Goal: Task Accomplishment & Management: Use online tool/utility

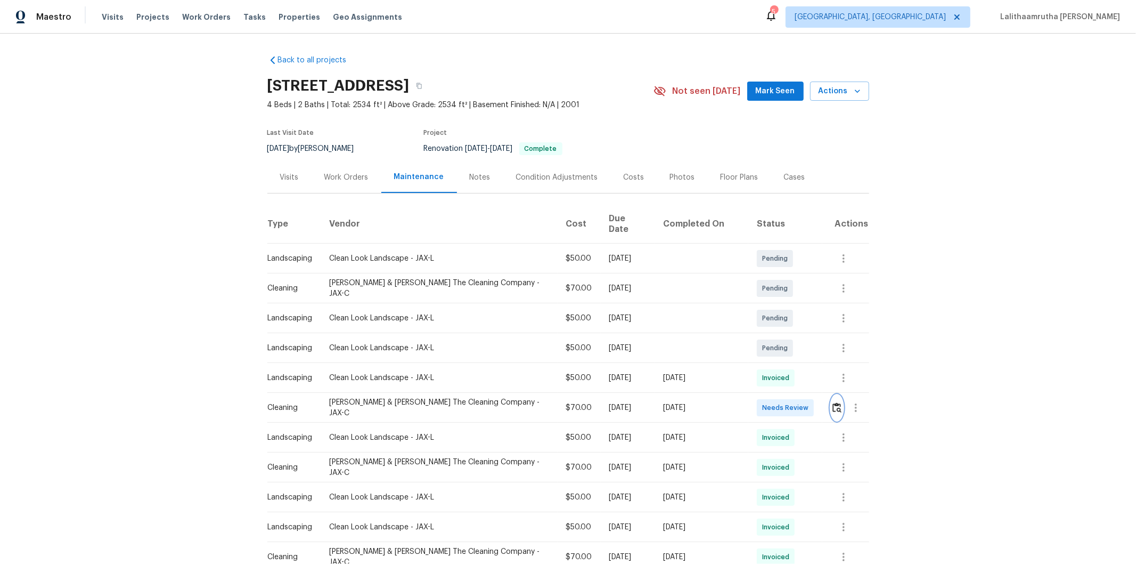
click at [833, 395] on button "button" at bounding box center [837, 408] width 12 height 26
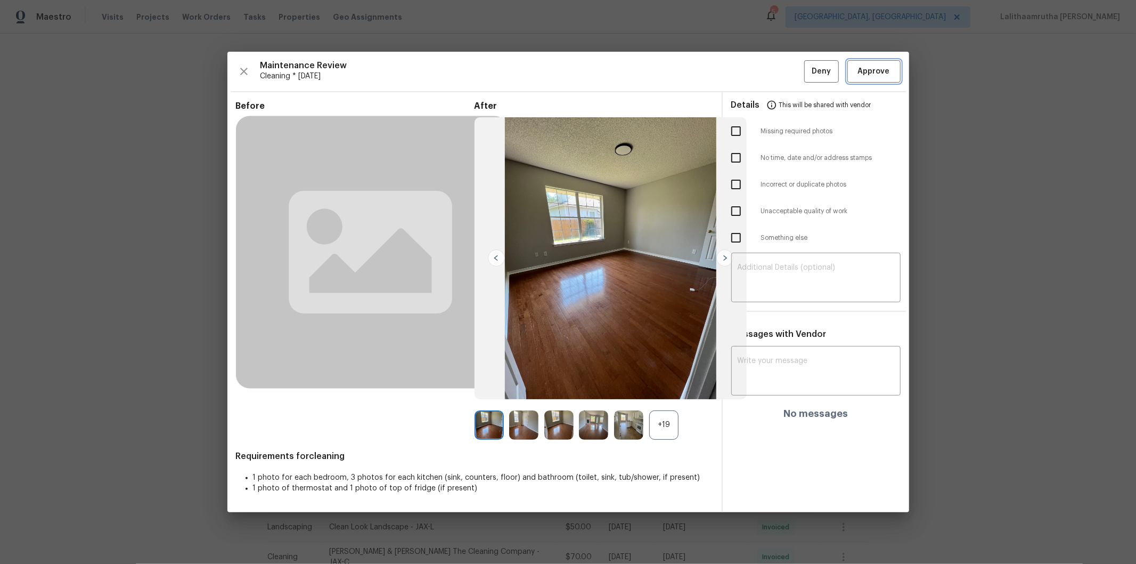
click at [875, 64] on button "Approve" at bounding box center [874, 71] width 53 height 23
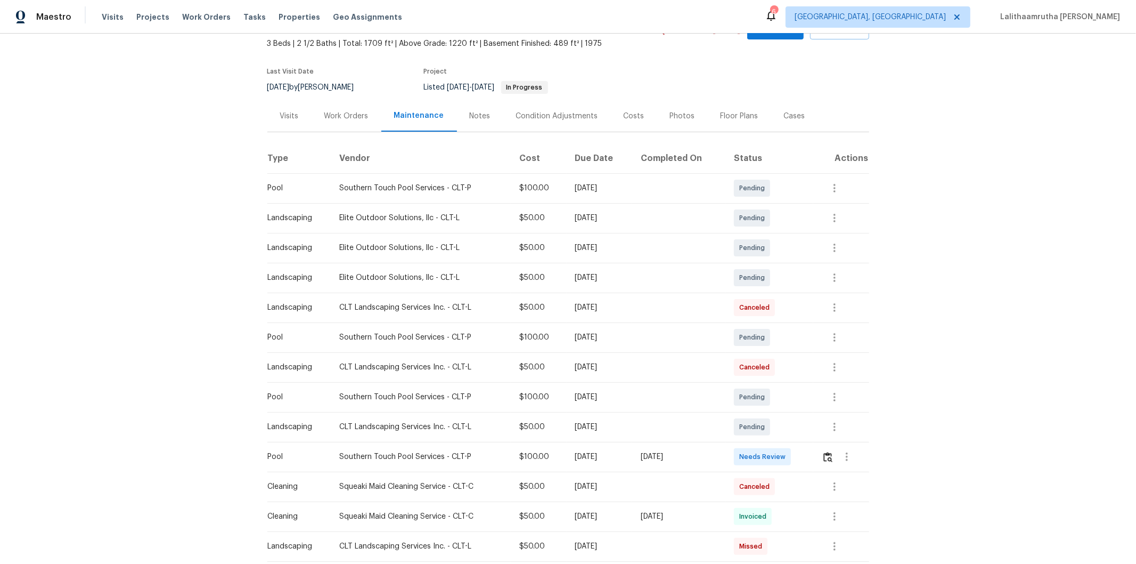
scroll to position [118, 0]
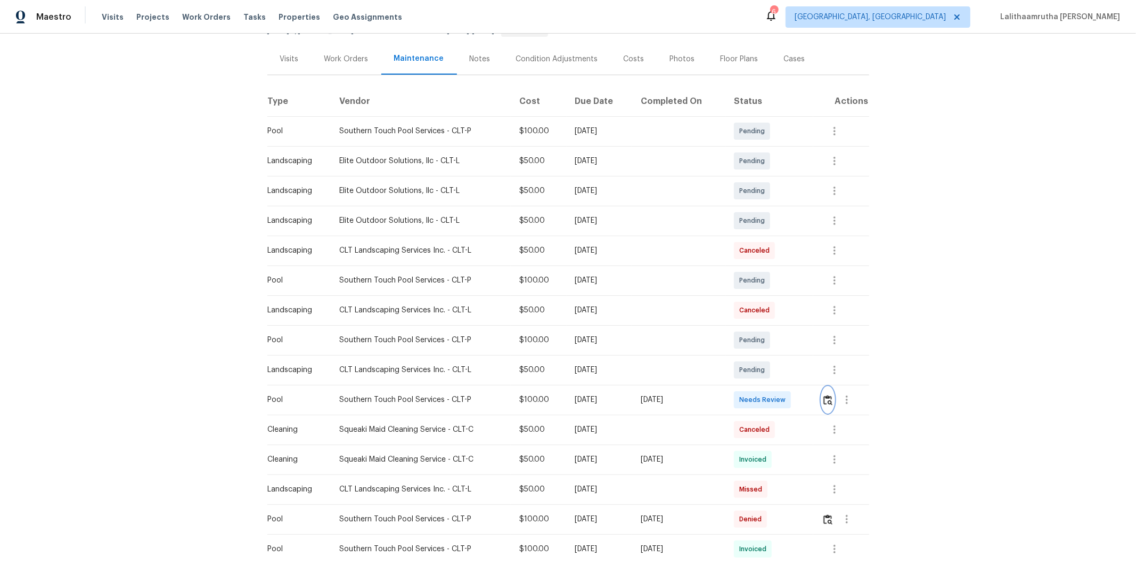
click at [786, 363] on img "button" at bounding box center [828, 400] width 9 height 10
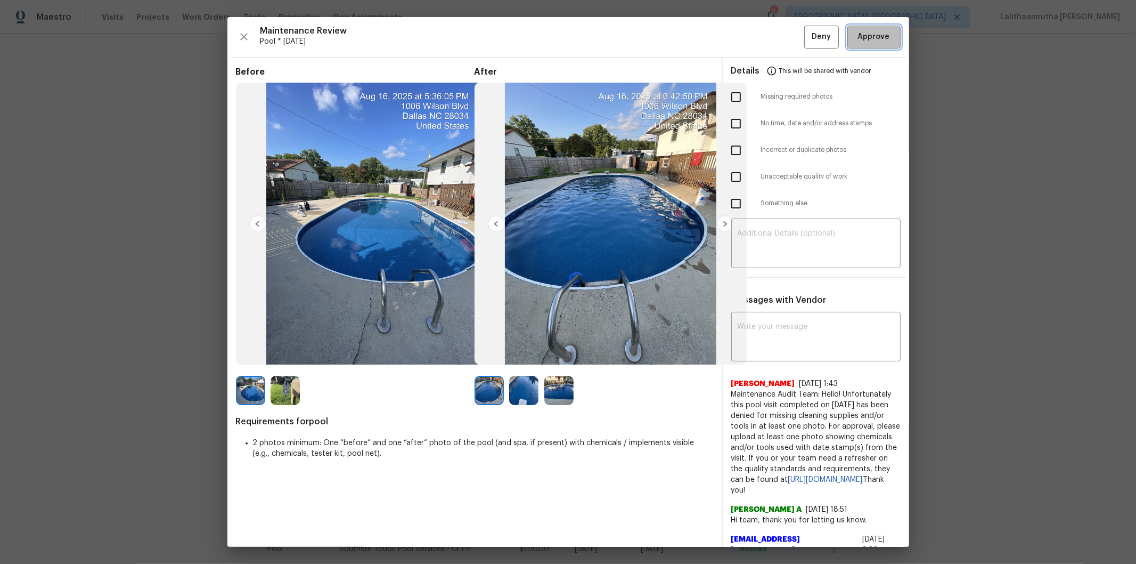
click at [786, 36] on span "Approve" at bounding box center [874, 36] width 32 height 13
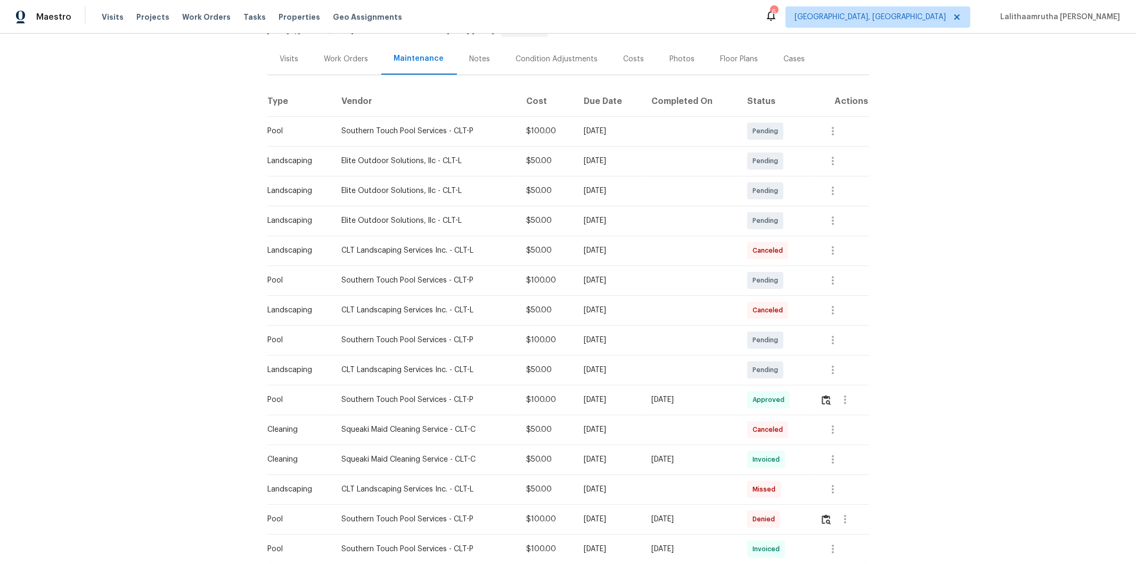
click at [786, 363] on td at bounding box center [841, 400] width 58 height 30
click at [786, 363] on img "button" at bounding box center [826, 400] width 9 height 10
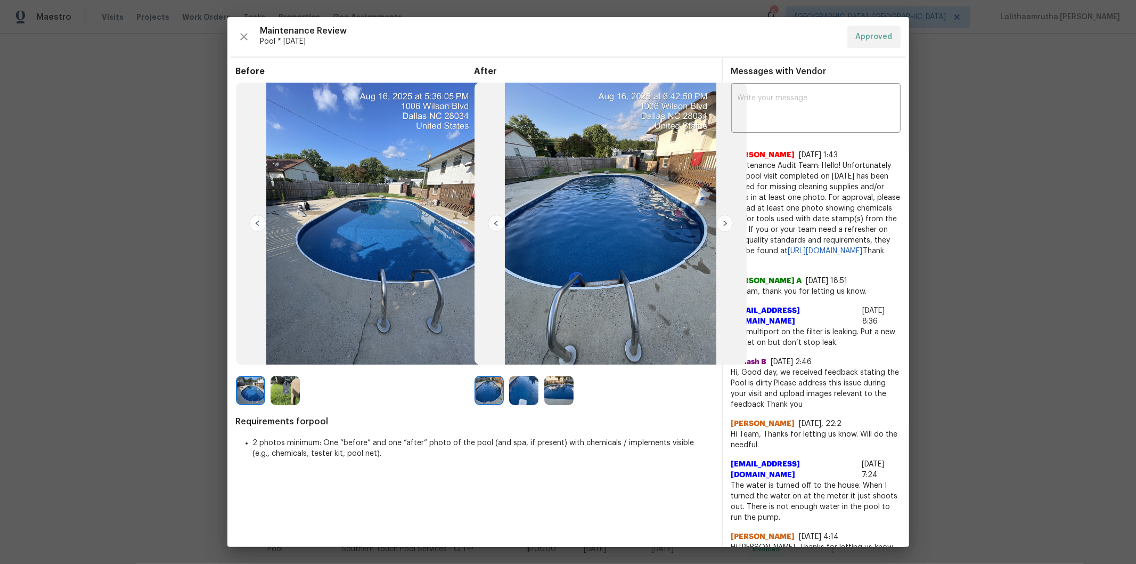
click at [520, 363] on img at bounding box center [523, 390] width 29 height 29
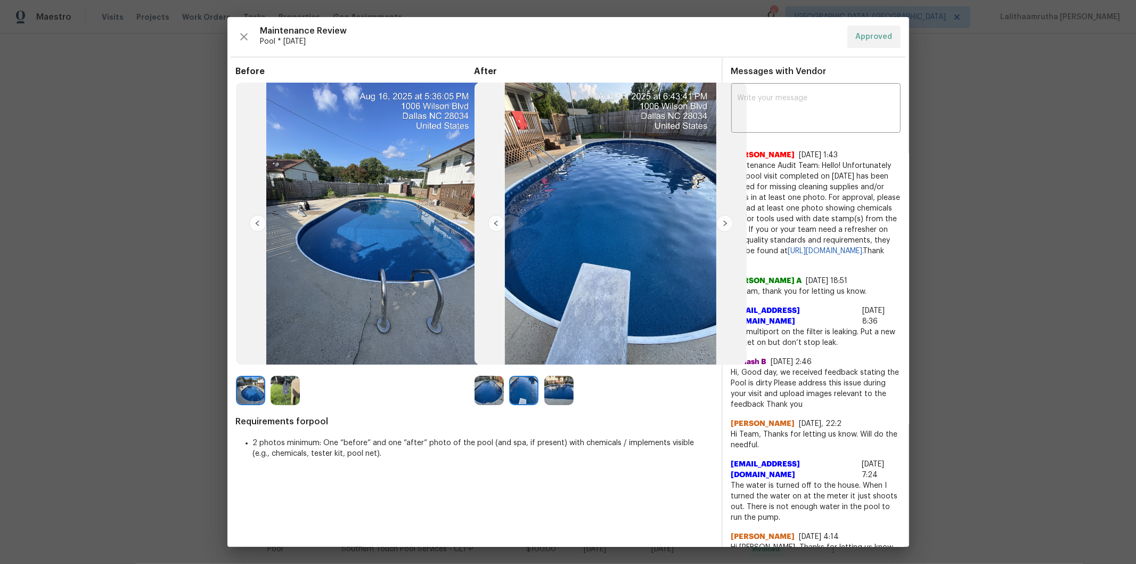
click at [549, 363] on img at bounding box center [558, 390] width 29 height 29
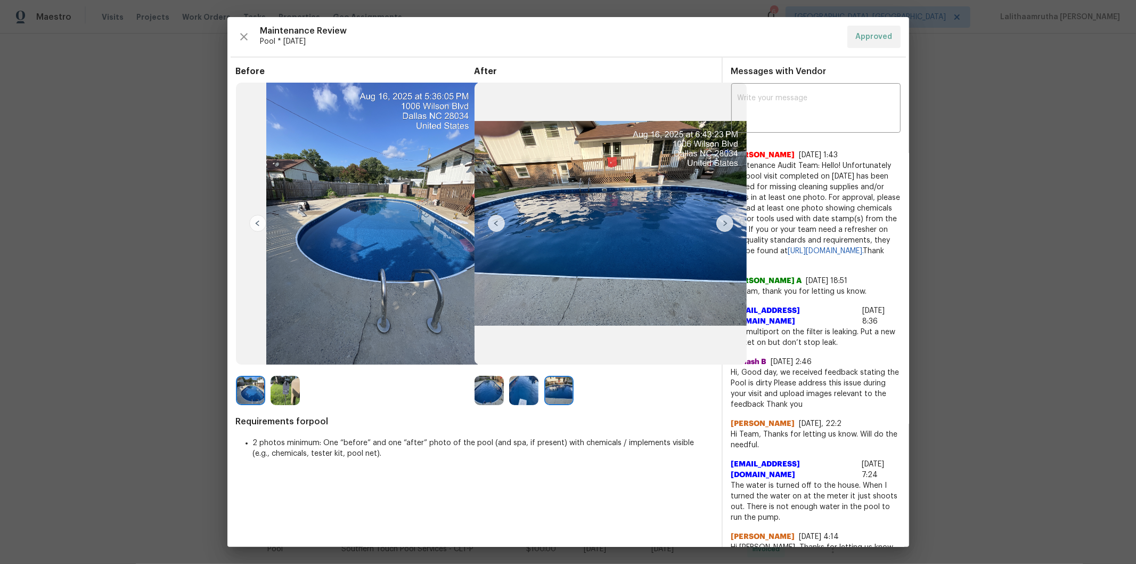
click at [503, 363] on div at bounding box center [492, 390] width 35 height 29
click at [488, 363] on img at bounding box center [489, 390] width 29 height 29
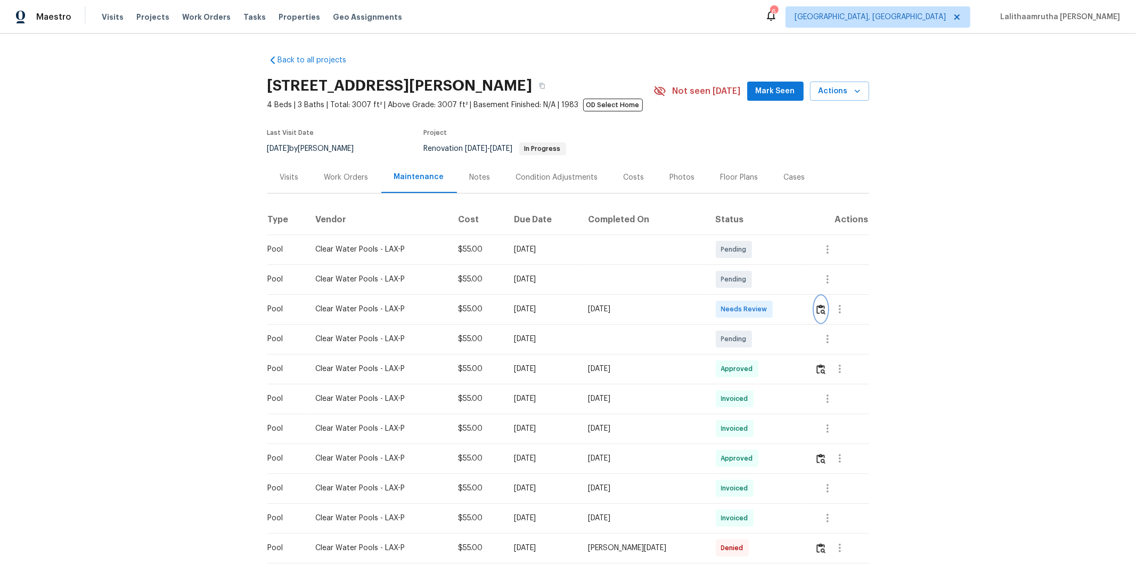
click at [808, 310] on img "button" at bounding box center [821, 309] width 9 height 10
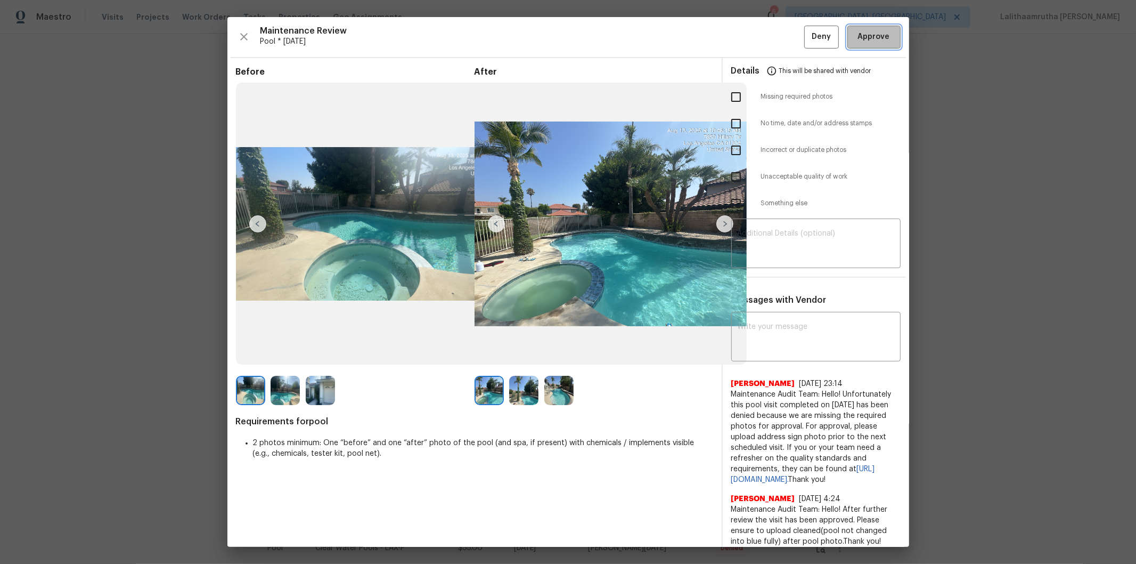
click at [808, 28] on button "Approve" at bounding box center [874, 37] width 53 height 23
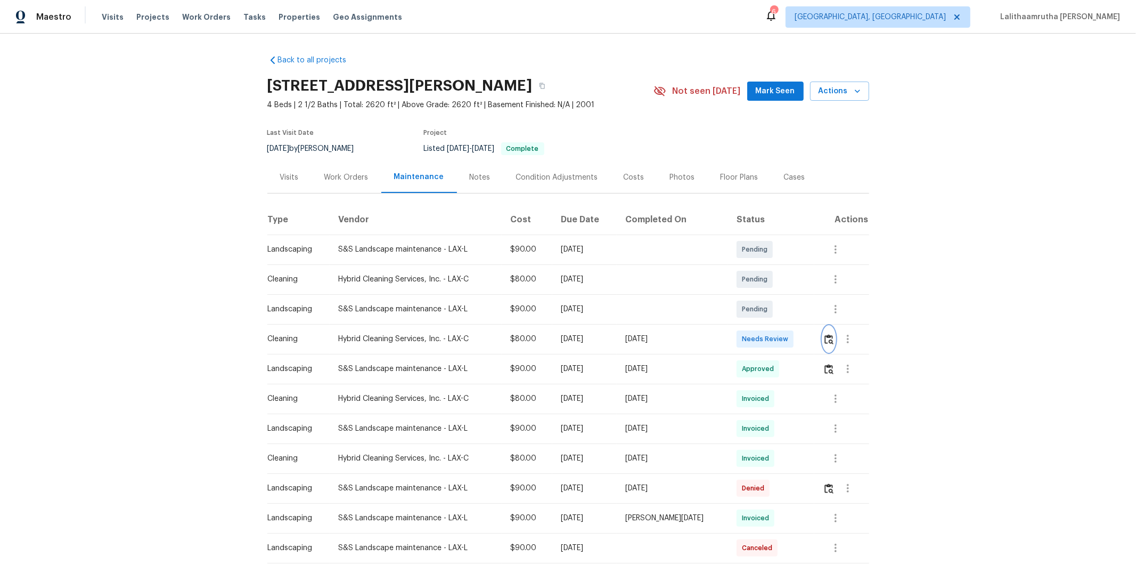
click at [808, 339] on img "button" at bounding box center [829, 339] width 9 height 10
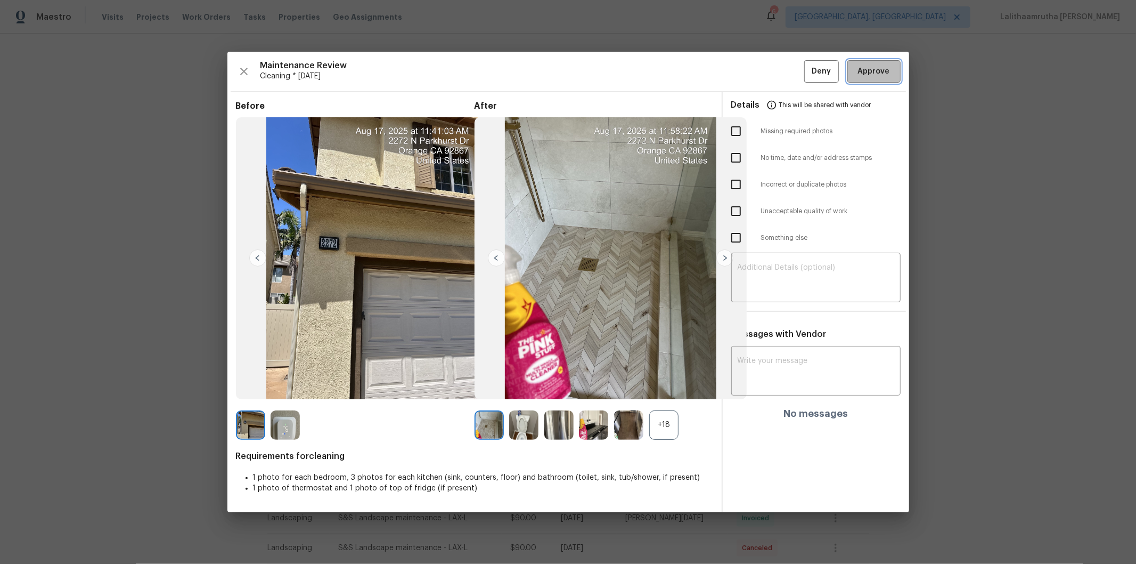
click at [808, 67] on span "Approve" at bounding box center [874, 71] width 32 height 13
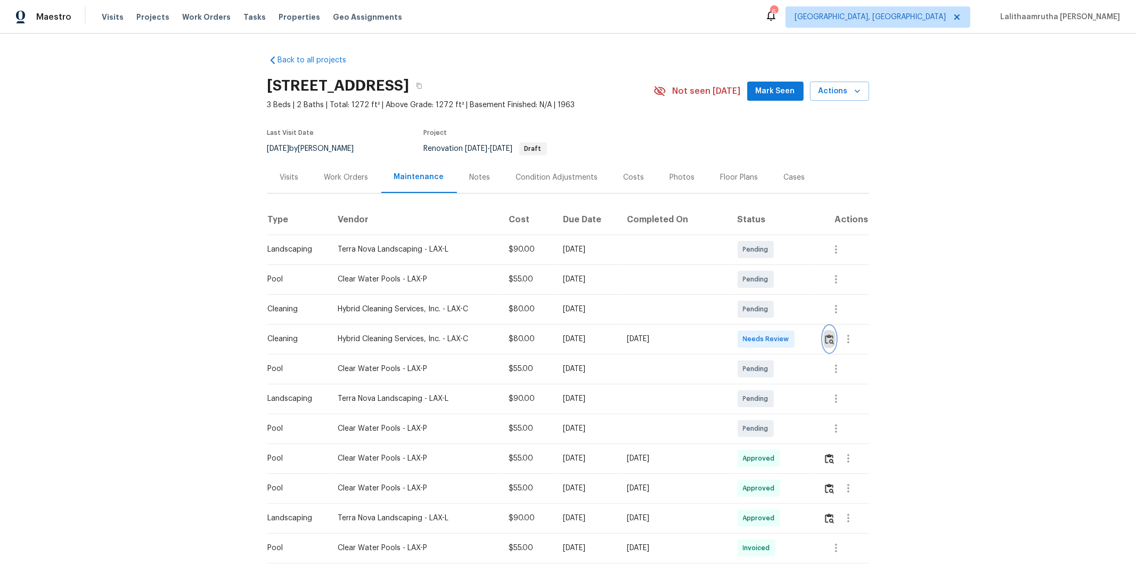
click at [808, 338] on img "button" at bounding box center [829, 339] width 9 height 10
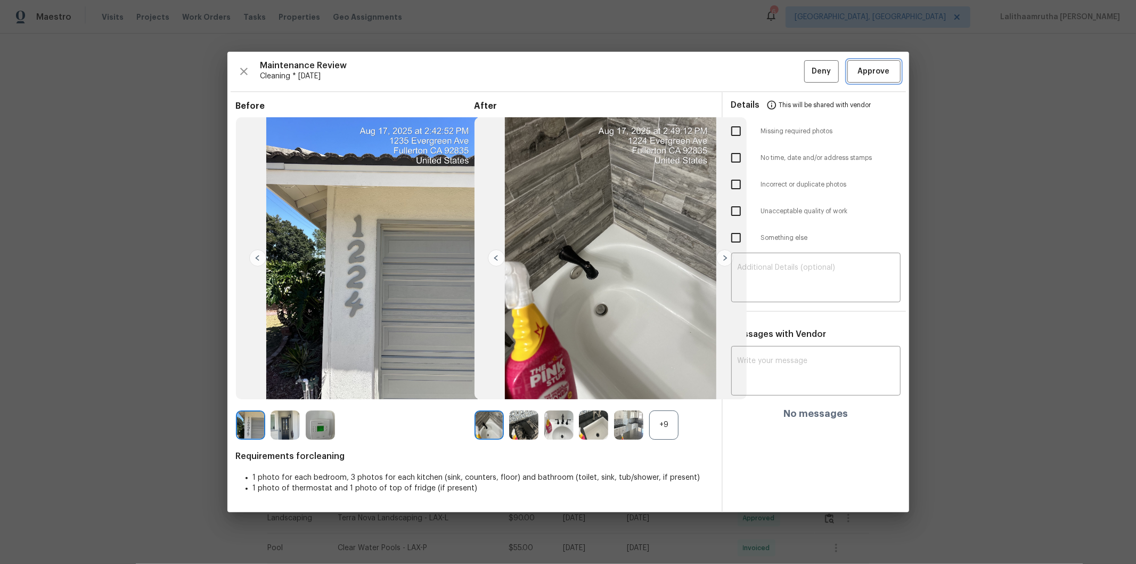
click at [808, 70] on span "Approve" at bounding box center [874, 71] width 32 height 13
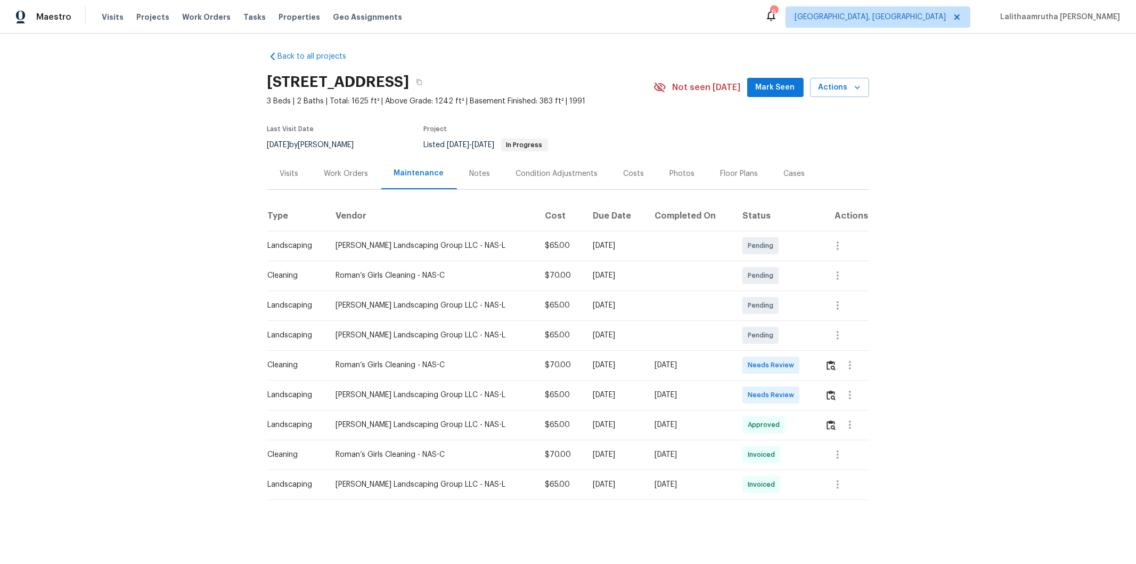
scroll to position [12, 0]
click at [808, 352] on button "button" at bounding box center [831, 365] width 12 height 26
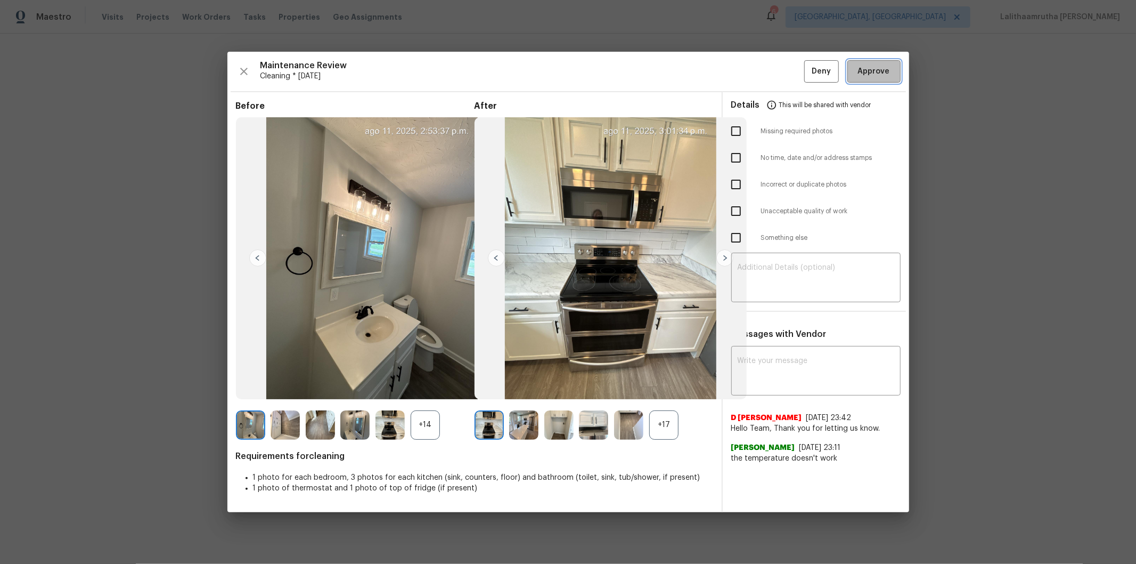
click at [808, 68] on span "Approve" at bounding box center [874, 71] width 32 height 13
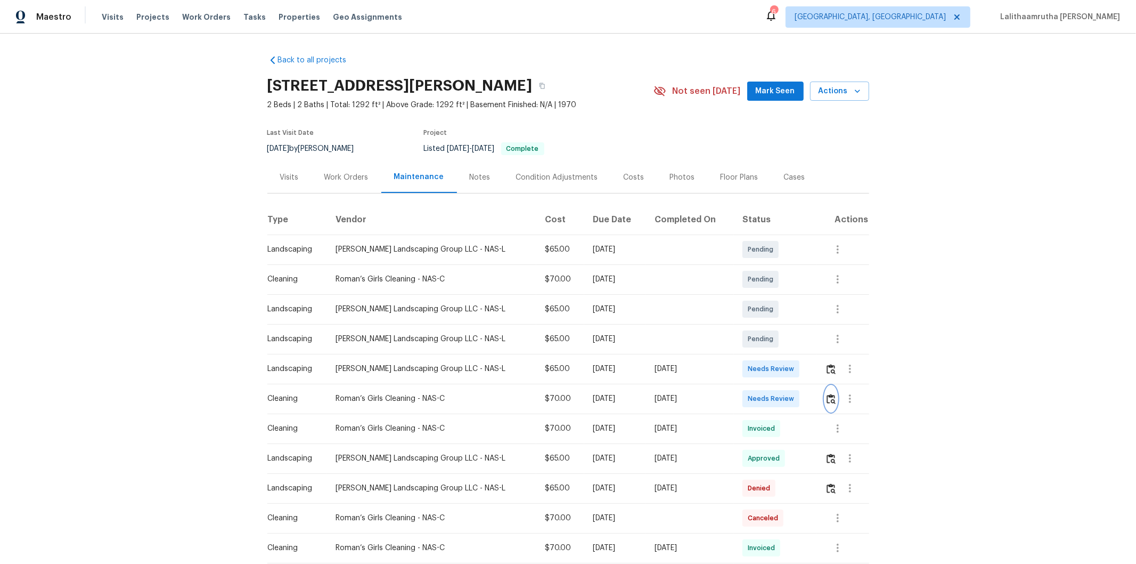
click at [828, 398] on img "button" at bounding box center [831, 399] width 9 height 10
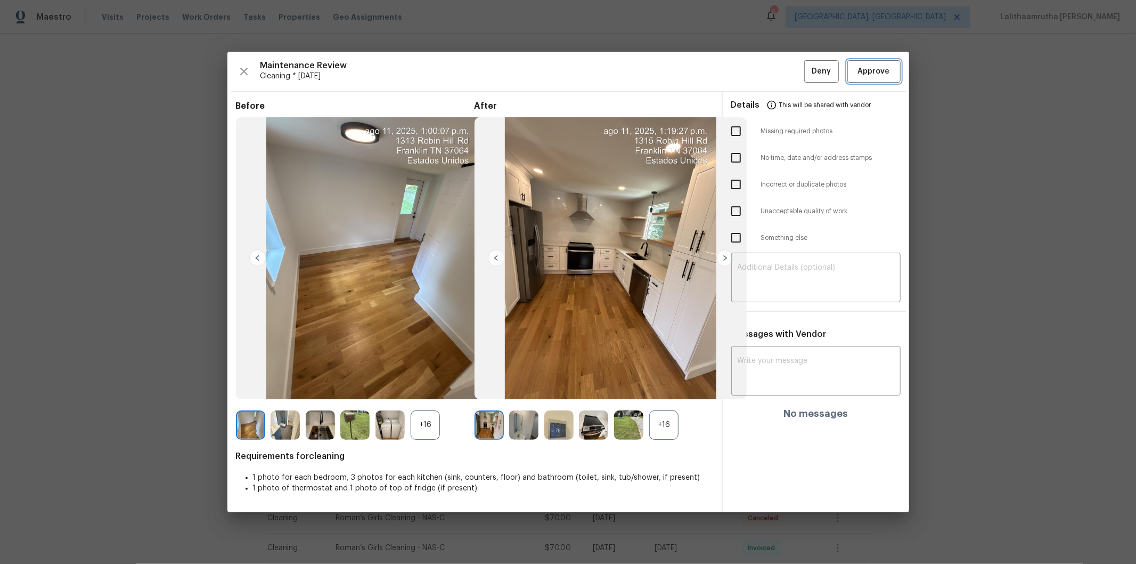
click at [882, 71] on span "Approve" at bounding box center [874, 71] width 32 height 13
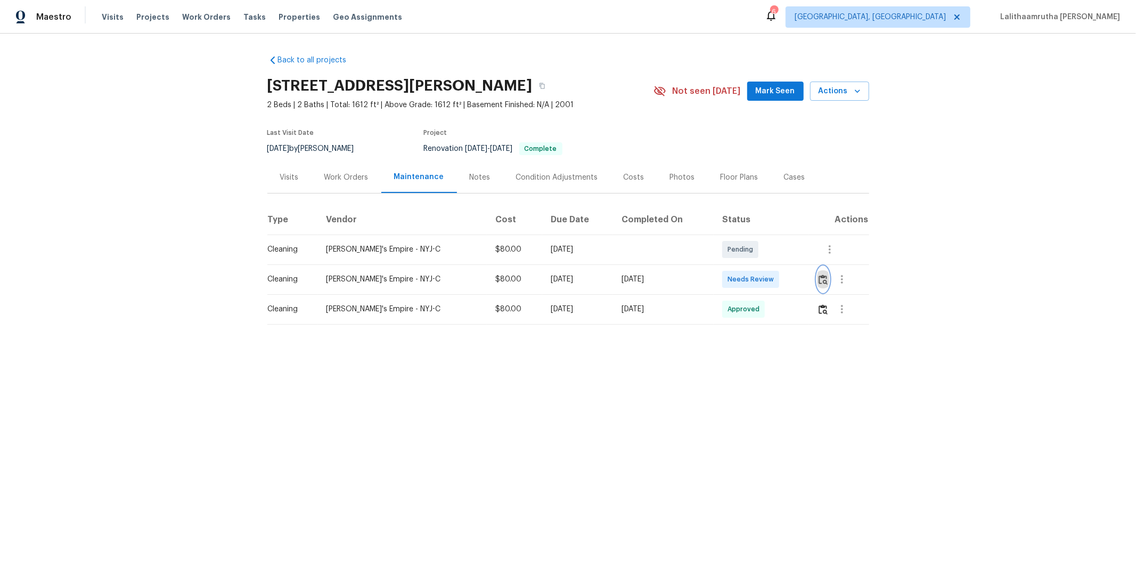
click at [808, 279] on button "button" at bounding box center [823, 279] width 12 height 26
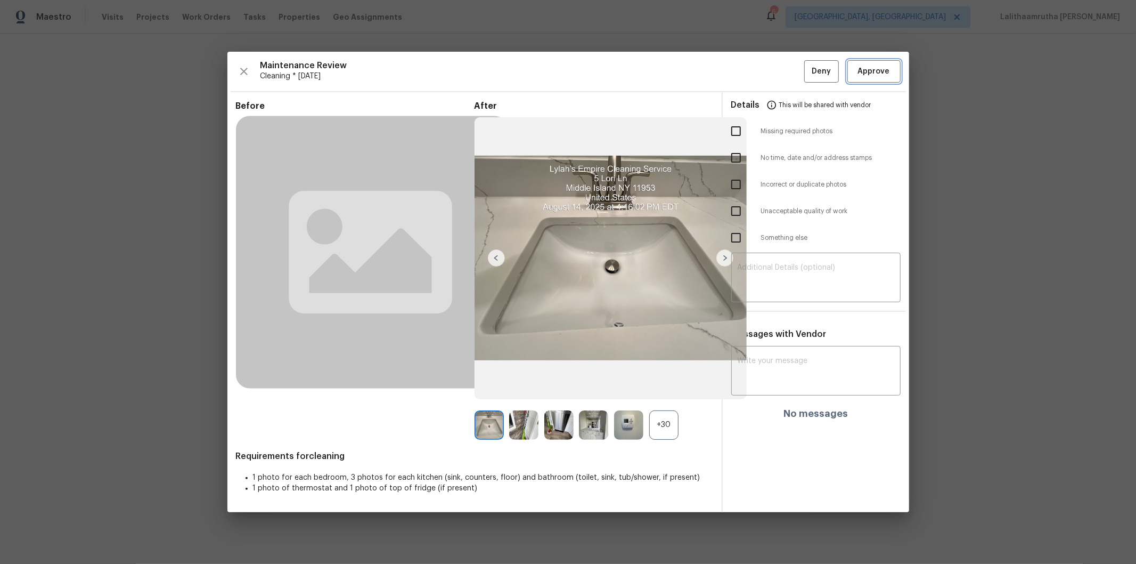
click at [808, 68] on span "Approve" at bounding box center [874, 71] width 32 height 13
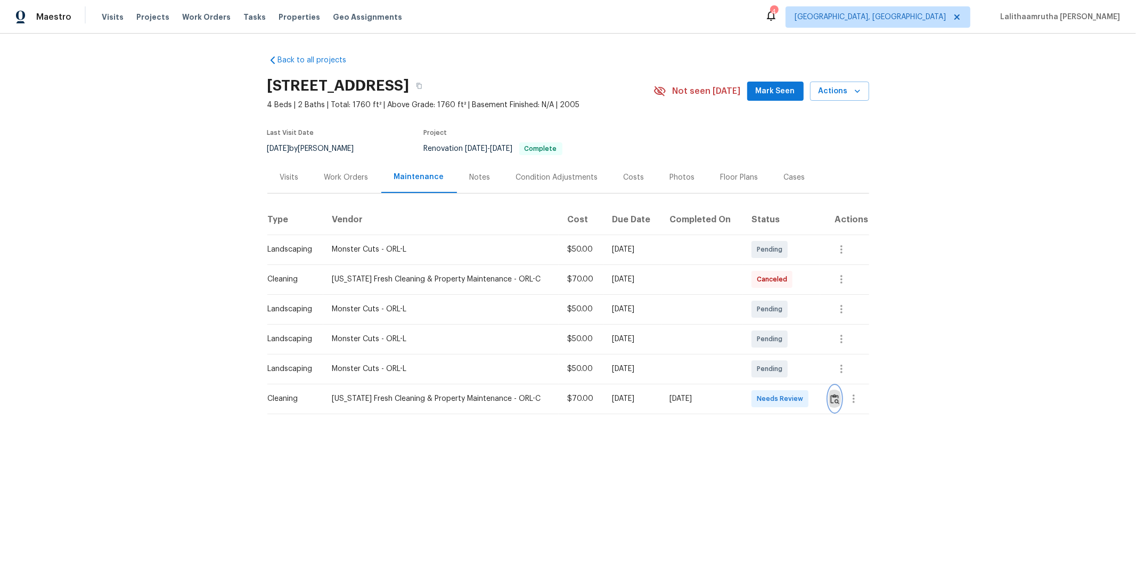
click at [808, 379] on img "button" at bounding box center [835, 399] width 9 height 10
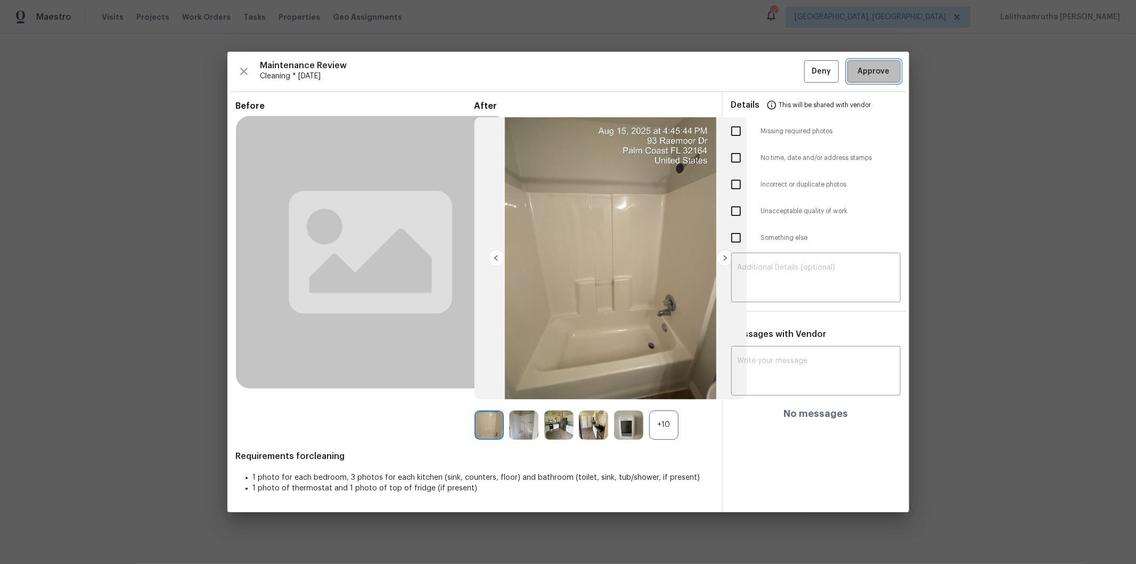
click at [808, 65] on span "Approve" at bounding box center [874, 71] width 32 height 13
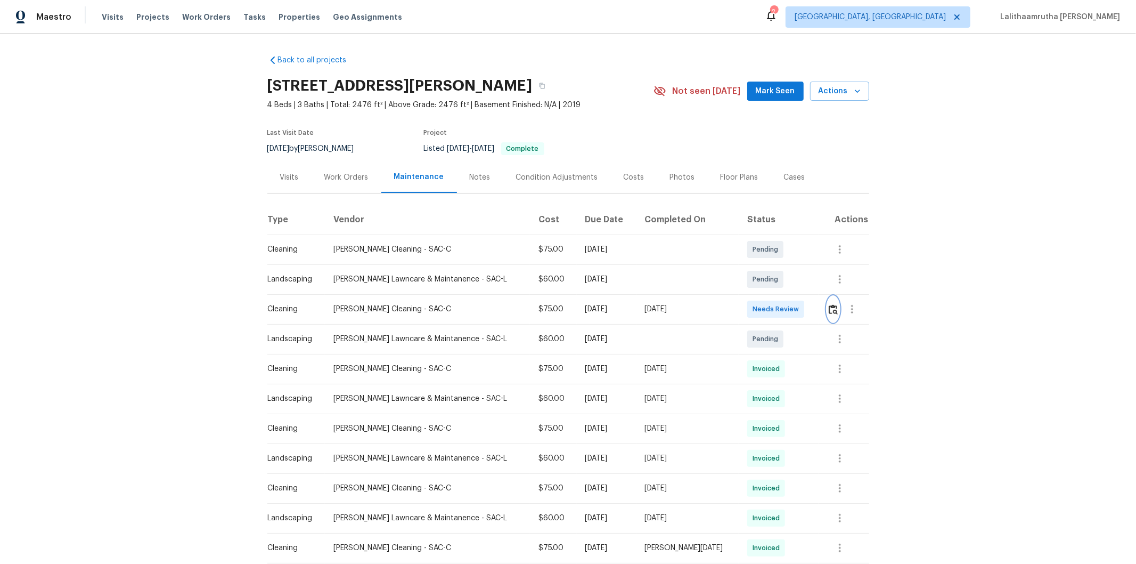
click at [808, 310] on img "button" at bounding box center [833, 309] width 9 height 10
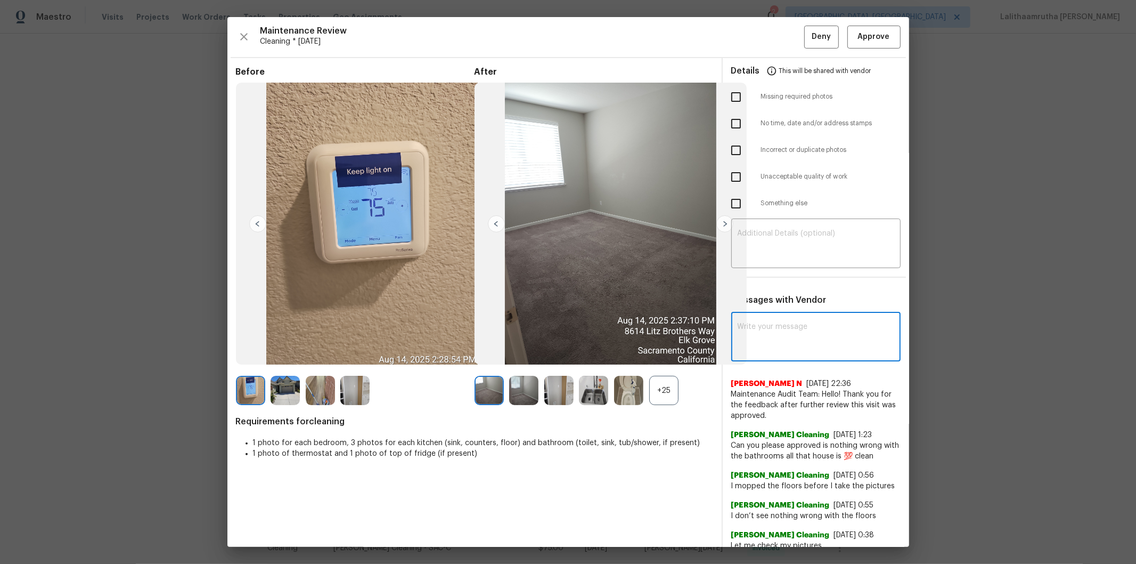
click at [808, 334] on textarea at bounding box center [816, 338] width 157 height 30
paste textarea "Maintenance Audit Team: Hello! Unfortunately, this Cleaning visit completed on …"
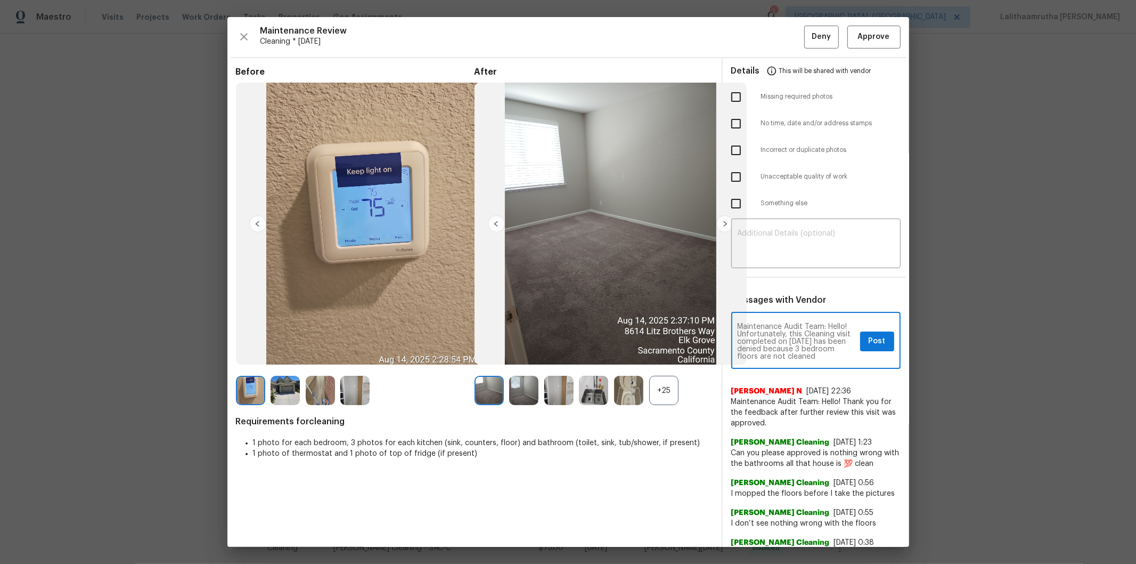
scroll to position [141, 0]
type textarea "Maintenance Audit Team: Hello! Unfortunately, this Cleaning visit completed on …"
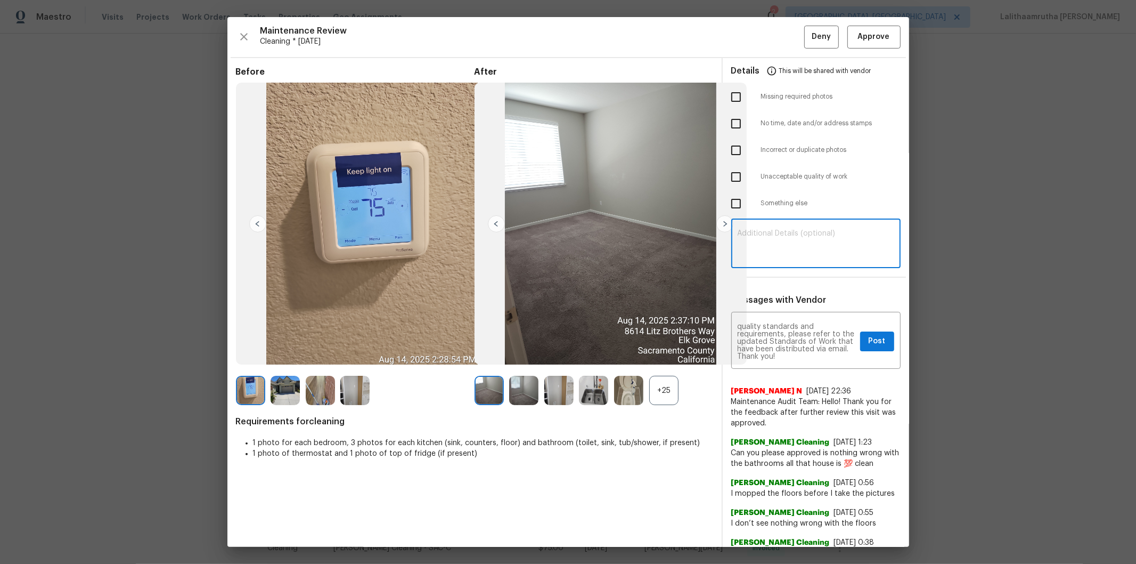
click at [808, 258] on textarea at bounding box center [816, 245] width 157 height 30
paste textarea "Maintenance Audit Team: Hello! Unfortunately, this Cleaning visit completed on …"
type textarea "Maintenance Audit Team: Hello! Unfortunately, this Cleaning visit completed on …"
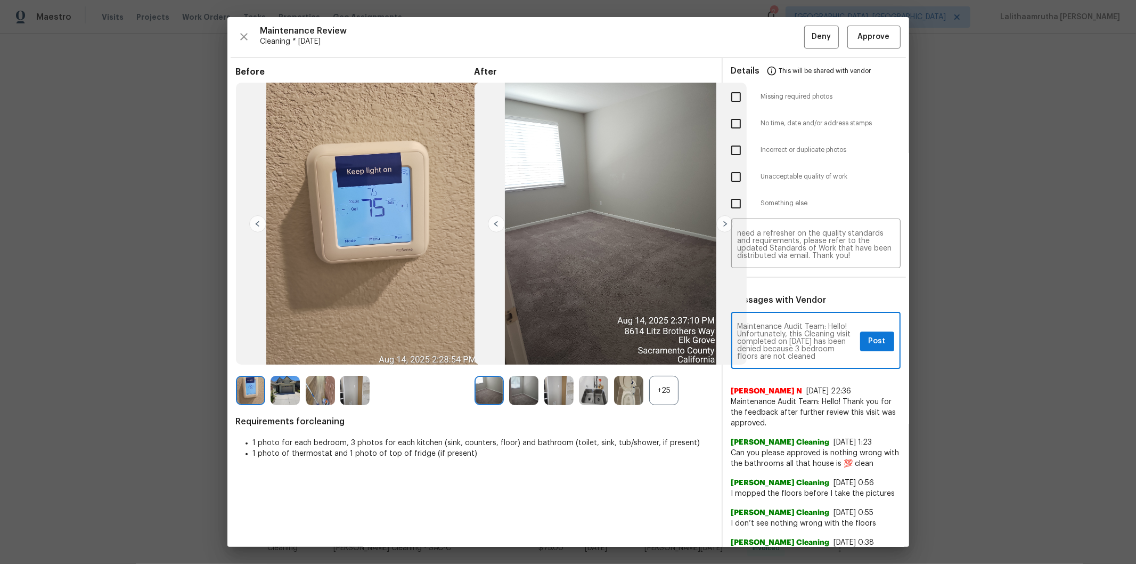
scroll to position [23, 0]
click at [730, 173] on input "checkbox" at bounding box center [736, 177] width 22 height 22
checkbox input "true"
click at [808, 343] on button "Post" at bounding box center [877, 341] width 34 height 20
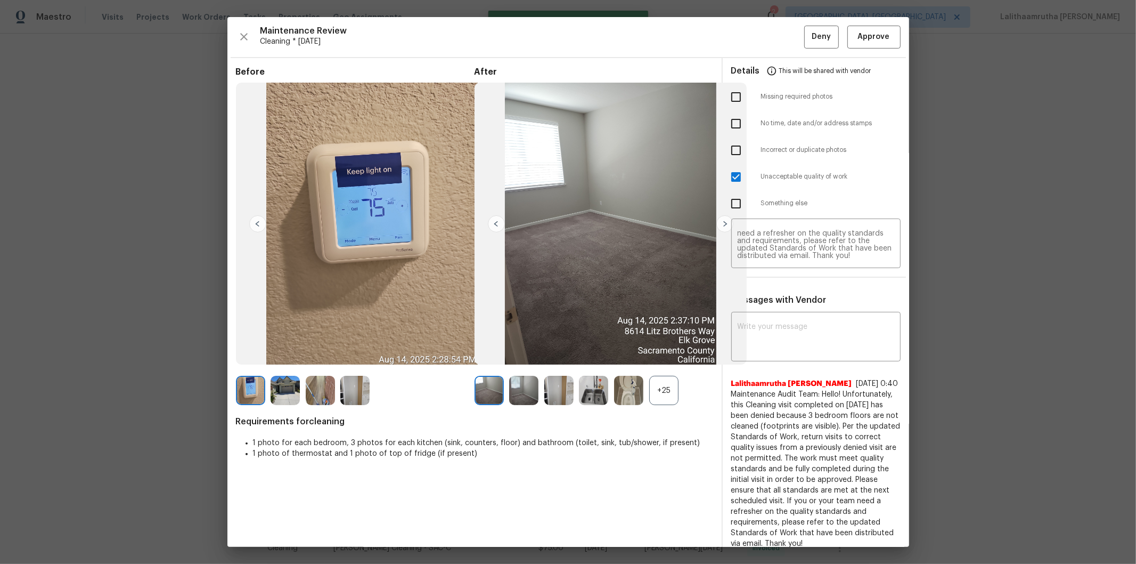
scroll to position [0, 0]
click at [808, 32] on span "Deny" at bounding box center [821, 36] width 19 height 13
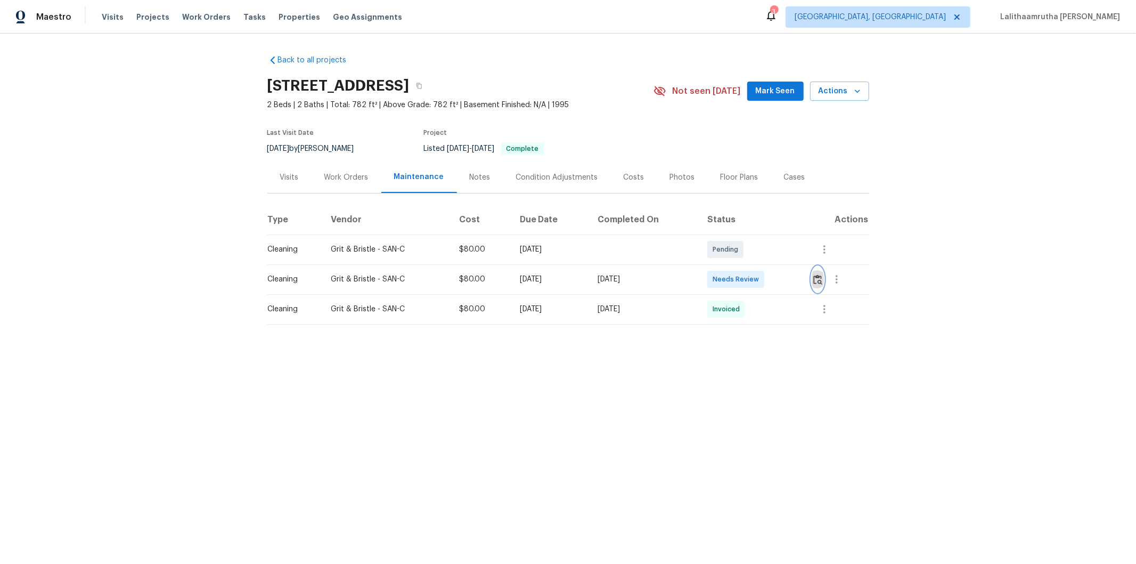
click at [808, 279] on img "button" at bounding box center [817, 279] width 9 height 10
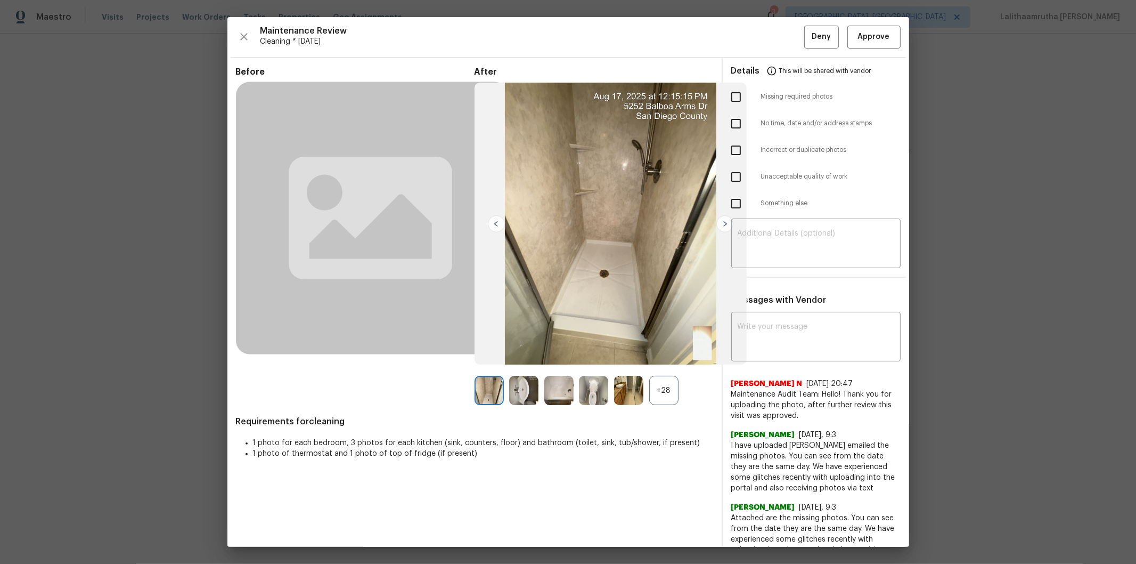
click at [670, 379] on div "+28" at bounding box center [663, 390] width 29 height 29
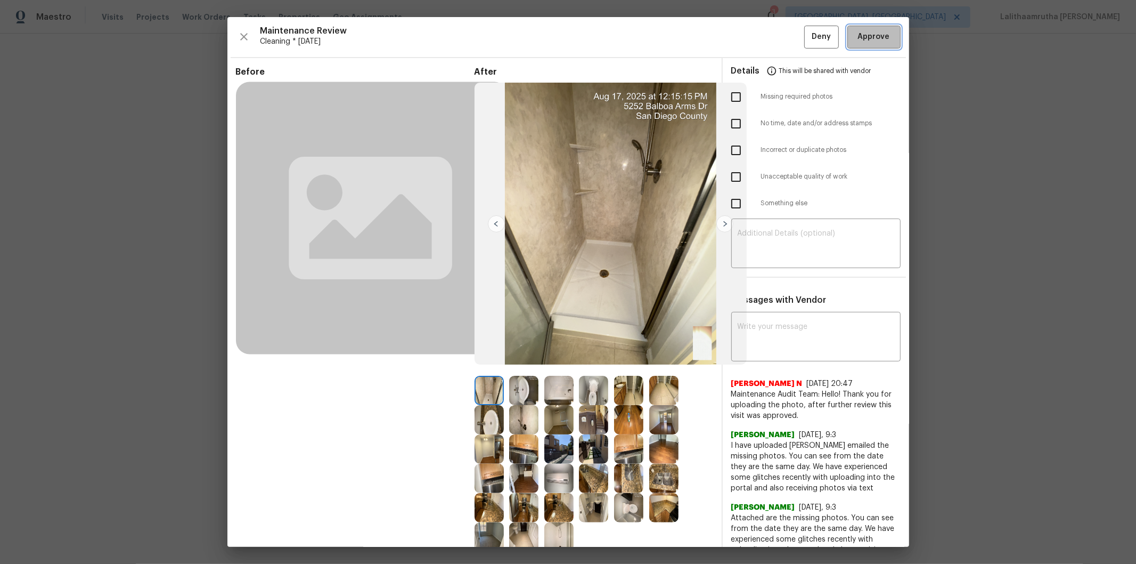
click at [808, 37] on span "Approve" at bounding box center [874, 36] width 32 height 13
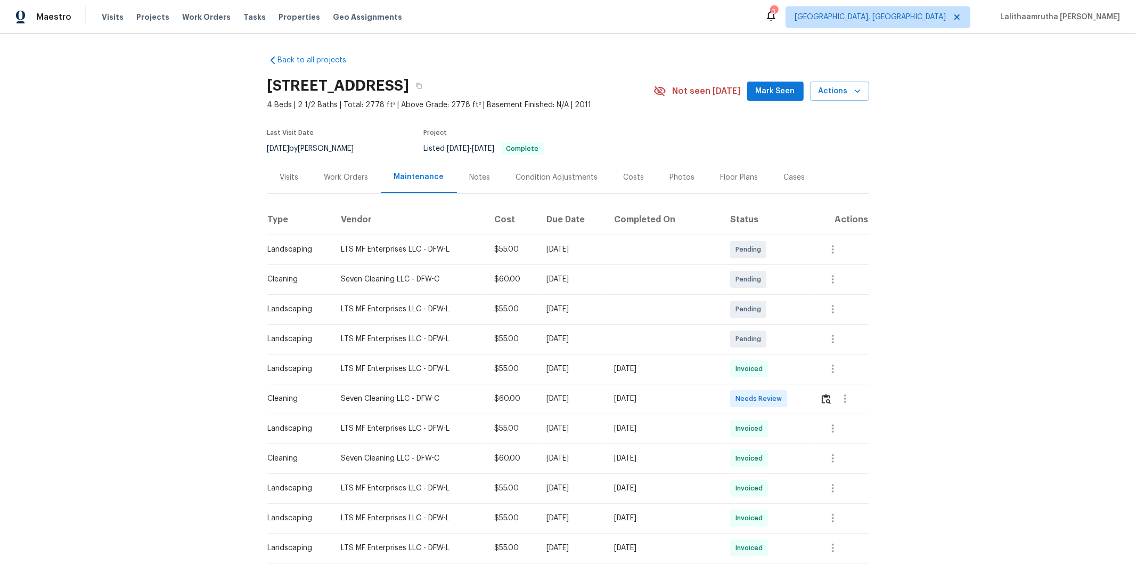
click at [808, 379] on div at bounding box center [844, 399] width 48 height 26
click at [808, 379] on img "button" at bounding box center [826, 399] width 9 height 10
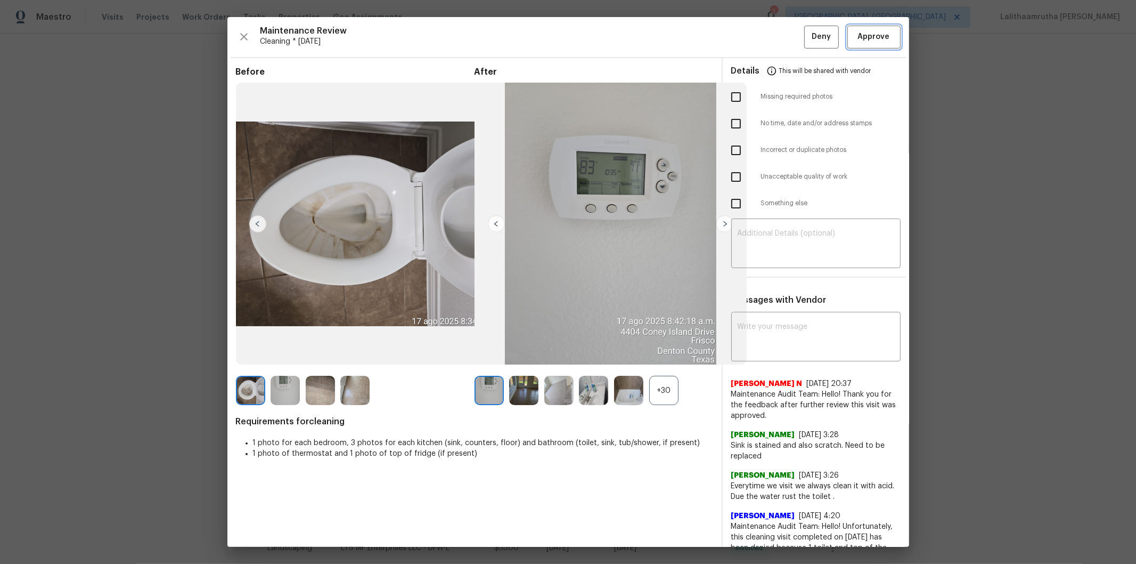
click at [808, 26] on button "Approve" at bounding box center [874, 37] width 53 height 23
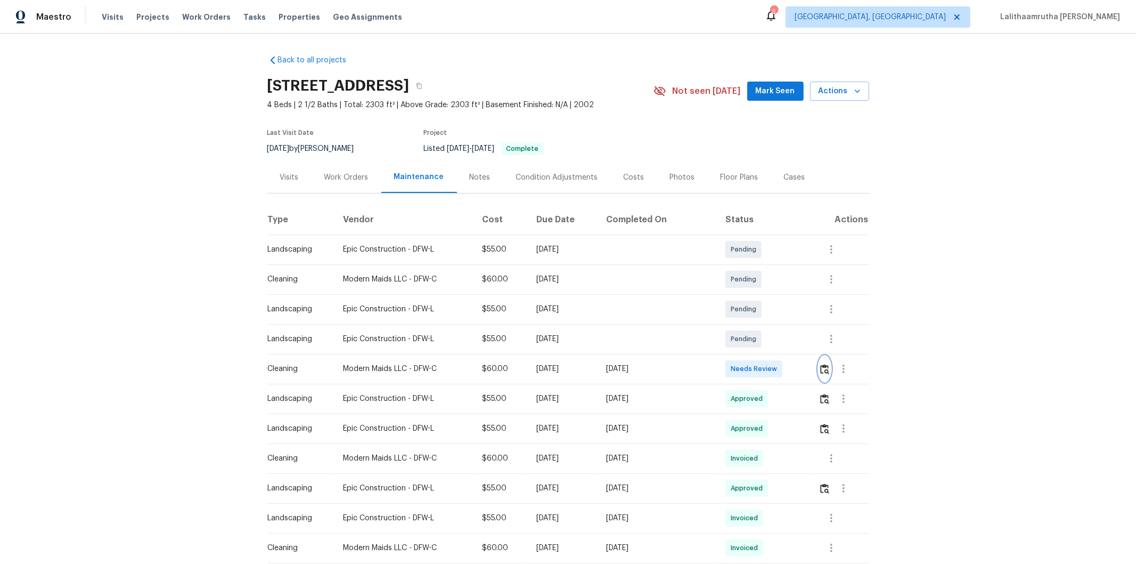
click at [808, 369] on img "button" at bounding box center [824, 369] width 9 height 10
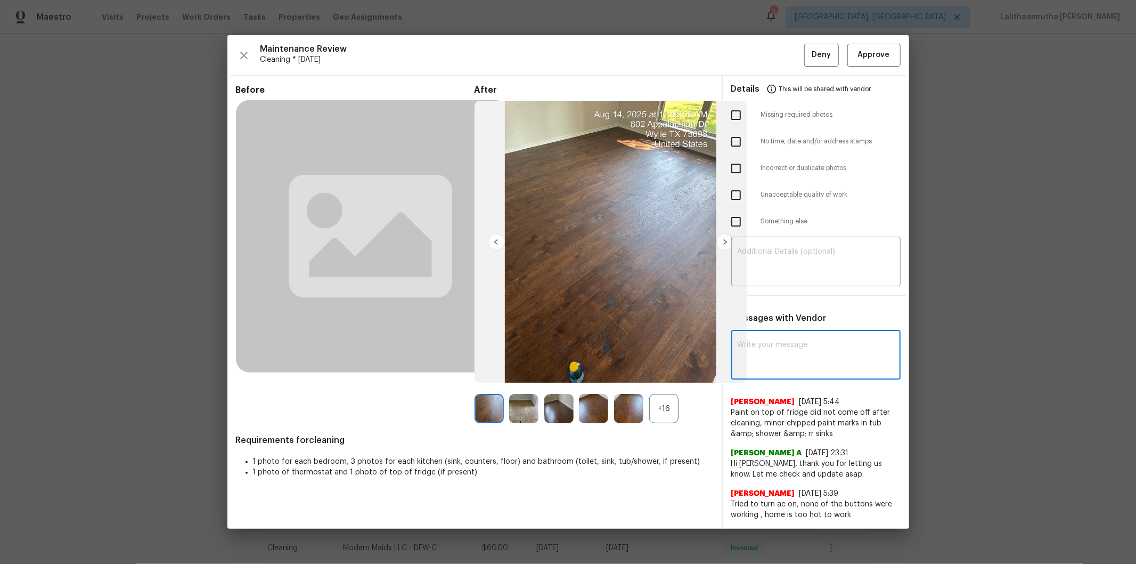
click at [808, 357] on textarea at bounding box center [816, 356] width 157 height 30
paste textarea "Maintenance Audit Team: Hello! Unfortunately, this cleaning visit completed on …"
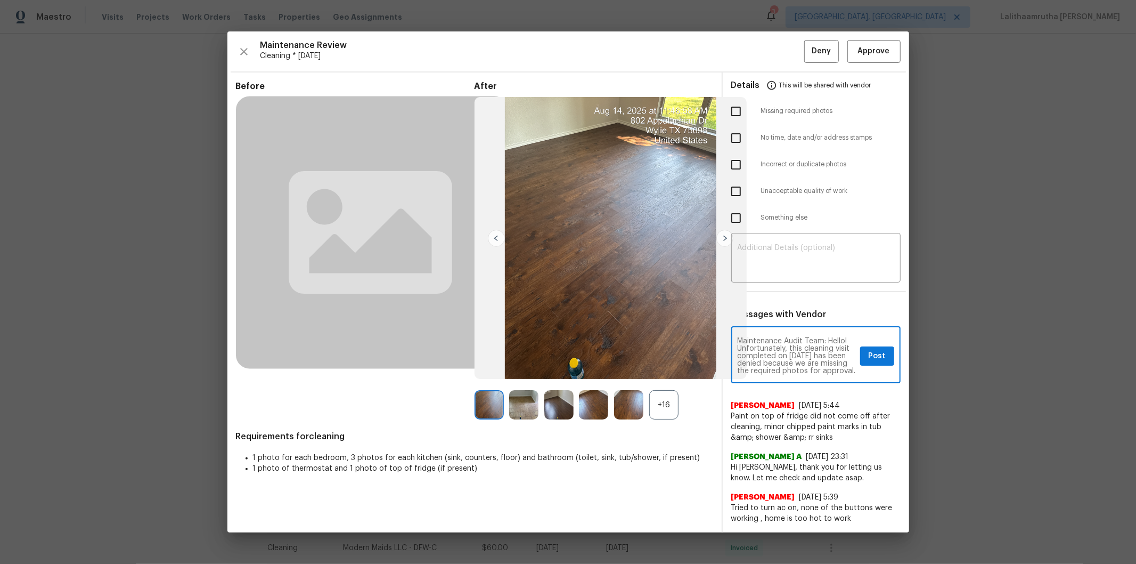
scroll to position [149, 0]
type textarea "Maintenance Audit Team: Hello! Unfortunately, this cleaning visit completed on …"
click at [790, 258] on textarea at bounding box center [816, 259] width 157 height 30
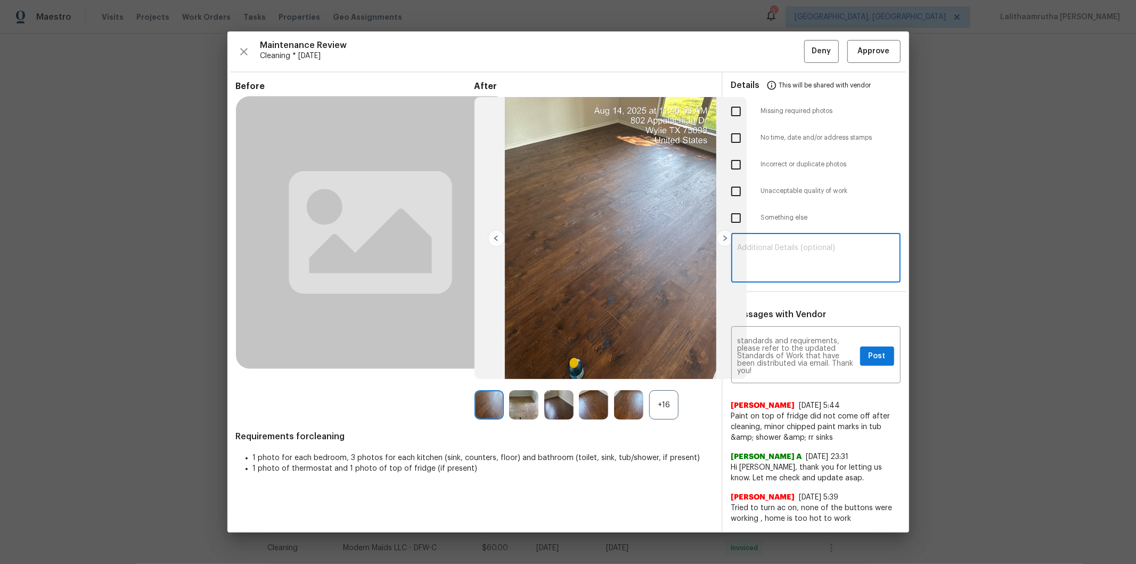
paste textarea "Maintenance Audit Team: Hello! Unfortunately, this cleaning visit completed on …"
type textarea "Maintenance Audit Team: Hello! Unfortunately, this cleaning visit completed on …"
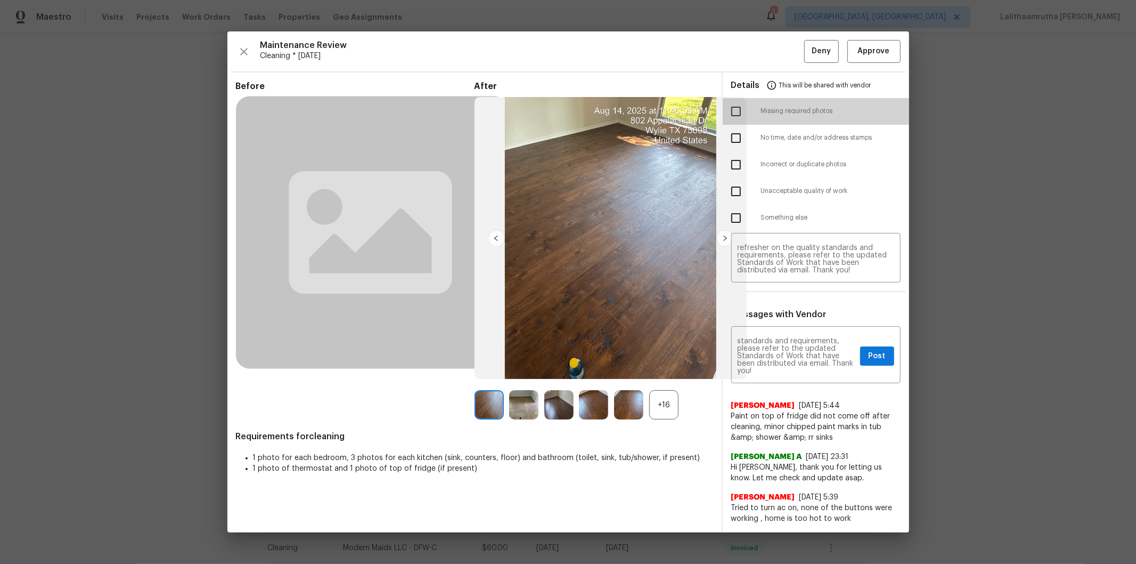
click at [737, 111] on input "checkbox" at bounding box center [736, 111] width 22 height 22
checkbox input "true"
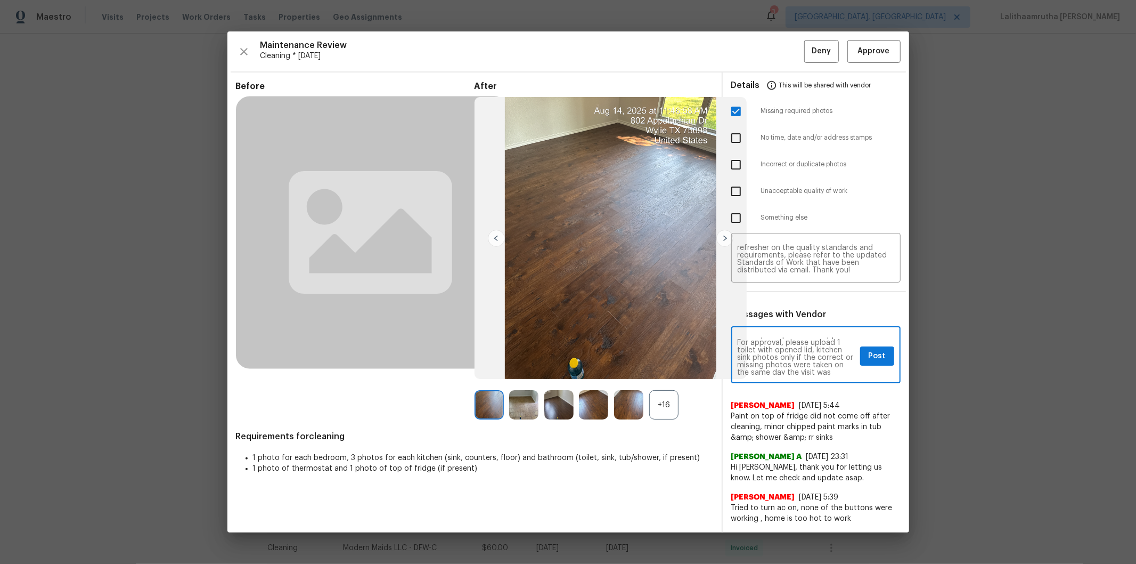
scroll to position [47, 0]
click at [808, 357] on button "Post" at bounding box center [877, 356] width 34 height 20
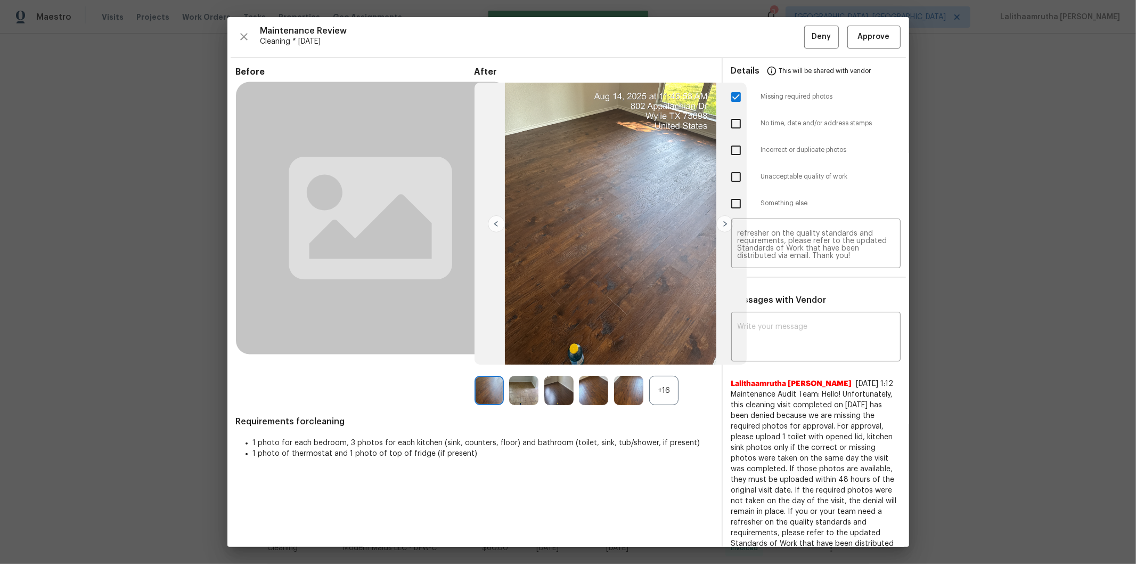
scroll to position [0, 0]
click at [808, 37] on span "Deny" at bounding box center [821, 36] width 19 height 13
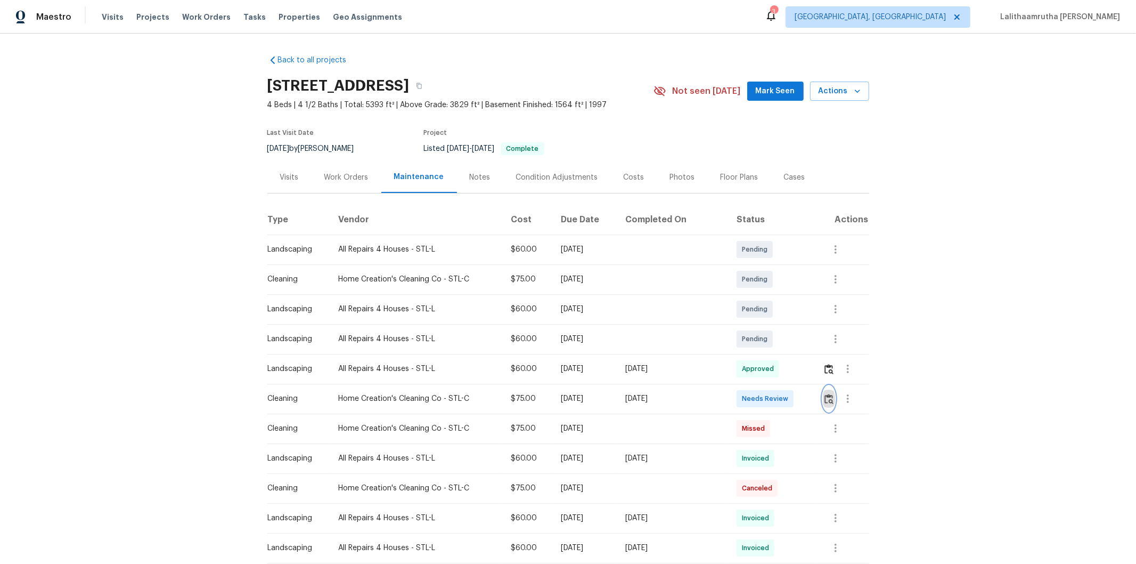
click at [808, 379] on img "button" at bounding box center [829, 399] width 9 height 10
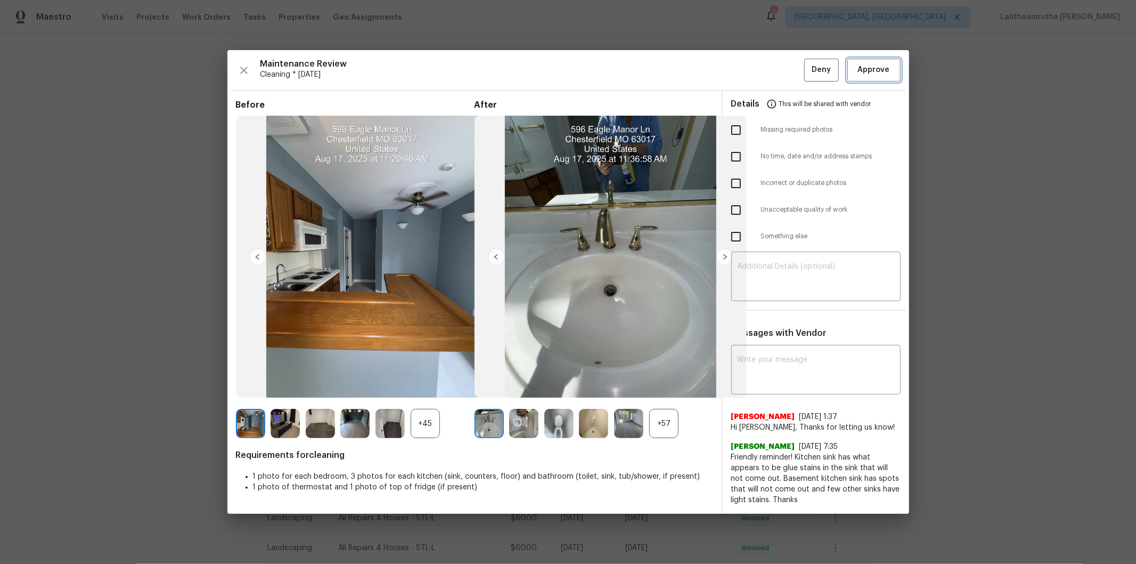
click at [808, 64] on span "Approve" at bounding box center [874, 69] width 32 height 13
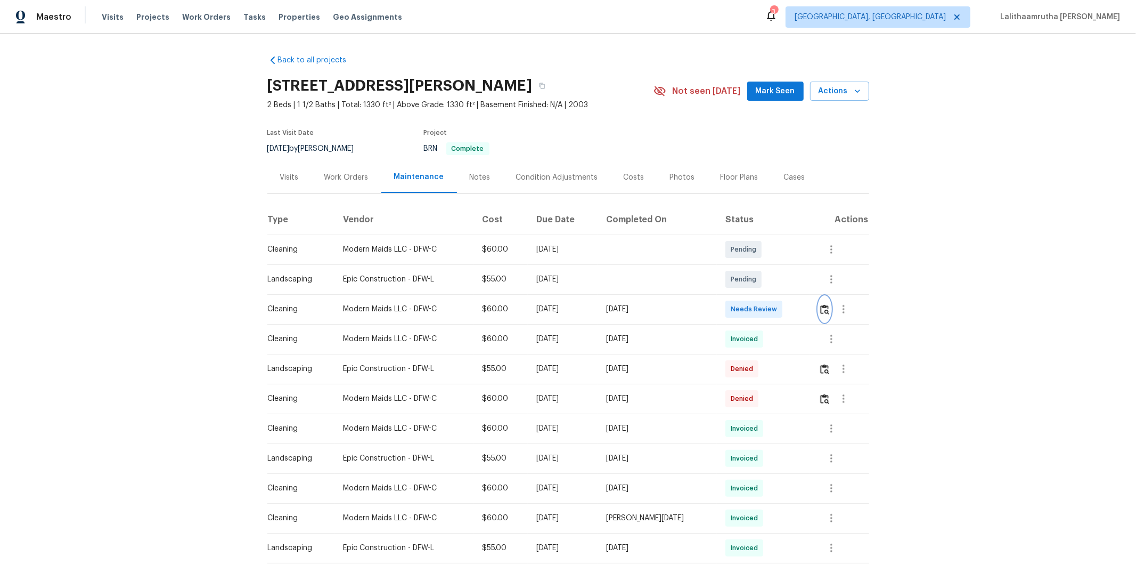
click at [808, 305] on img "button" at bounding box center [824, 309] width 9 height 10
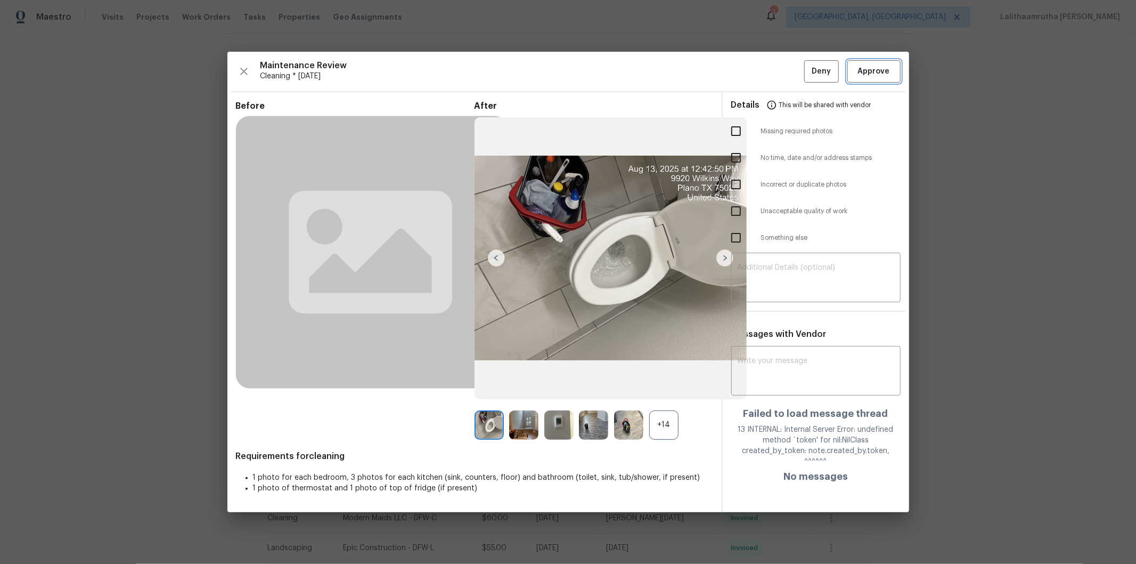
click at [808, 66] on span "Approve" at bounding box center [874, 71] width 32 height 13
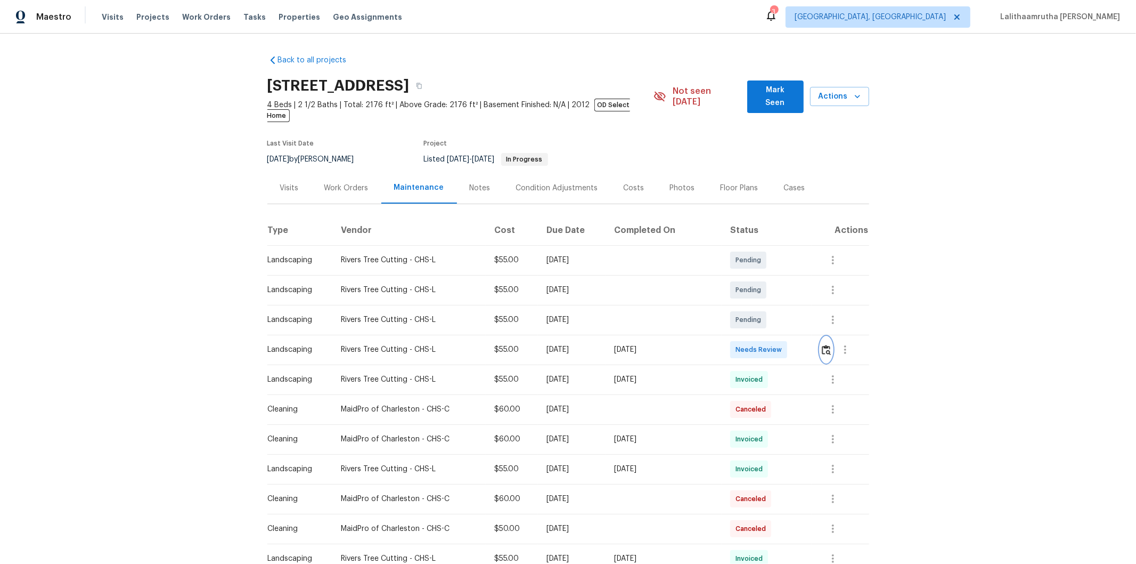
click at [808, 339] on button "button" at bounding box center [826, 350] width 12 height 26
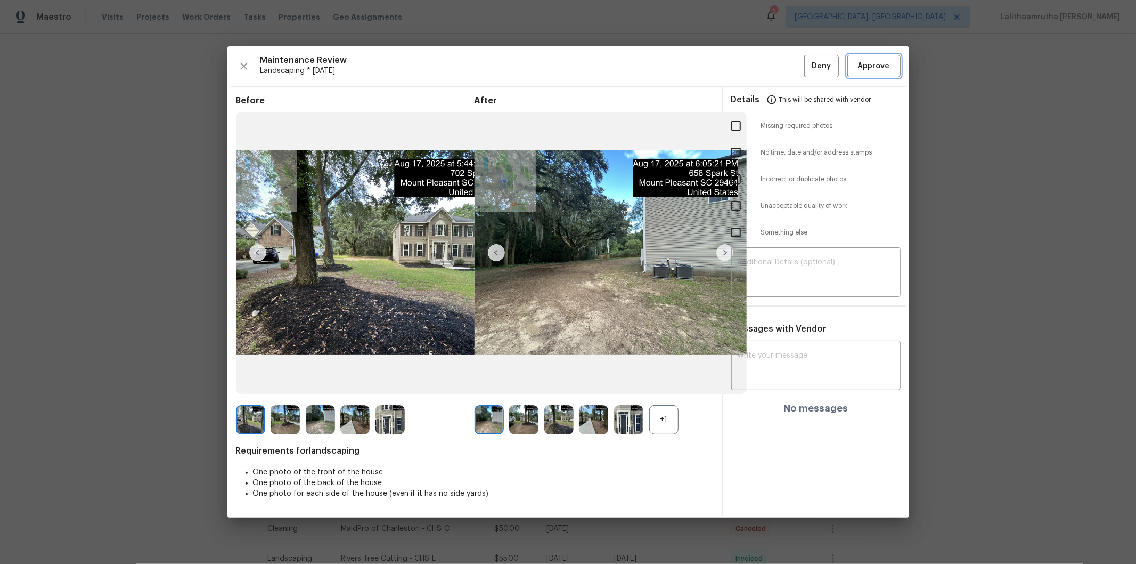
click at [808, 71] on span "Approve" at bounding box center [874, 66] width 32 height 13
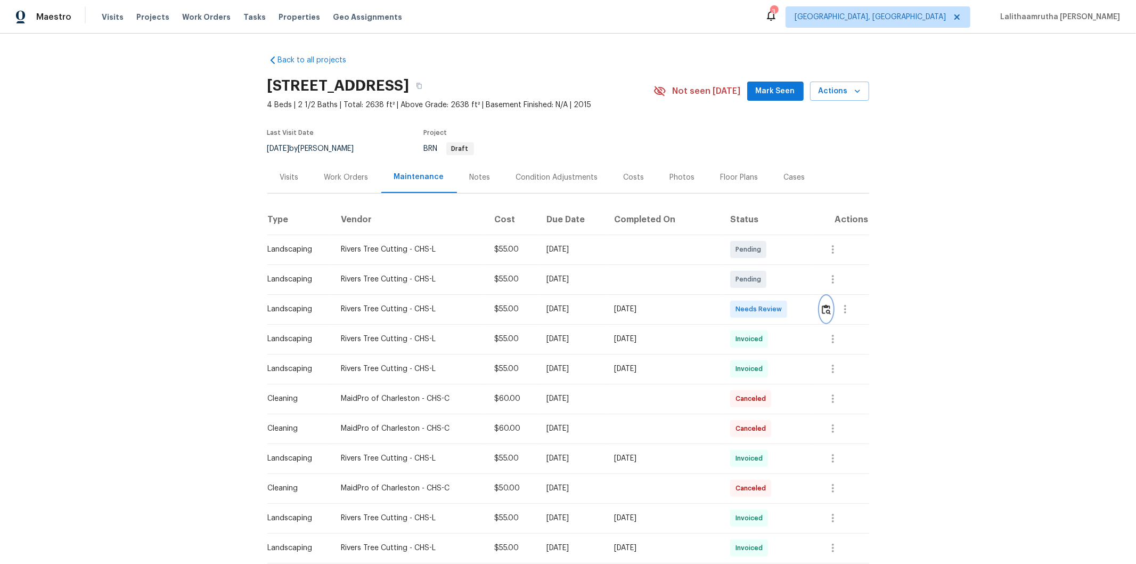
click at [808, 307] on img "button" at bounding box center [826, 309] width 9 height 10
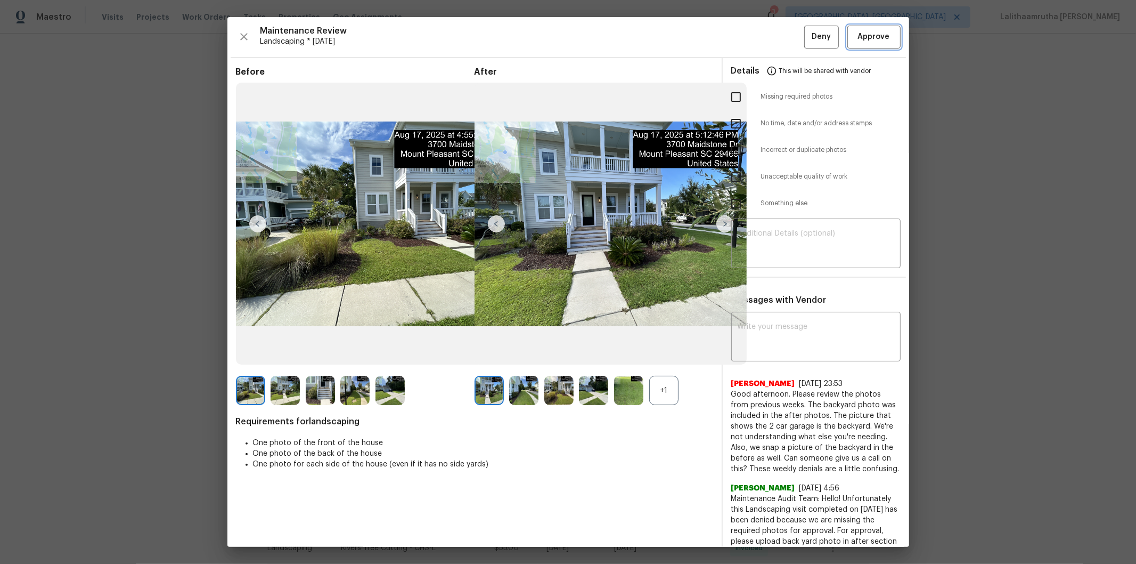
click at [808, 37] on span "Approve" at bounding box center [874, 36] width 32 height 13
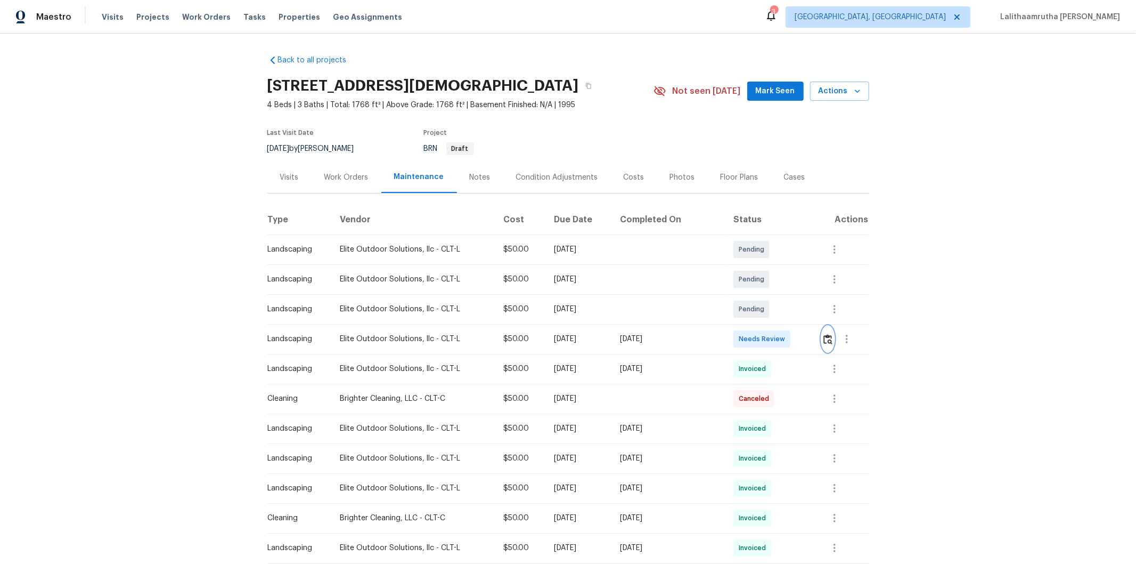
click at [808, 341] on img "button" at bounding box center [828, 339] width 9 height 10
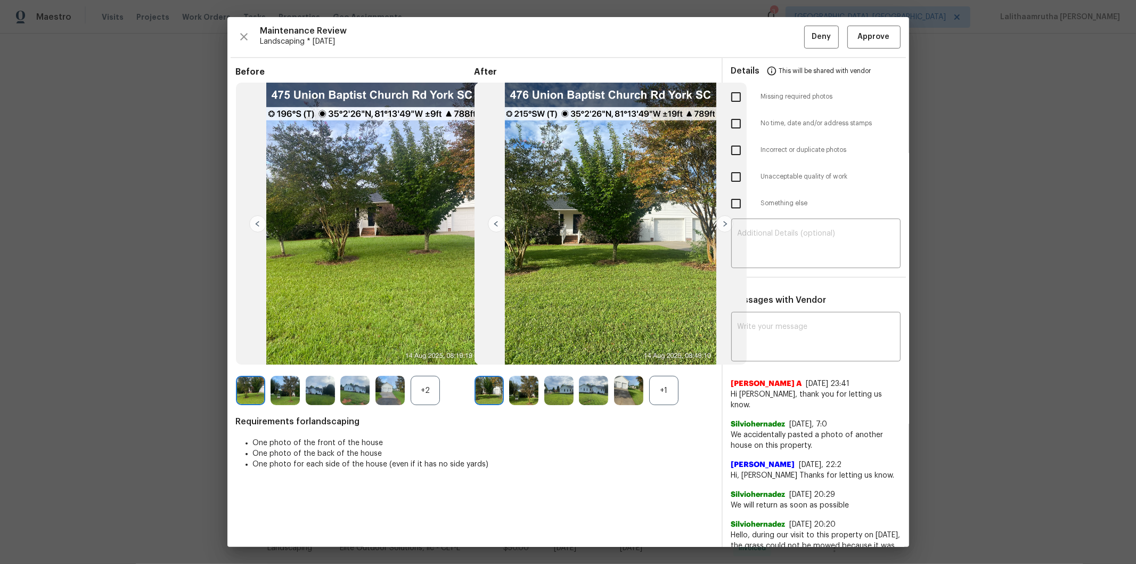
click at [289, 379] on img at bounding box center [285, 390] width 29 height 29
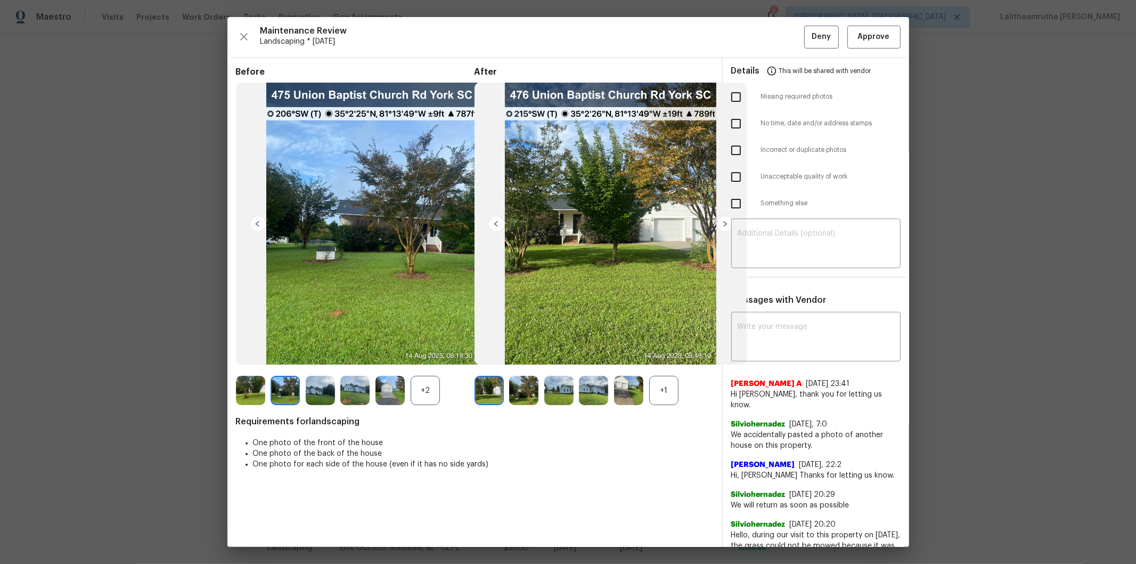
click at [304, 379] on div at bounding box center [288, 390] width 35 height 29
click at [349, 379] on img at bounding box center [354, 390] width 29 height 29
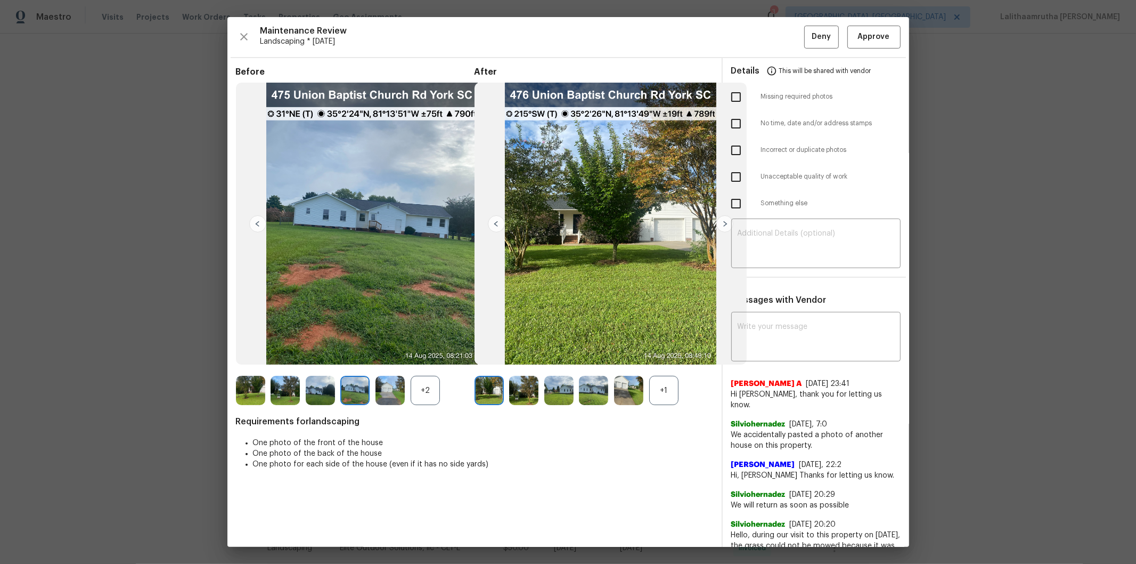
click at [384, 379] on img at bounding box center [390, 390] width 29 height 29
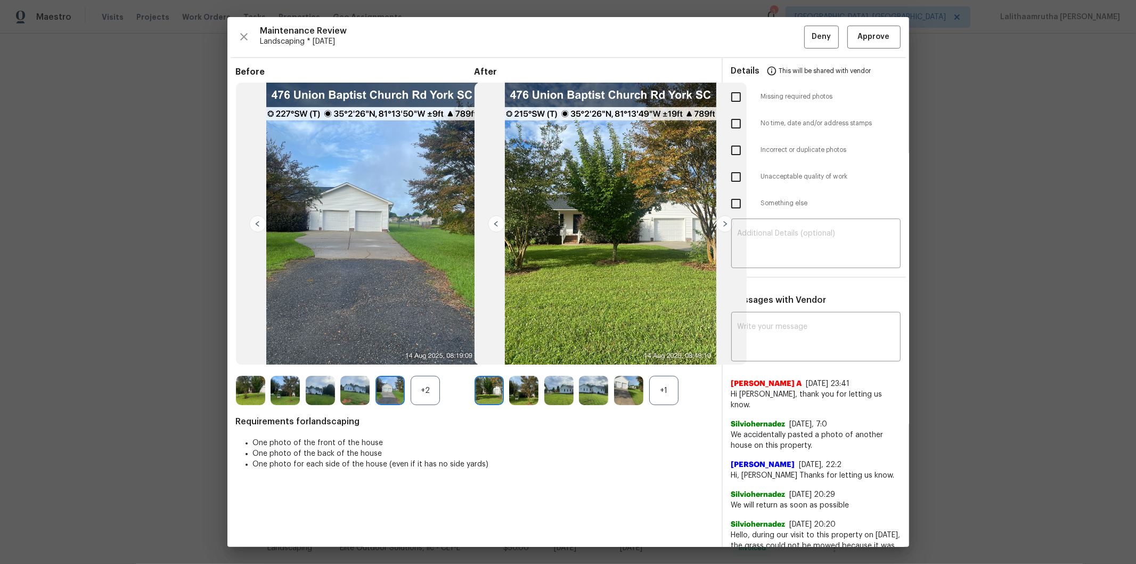
click at [484, 379] on img at bounding box center [489, 390] width 29 height 29
click at [517, 379] on img at bounding box center [523, 390] width 29 height 29
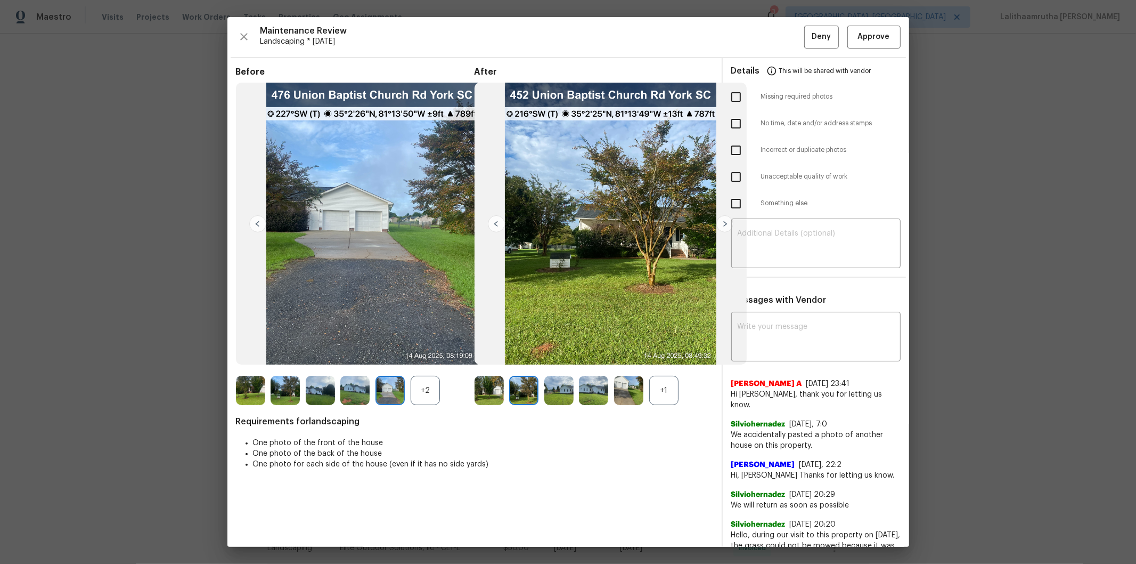
click at [544, 379] on img at bounding box center [558, 390] width 29 height 29
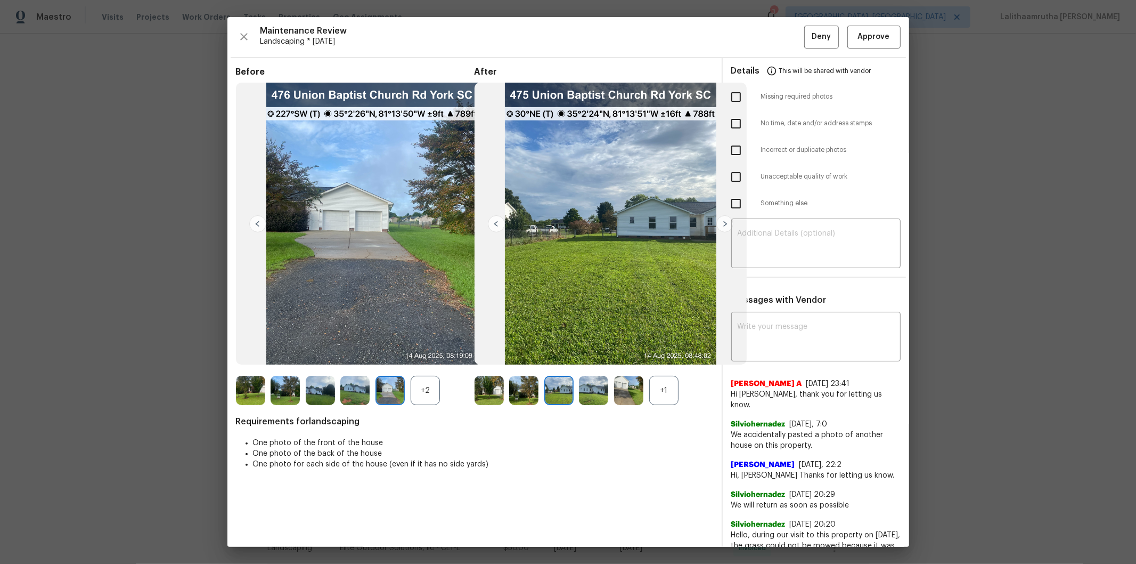
click at [589, 379] on img at bounding box center [593, 390] width 29 height 29
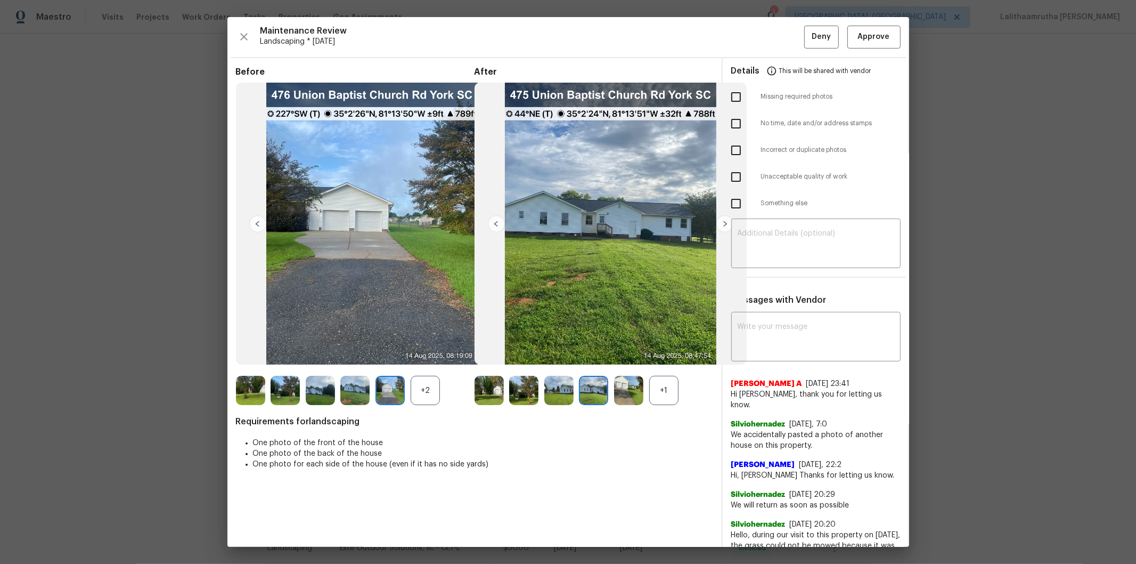
click at [615, 379] on img at bounding box center [628, 390] width 29 height 29
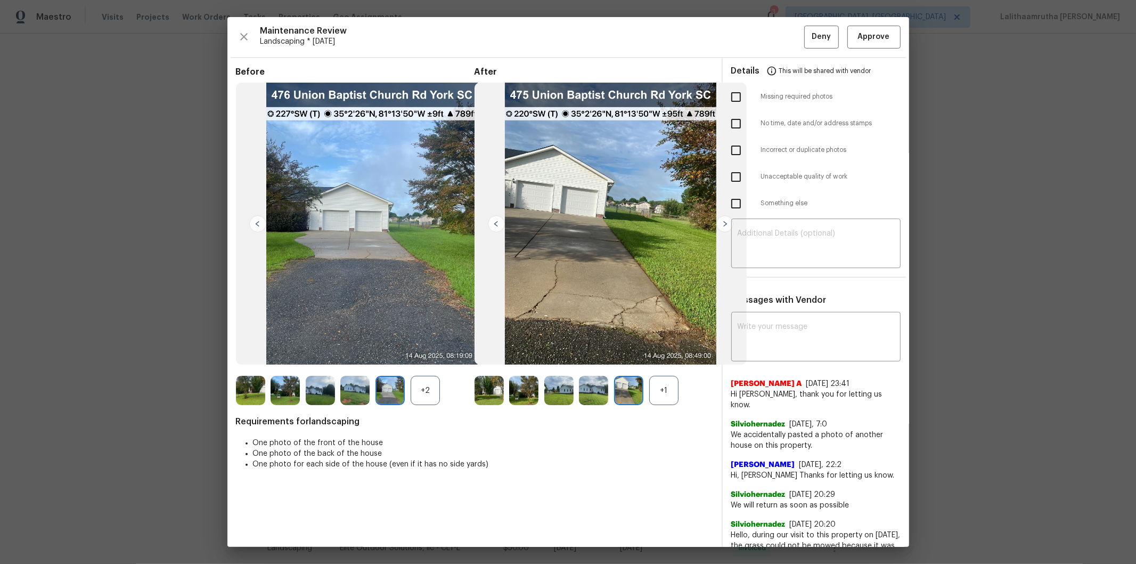
click at [495, 379] on img at bounding box center [489, 390] width 29 height 29
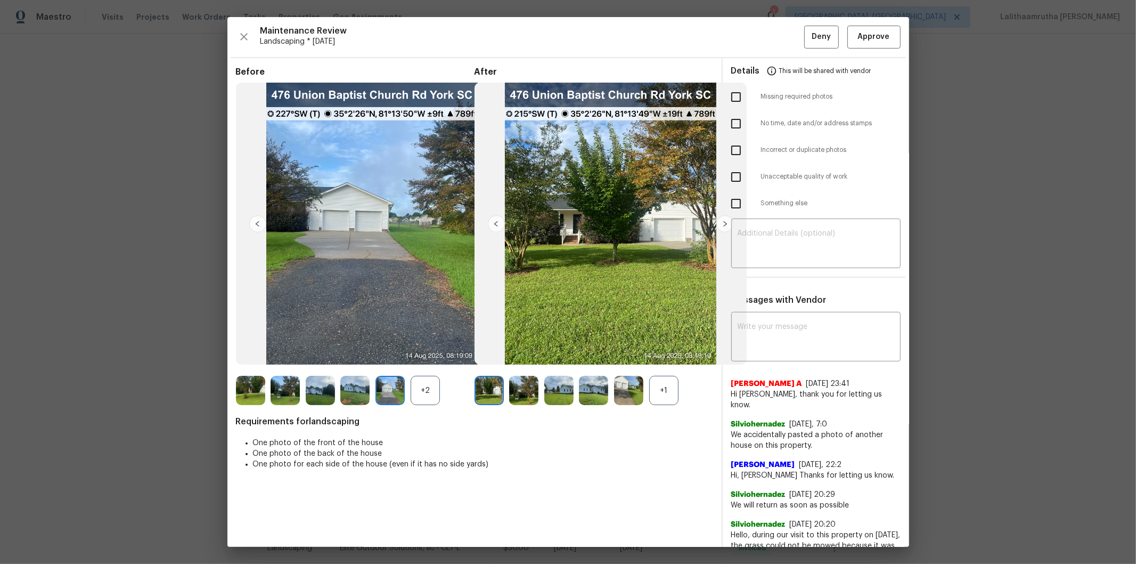
click at [558, 379] on img at bounding box center [558, 390] width 29 height 29
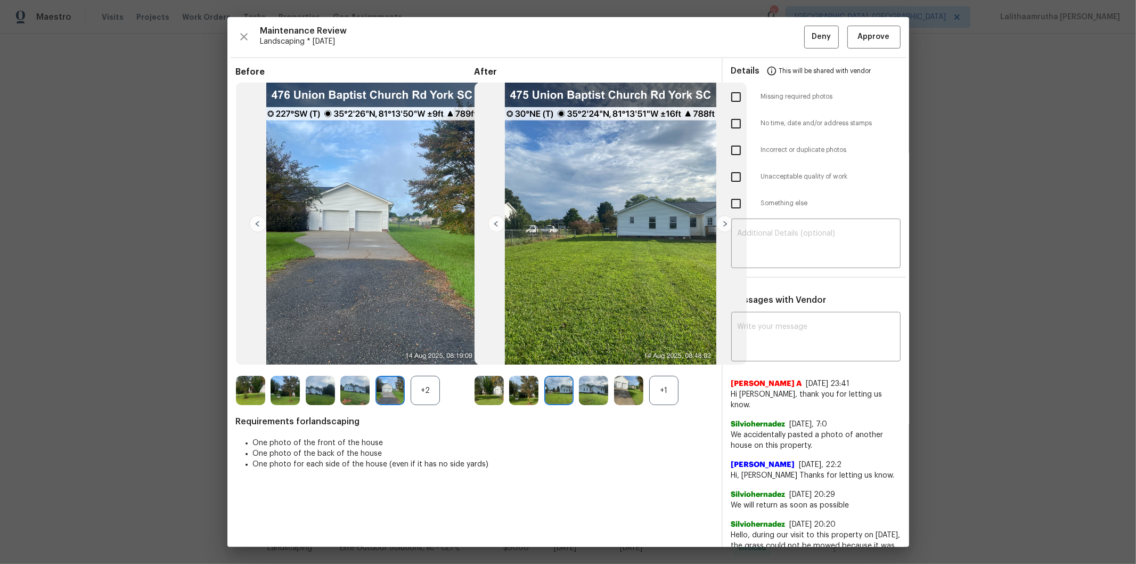
click at [580, 379] on img at bounding box center [593, 390] width 29 height 29
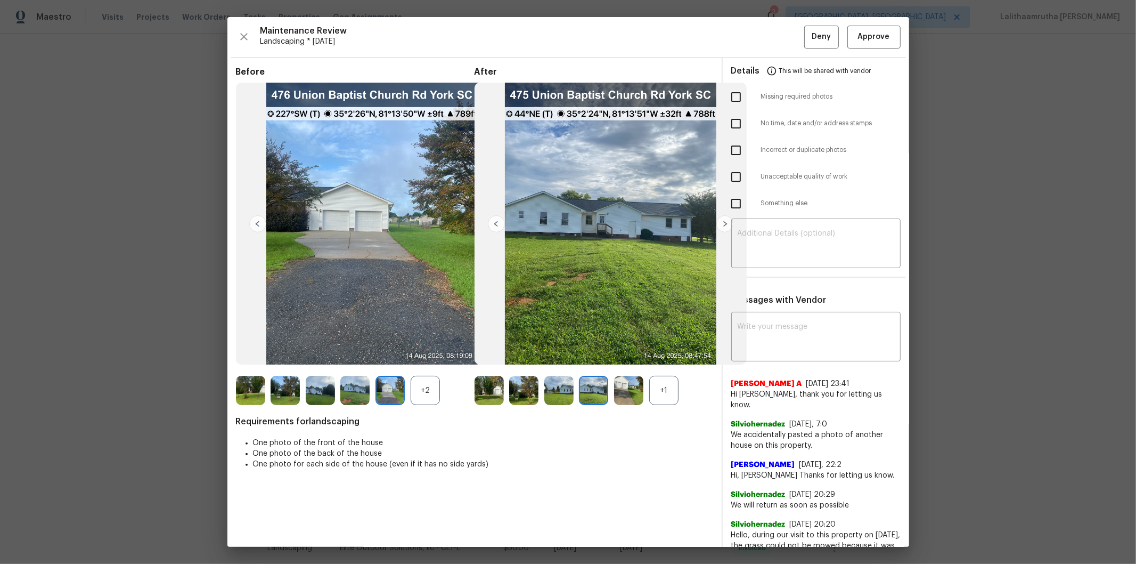
click at [597, 379] on img at bounding box center [593, 390] width 29 height 29
click at [620, 379] on img at bounding box center [628, 390] width 29 height 29
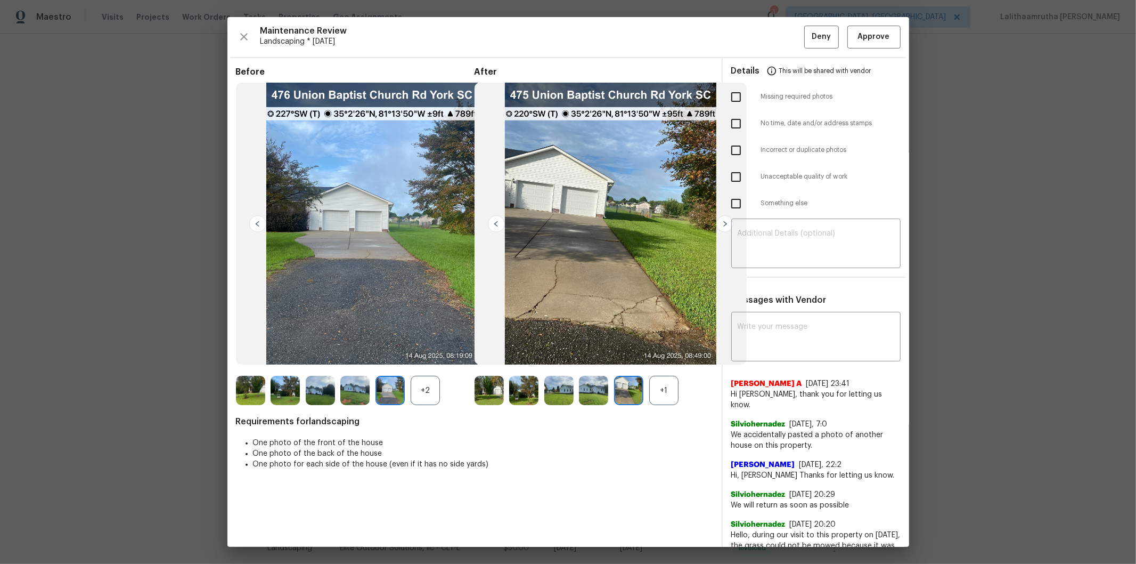
click at [581, 379] on img at bounding box center [593, 390] width 29 height 29
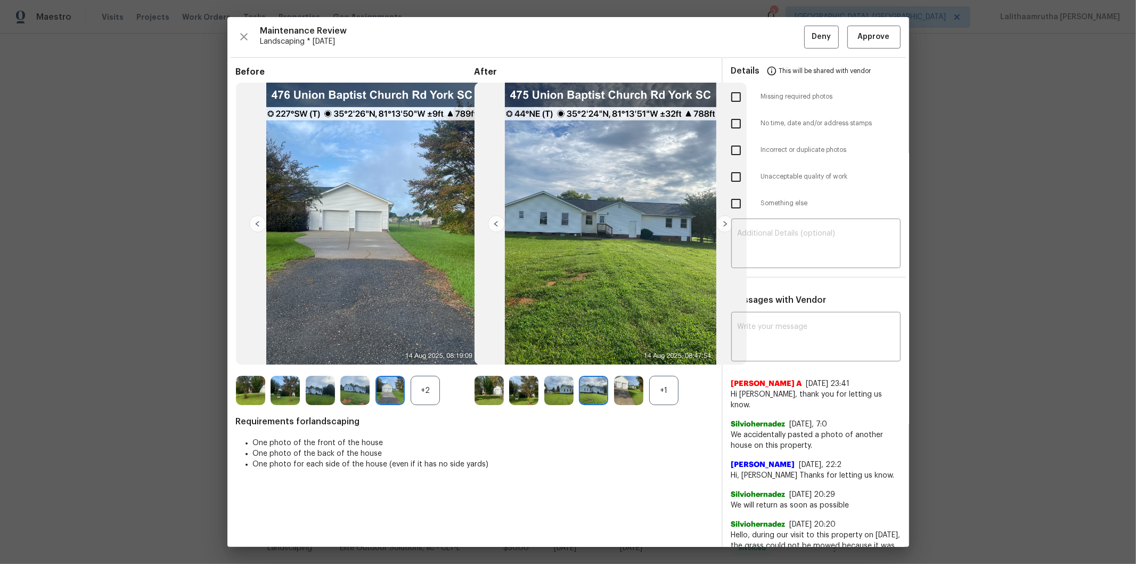
click at [532, 379] on img at bounding box center [523, 390] width 29 height 29
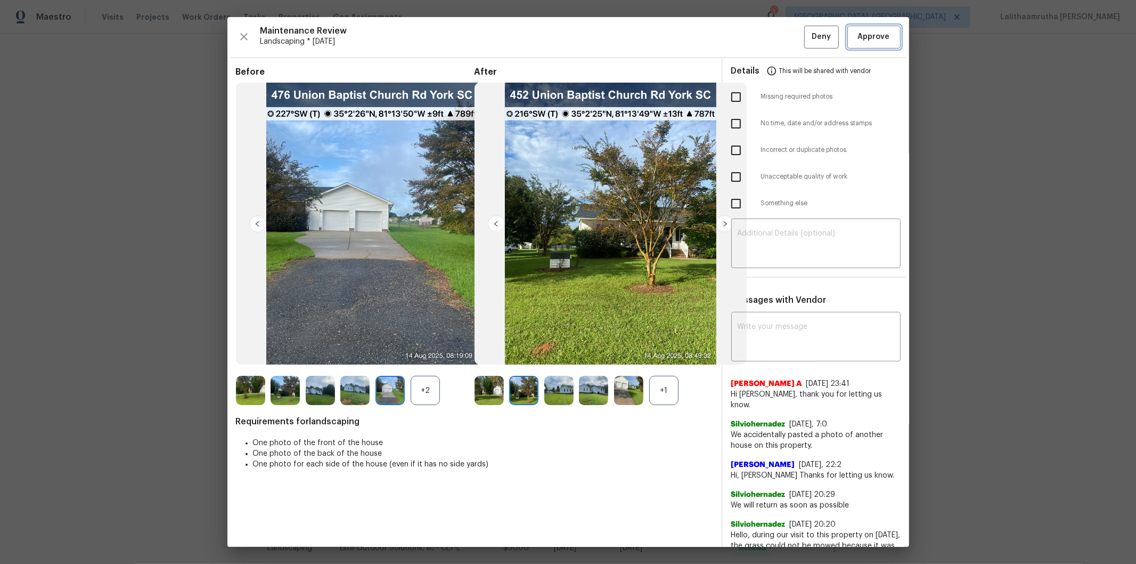
click at [808, 39] on span "Approve" at bounding box center [874, 36] width 32 height 13
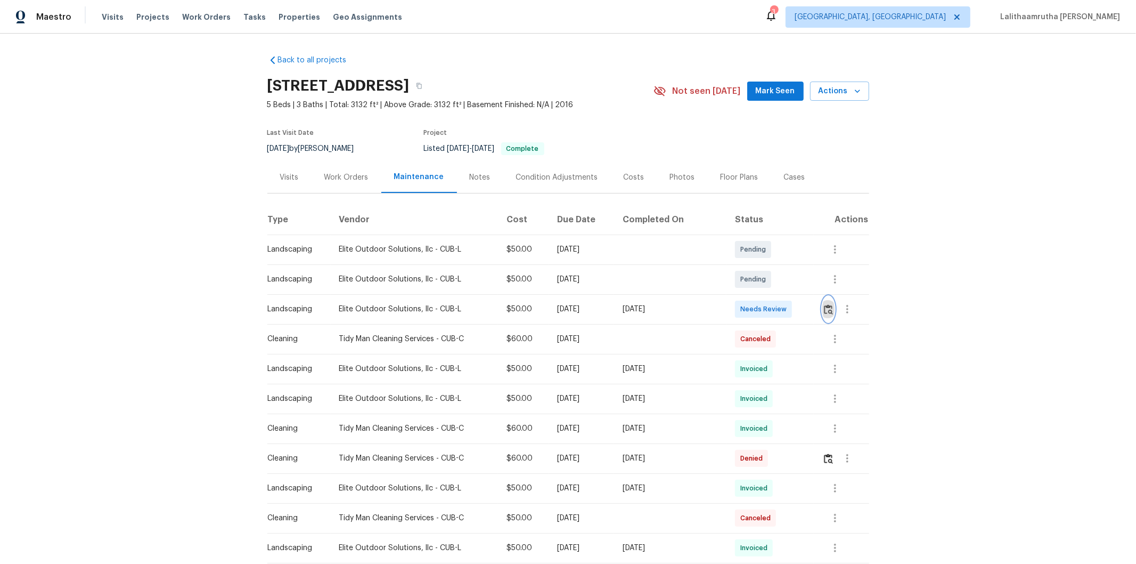
click at [808, 306] on img "button" at bounding box center [828, 309] width 9 height 10
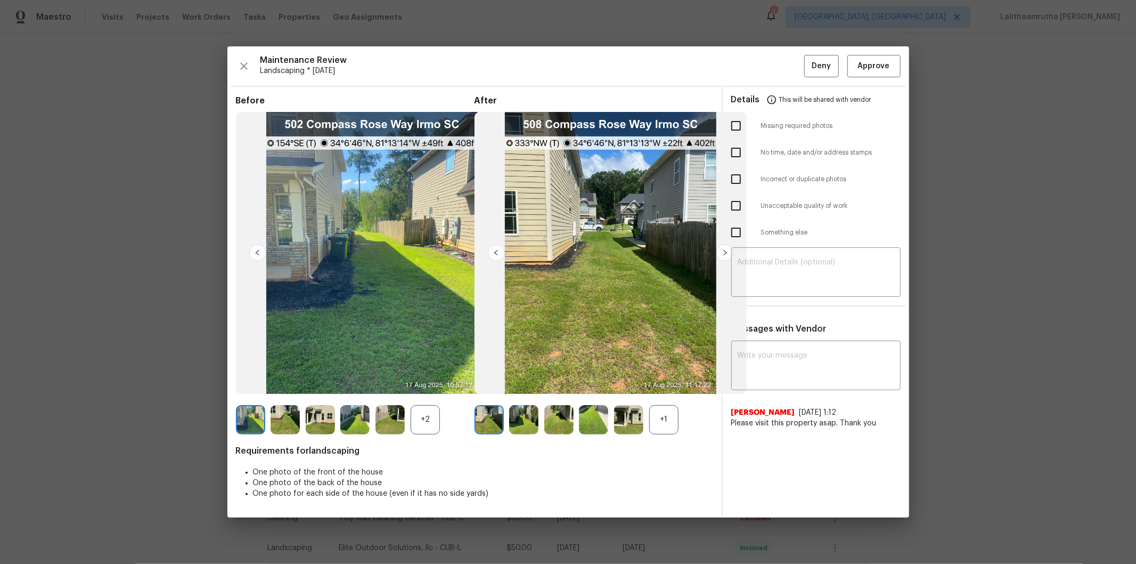
click at [529, 379] on img at bounding box center [523, 419] width 29 height 29
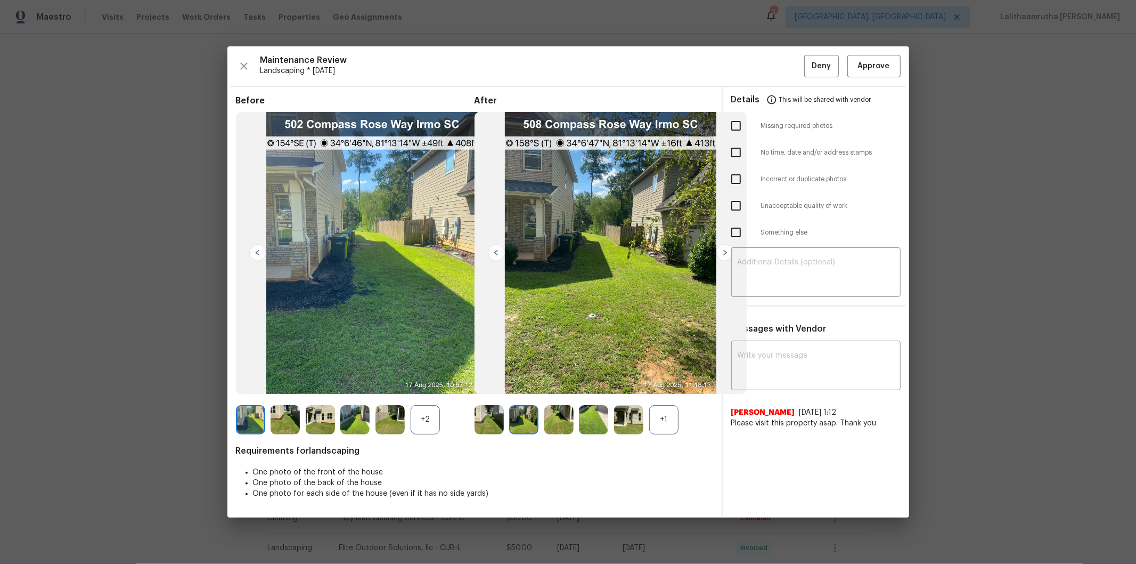
click at [567, 379] on img at bounding box center [558, 419] width 29 height 29
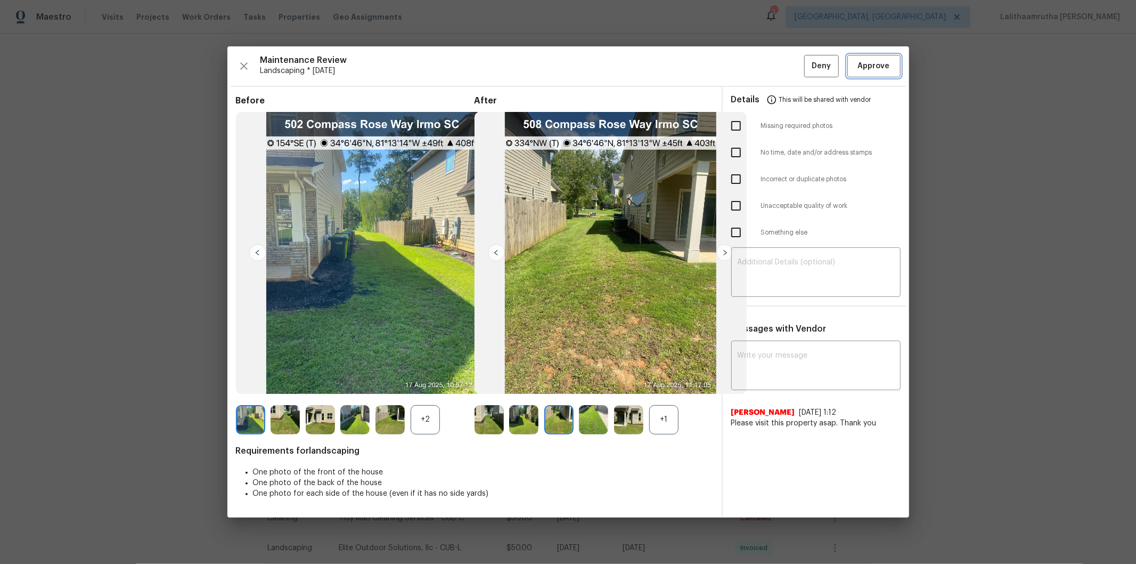
click at [808, 66] on span "Approve" at bounding box center [874, 66] width 32 height 13
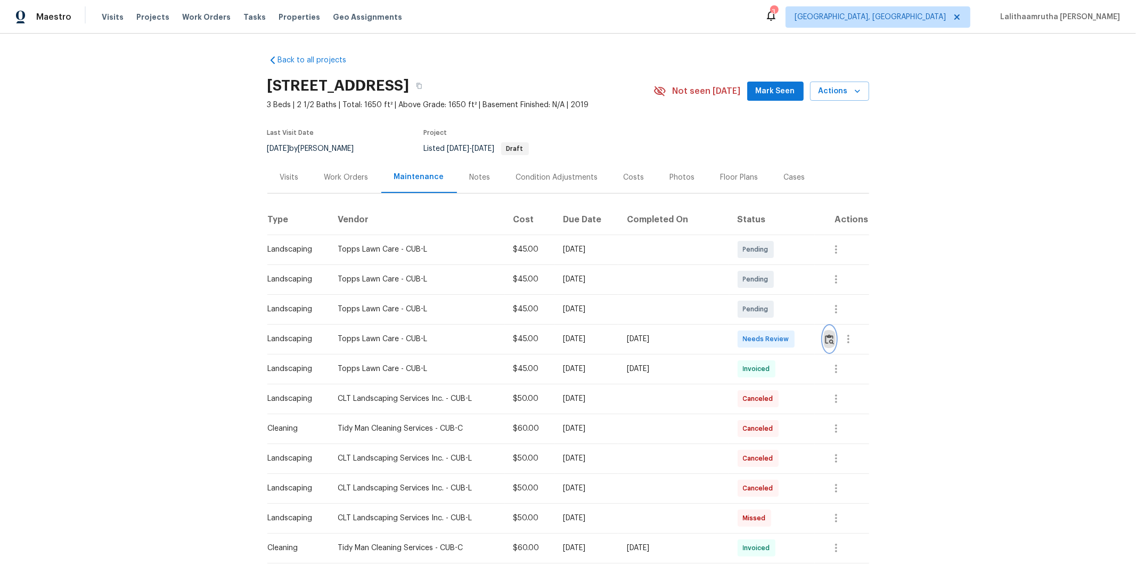
click at [808, 347] on button "button" at bounding box center [830, 339] width 12 height 26
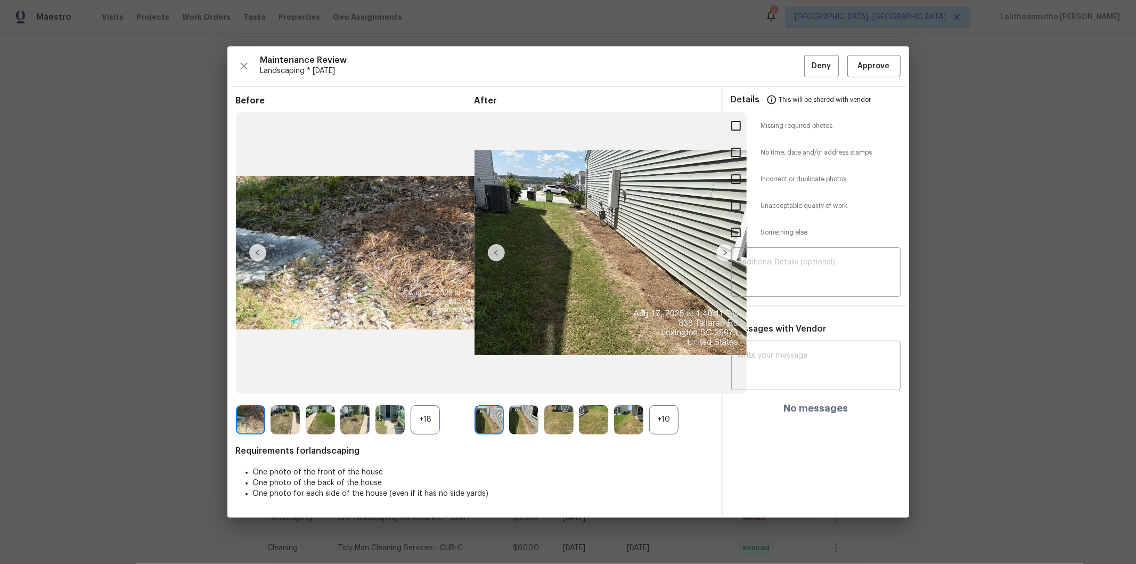
click at [591, 379] on img at bounding box center [593, 419] width 29 height 29
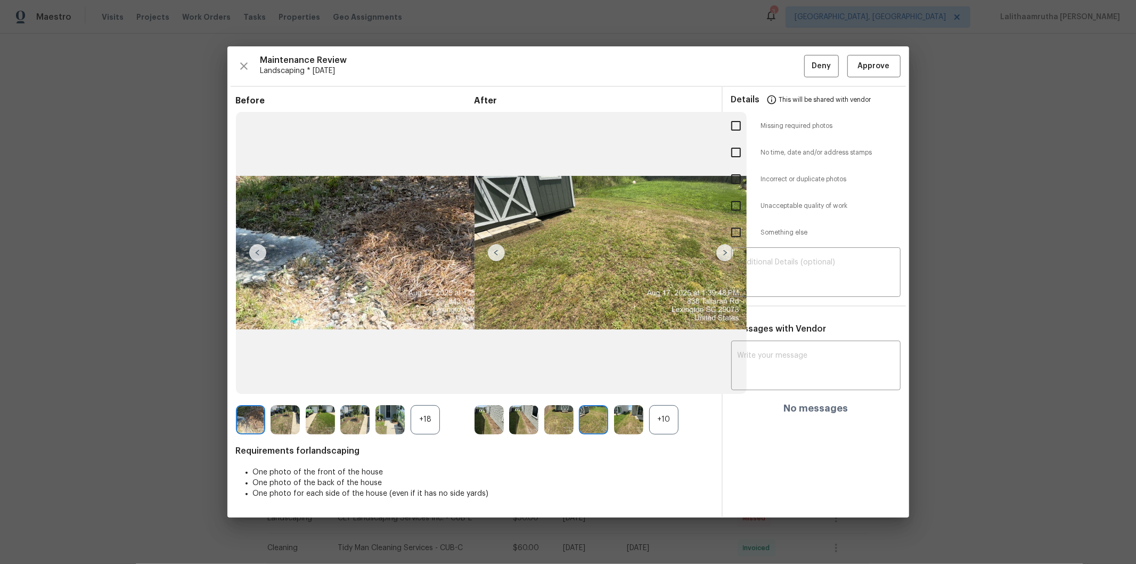
click at [591, 379] on img at bounding box center [593, 419] width 29 height 29
click at [808, 70] on span "Approve" at bounding box center [874, 66] width 36 height 13
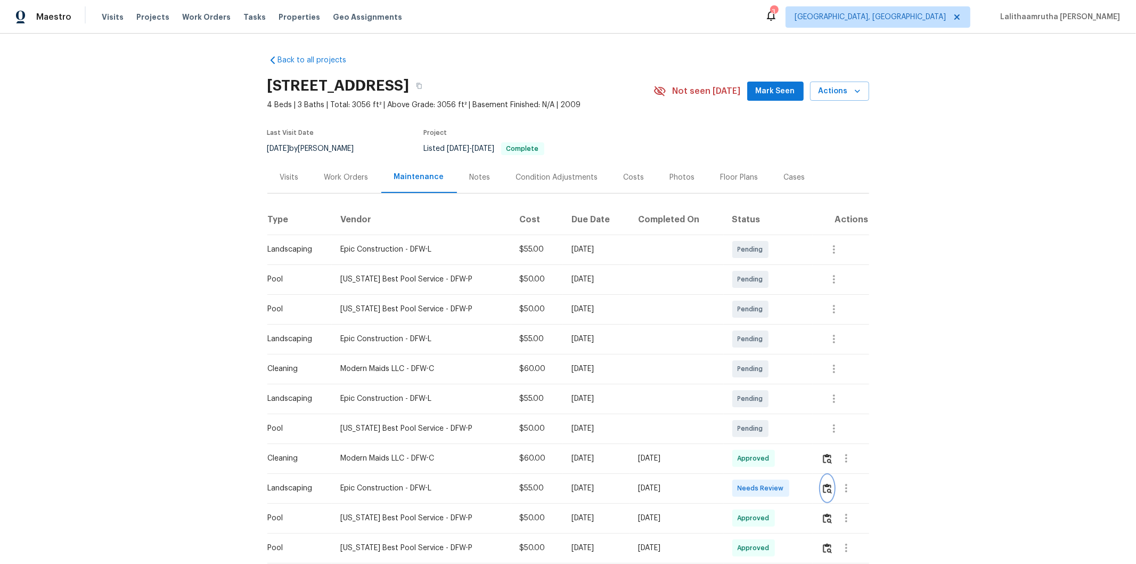
click at [808, 379] on img "button" at bounding box center [827, 488] width 9 height 10
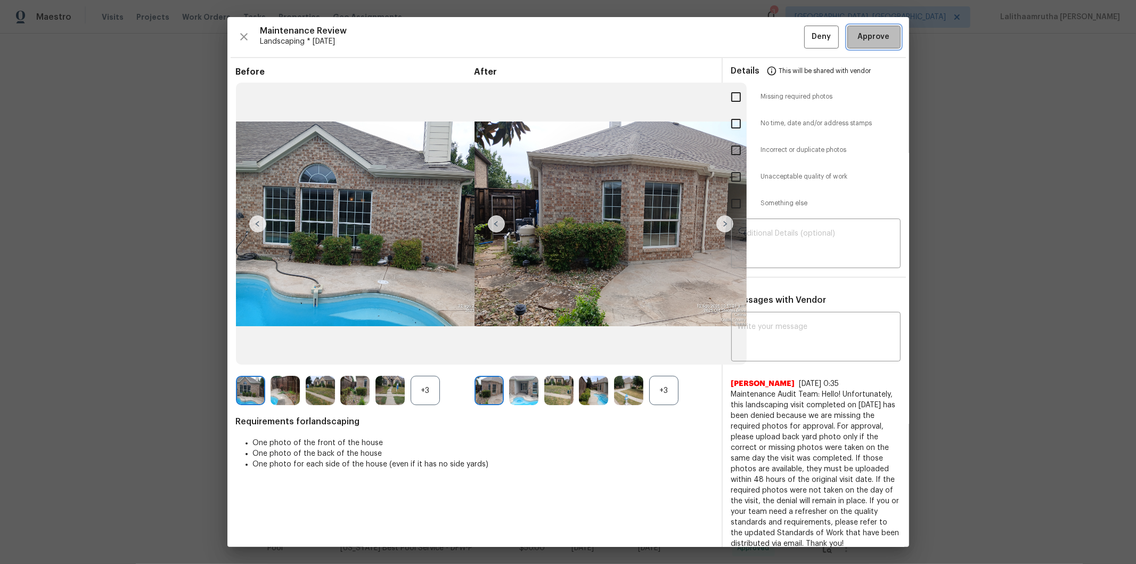
click at [808, 39] on span "Approve" at bounding box center [874, 36] width 32 height 13
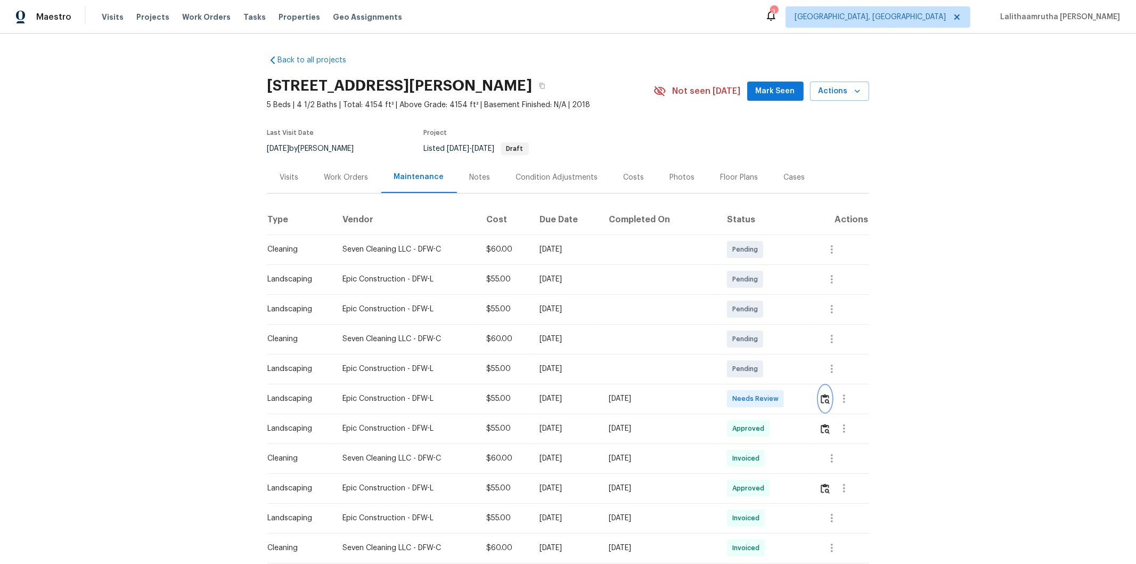
click at [808, 379] on img "button" at bounding box center [825, 399] width 9 height 10
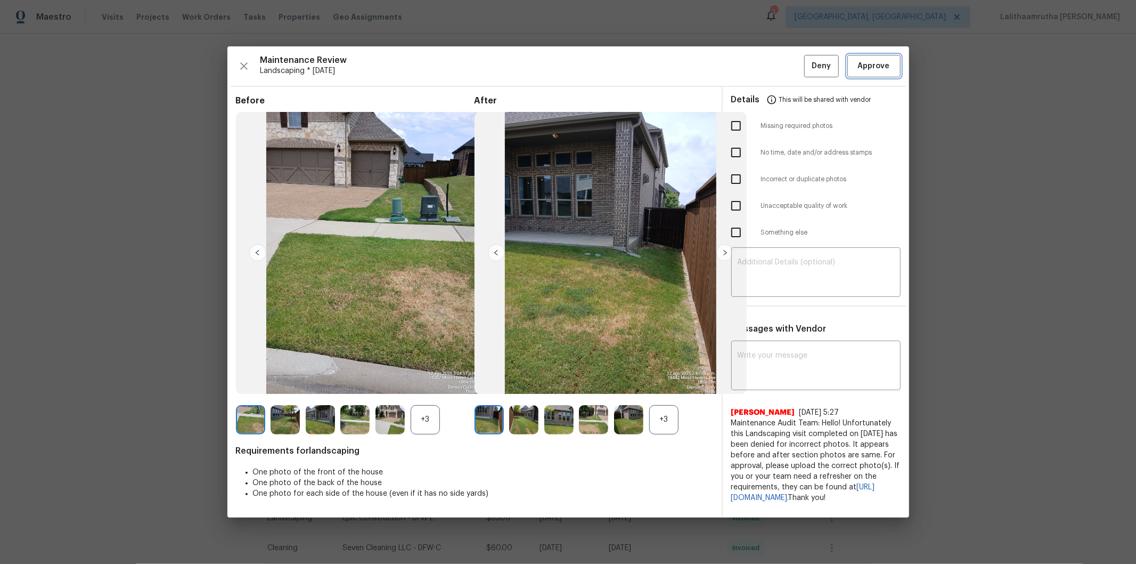
click at [808, 68] on span "Approve" at bounding box center [874, 66] width 32 height 13
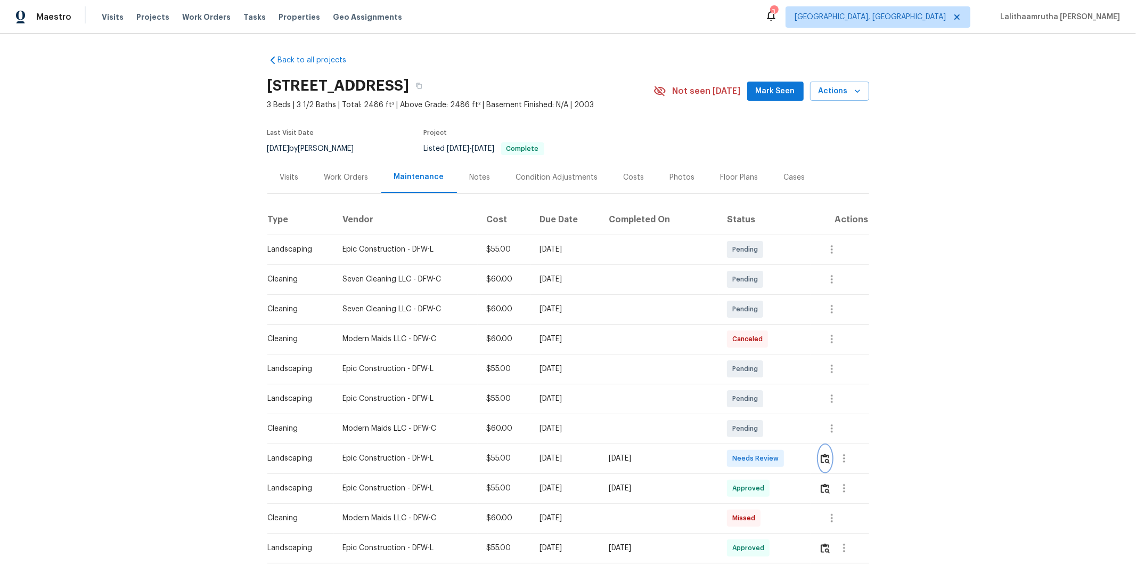
click at [808, 379] on button "button" at bounding box center [825, 458] width 12 height 26
click at [808, 379] on img "button" at bounding box center [825, 458] width 9 height 10
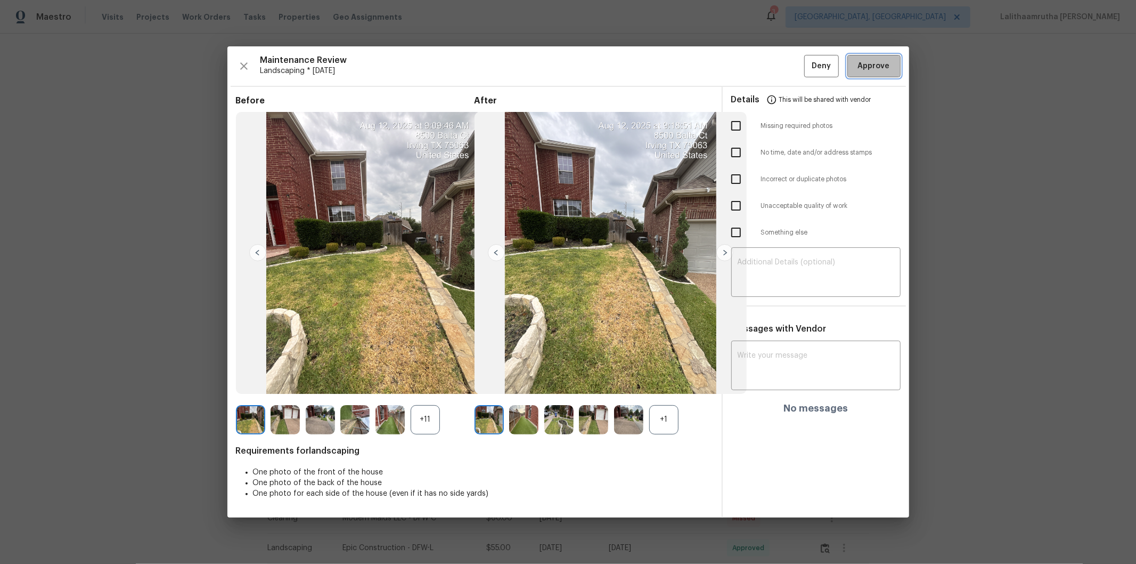
click at [808, 65] on span "Approve" at bounding box center [874, 66] width 32 height 13
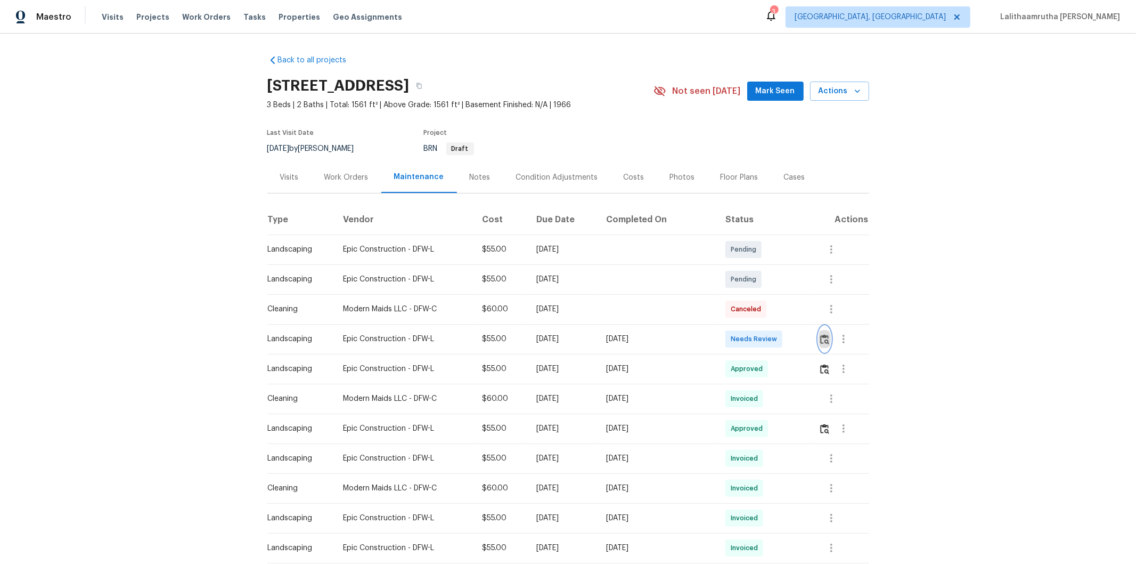
click at [808, 338] on img "button" at bounding box center [824, 339] width 9 height 10
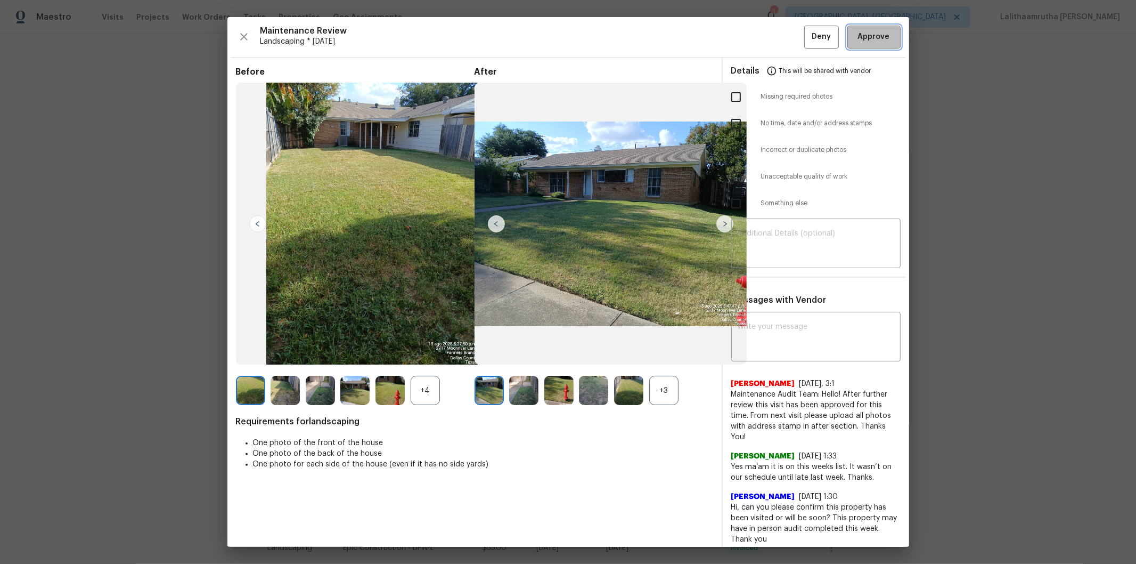
click at [808, 44] on span "Approve" at bounding box center [874, 36] width 32 height 13
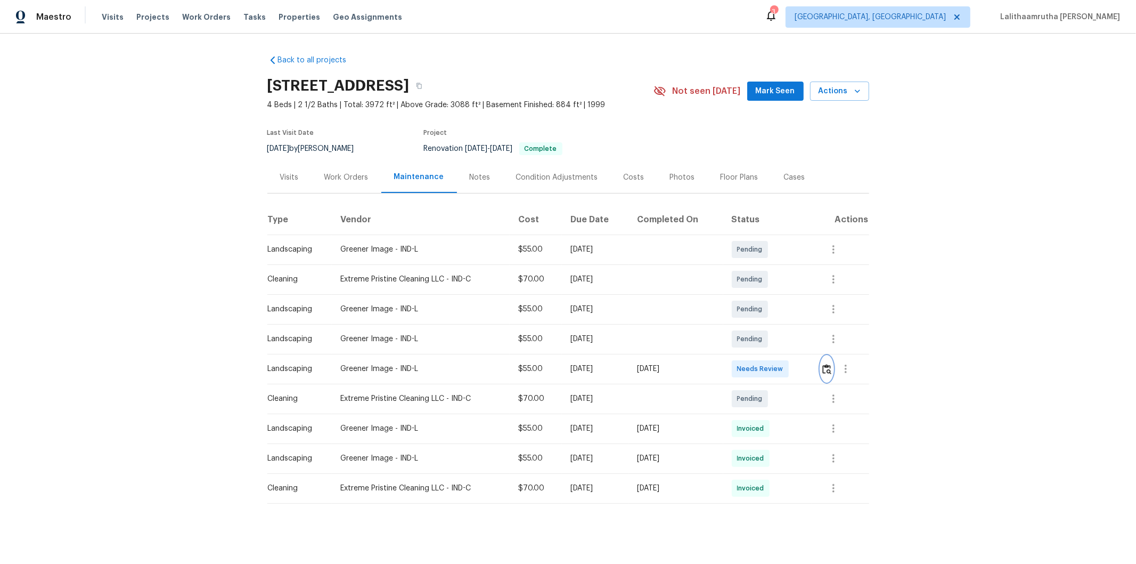
click at [808, 367] on img "button" at bounding box center [827, 369] width 9 height 10
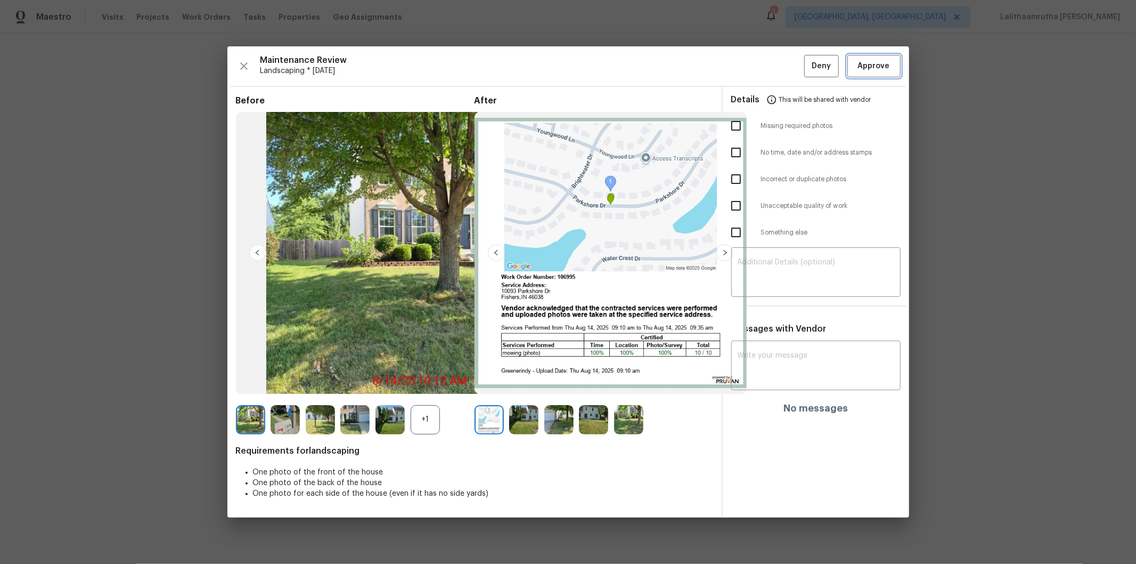
click at [808, 55] on button "Approve" at bounding box center [874, 66] width 53 height 23
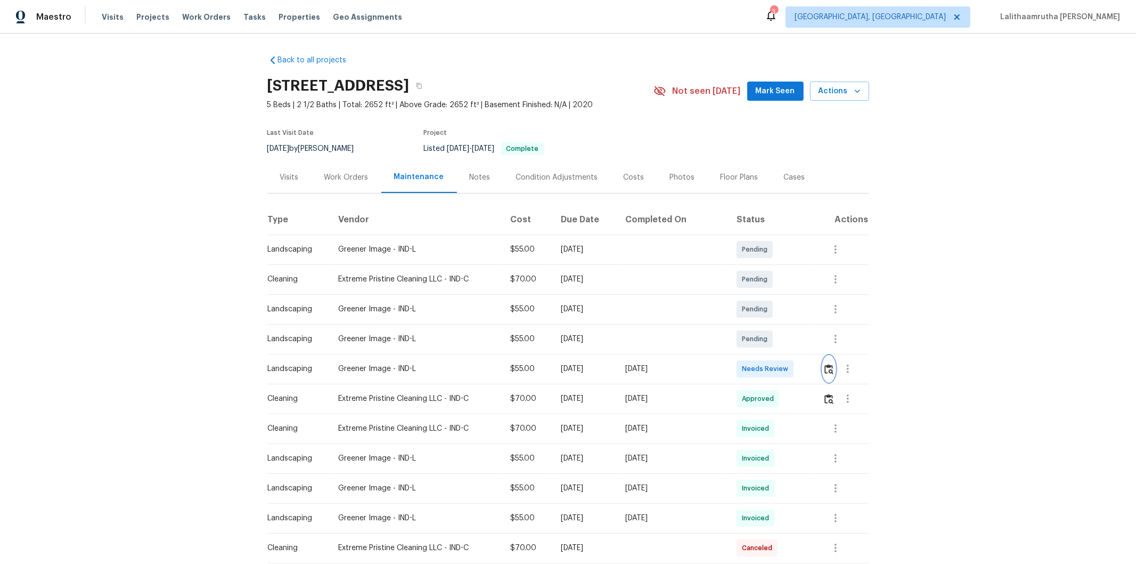
click at [808, 364] on img "button" at bounding box center [829, 369] width 9 height 10
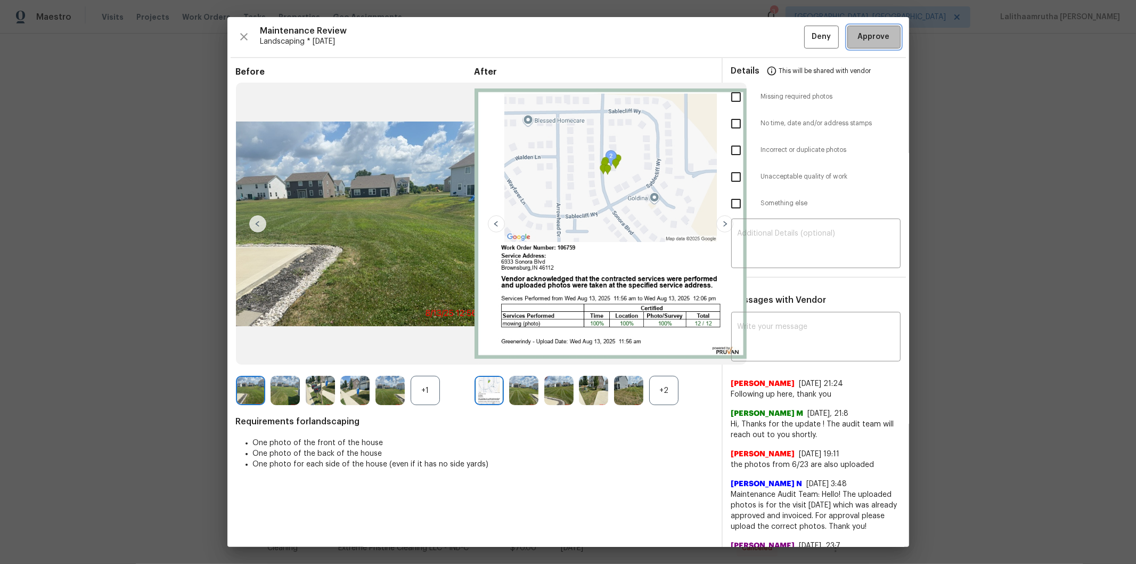
click at [808, 33] on span "Approve" at bounding box center [874, 36] width 32 height 13
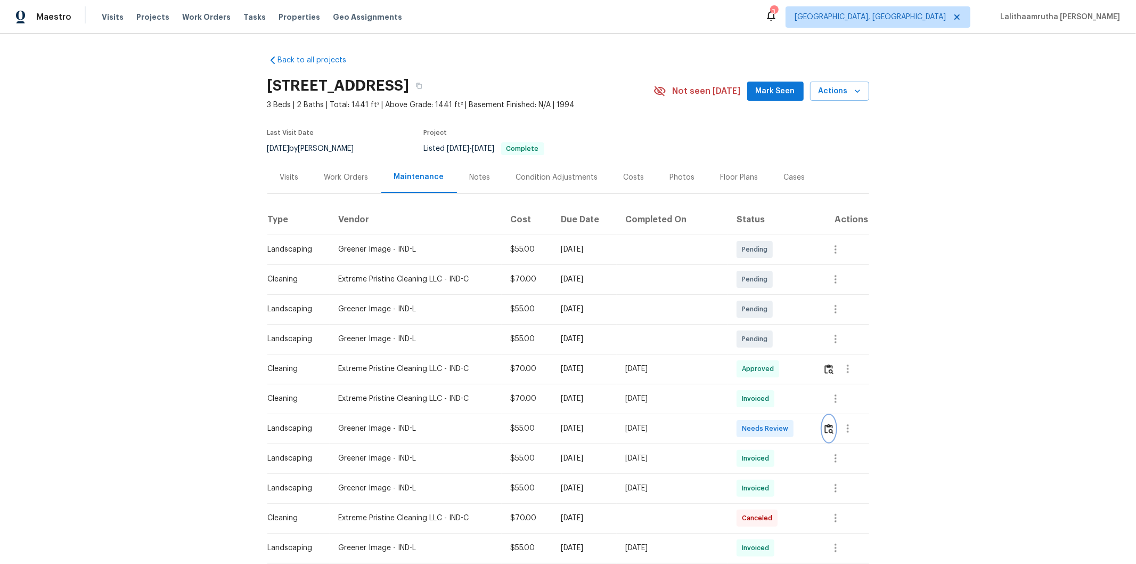
click at [808, 379] on button "button" at bounding box center [829, 429] width 12 height 26
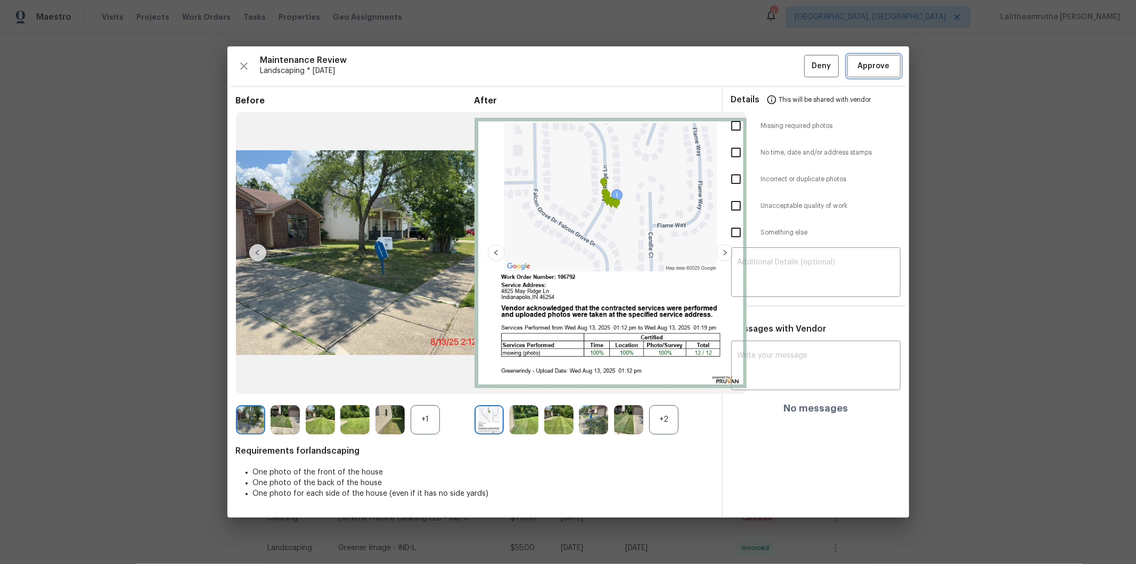
click at [808, 66] on span "Approve" at bounding box center [874, 66] width 32 height 13
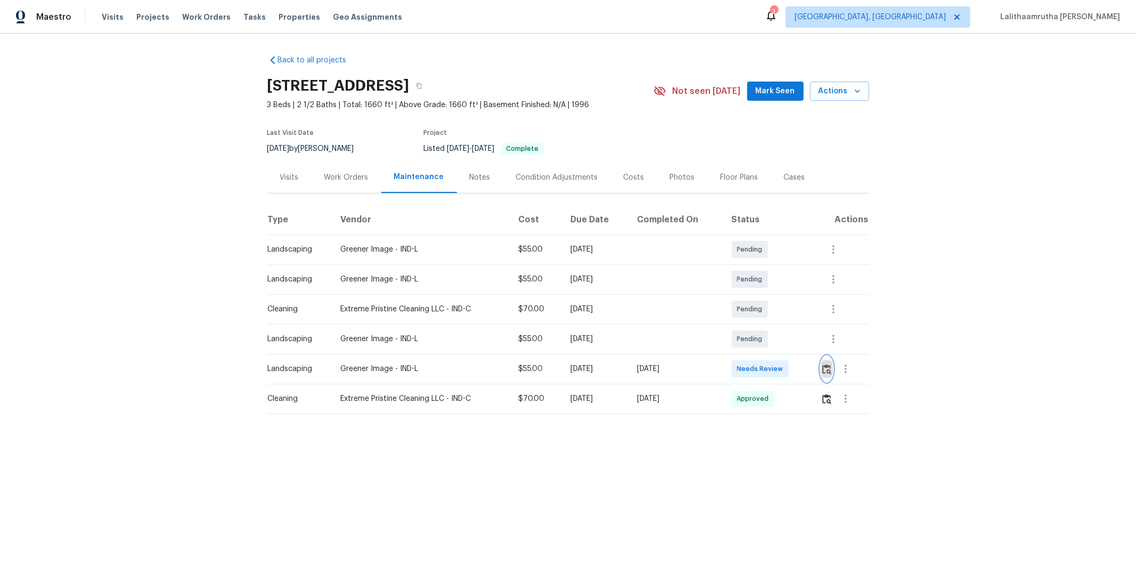
click at [808, 369] on img "button" at bounding box center [827, 369] width 9 height 10
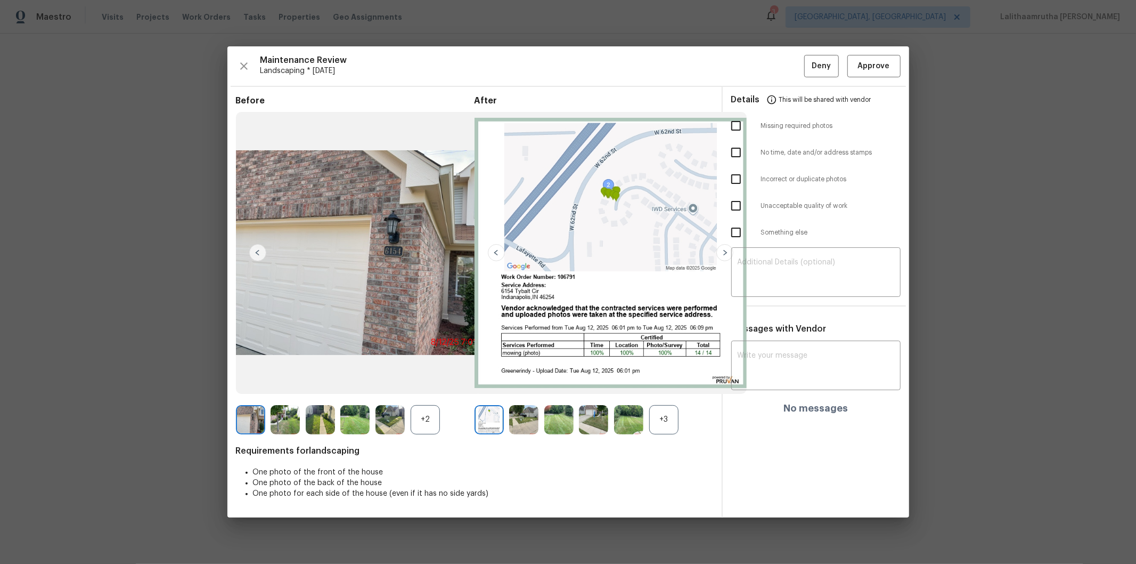
click at [601, 379] on img at bounding box center [593, 419] width 29 height 29
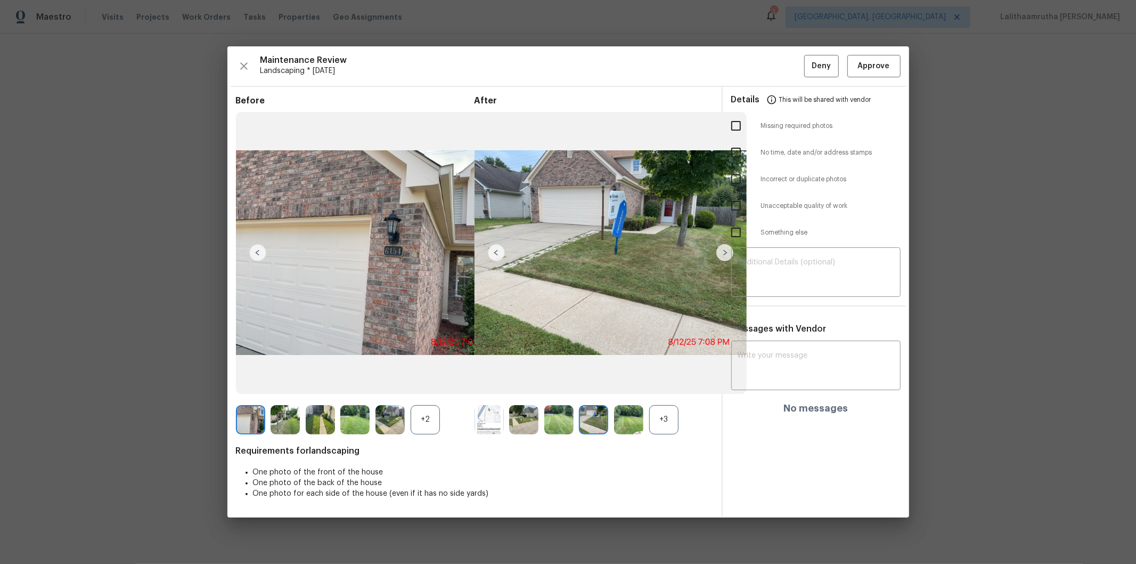
click at [629, 379] on img at bounding box center [628, 419] width 29 height 29
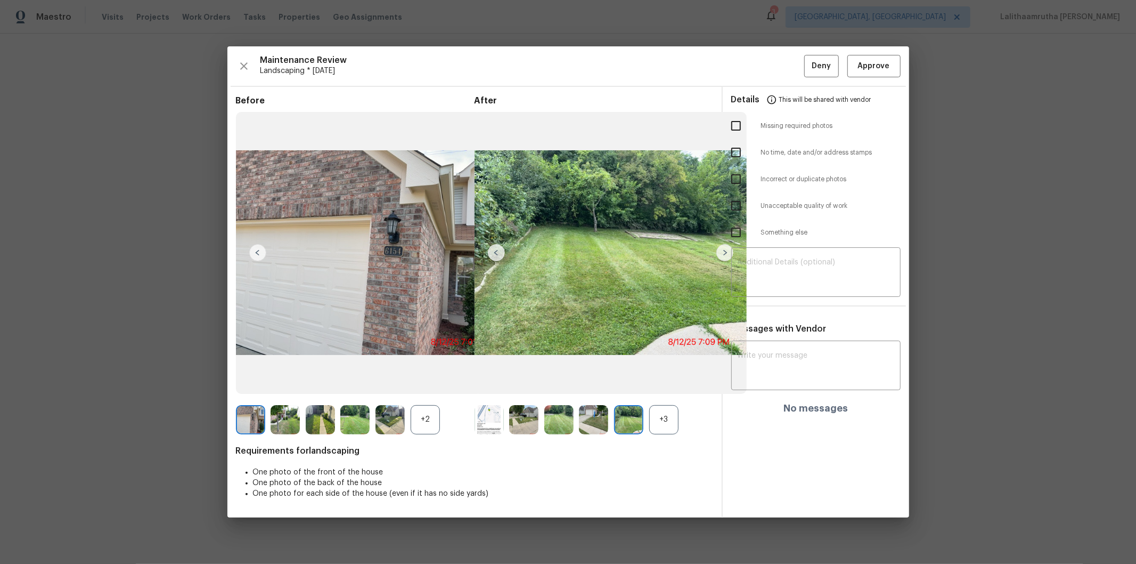
click at [523, 379] on img at bounding box center [523, 419] width 29 height 29
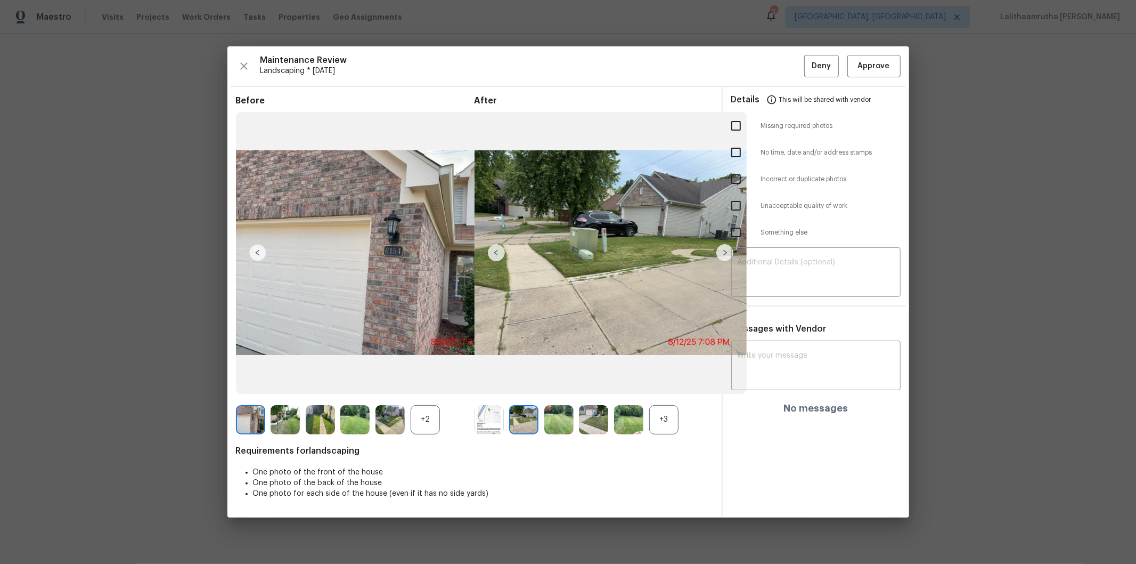
click at [396, 379] on img at bounding box center [390, 419] width 29 height 29
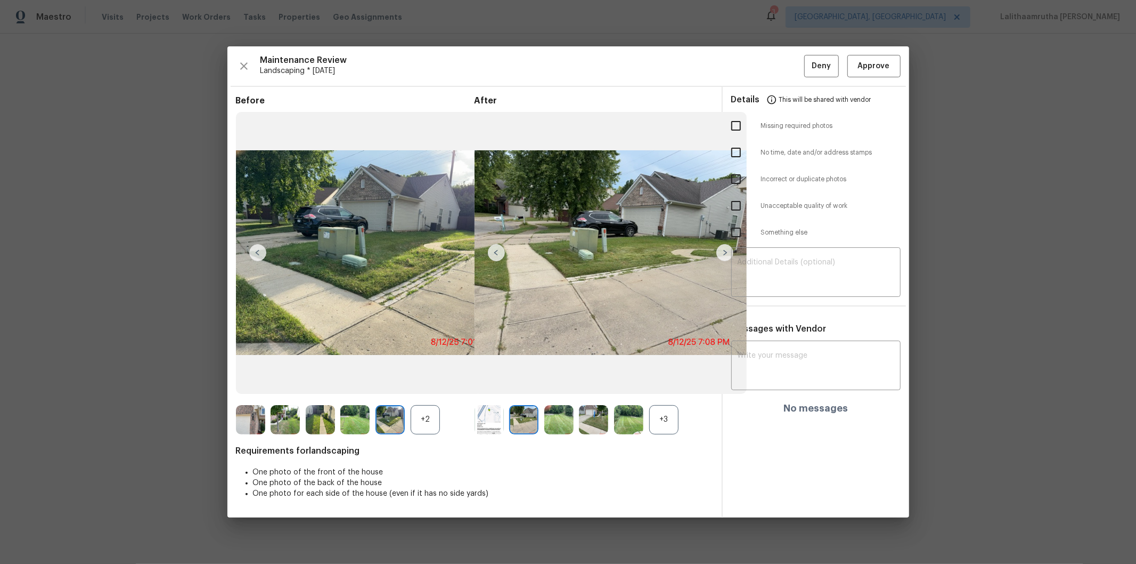
click at [306, 379] on img at bounding box center [320, 419] width 29 height 29
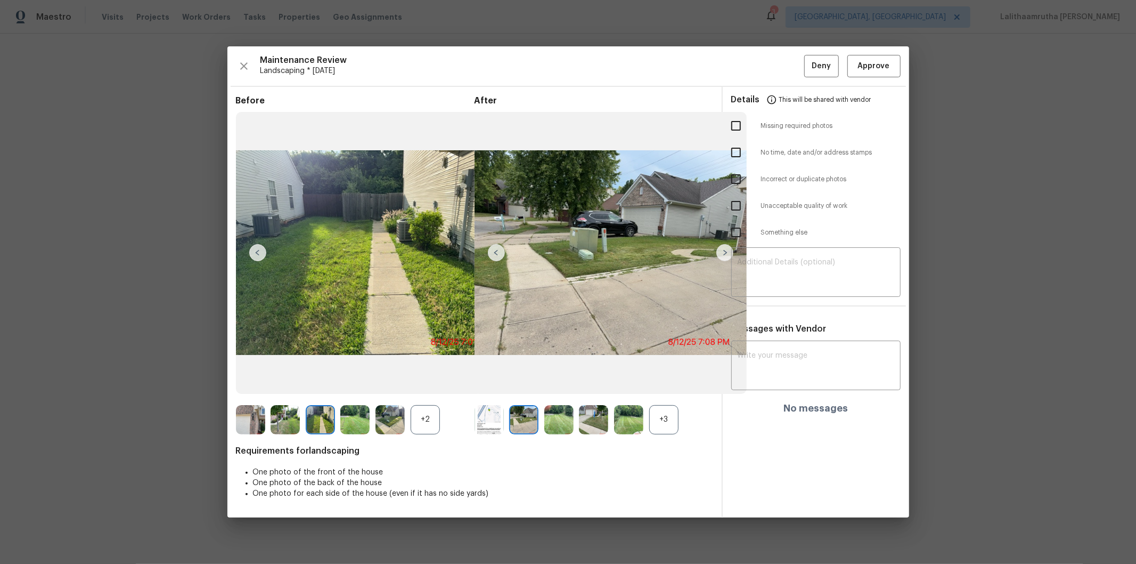
click at [269, 379] on div at bounding box center [253, 419] width 35 height 29
click at [246, 379] on img at bounding box center [250, 419] width 29 height 29
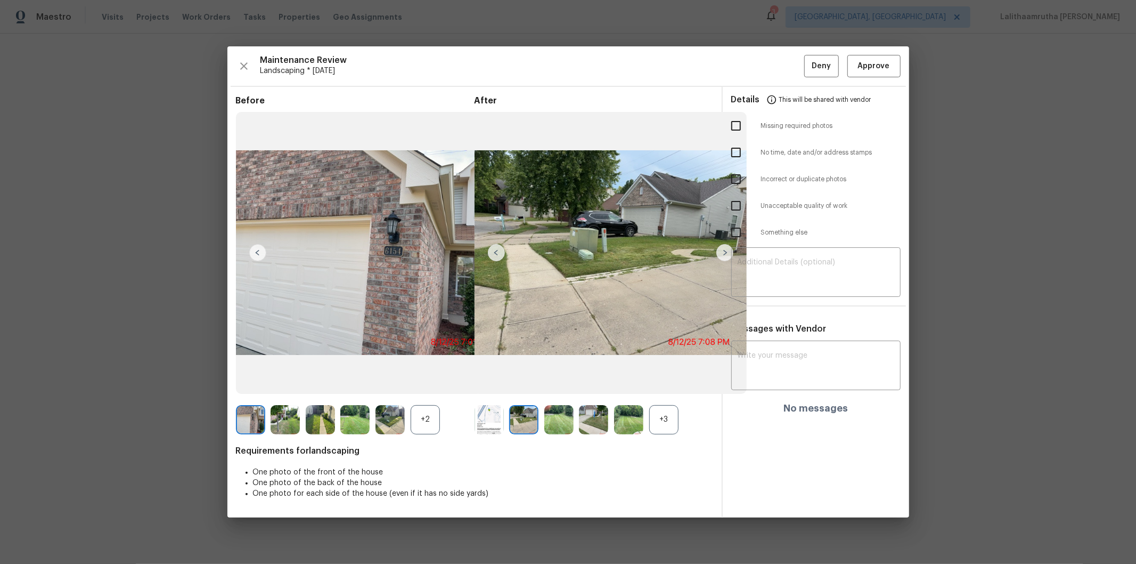
click at [299, 379] on img at bounding box center [285, 419] width 29 height 29
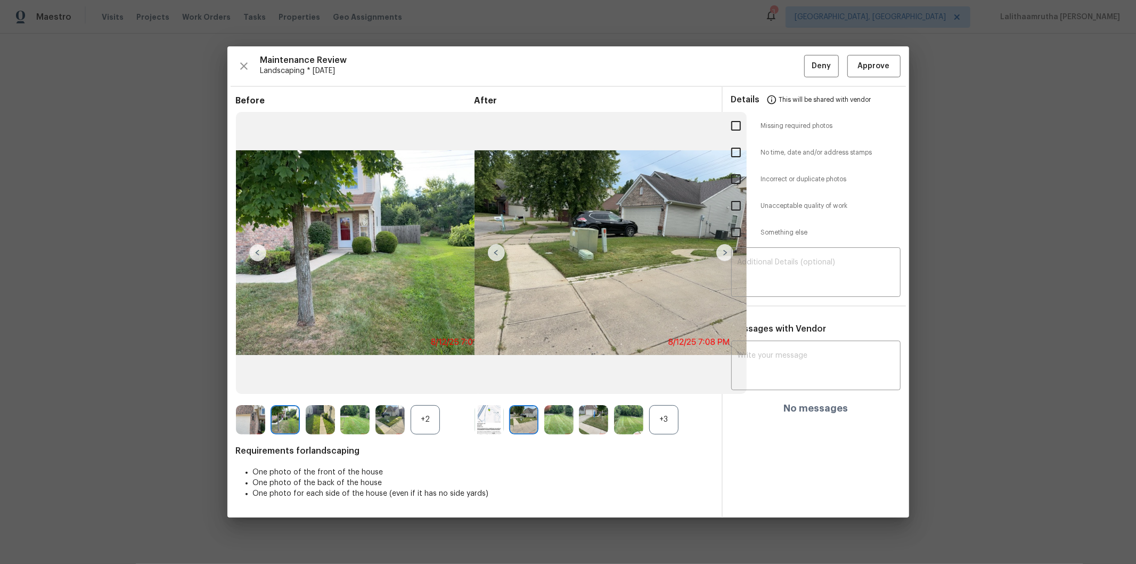
click at [343, 379] on img at bounding box center [354, 419] width 29 height 29
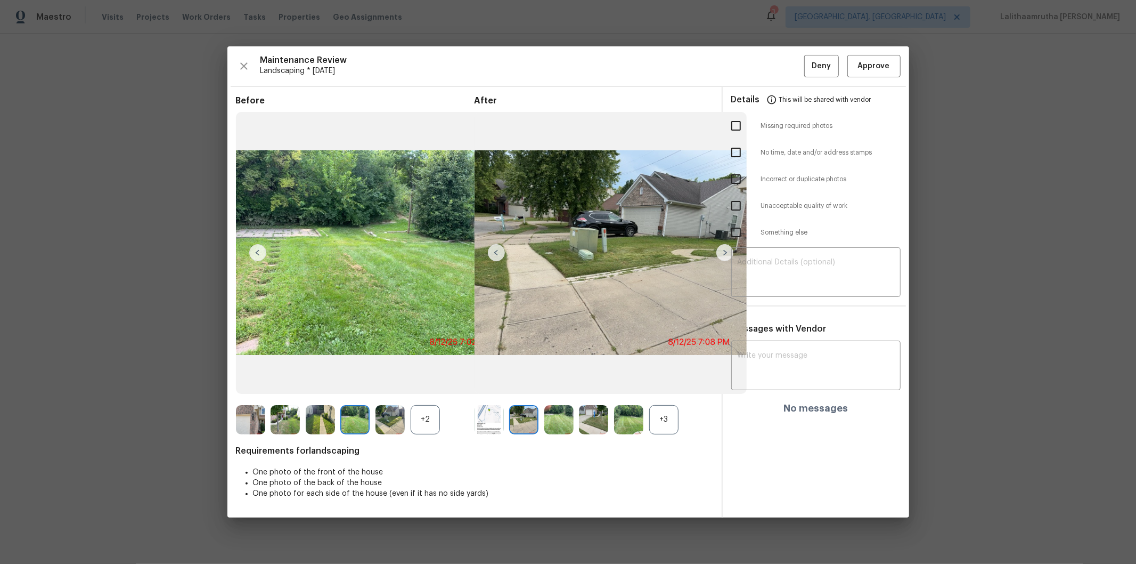
click at [390, 379] on img at bounding box center [390, 419] width 29 height 29
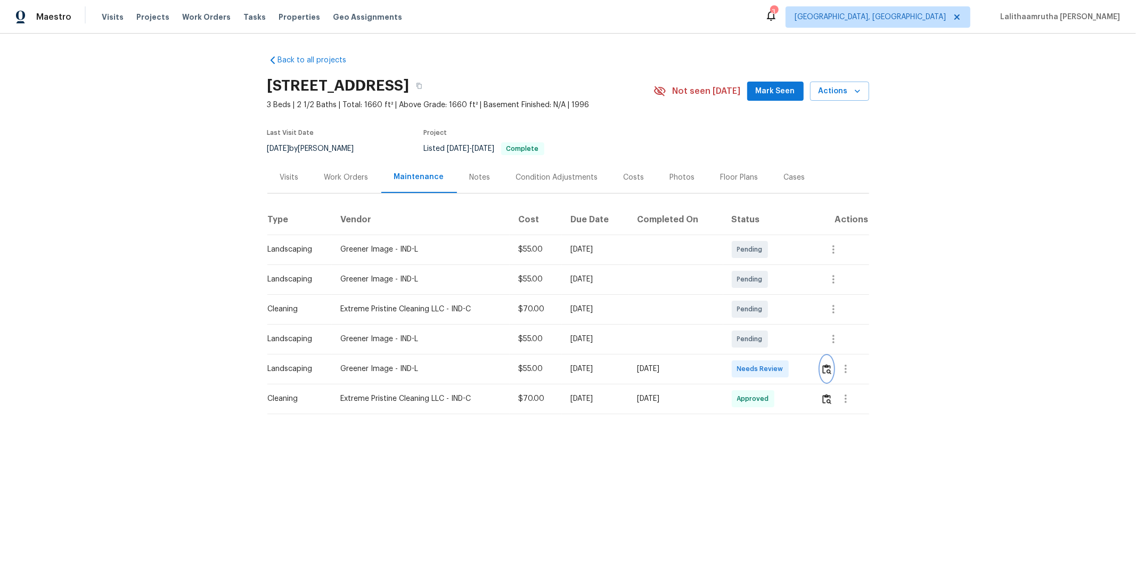
click at [808, 369] on img "button" at bounding box center [827, 369] width 9 height 10
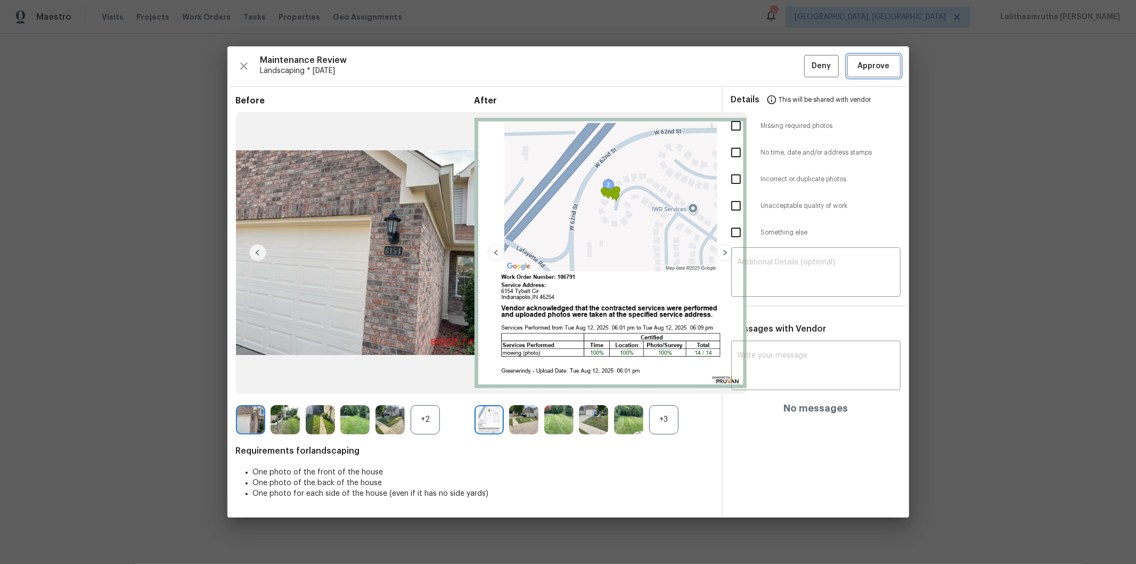
click at [808, 69] on span "Approve" at bounding box center [874, 66] width 32 height 13
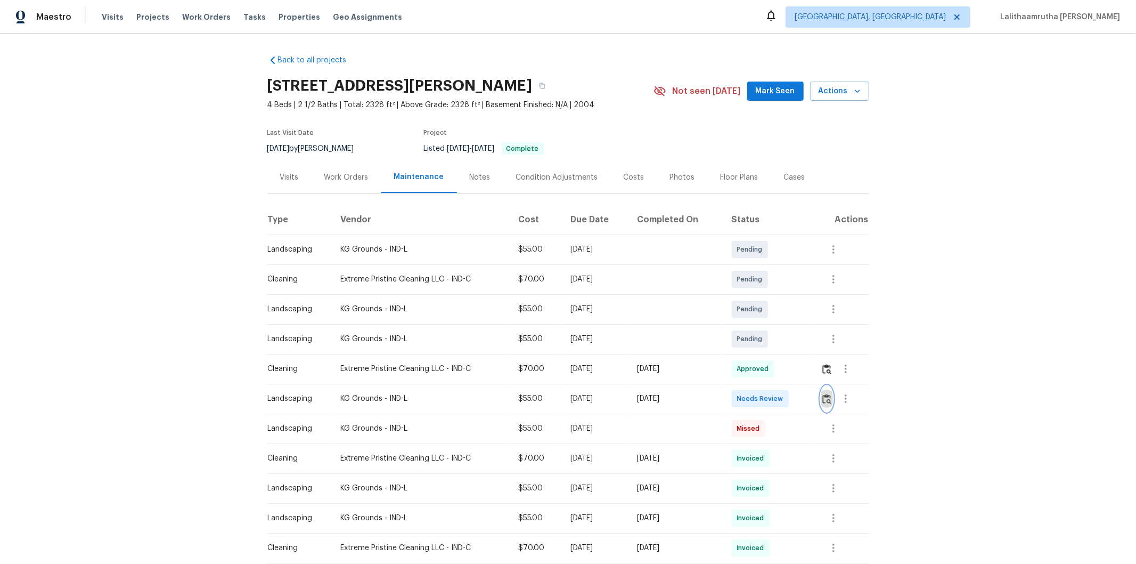
click at [786, 363] on img "button" at bounding box center [827, 399] width 9 height 10
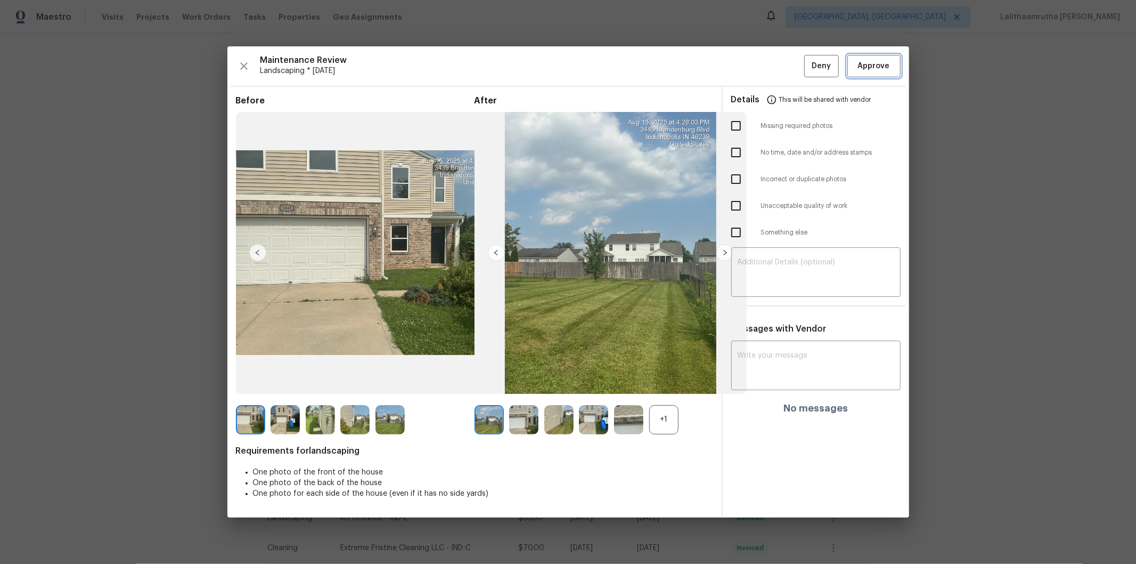
click at [786, 60] on span "Approve" at bounding box center [874, 66] width 32 height 13
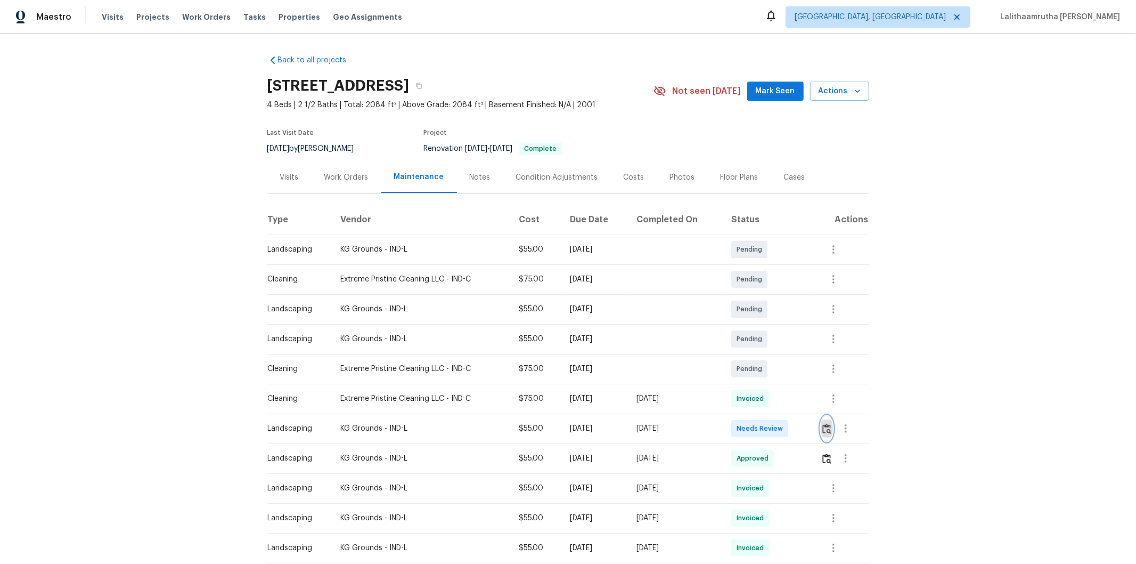
click at [808, 379] on img "button" at bounding box center [827, 429] width 9 height 10
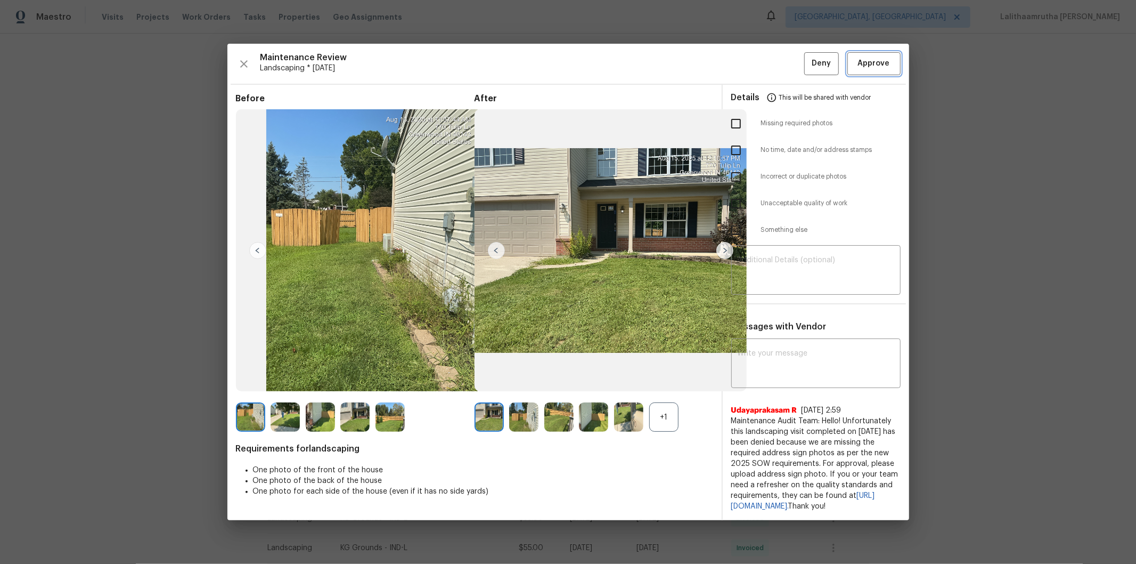
click at [808, 52] on button "Approve" at bounding box center [874, 63] width 53 height 23
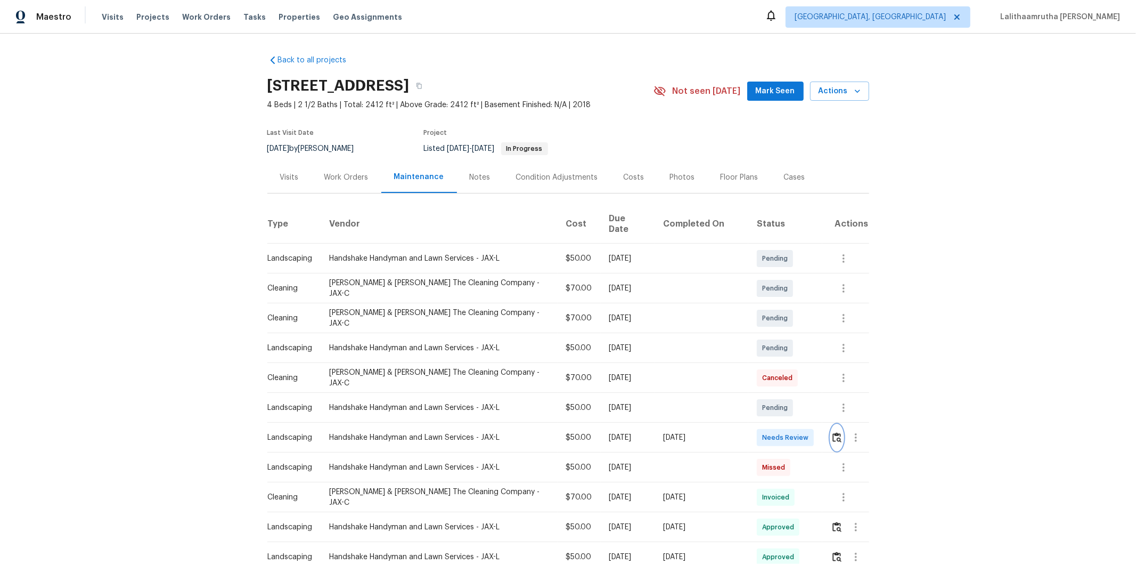
click at [808, 379] on button "button" at bounding box center [837, 438] width 12 height 26
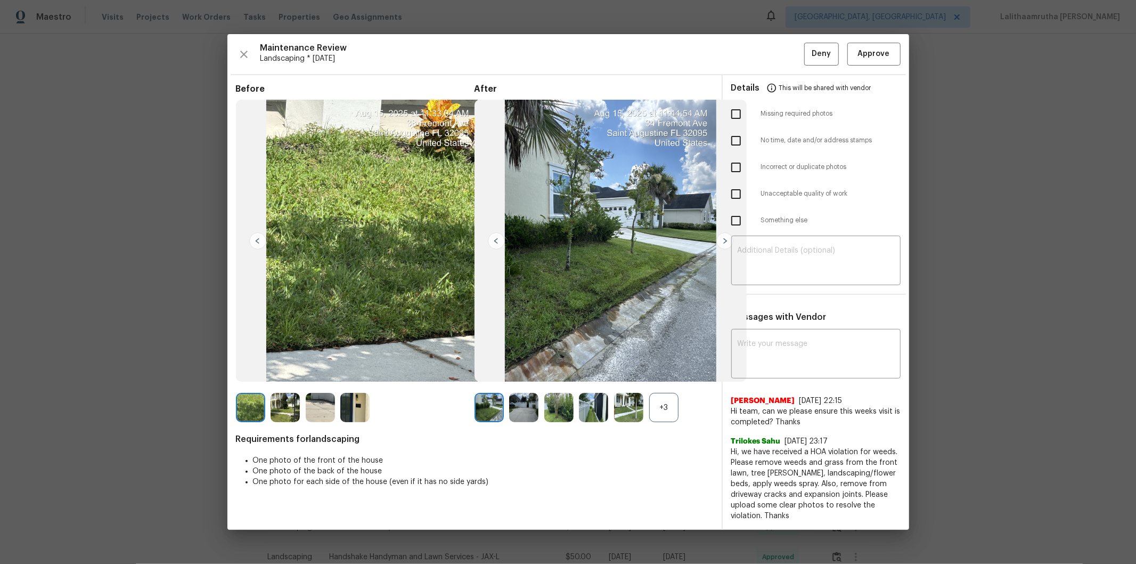
click at [284, 379] on img at bounding box center [285, 407] width 29 height 29
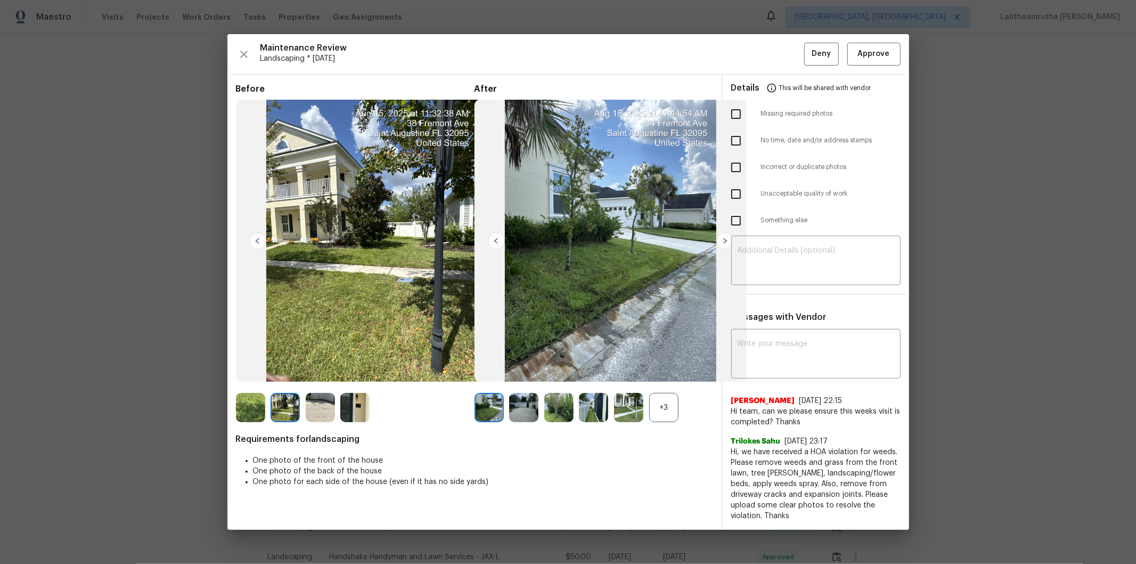
click at [299, 379] on img at bounding box center [285, 407] width 29 height 29
click at [328, 379] on img at bounding box center [320, 407] width 29 height 29
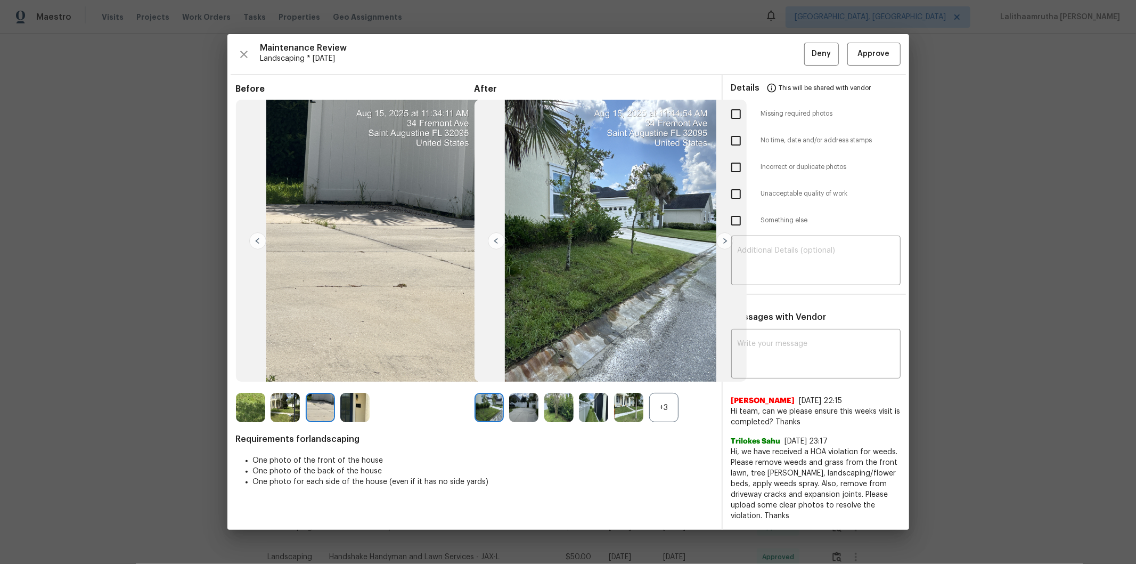
click at [343, 379] on img at bounding box center [354, 407] width 29 height 29
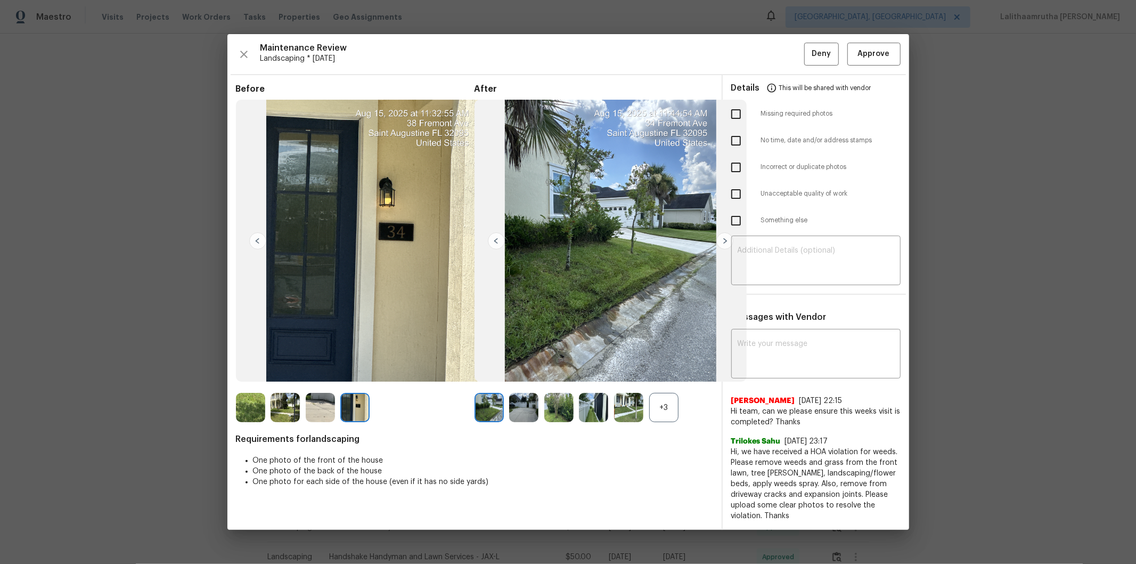
click at [490, 379] on img at bounding box center [489, 407] width 29 height 29
click at [523, 379] on img at bounding box center [523, 407] width 29 height 29
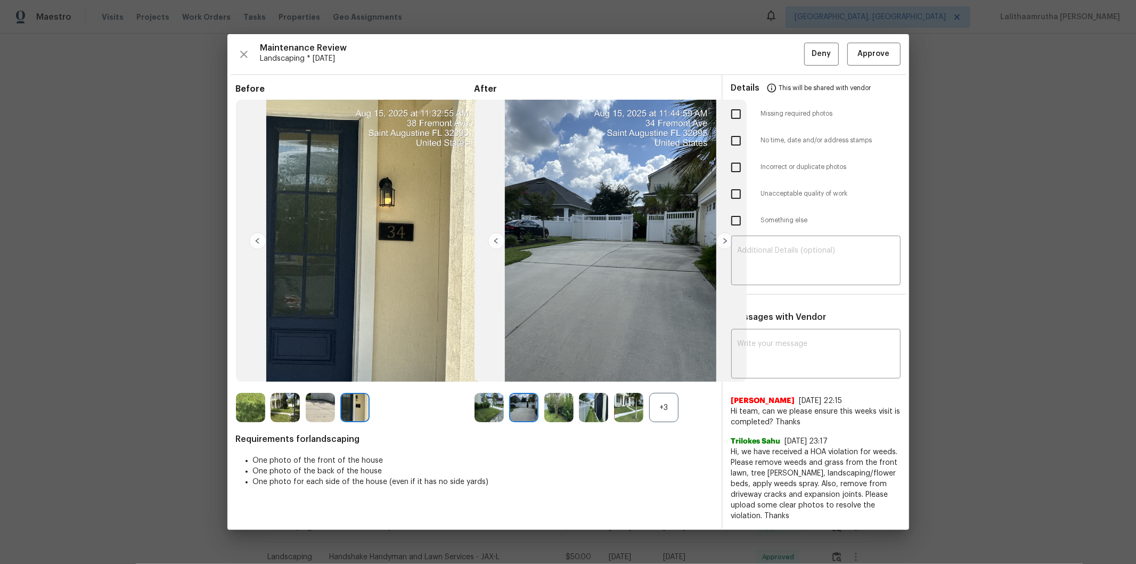
click at [558, 379] on img at bounding box center [558, 407] width 29 height 29
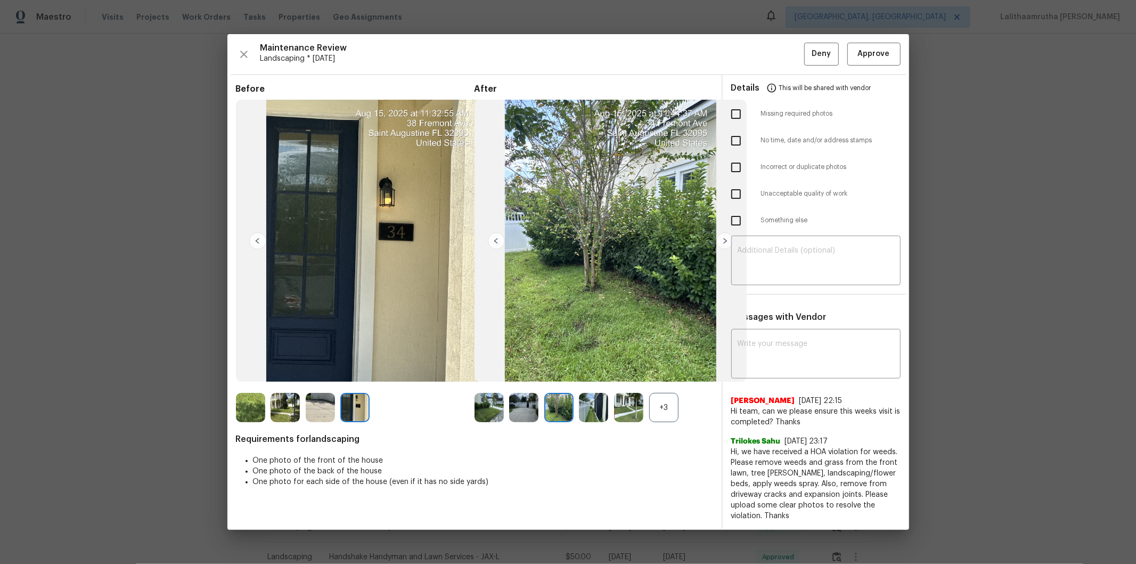
click at [591, 379] on img at bounding box center [593, 407] width 29 height 29
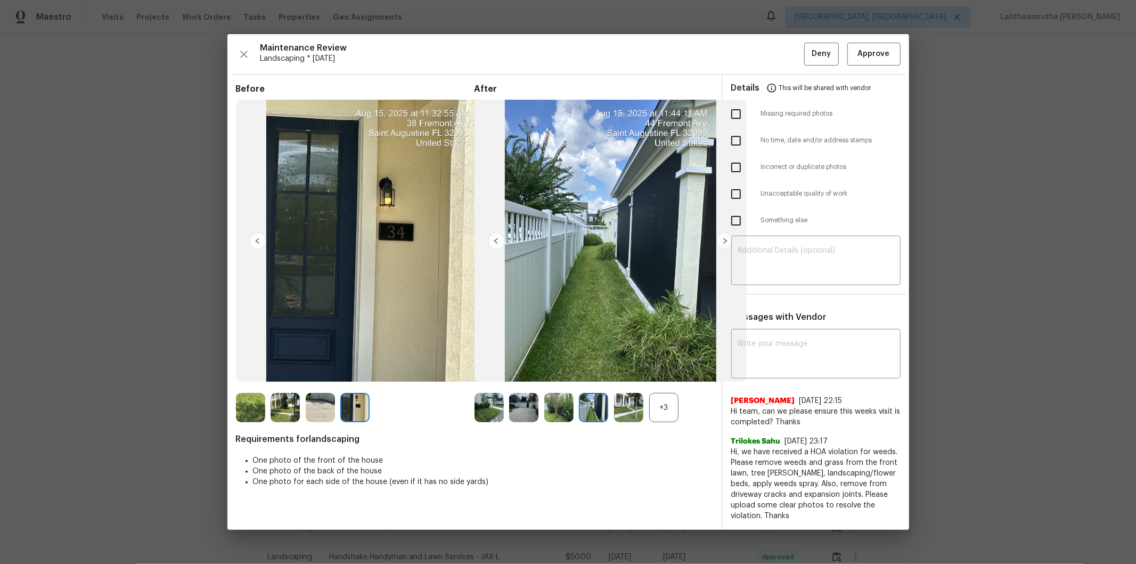
click at [616, 379] on img at bounding box center [628, 407] width 29 height 29
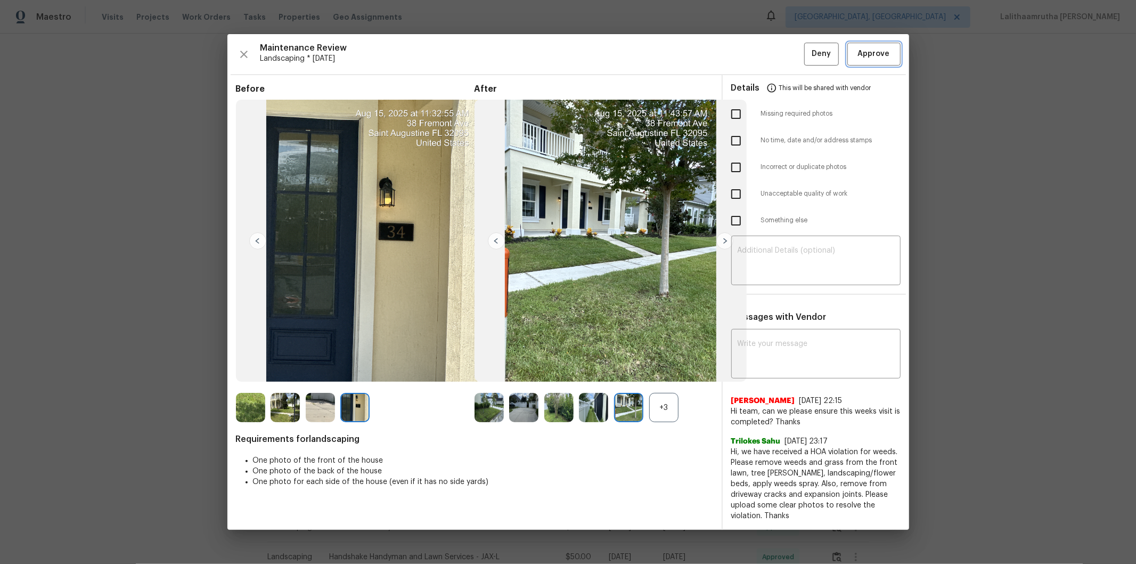
click at [808, 58] on span "Approve" at bounding box center [874, 53] width 32 height 13
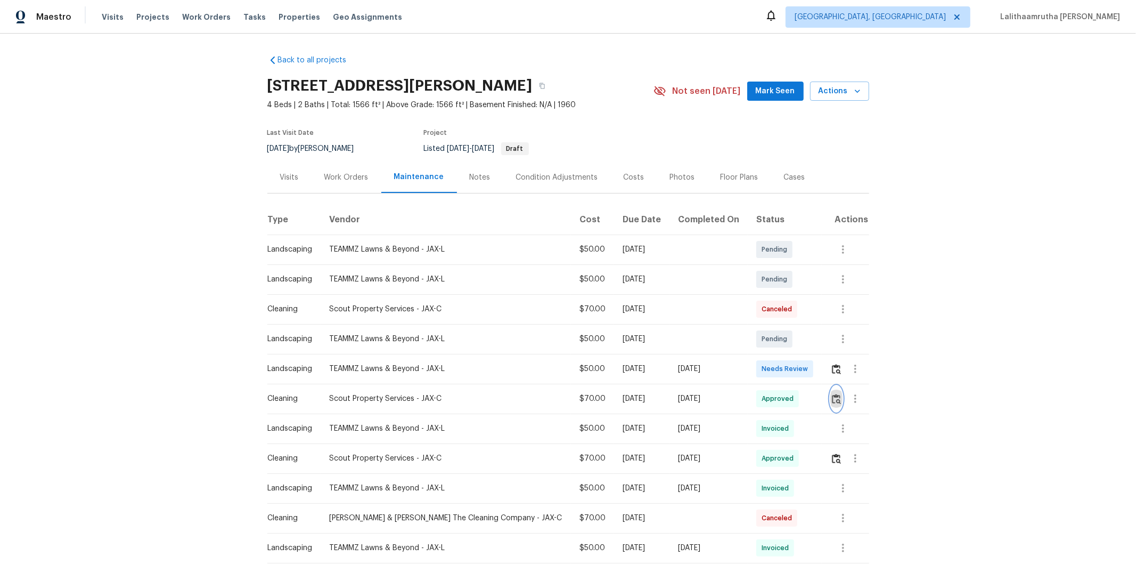
click at [808, 379] on button "button" at bounding box center [837, 399] width 12 height 26
click at [808, 374] on button "button" at bounding box center [837, 369] width 12 height 26
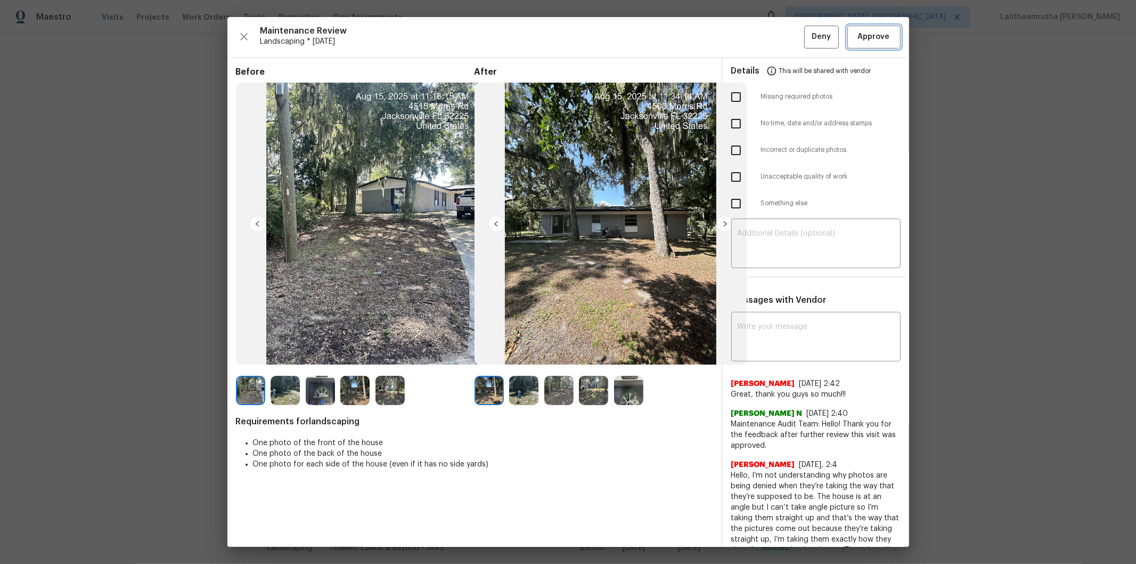
click at [808, 29] on button "Approve" at bounding box center [874, 37] width 53 height 23
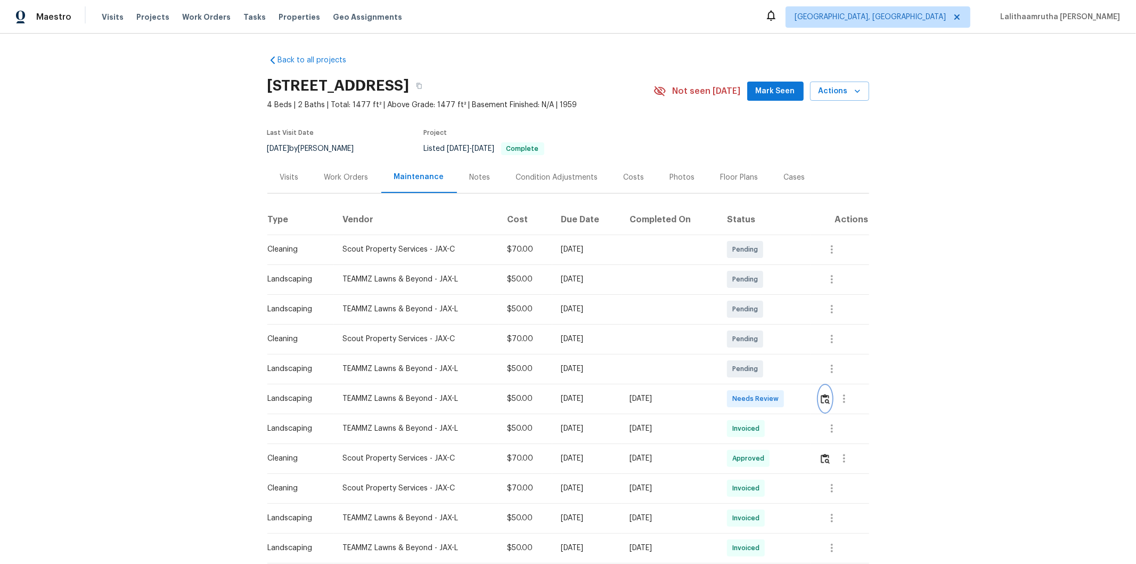
click at [808, 379] on img "button" at bounding box center [825, 399] width 9 height 10
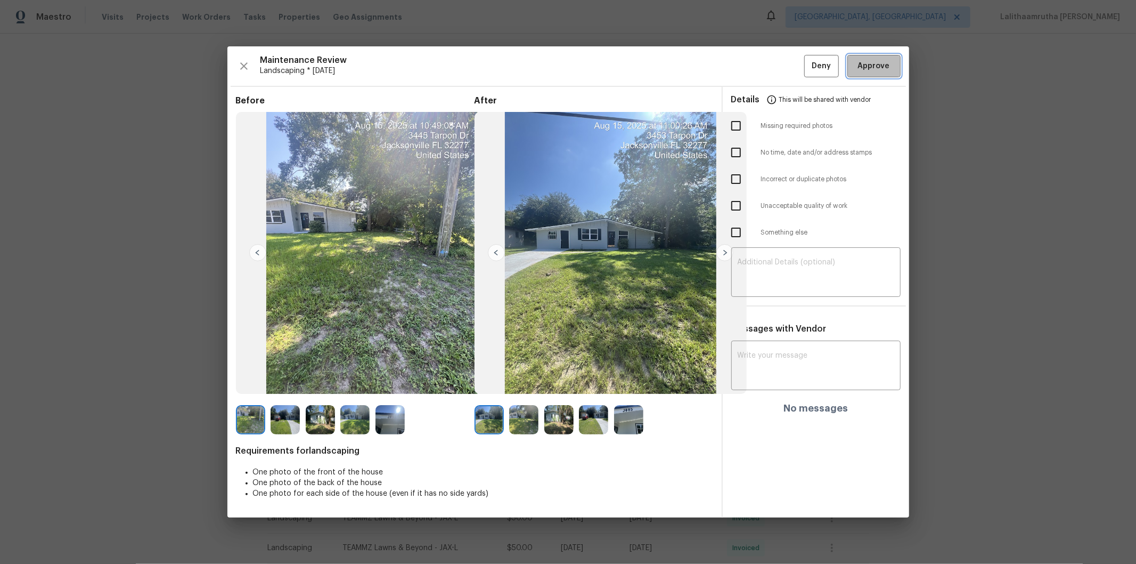
click at [808, 66] on span "Approve" at bounding box center [874, 66] width 32 height 13
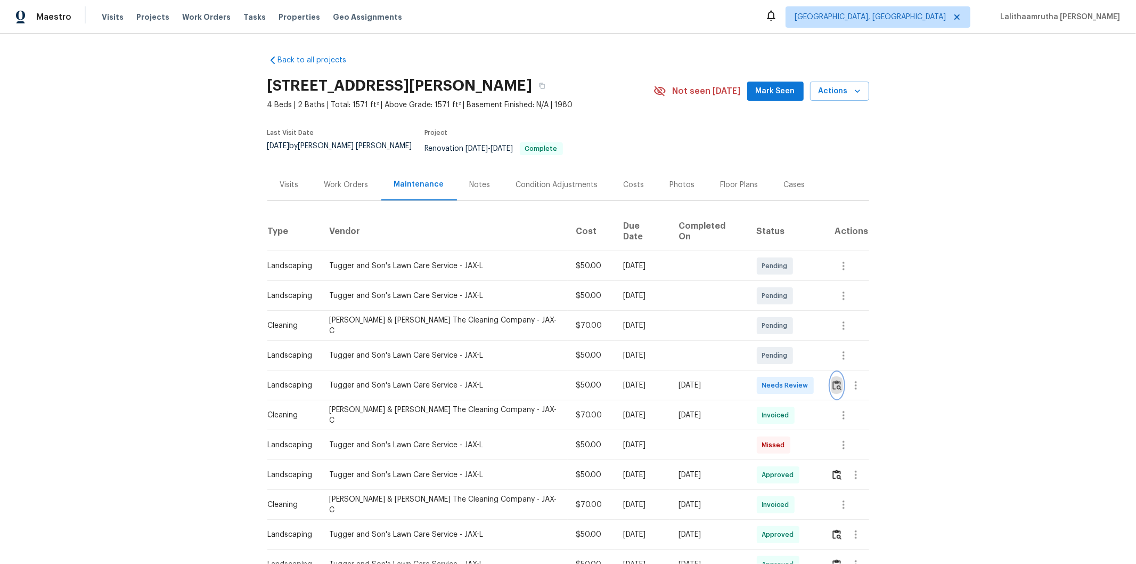
click at [808, 379] on img "button" at bounding box center [837, 385] width 9 height 10
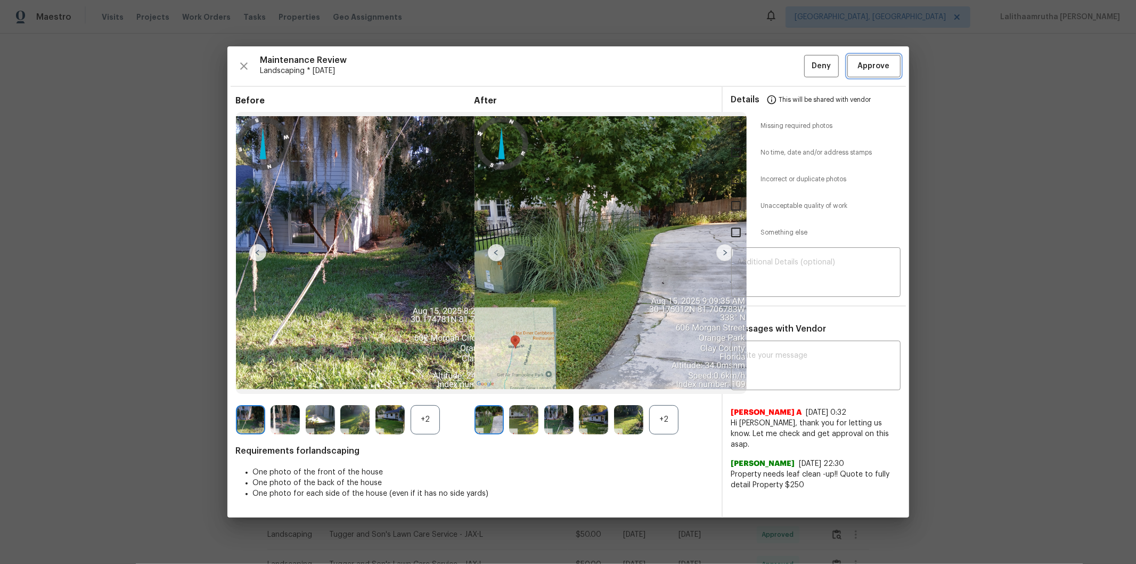
click at [808, 67] on span "Approve" at bounding box center [874, 66] width 32 height 13
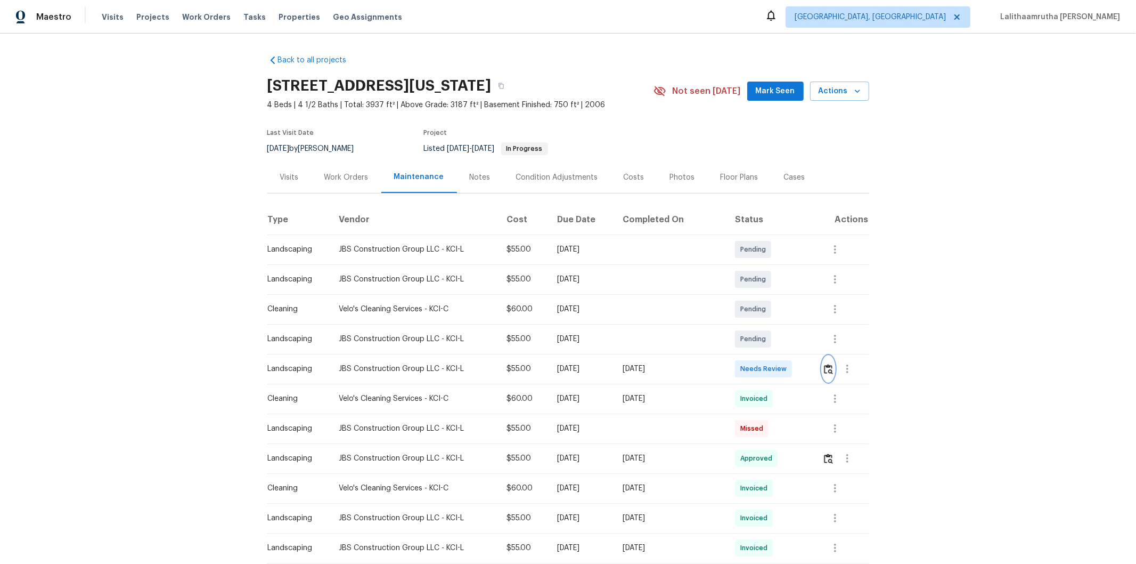
click at [808, 369] on img "button" at bounding box center [828, 369] width 9 height 10
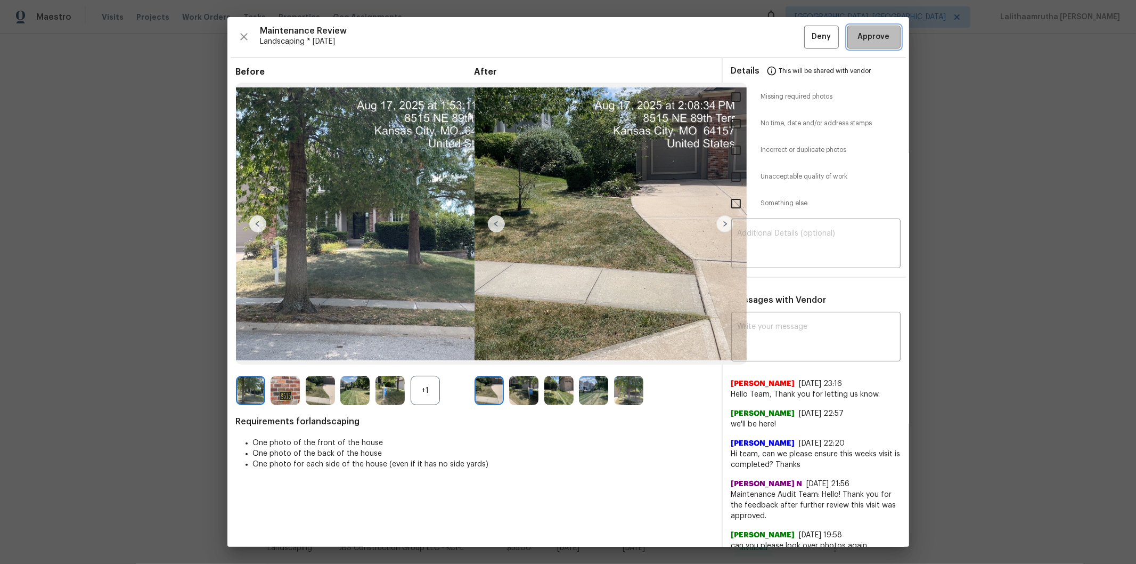
click at [808, 32] on span "Approve" at bounding box center [874, 36] width 32 height 13
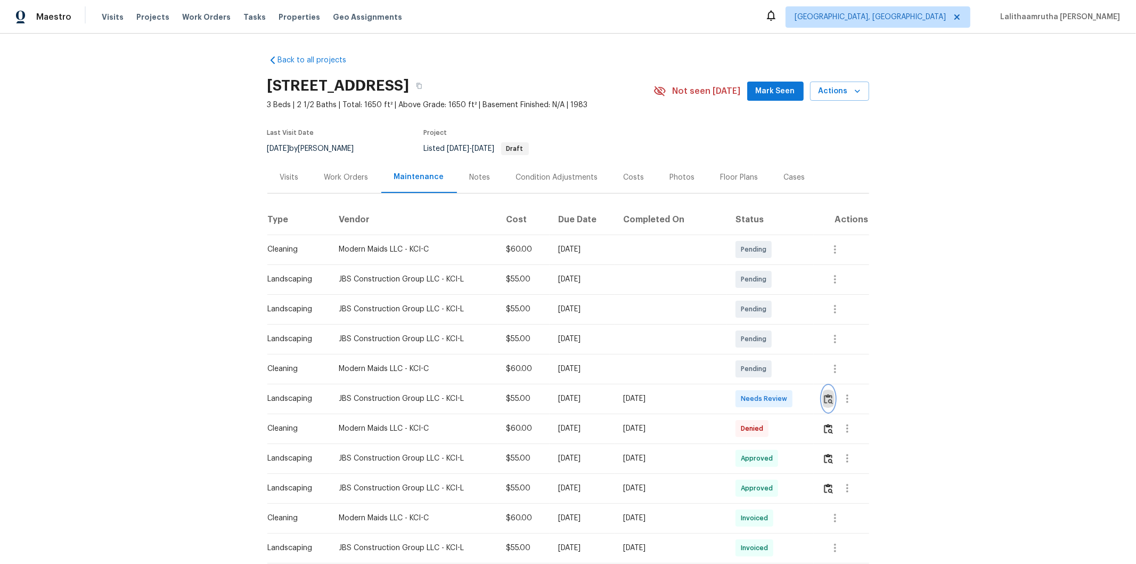
click at [808, 379] on img "button" at bounding box center [828, 399] width 9 height 10
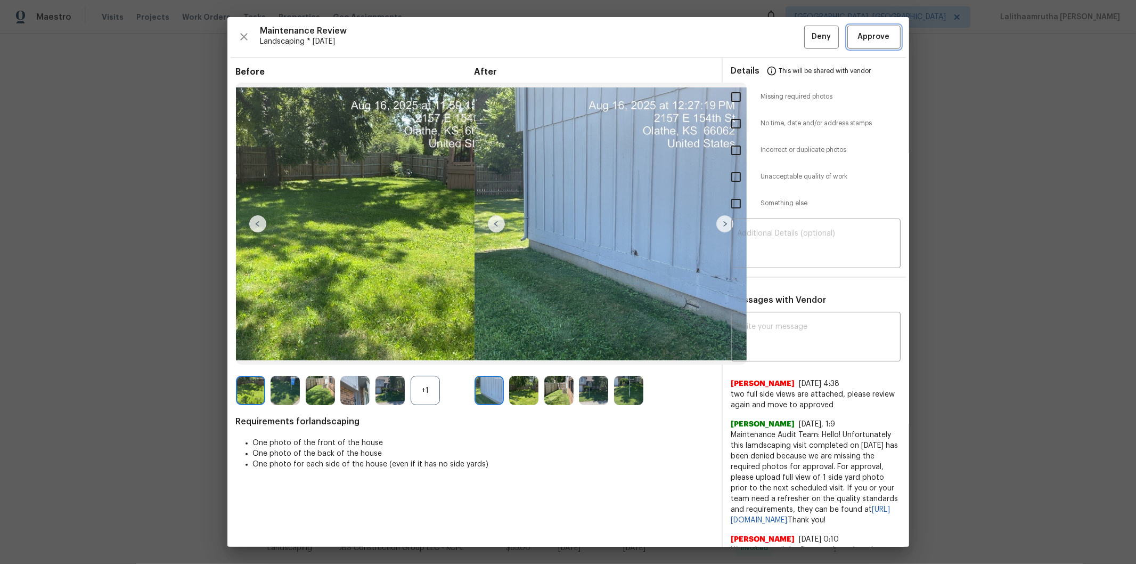
click span "Approve"
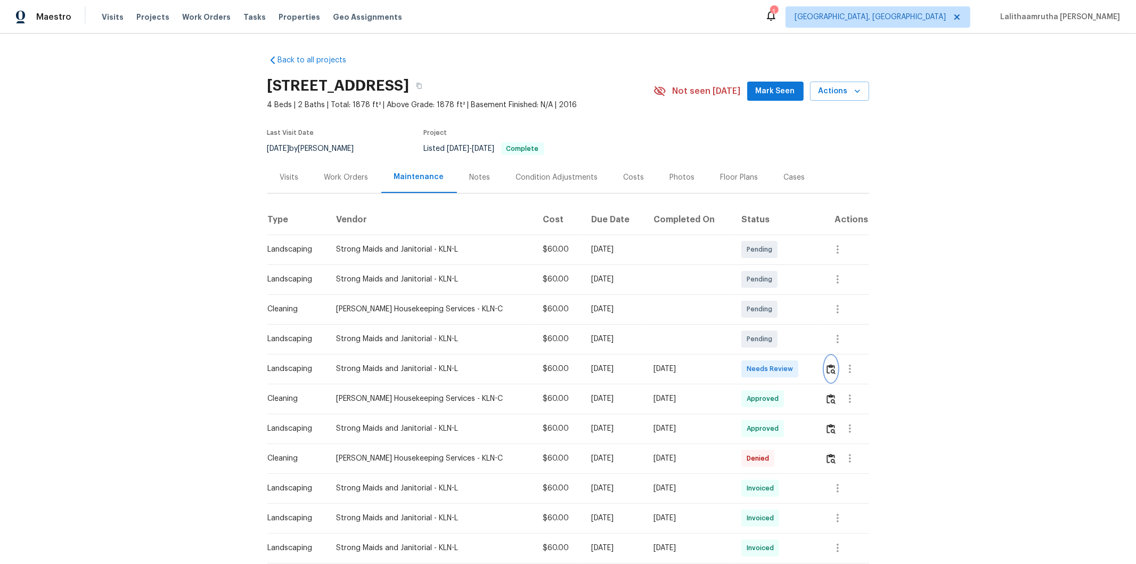
click at [808, 367] on img "button" at bounding box center [831, 369] width 9 height 10
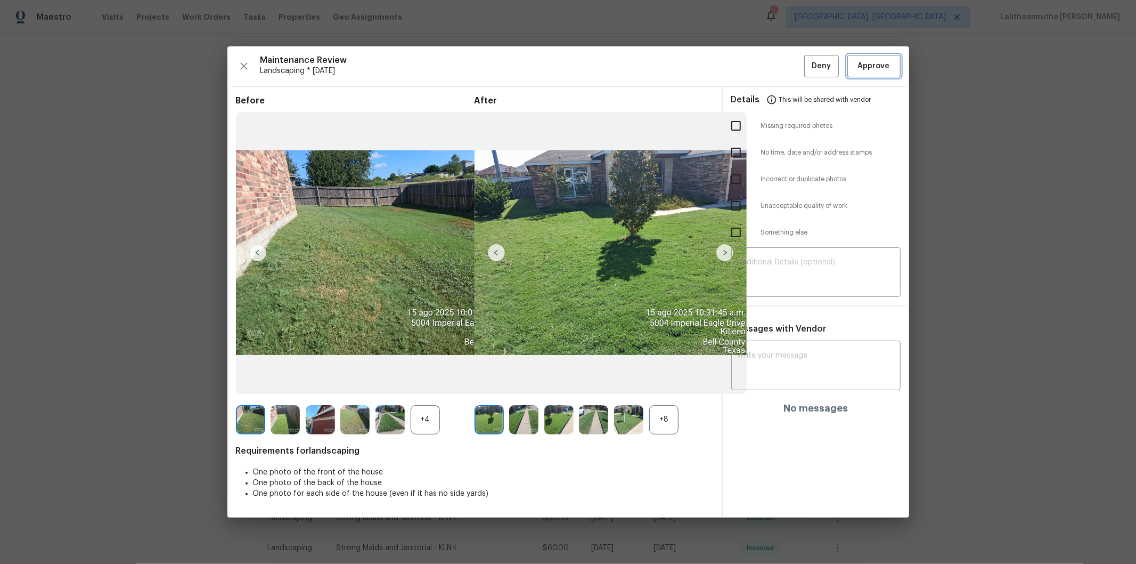
click at [808, 62] on span "Approve" at bounding box center [874, 66] width 32 height 13
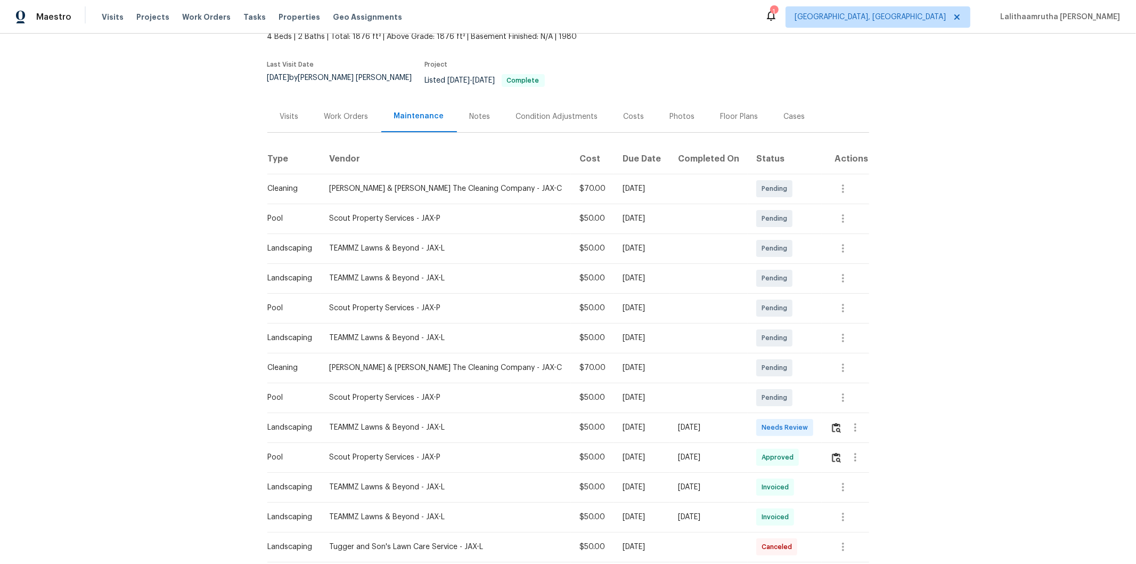
scroll to position [237, 0]
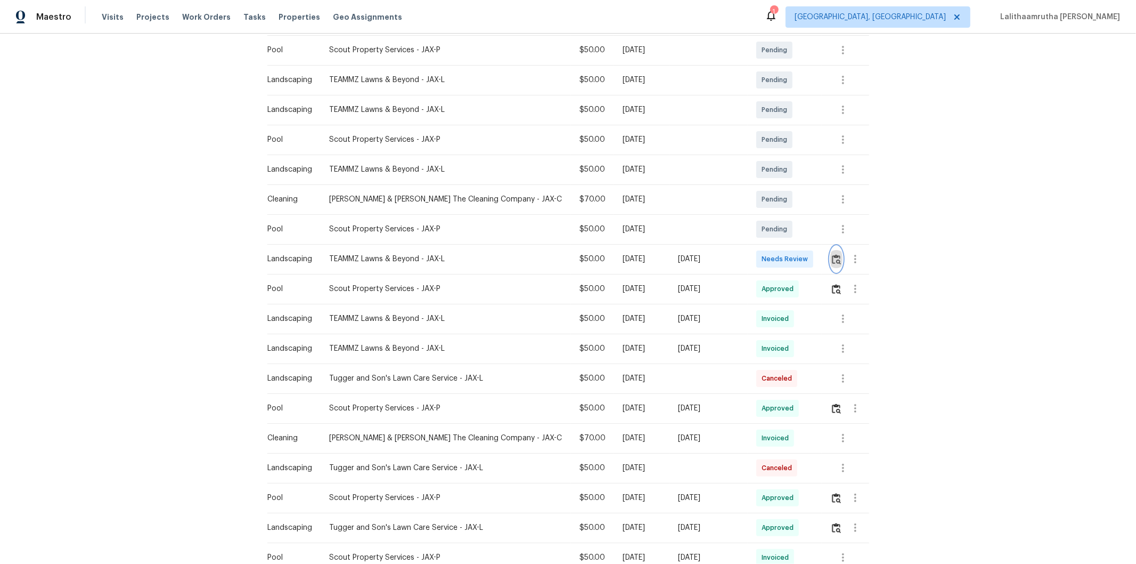
click at [808, 255] on img "button" at bounding box center [836, 259] width 9 height 10
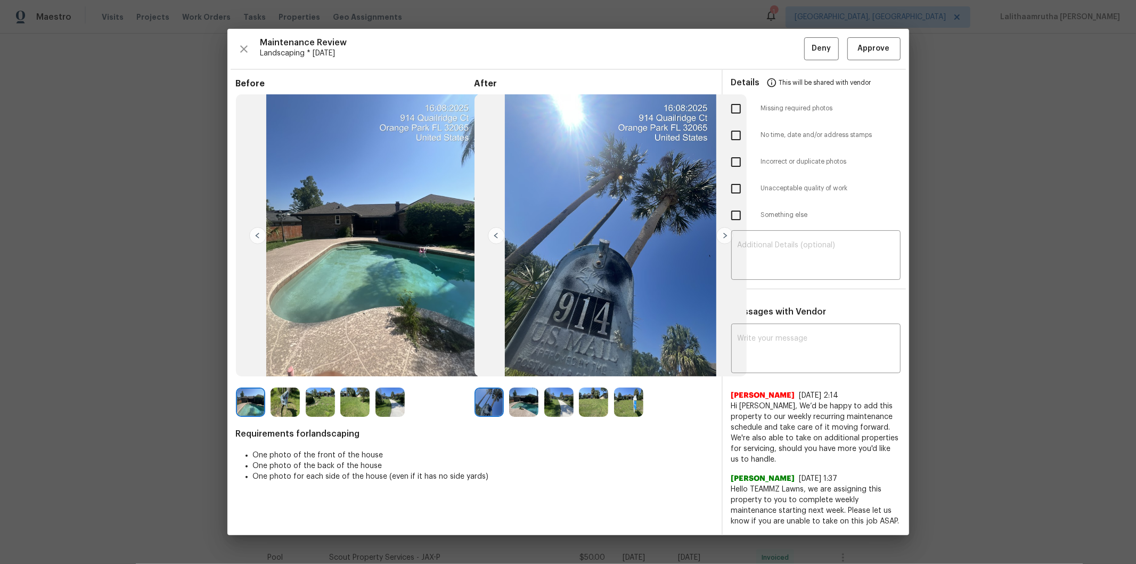
click at [523, 379] on img at bounding box center [523, 401] width 29 height 29
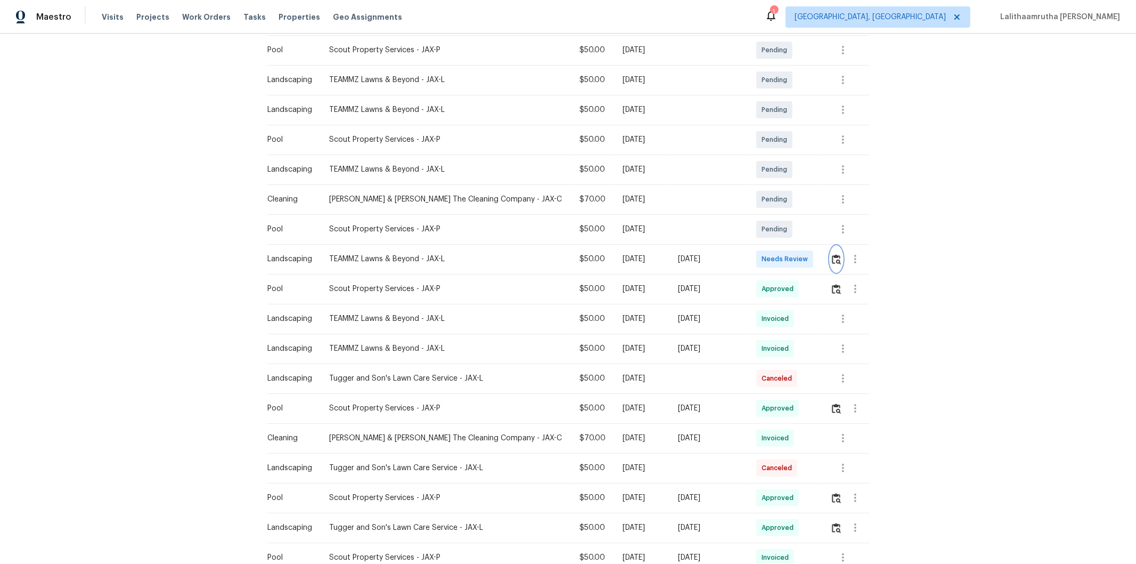
click at [808, 254] on img "button" at bounding box center [836, 259] width 9 height 10
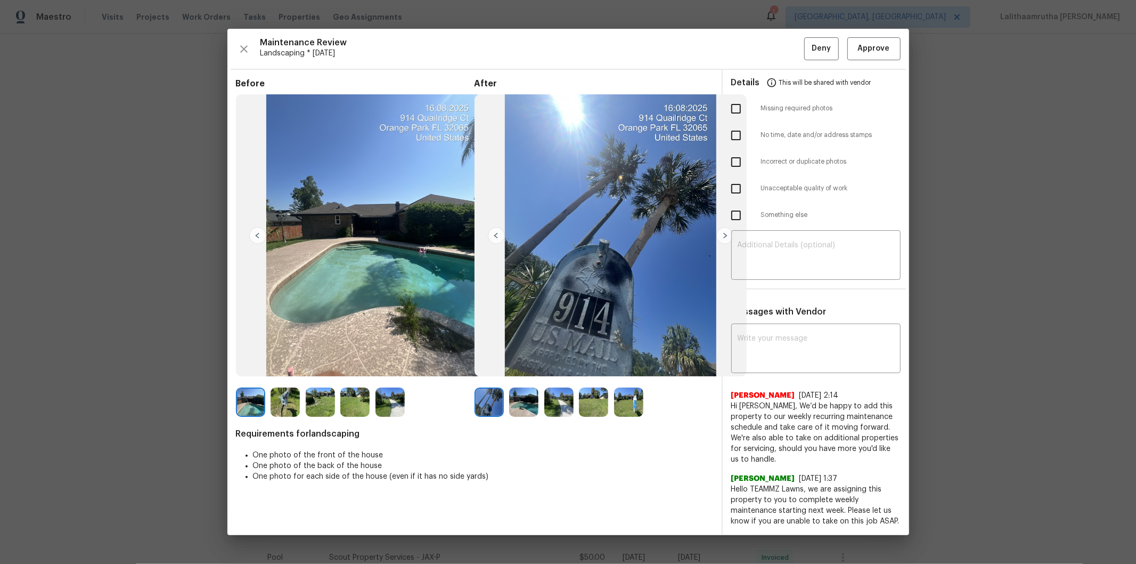
click at [518, 379] on img at bounding box center [523, 401] width 29 height 29
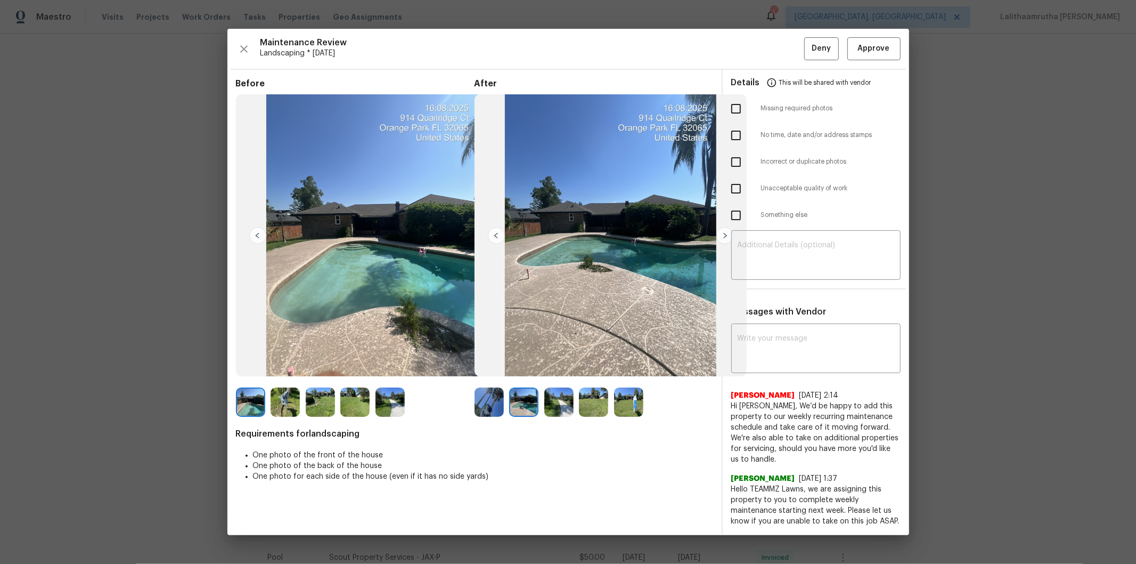
click at [553, 379] on img at bounding box center [558, 401] width 29 height 29
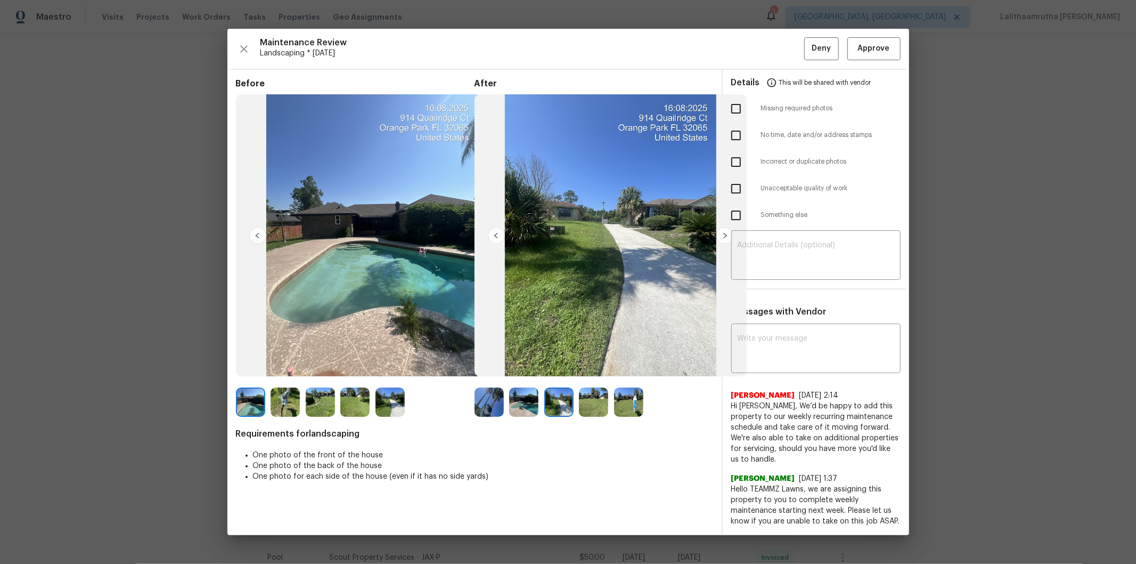
click at [580, 379] on img at bounding box center [593, 401] width 29 height 29
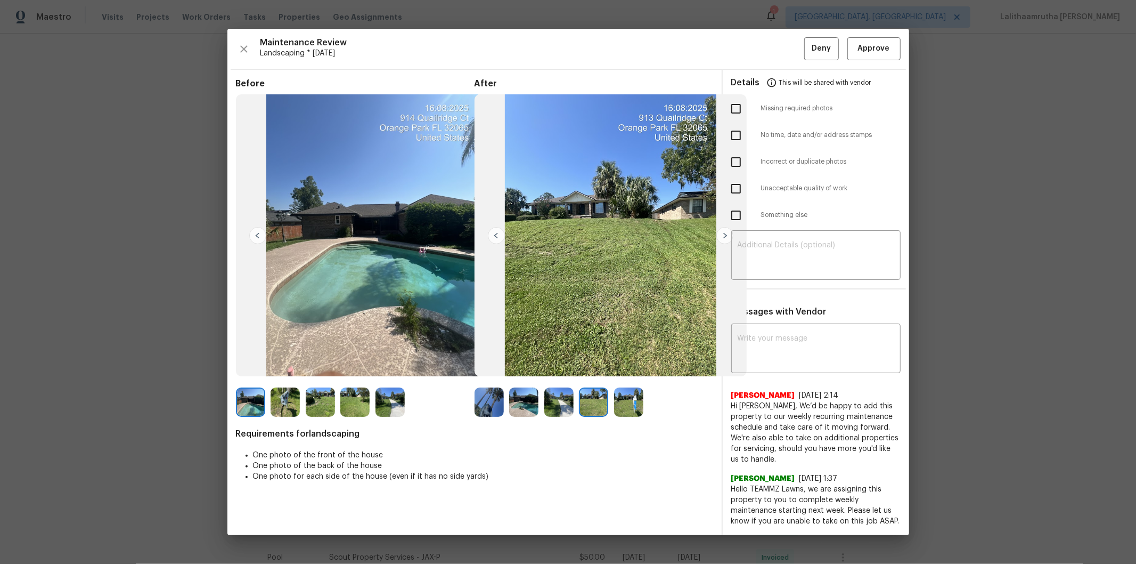
click at [615, 379] on img at bounding box center [628, 401] width 29 height 29
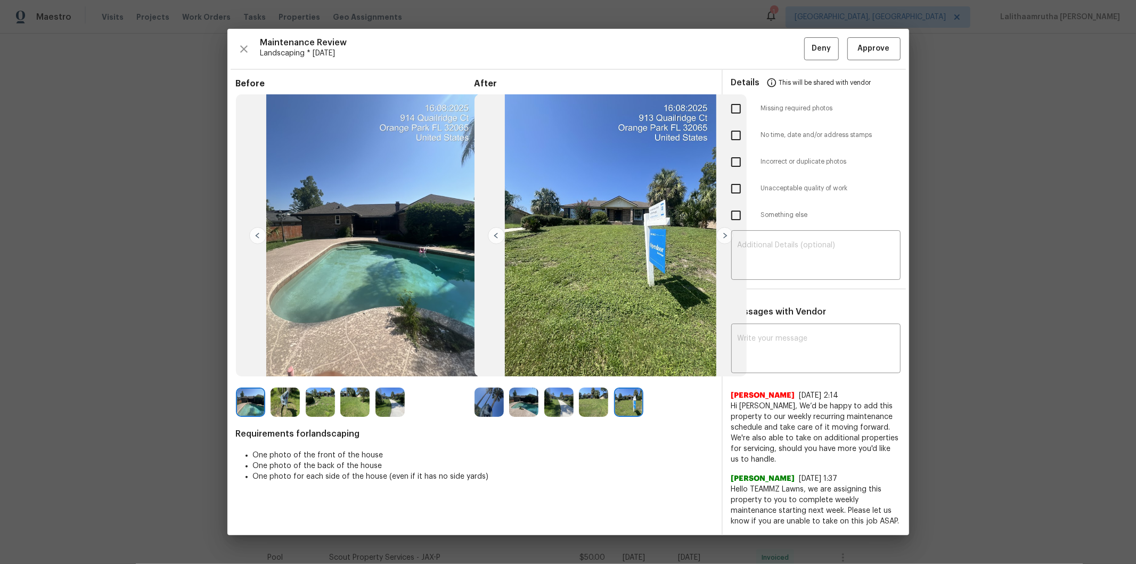
click at [583, 379] on img at bounding box center [593, 401] width 29 height 29
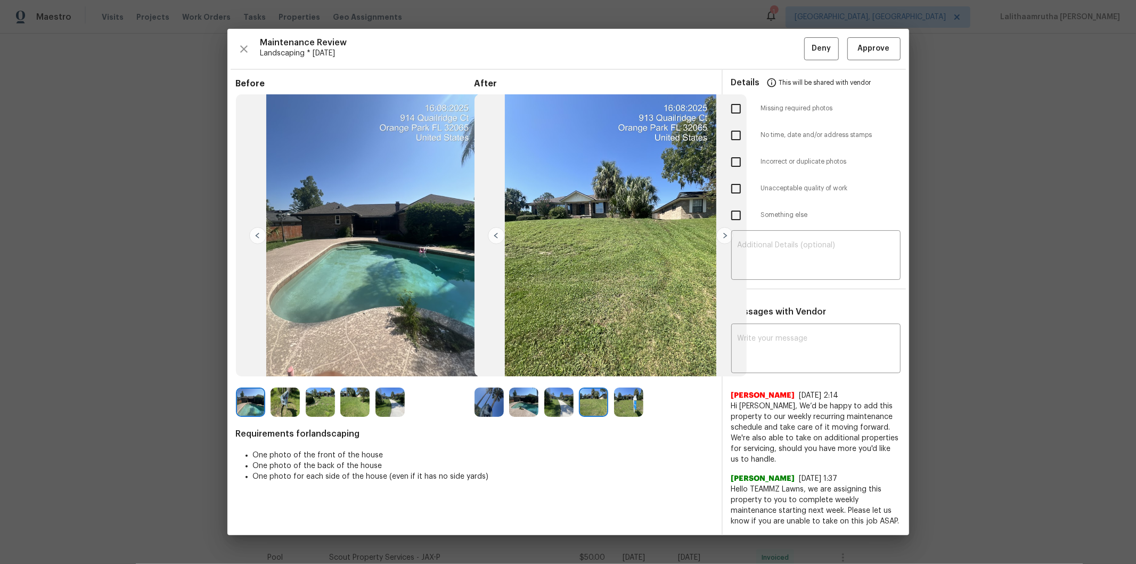
click at [560, 379] on img at bounding box center [558, 401] width 29 height 29
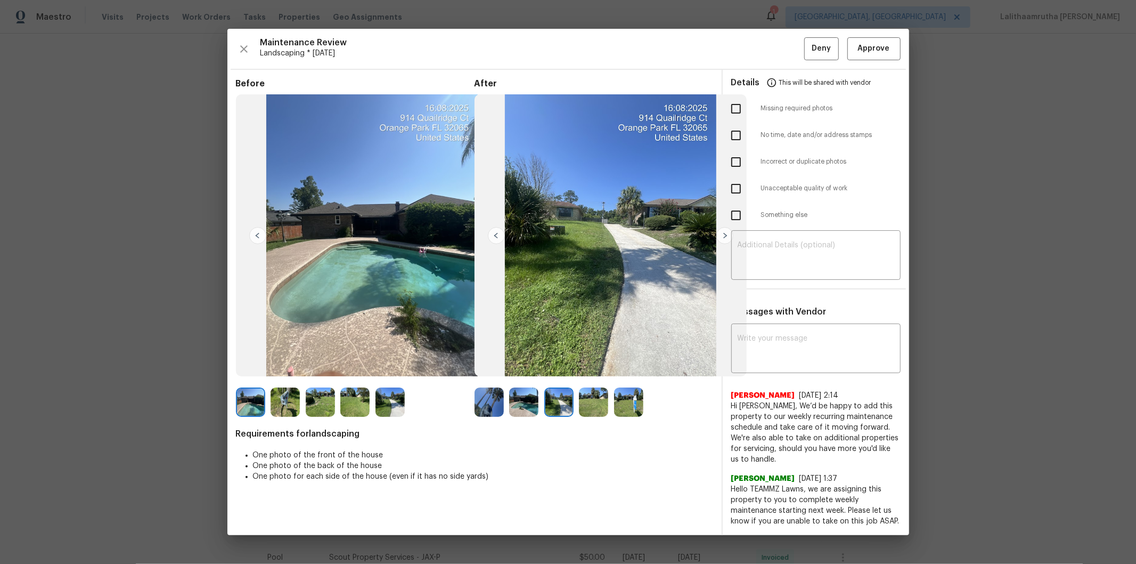
click at [528, 379] on img at bounding box center [523, 401] width 29 height 29
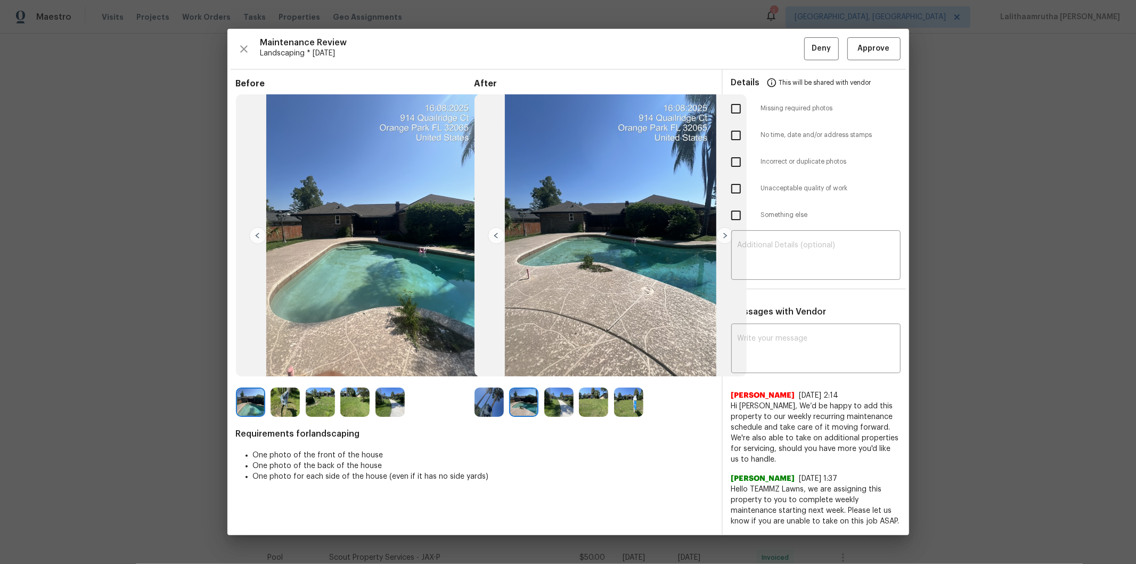
click at [503, 379] on img at bounding box center [489, 401] width 29 height 29
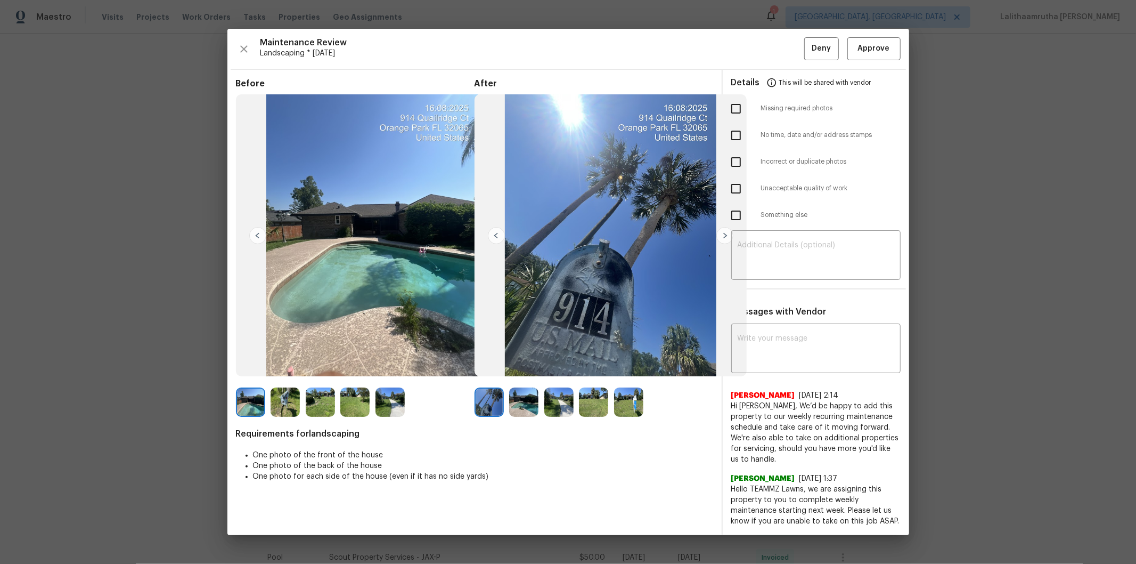
click at [258, 379] on img at bounding box center [250, 401] width 29 height 29
click at [285, 379] on img at bounding box center [285, 401] width 29 height 29
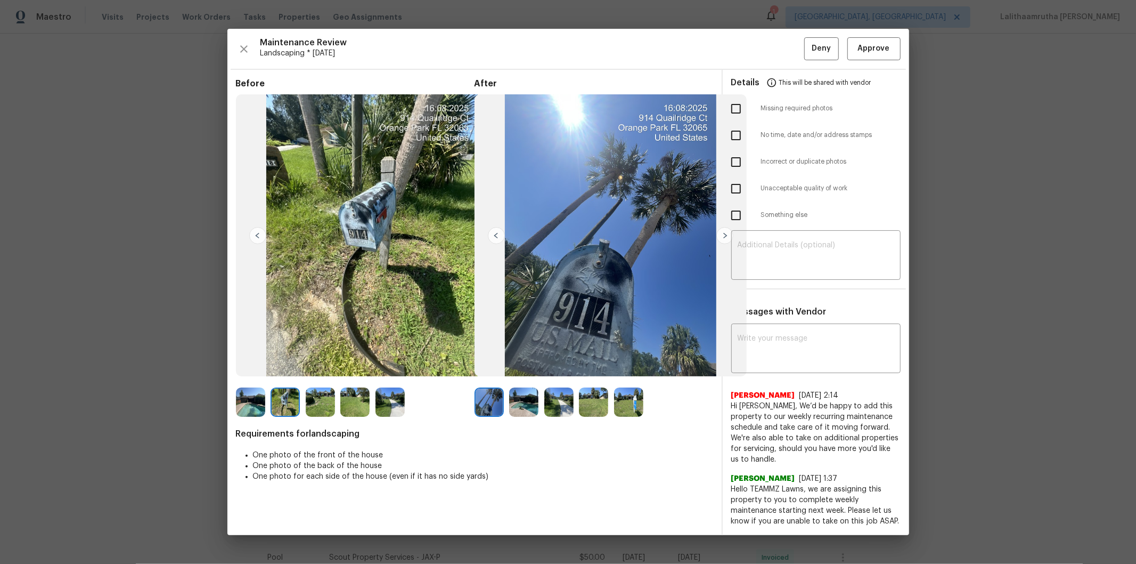
click at [315, 379] on img at bounding box center [320, 401] width 29 height 29
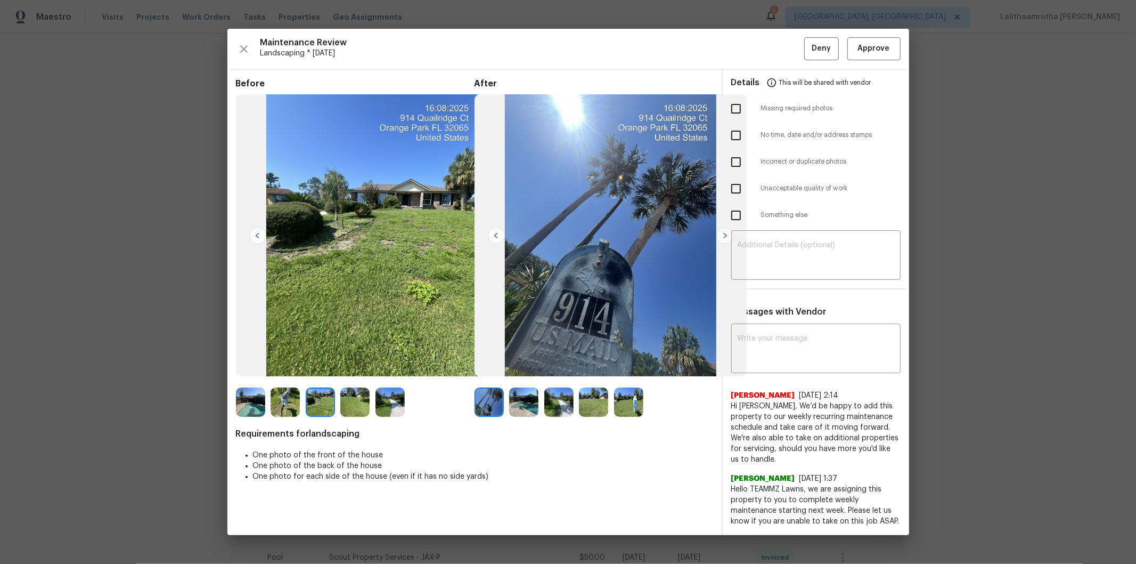
click at [356, 379] on img at bounding box center [354, 401] width 29 height 29
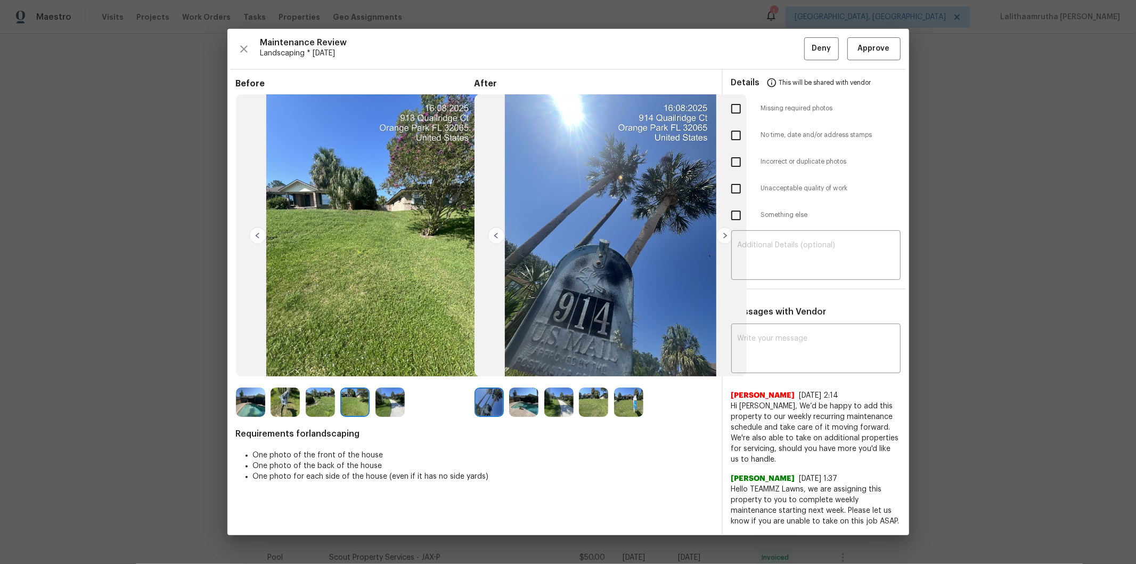
drag, startPoint x: 379, startPoint y: 398, endPoint x: 371, endPoint y: 403, distance: 8.9
click at [379, 379] on img at bounding box center [390, 401] width 29 height 29
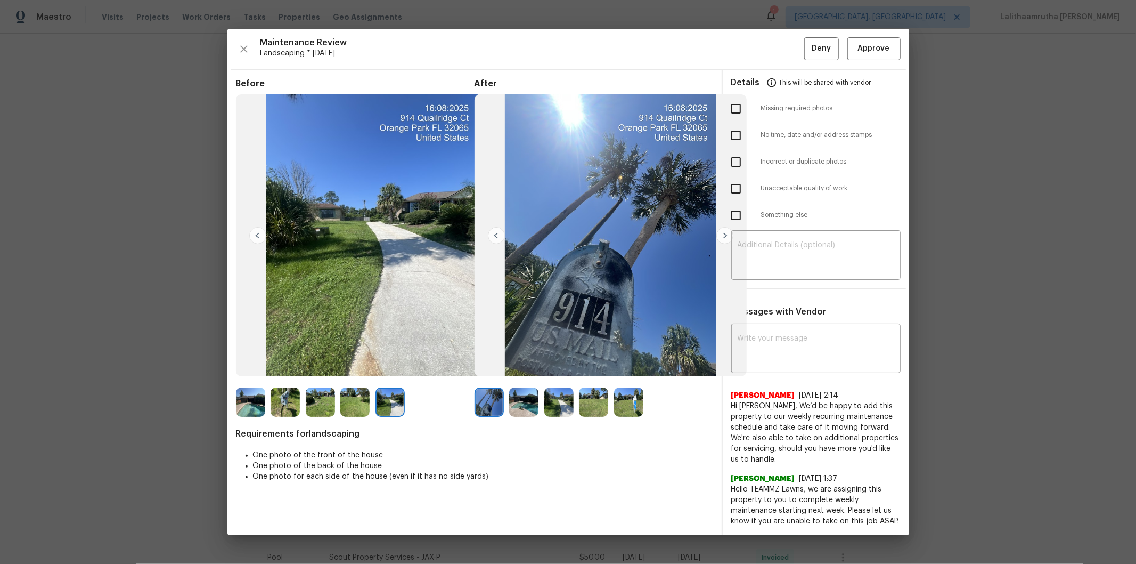
click at [354, 379] on img at bounding box center [354, 401] width 29 height 29
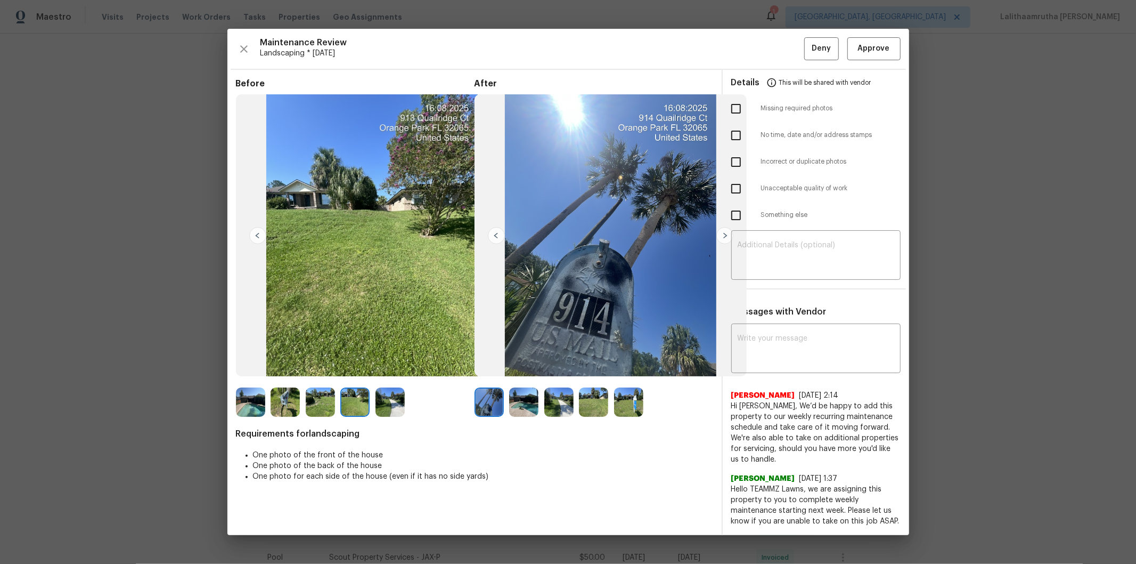
click at [328, 379] on img at bounding box center [320, 401] width 29 height 29
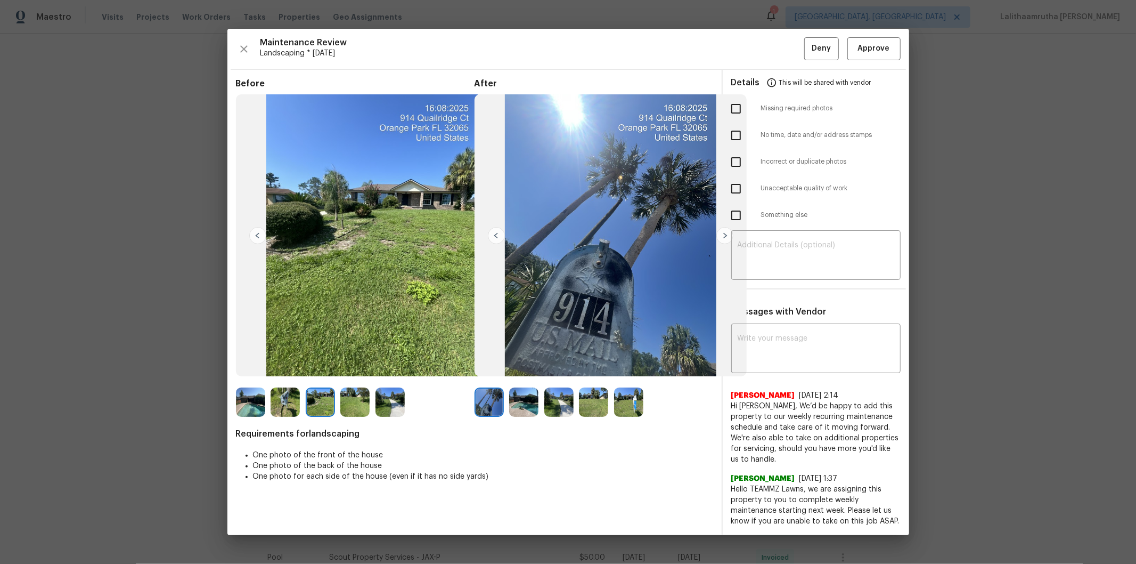
click at [307, 379] on img at bounding box center [320, 401] width 29 height 29
click at [279, 379] on img at bounding box center [285, 401] width 29 height 29
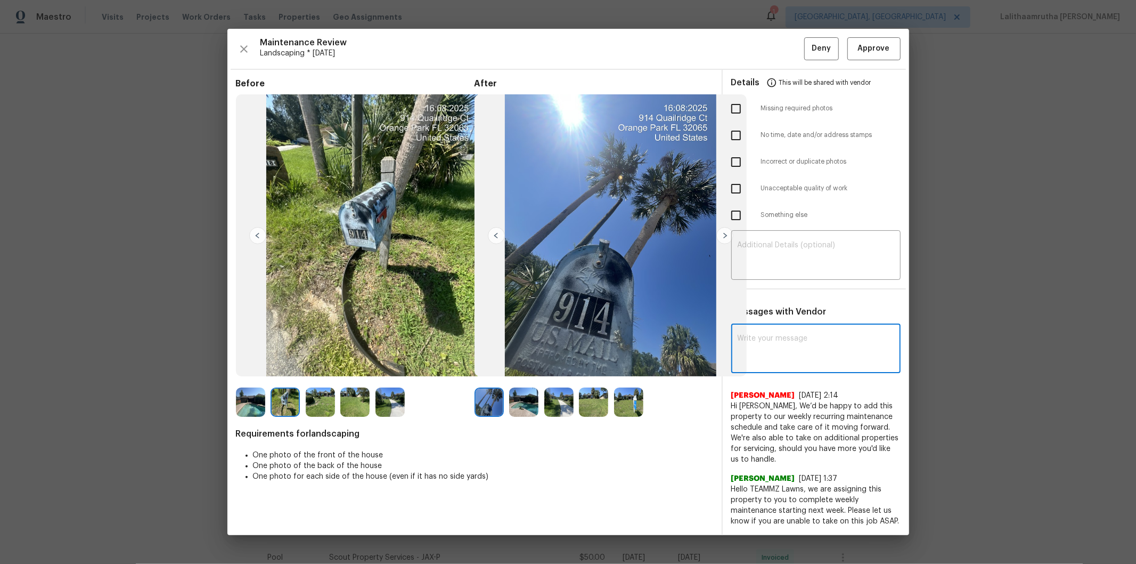
click at [769, 344] on textarea at bounding box center [816, 350] width 157 height 30
paste textarea "Maintenance Audit Team: Hello! Unfortunately this landscaping visit completed o…"
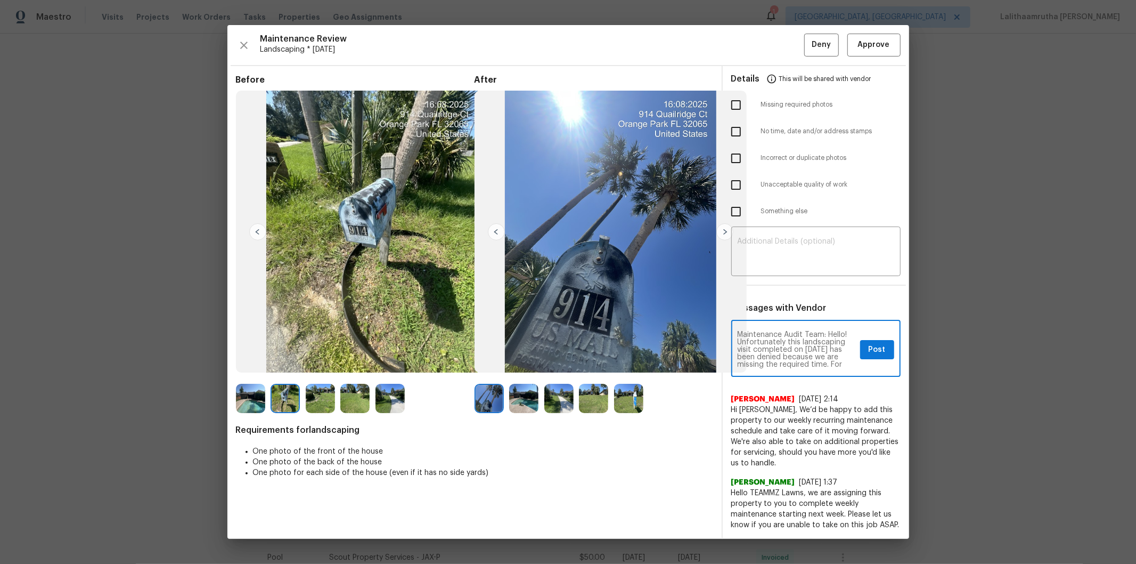
scroll to position [74, 0]
type textarea "Maintenance Audit Team: Hello! Unfortunately this landscaping visit completed o…"
click at [778, 269] on div "​" at bounding box center [815, 252] width 169 height 47
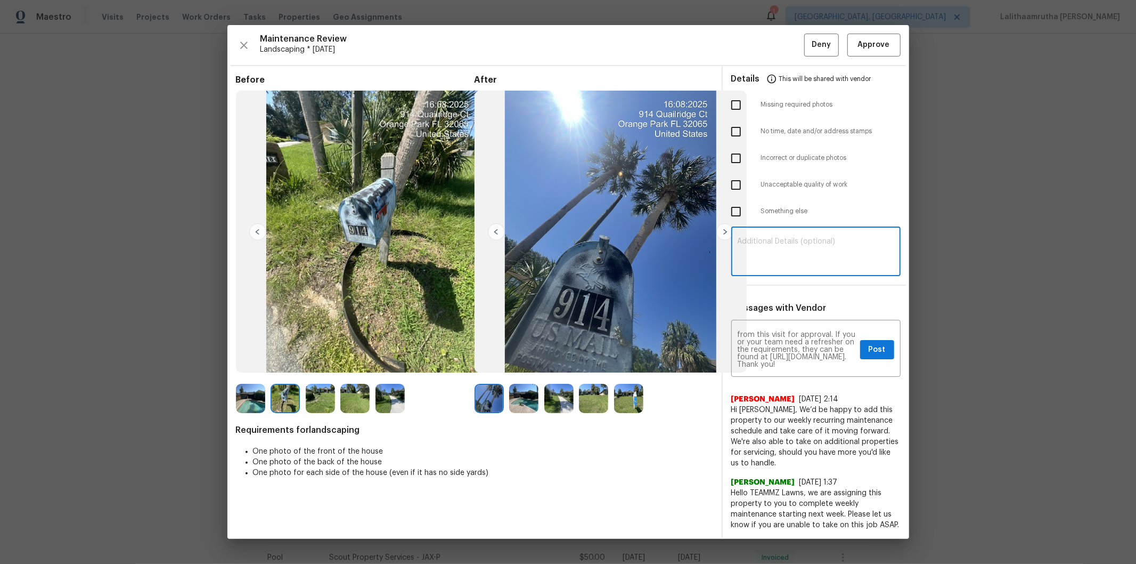
paste textarea "Maintenance Audit Team: Hello! Unfortunately this landscaping visit completed o…"
type textarea "Maintenance Audit Team: Hello! Unfortunately this landscaping visit completed o…"
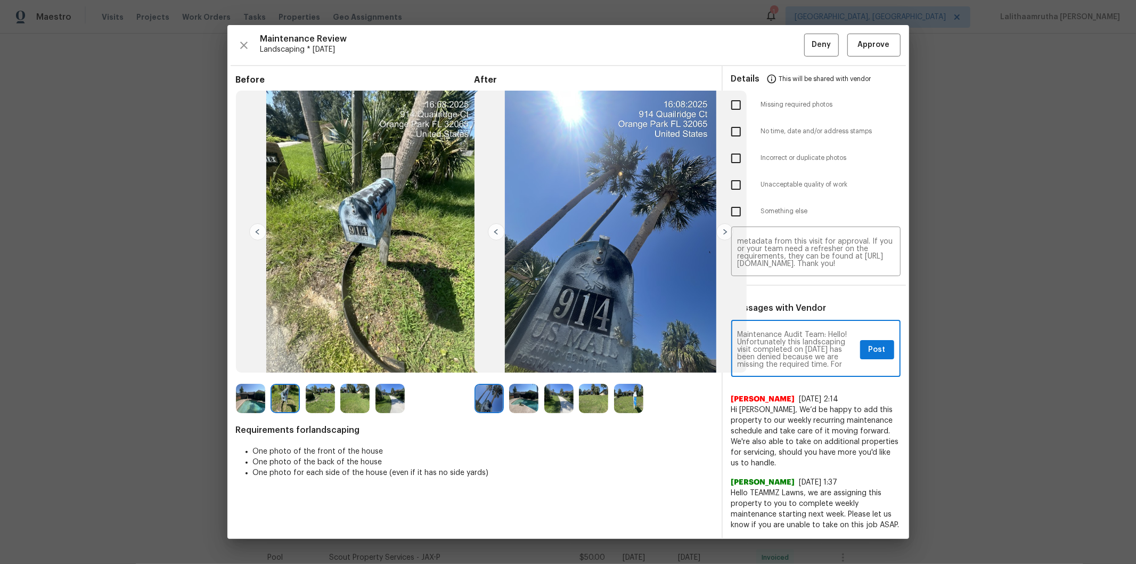
scroll to position [23, 0]
click at [808, 349] on button "Post" at bounding box center [877, 350] width 34 height 20
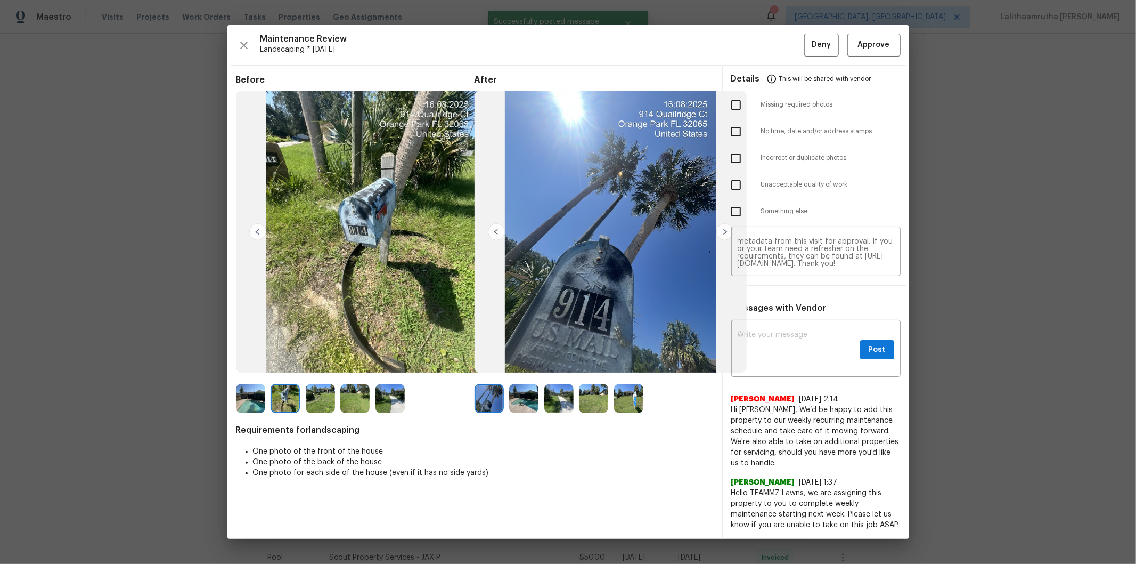
scroll to position [0, 0]
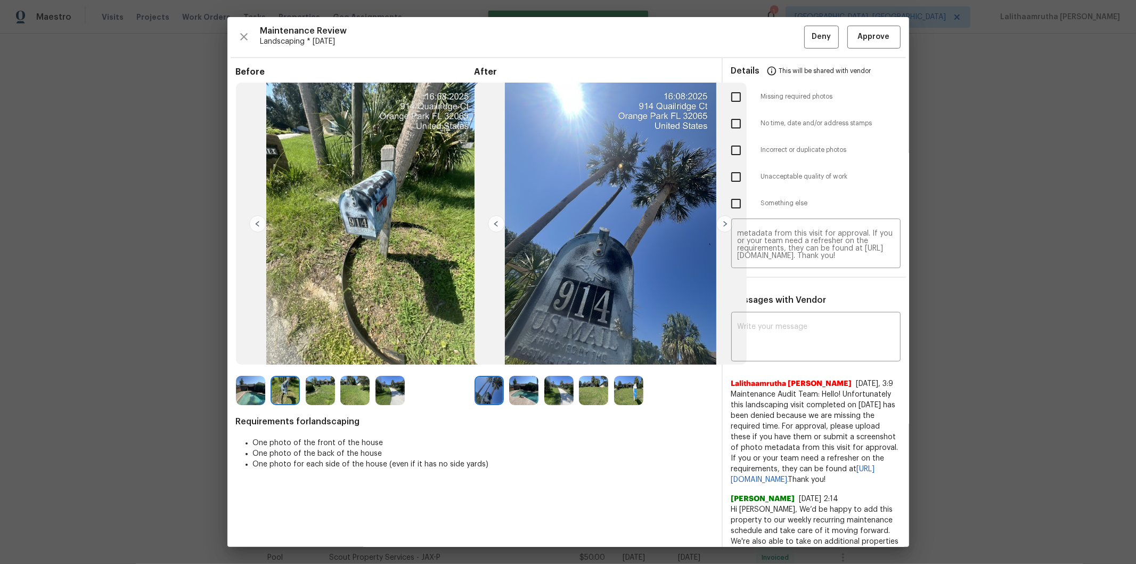
click at [727, 123] on input "checkbox" at bounding box center [736, 123] width 22 height 22
checkbox input "true"
click at [808, 32] on span "Deny" at bounding box center [821, 36] width 19 height 13
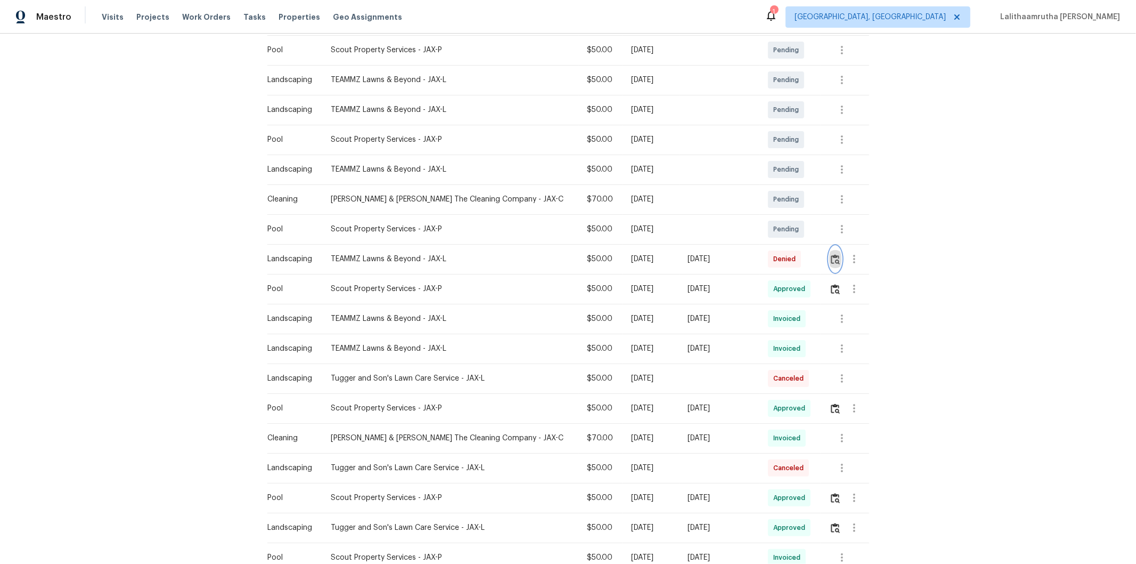
click at [808, 254] on img "button" at bounding box center [835, 259] width 9 height 10
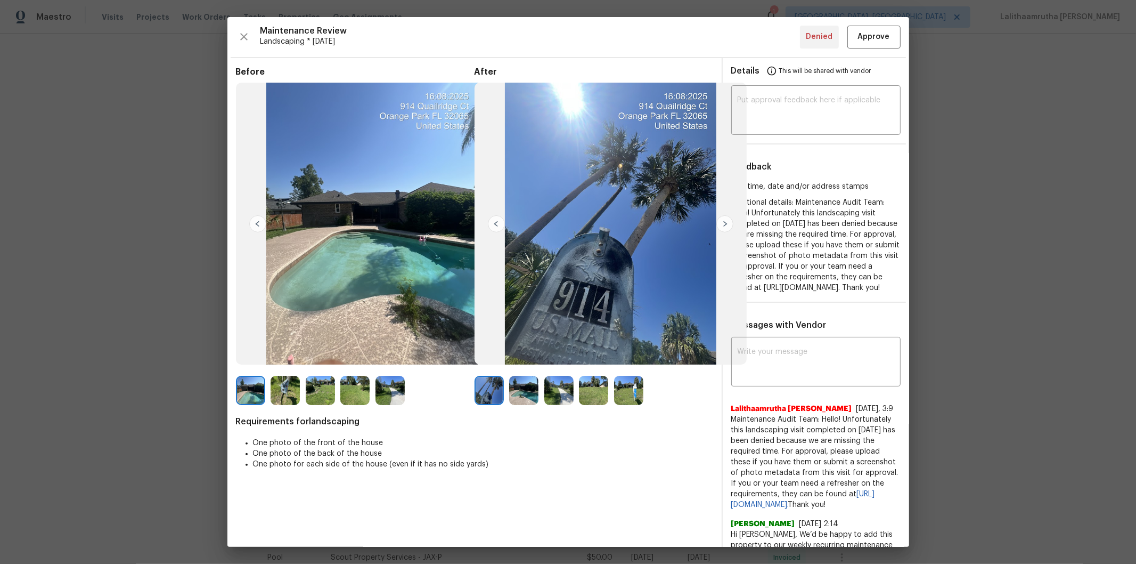
click at [257, 227] on img at bounding box center [257, 223] width 17 height 17
drag, startPoint x: 284, startPoint y: 369, endPoint x: 285, endPoint y: 377, distance: 8.1
click at [284, 369] on div "Before" at bounding box center [355, 236] width 239 height 339
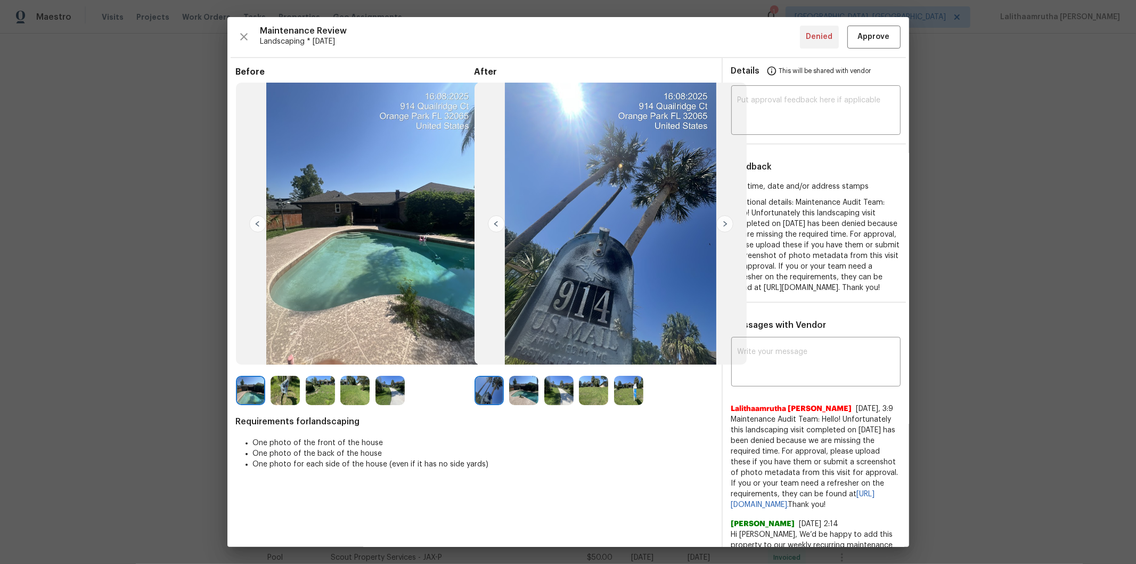
click at [285, 379] on img at bounding box center [285, 390] width 29 height 29
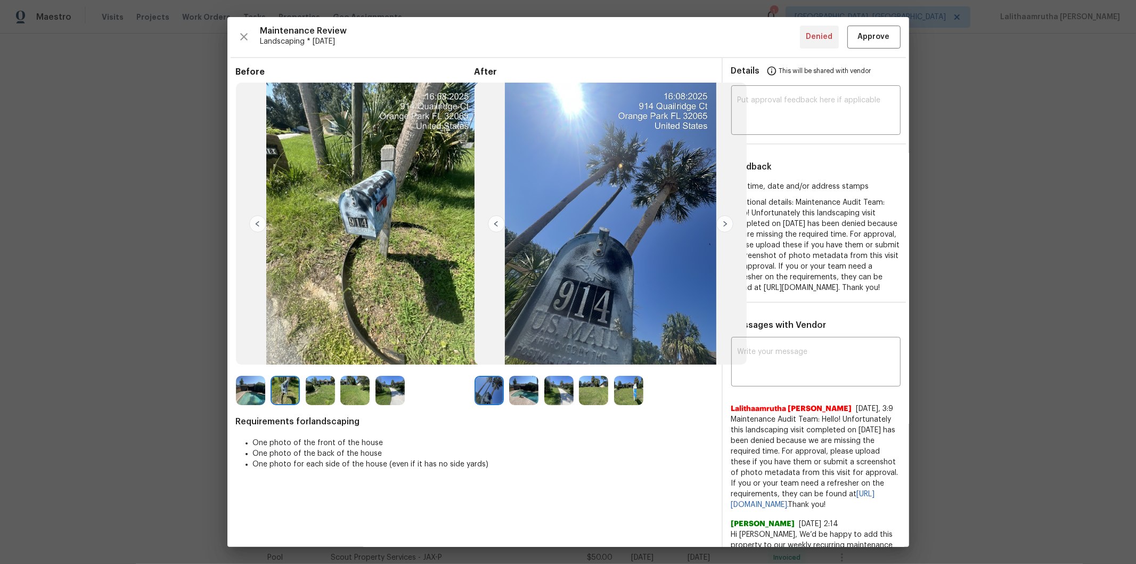
click at [313, 379] on img at bounding box center [320, 390] width 29 height 29
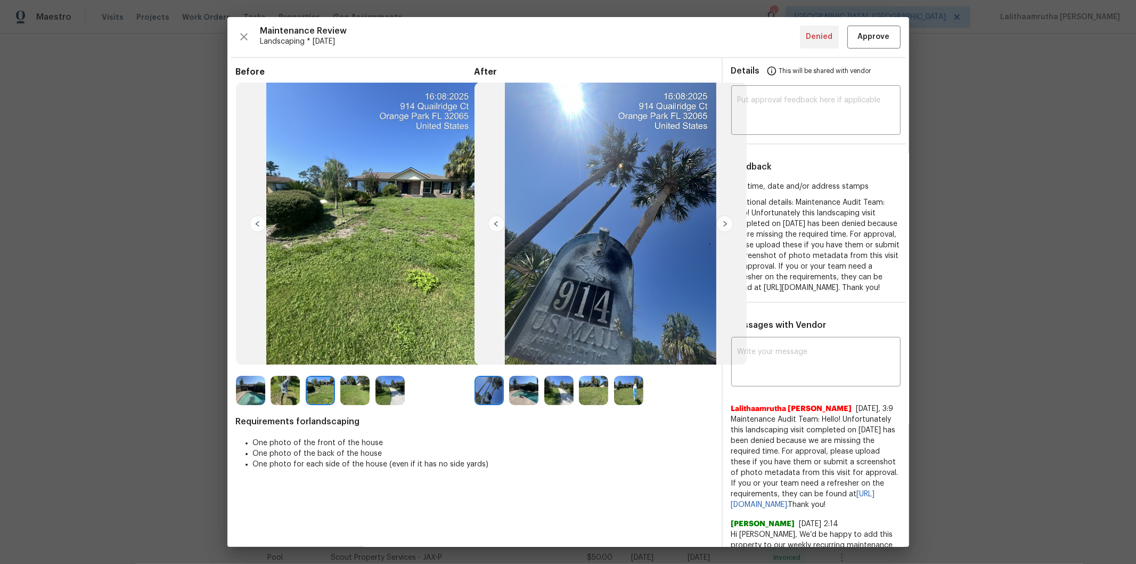
click at [341, 379] on img at bounding box center [354, 390] width 29 height 29
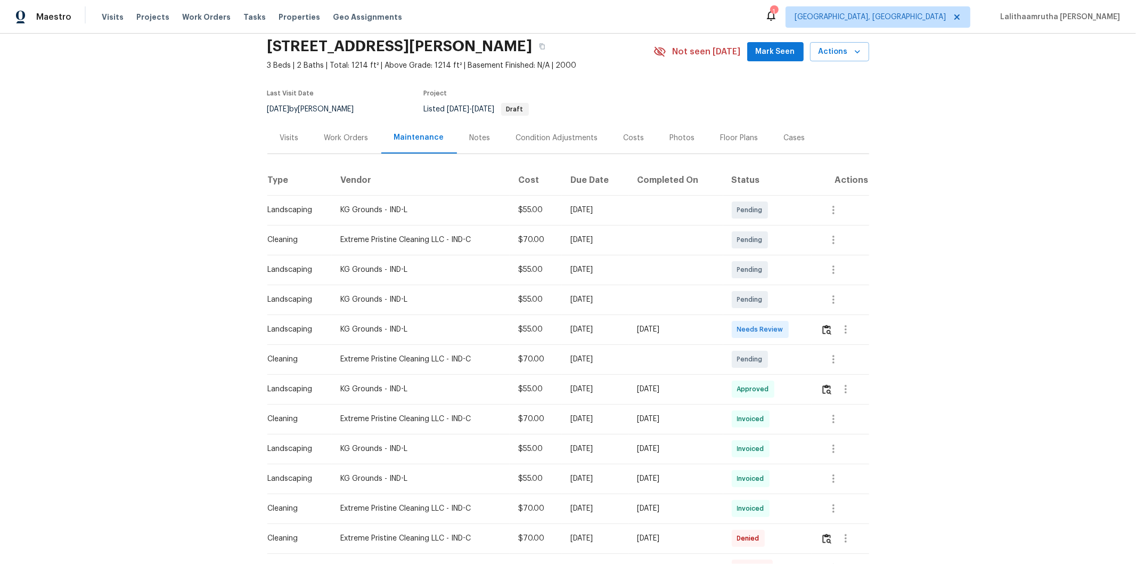
scroll to position [59, 0]
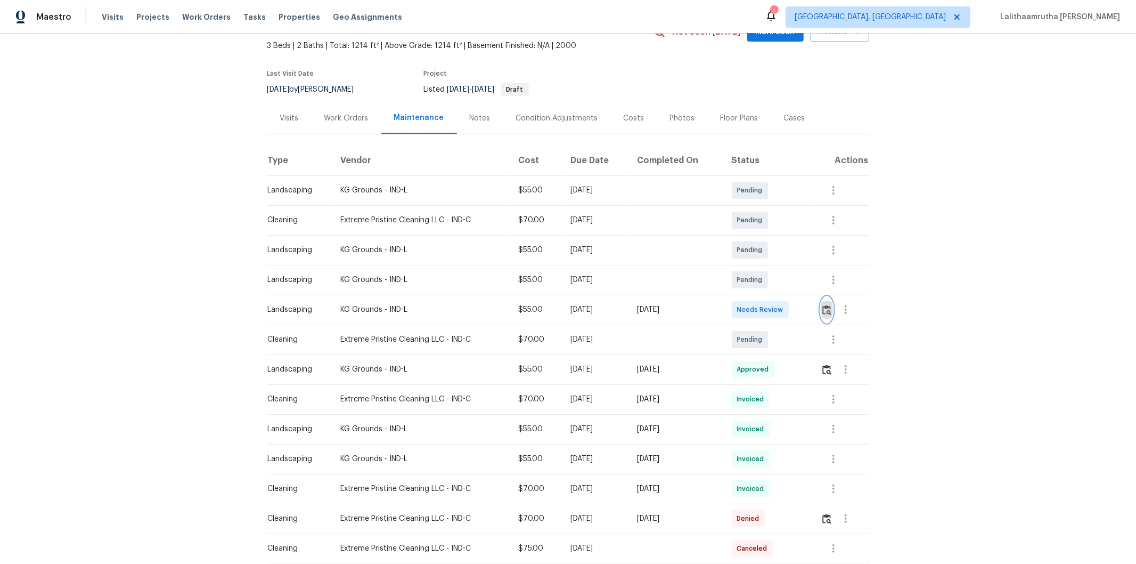
click at [808, 307] on button "button" at bounding box center [827, 310] width 12 height 26
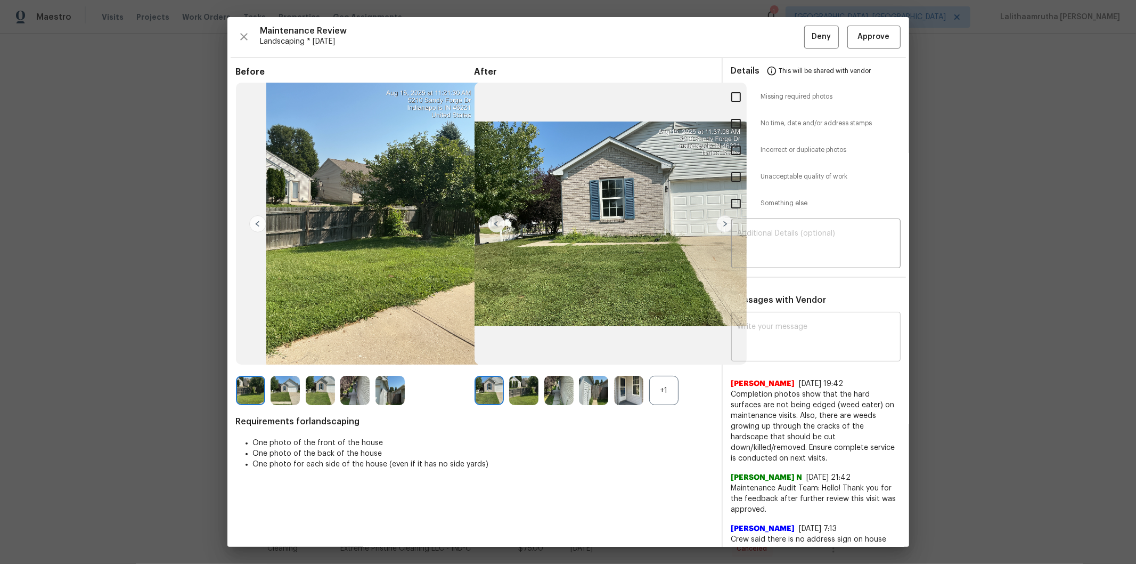
click at [808, 332] on textarea at bounding box center [816, 338] width 157 height 30
paste textarea "Maintenance Audit Team: Hello! Unfortunately this landscaping visit completed o…"
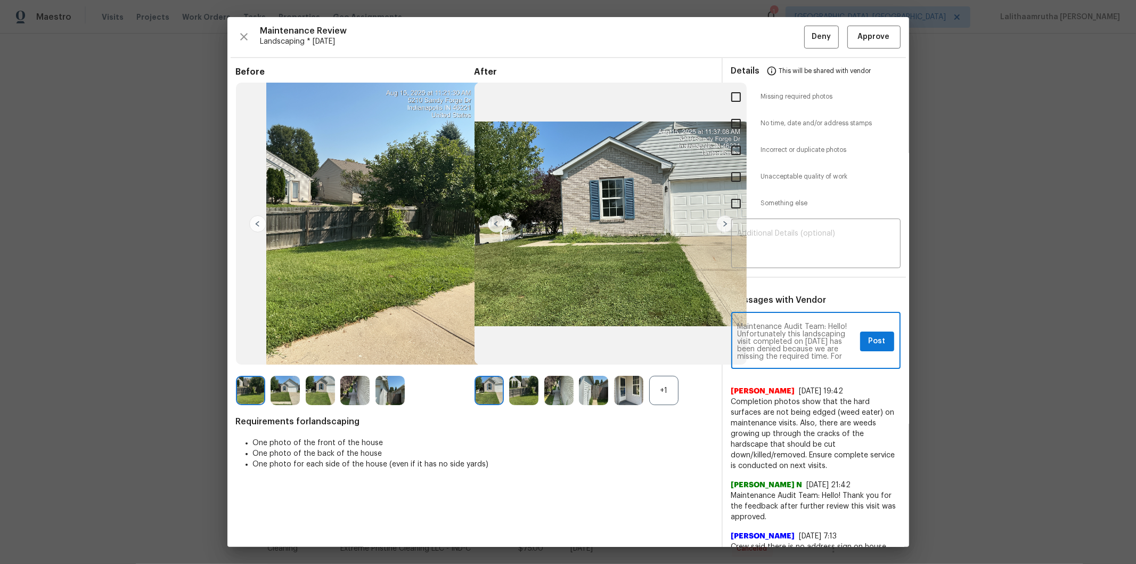
scroll to position [23, 0]
type textarea "Maintenance Audit Team: Hello! Unfortunately this landscaping visit completed o…"
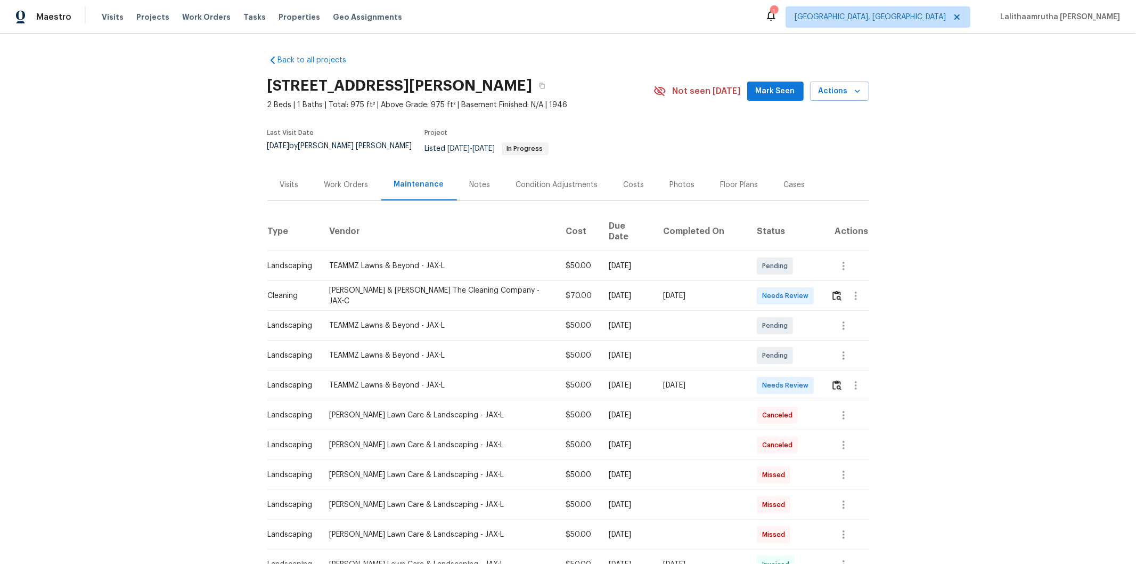
click at [808, 379] on div "Back to all projects [STREET_ADDRESS][PERSON_NAME] 2 Beds | 1 Baths | Total: 97…" at bounding box center [568, 299] width 1136 height 530
click at [808, 370] on td at bounding box center [846, 385] width 46 height 30
click at [808, 379] on img "button" at bounding box center [837, 385] width 9 height 10
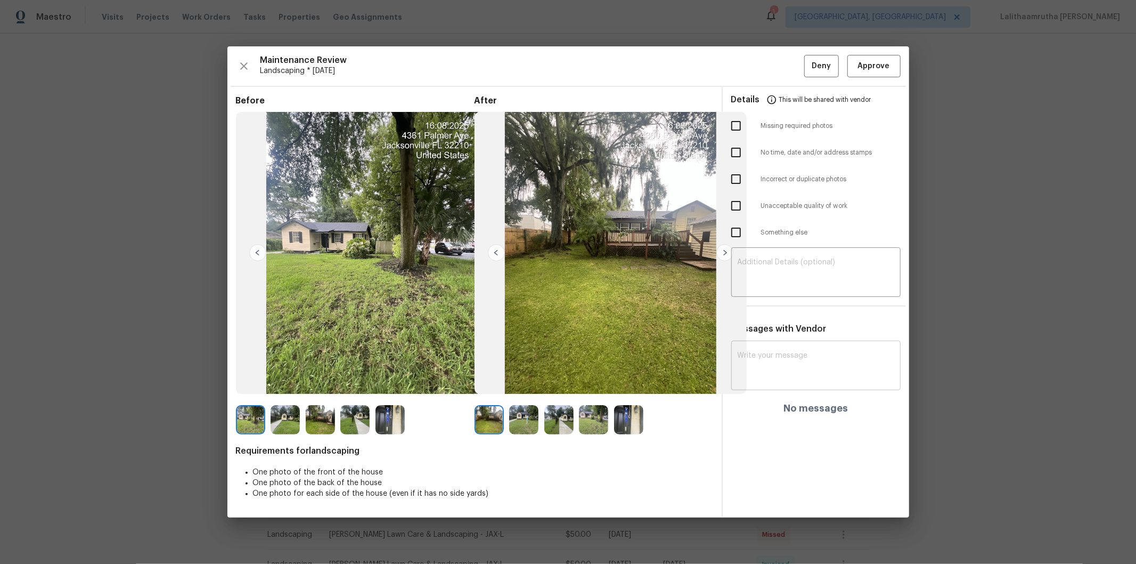
click at [808, 367] on textarea at bounding box center [816, 367] width 157 height 30
paste textarea "Maintenance Audit Team: Hello! Unfortunately this landscaping visit completed o…"
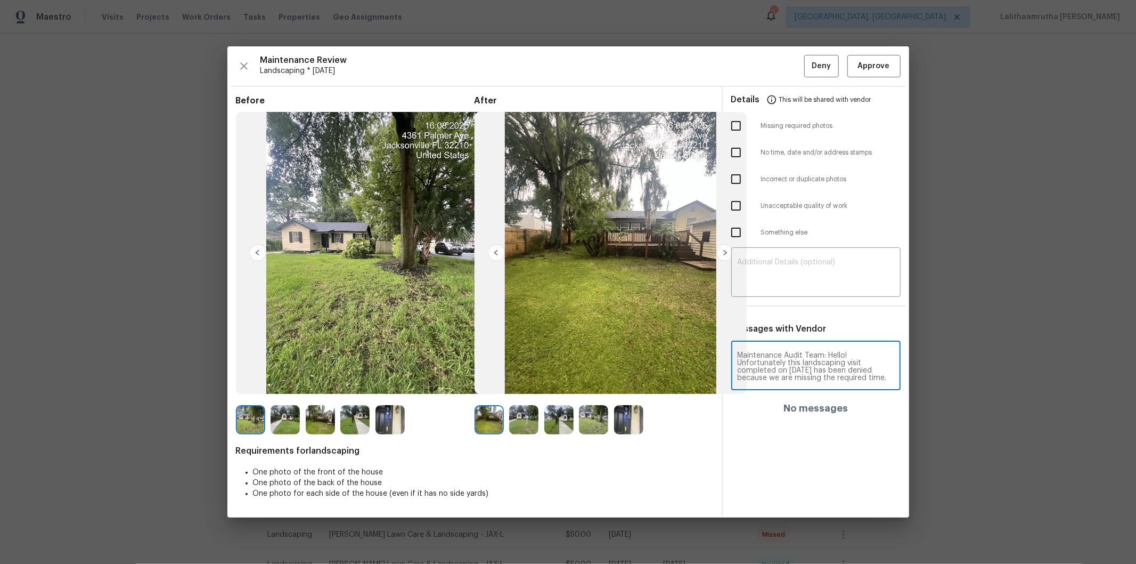
scroll to position [75, 0]
type textarea "Maintenance Audit Team: Hello! Unfortunately this landscaping visit completed o…"
click at [808, 257] on div "​" at bounding box center [815, 273] width 169 height 47
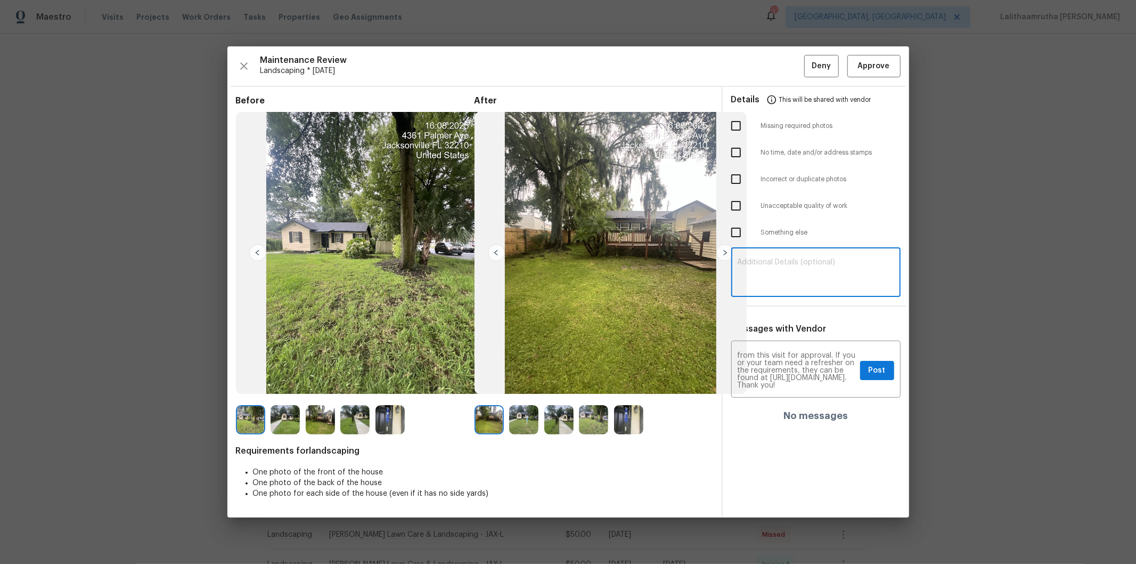
paste textarea "Maintenance Audit Team: Hello! Unfortunately this landscaping visit completed o…"
type textarea "Maintenance Audit Team: Hello! Unfortunately this landscaping visit completed o…"
click at [737, 153] on input "checkbox" at bounding box center [736, 152] width 22 height 22
checkbox input "true"
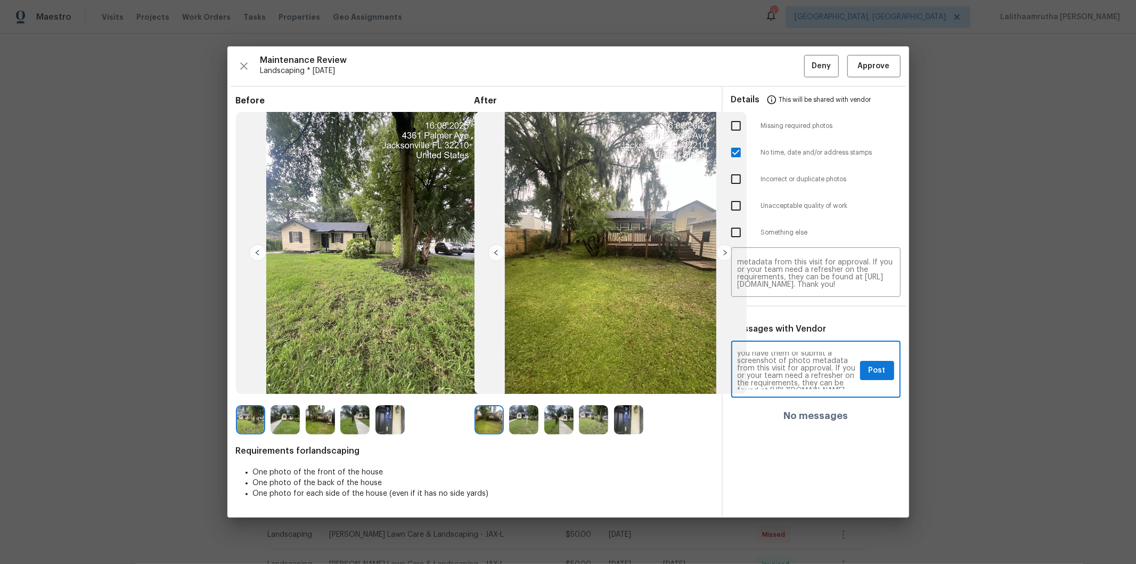
scroll to position [71, 0]
click at [808, 368] on span "Post" at bounding box center [877, 370] width 17 height 13
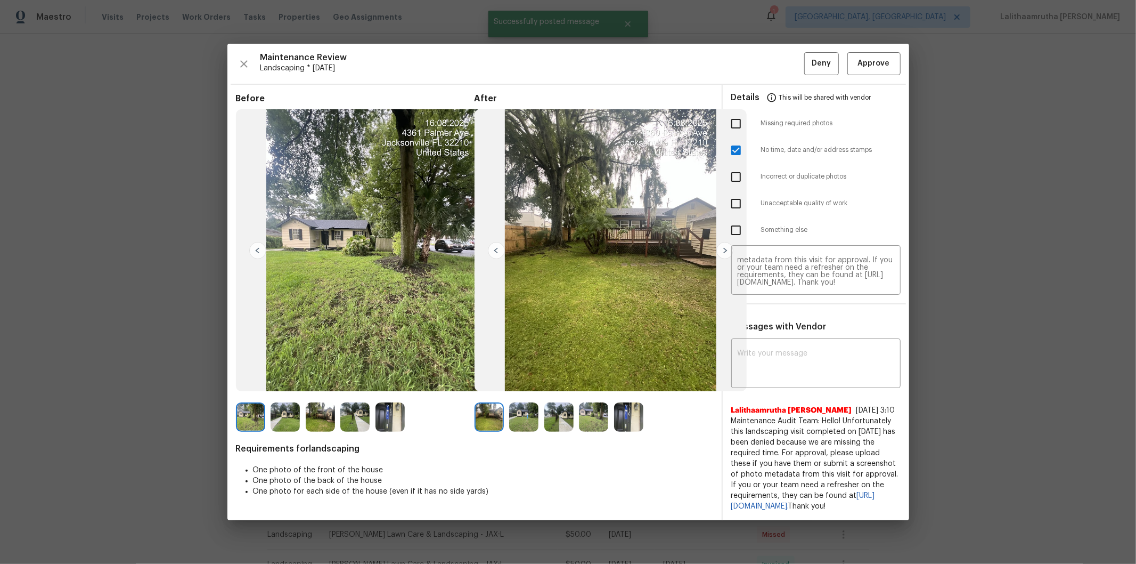
scroll to position [0, 0]
click at [808, 61] on span "Deny" at bounding box center [821, 63] width 19 height 13
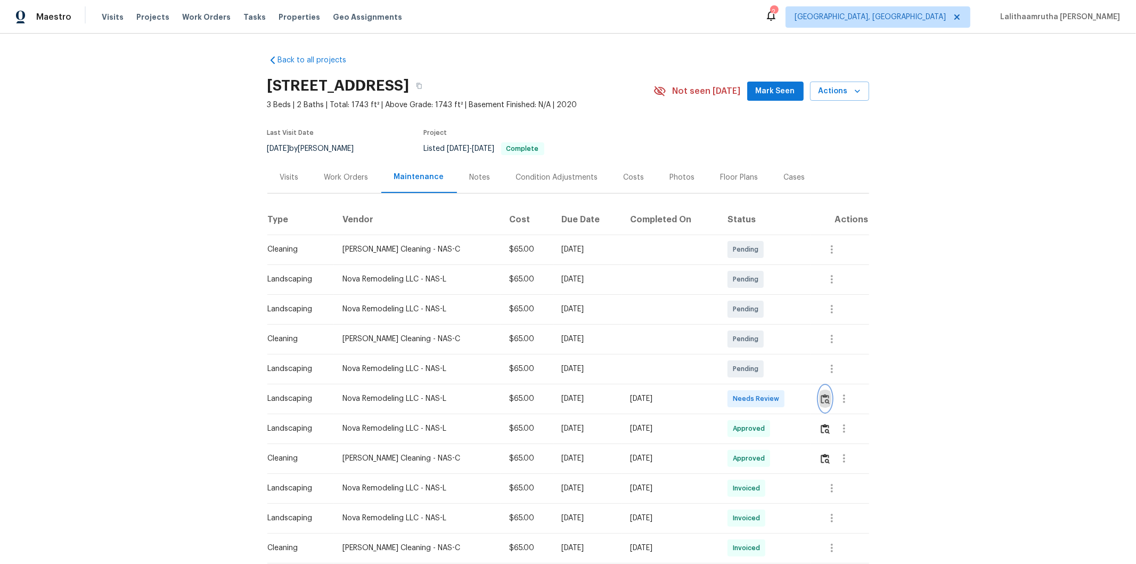
click at [808, 379] on img "button" at bounding box center [825, 399] width 9 height 10
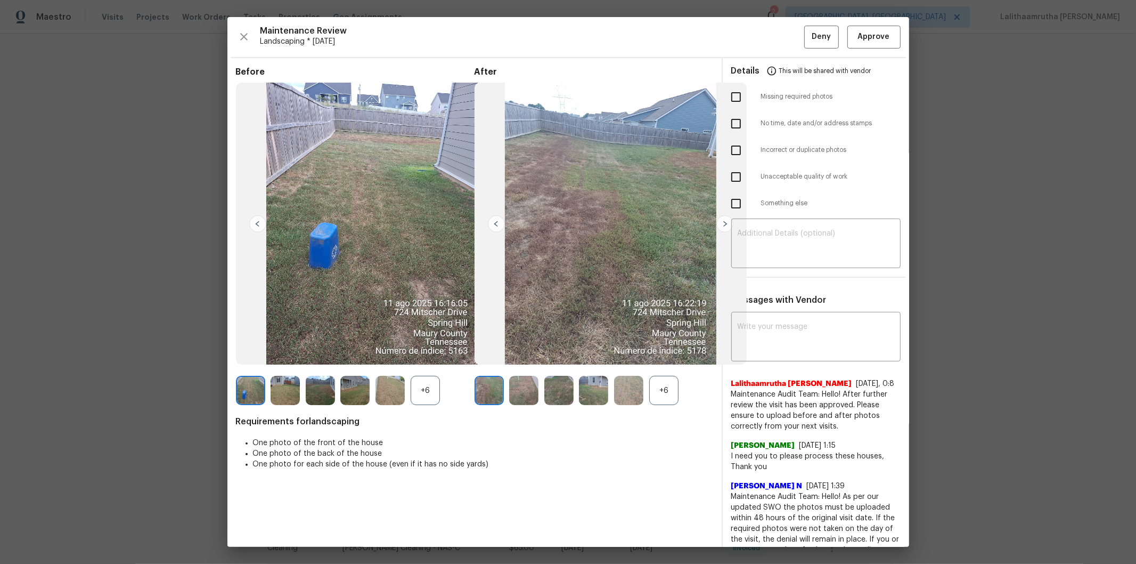
click at [808, 57] on hr at bounding box center [568, 57] width 675 height 1
click at [808, 40] on span "Approve" at bounding box center [874, 36] width 32 height 13
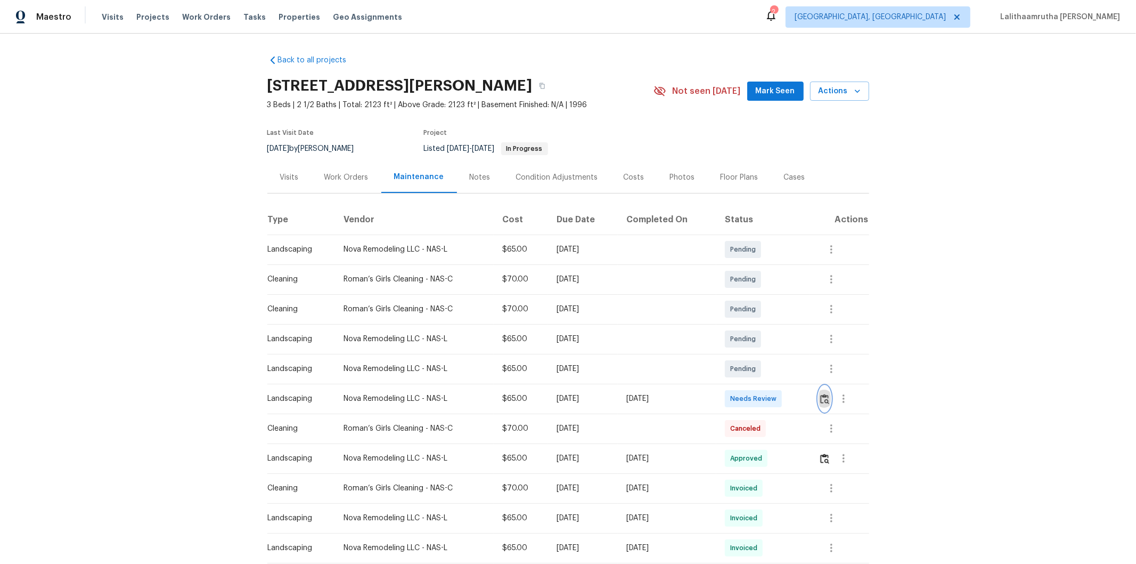
click at [808, 379] on img "button" at bounding box center [824, 399] width 9 height 10
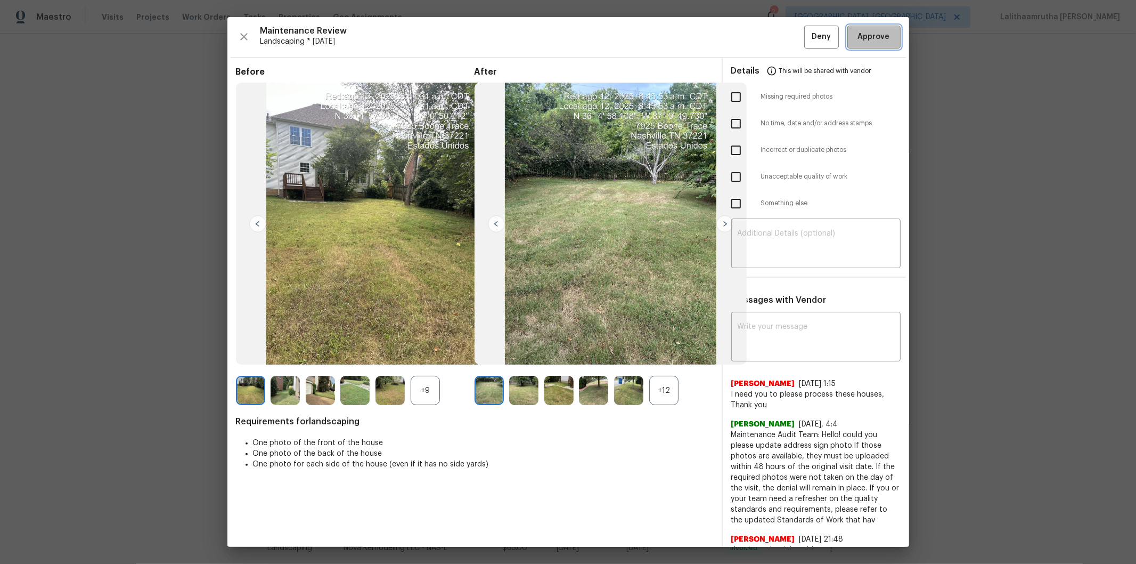
click at [808, 41] on span "Approve" at bounding box center [874, 36] width 32 height 13
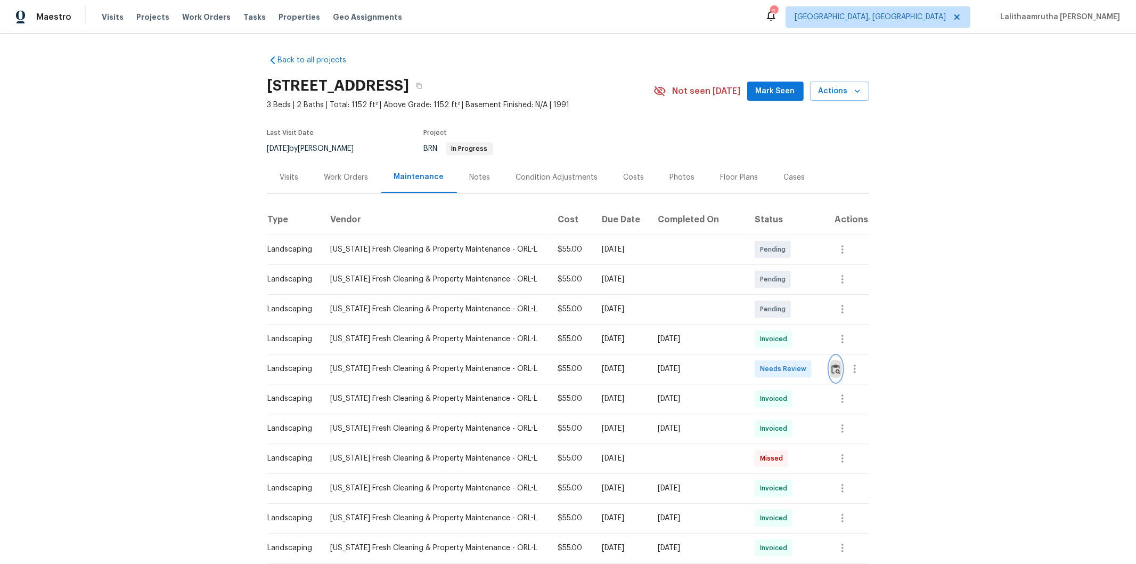
click at [808, 364] on img "button" at bounding box center [836, 369] width 9 height 10
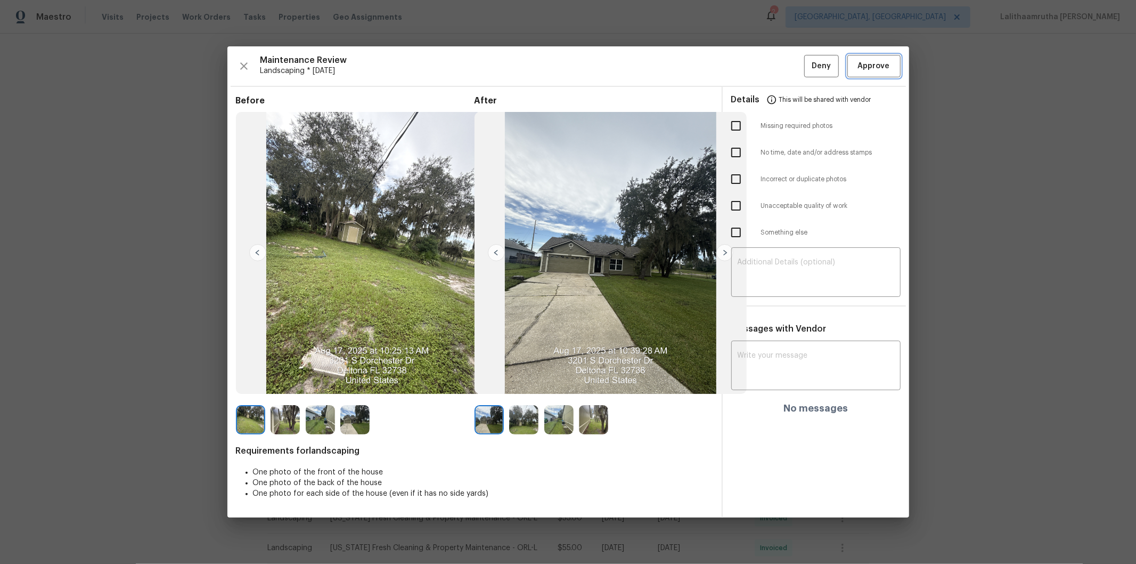
click at [808, 56] on button "Approve" at bounding box center [874, 66] width 53 height 23
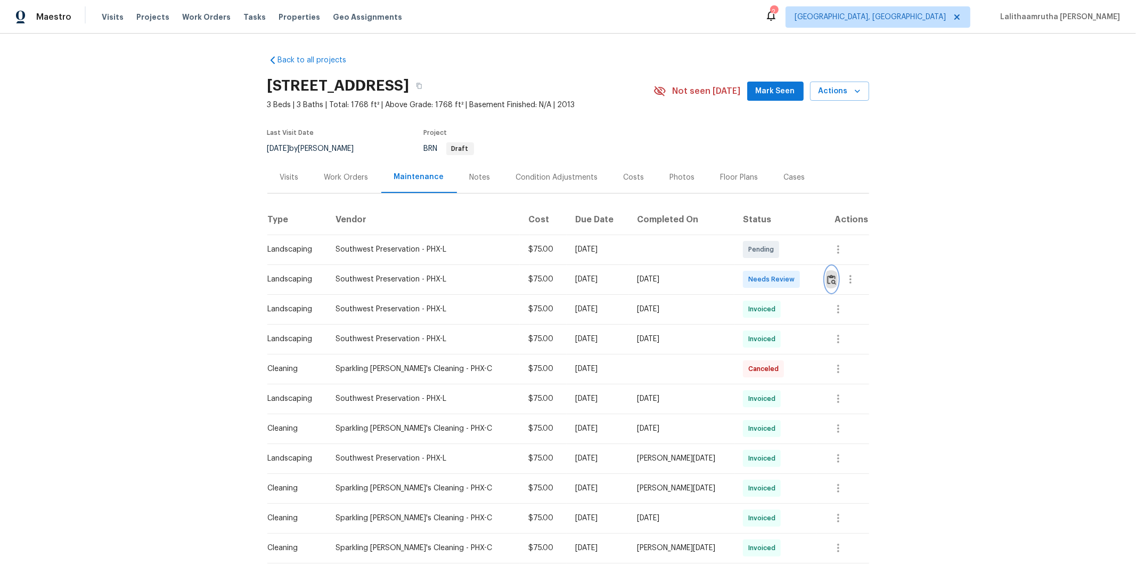
click at [808, 279] on img "button" at bounding box center [831, 279] width 9 height 10
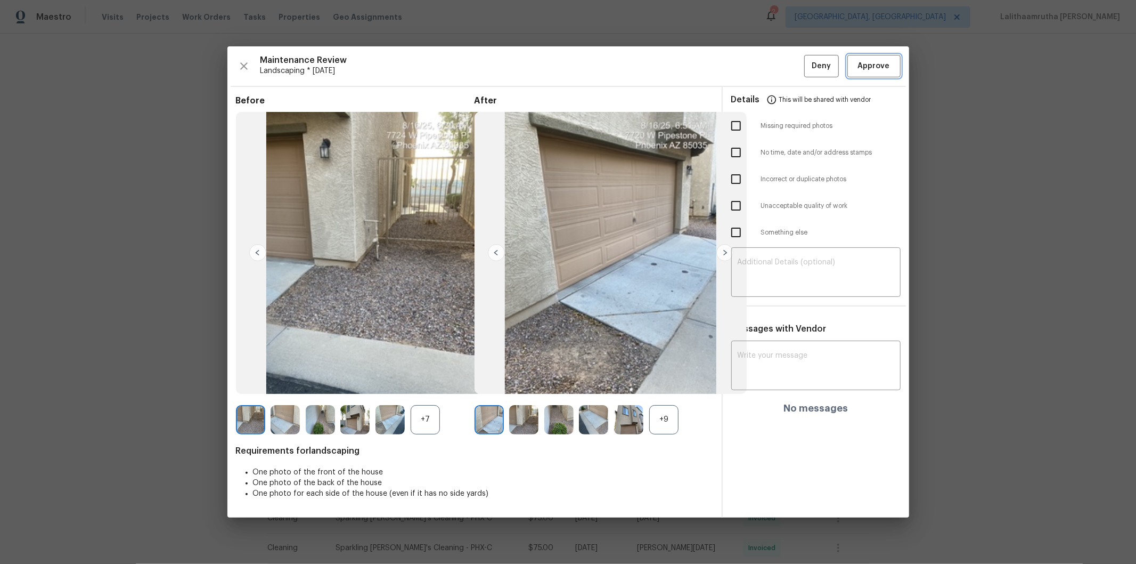
click at [808, 70] on span "Approve" at bounding box center [874, 66] width 32 height 13
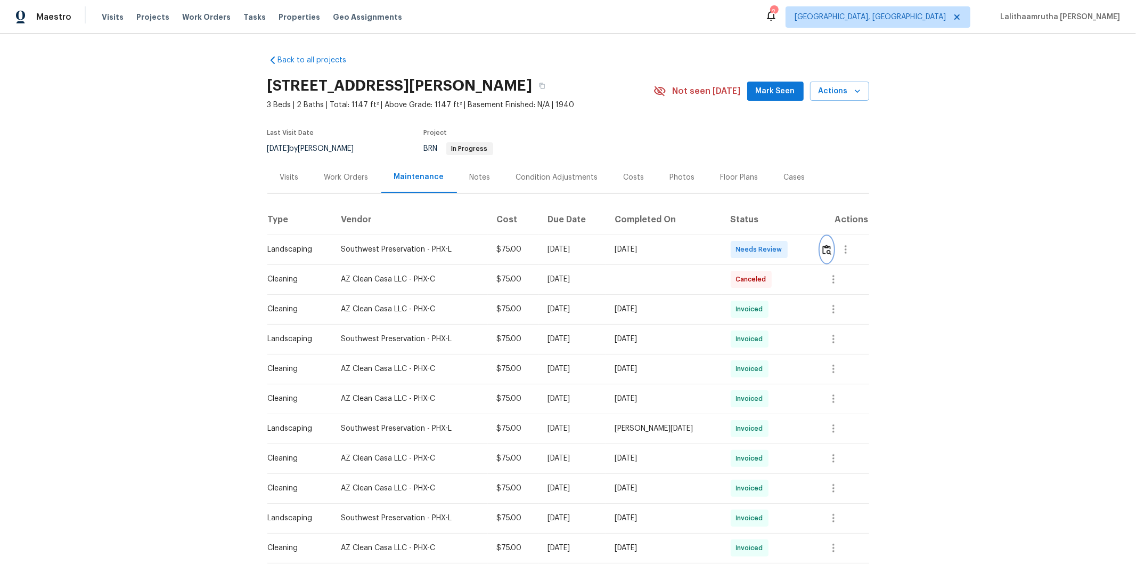
click at [808, 247] on img "button" at bounding box center [827, 250] width 9 height 10
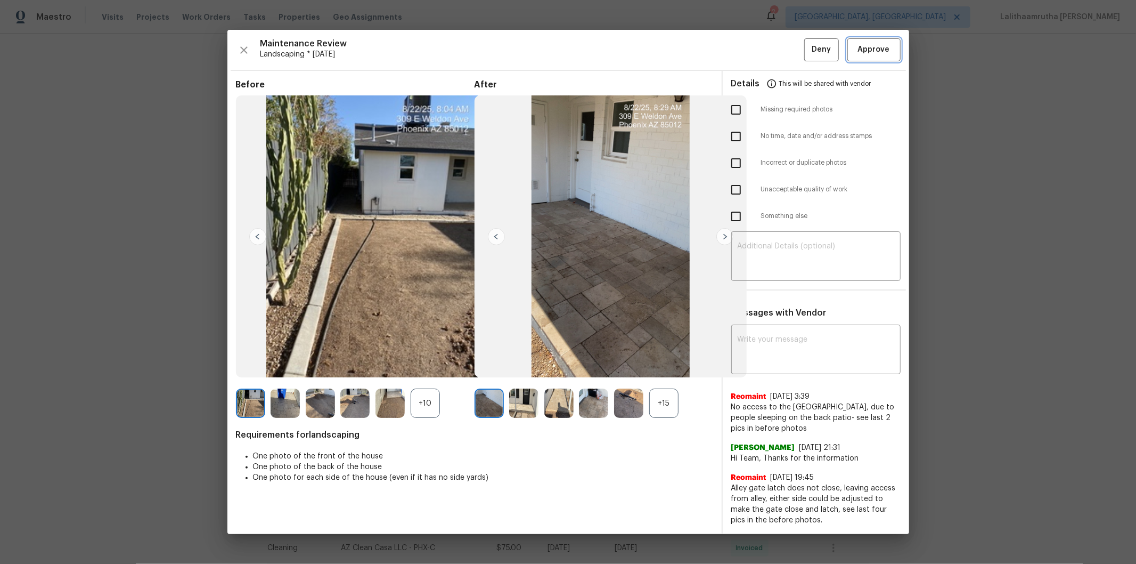
click at [808, 55] on span "Approve" at bounding box center [874, 49] width 32 height 13
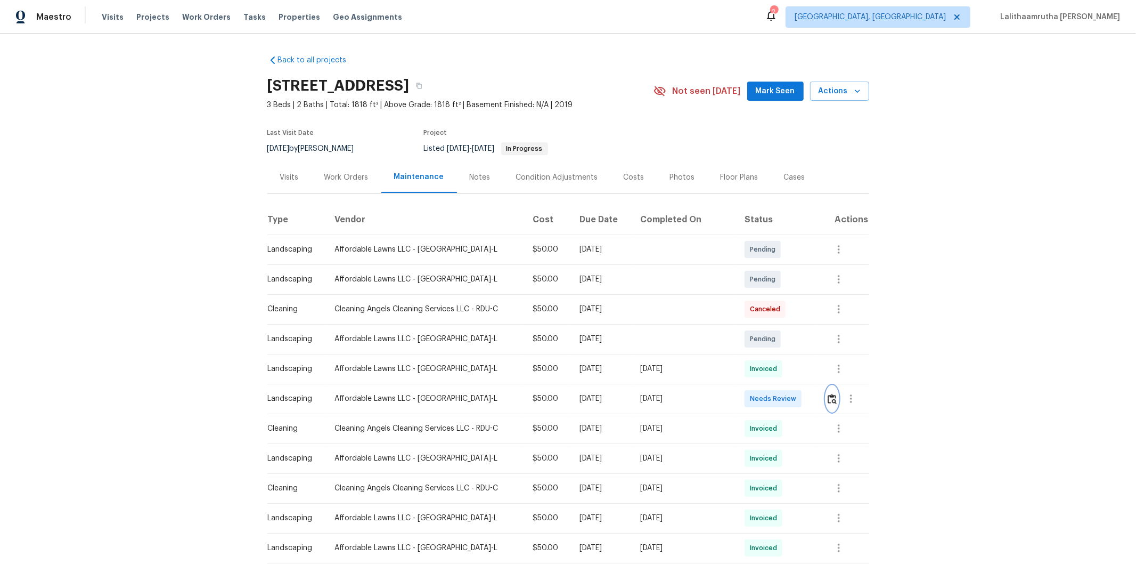
click at [808, 379] on img "button" at bounding box center [832, 399] width 9 height 10
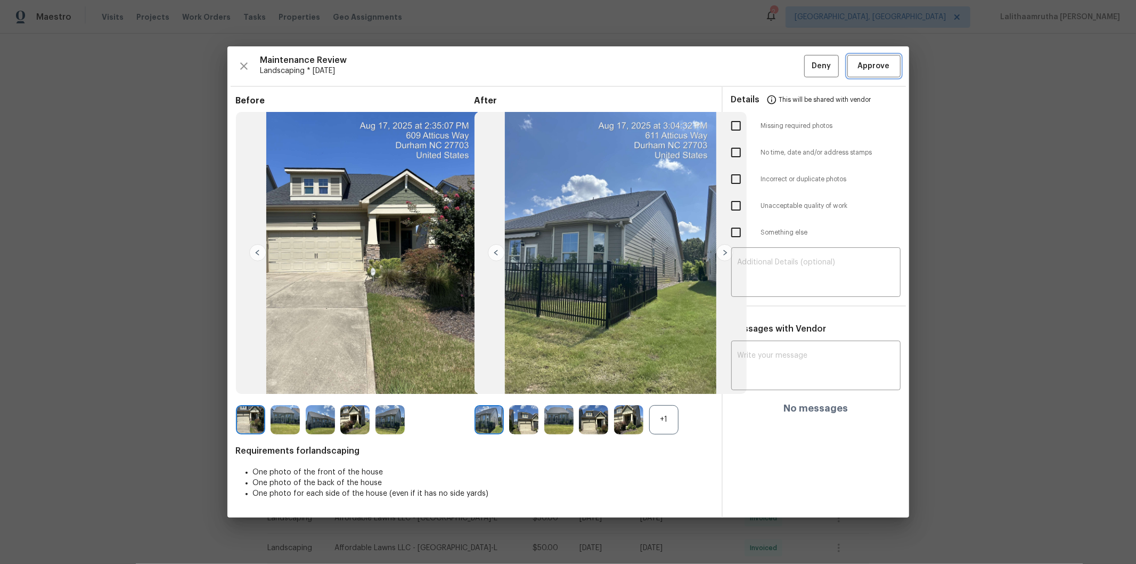
click at [808, 66] on span "Approve" at bounding box center [874, 66] width 32 height 13
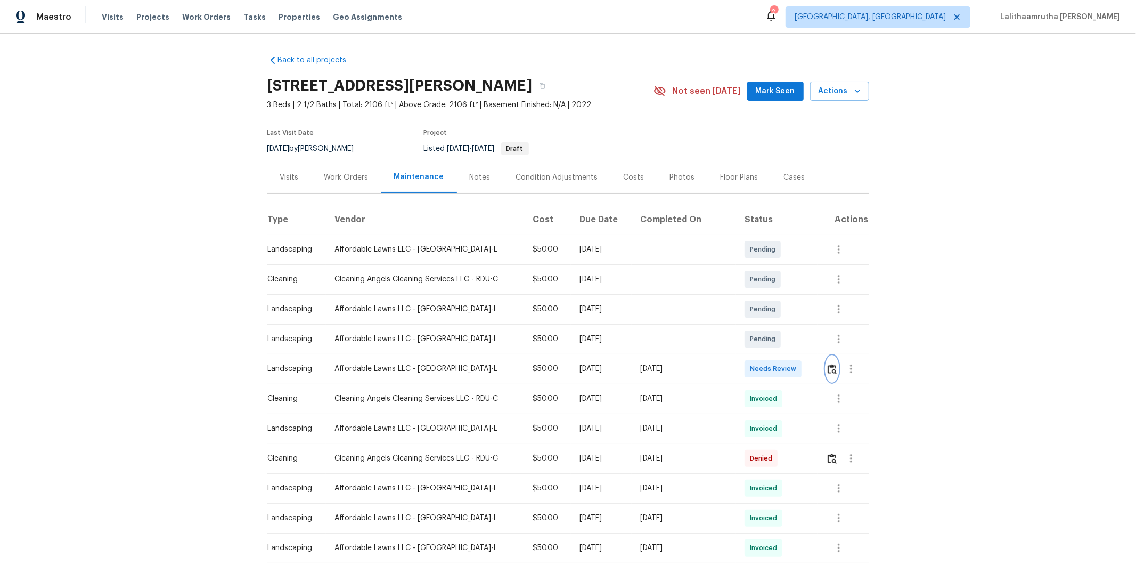
click at [808, 371] on img "button" at bounding box center [832, 369] width 9 height 10
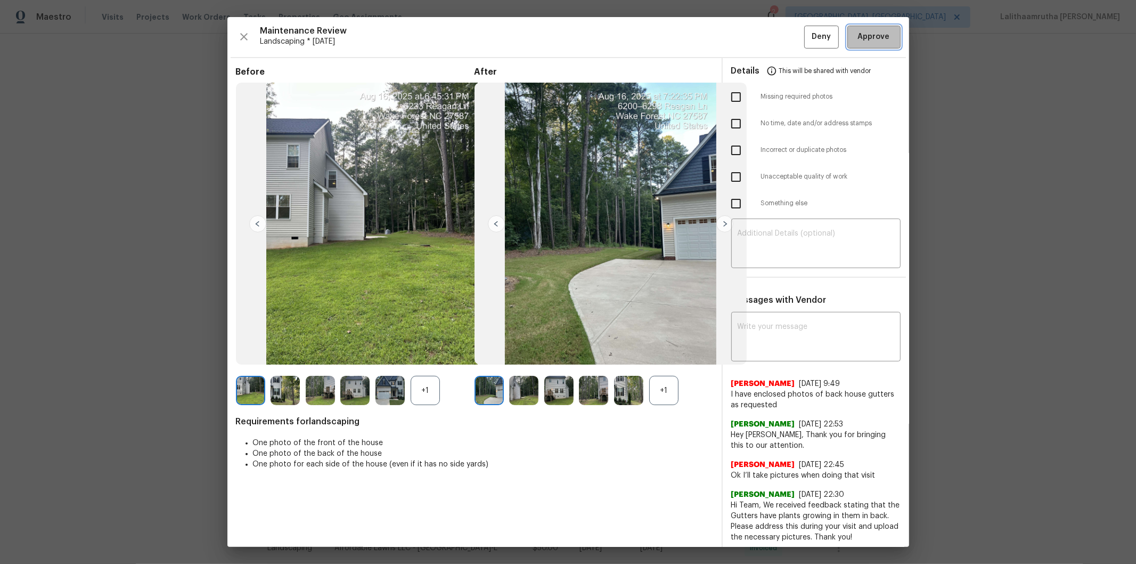
click at [808, 37] on span "Approve" at bounding box center [874, 36] width 32 height 13
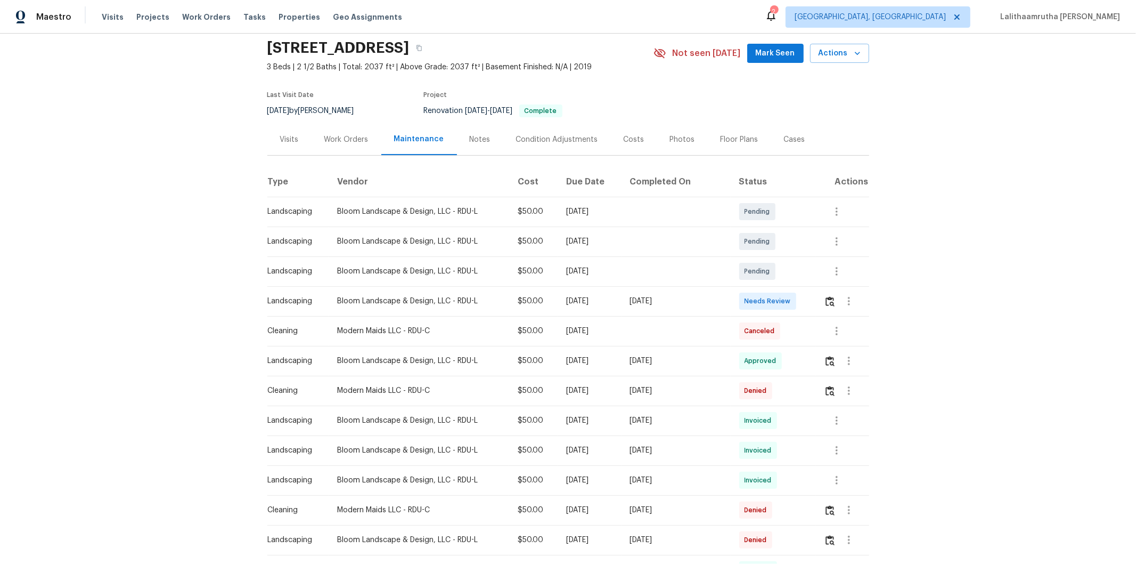
scroll to position [59, 0]
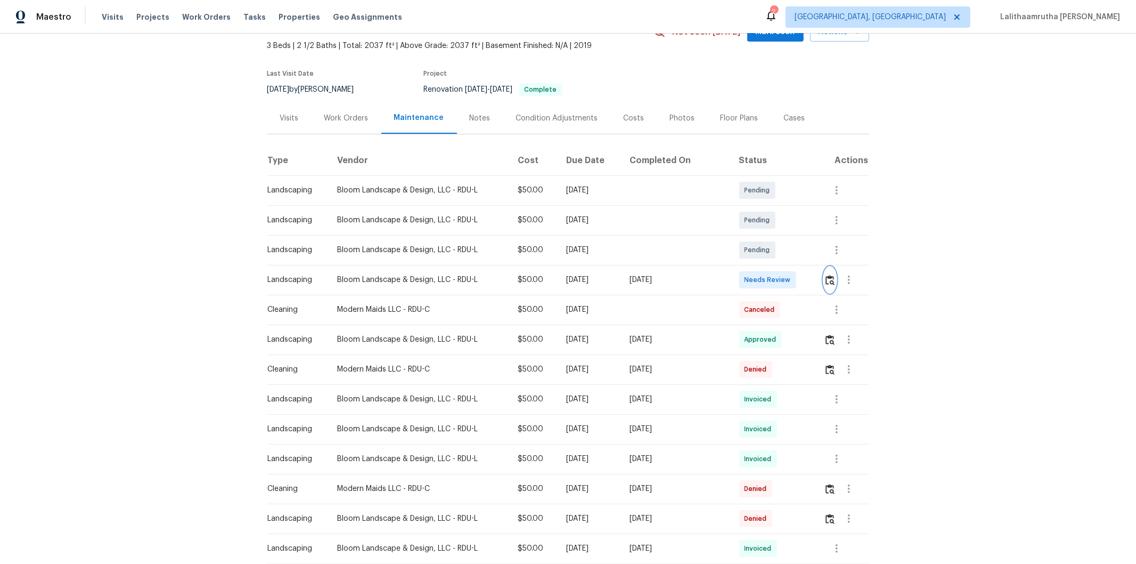
click at [808, 282] on img "button" at bounding box center [830, 280] width 9 height 10
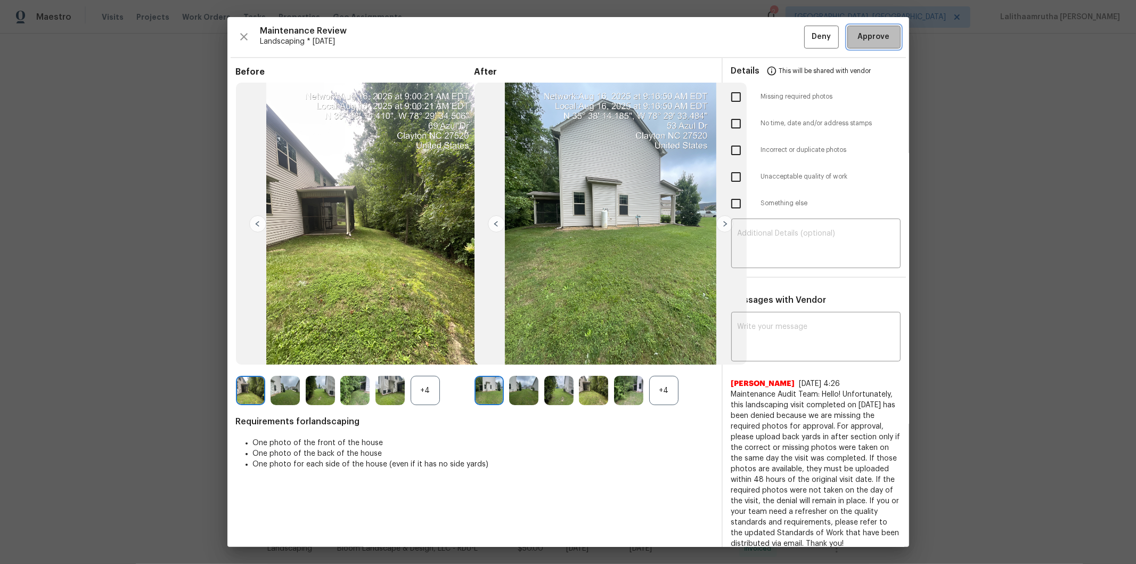
click at [808, 28] on button "Approve" at bounding box center [874, 37] width 53 height 23
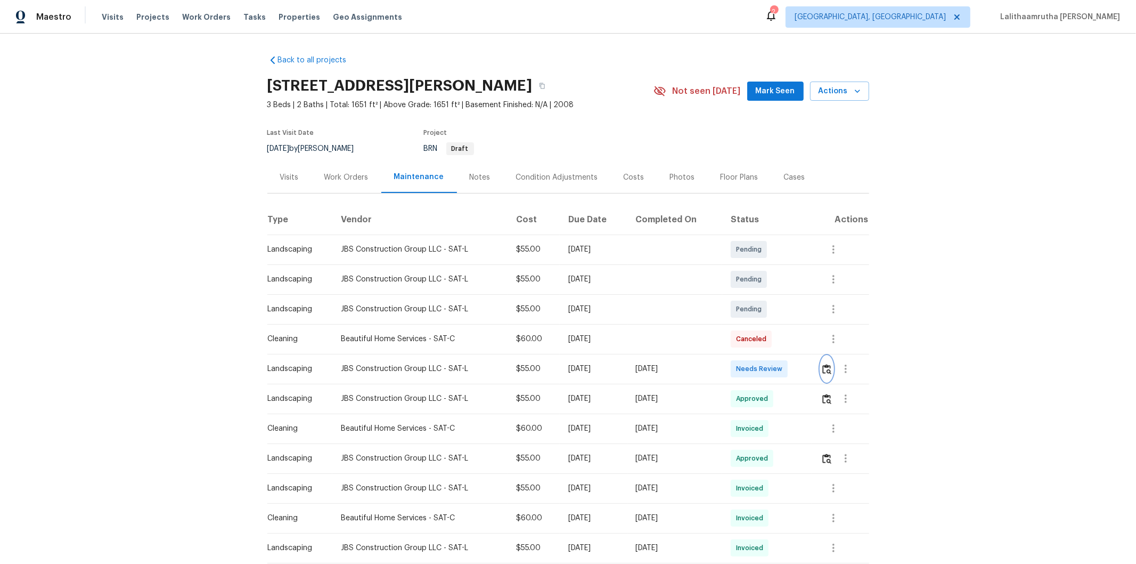
click at [808, 369] on button "button" at bounding box center [827, 369] width 12 height 26
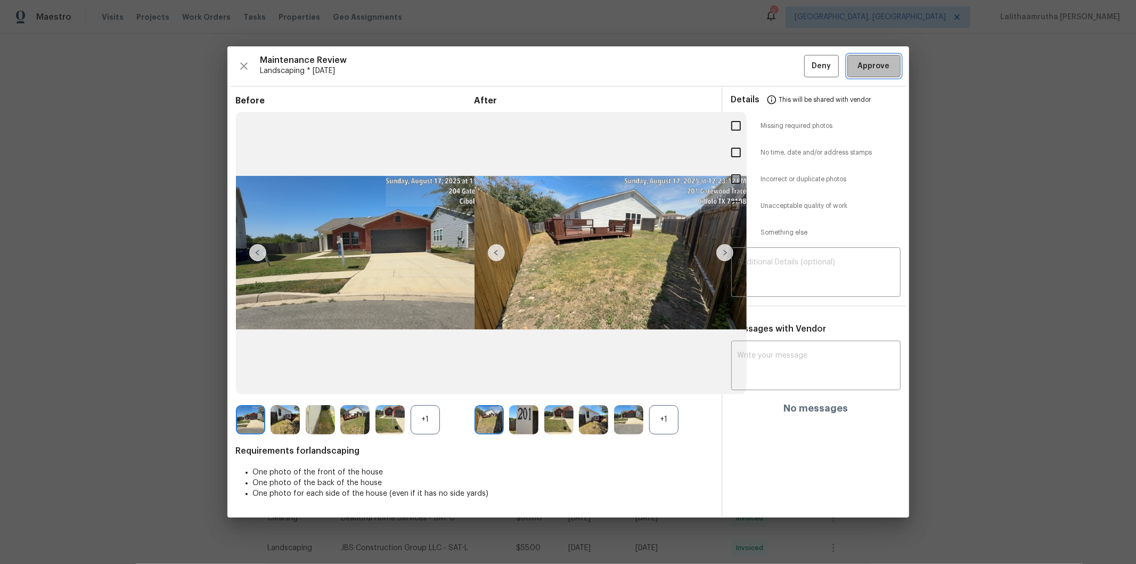
click at [808, 61] on span "Approve" at bounding box center [874, 66] width 32 height 13
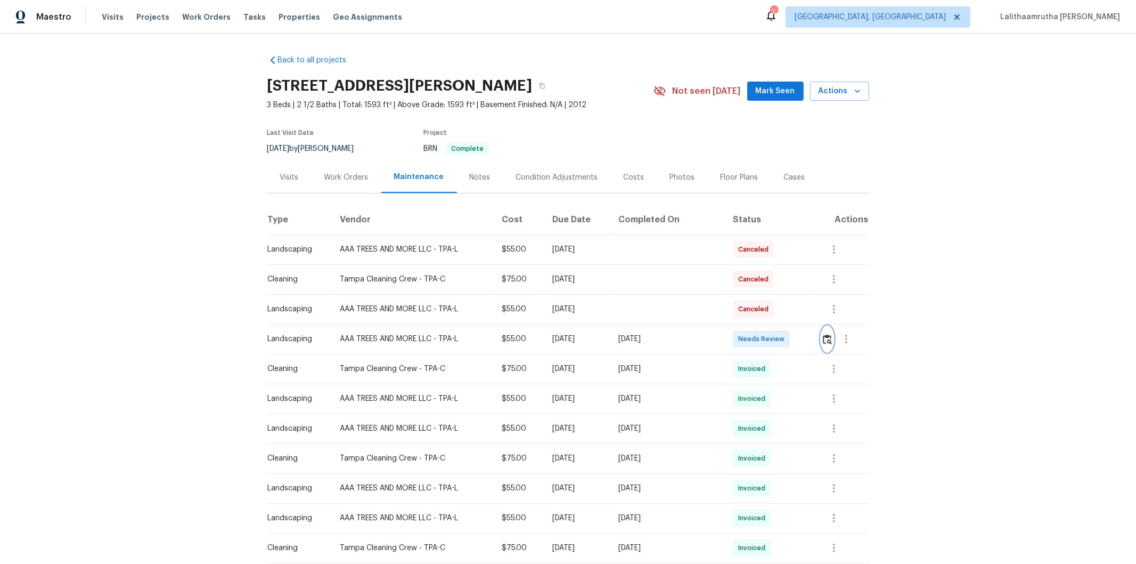
click at [808, 337] on button "button" at bounding box center [827, 339] width 12 height 26
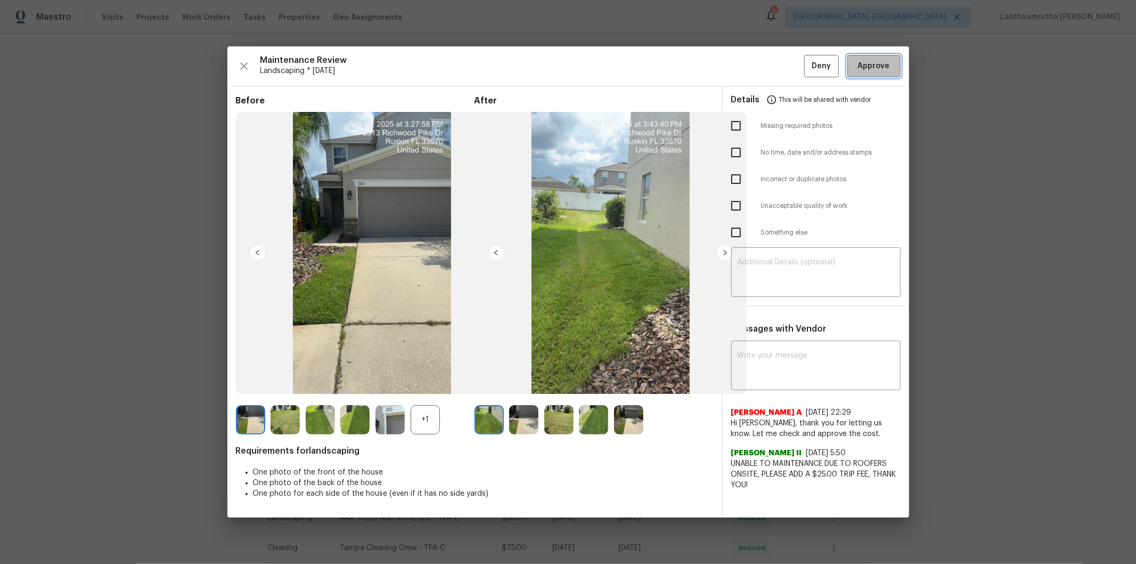
click at [808, 71] on span "Approve" at bounding box center [874, 66] width 32 height 13
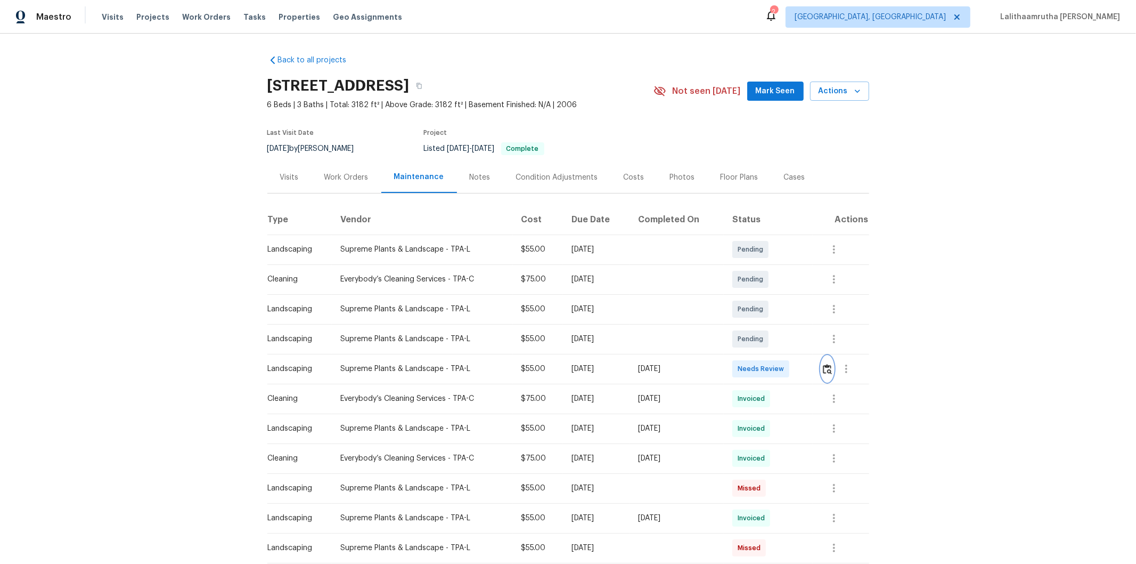
click at [808, 365] on img "button" at bounding box center [827, 369] width 9 height 10
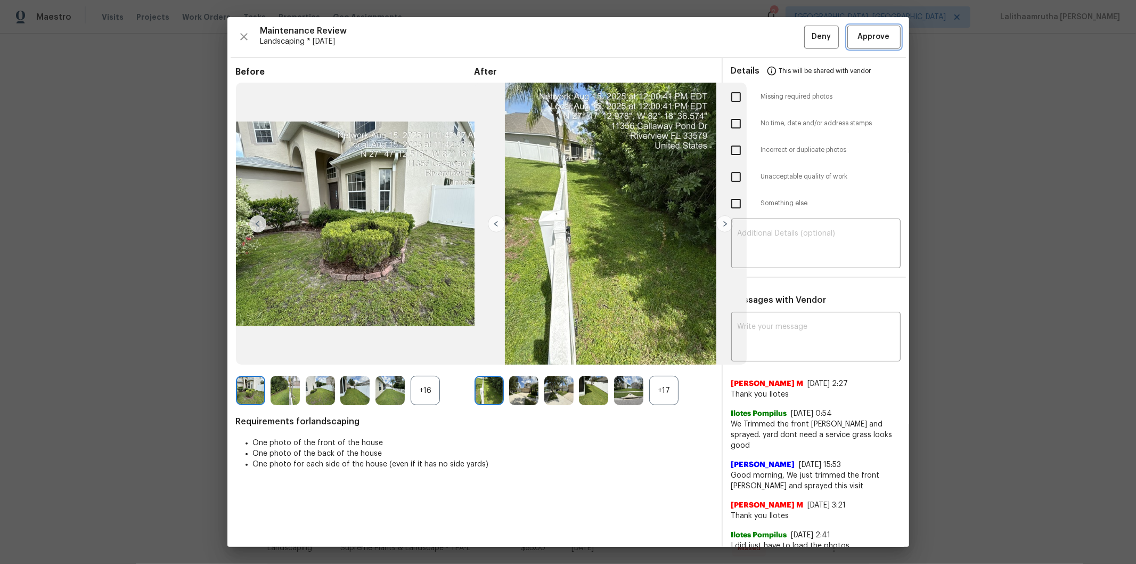
click at [808, 35] on span "Approve" at bounding box center [874, 36] width 36 height 13
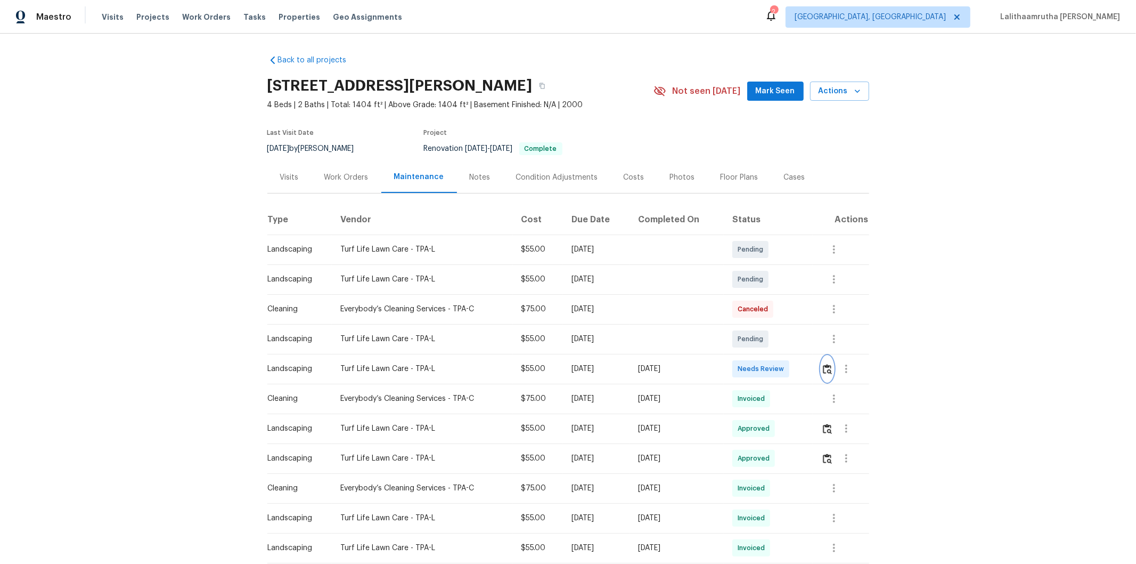
click at [808, 361] on button "button" at bounding box center [827, 369] width 12 height 26
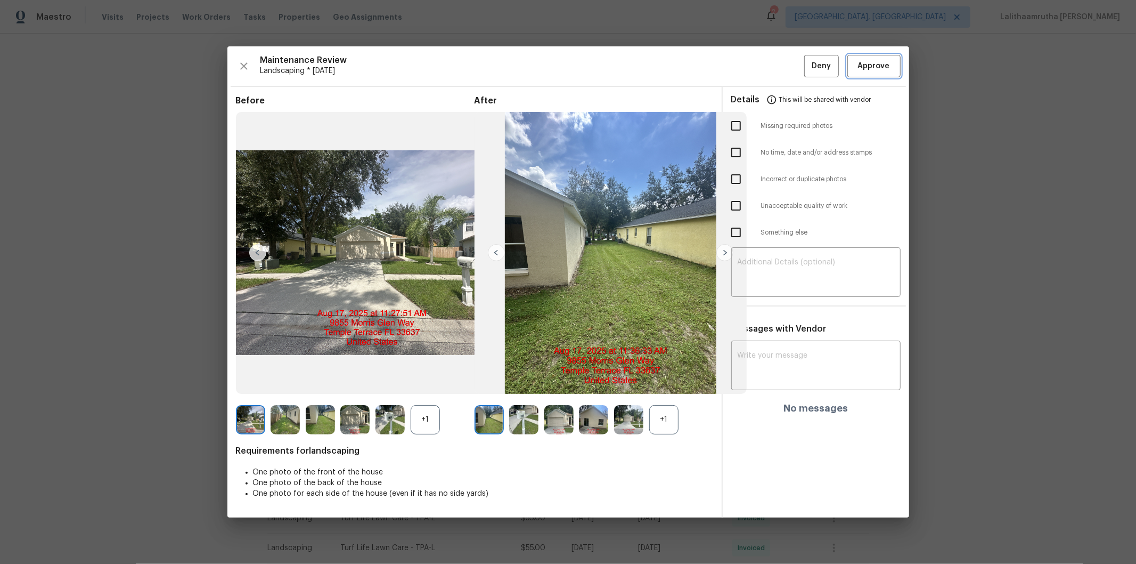
click at [808, 62] on span "Approve" at bounding box center [874, 66] width 32 height 13
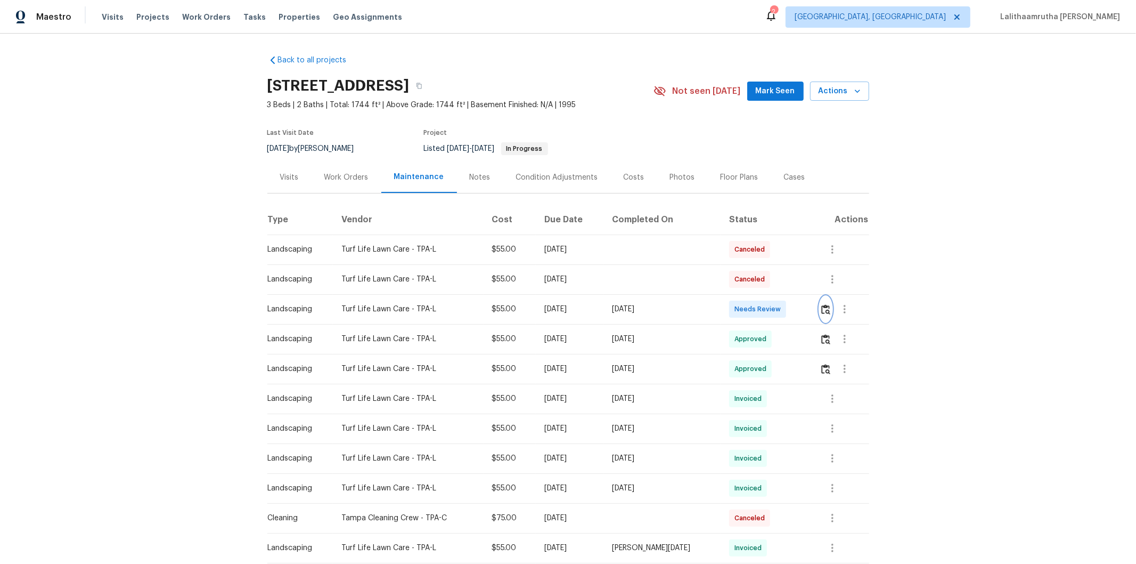
click at [808, 307] on img "button" at bounding box center [825, 309] width 9 height 10
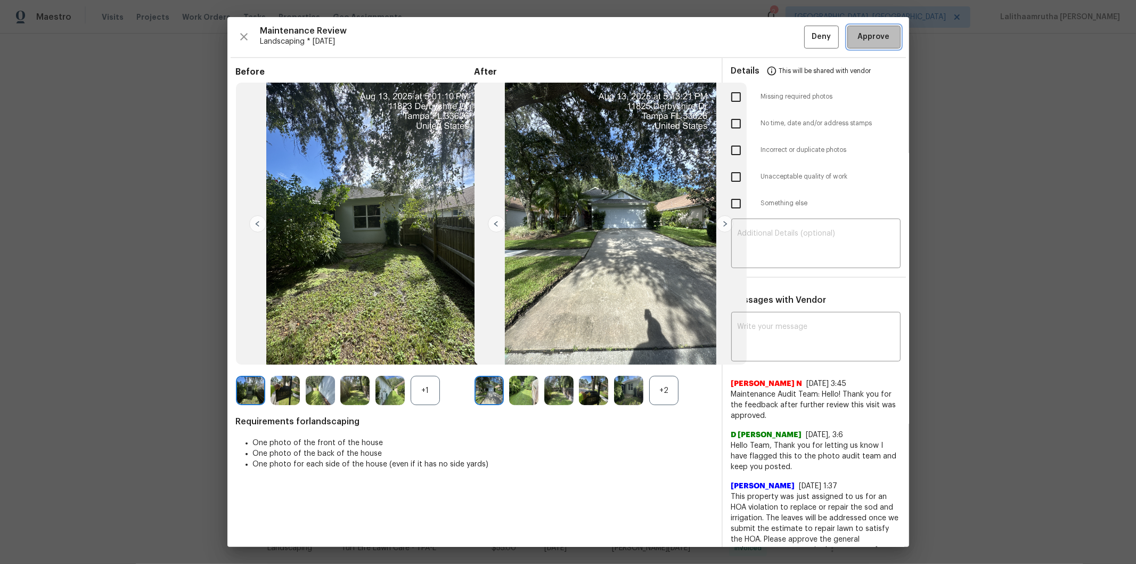
click at [808, 33] on span "Approve" at bounding box center [874, 36] width 32 height 13
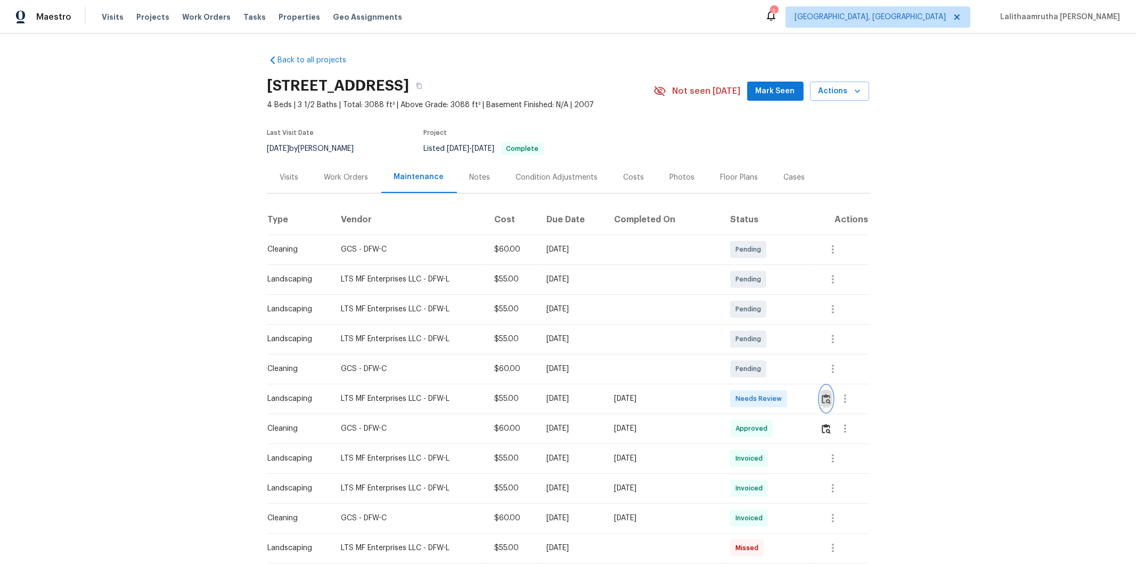
click at [808, 379] on img "button" at bounding box center [826, 399] width 9 height 10
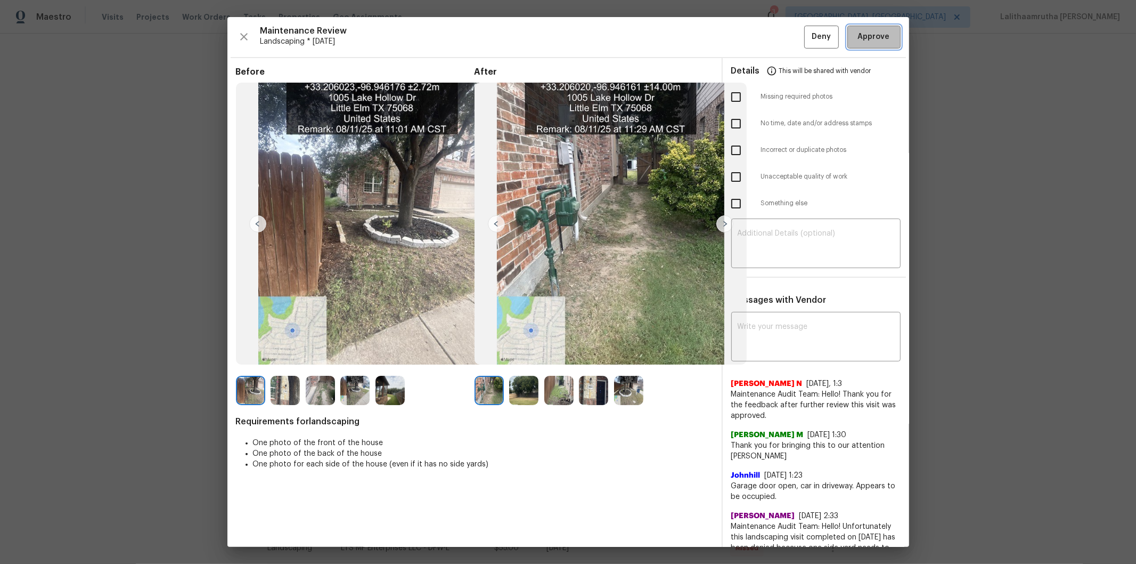
click at [808, 40] on span "Approve" at bounding box center [874, 36] width 32 height 13
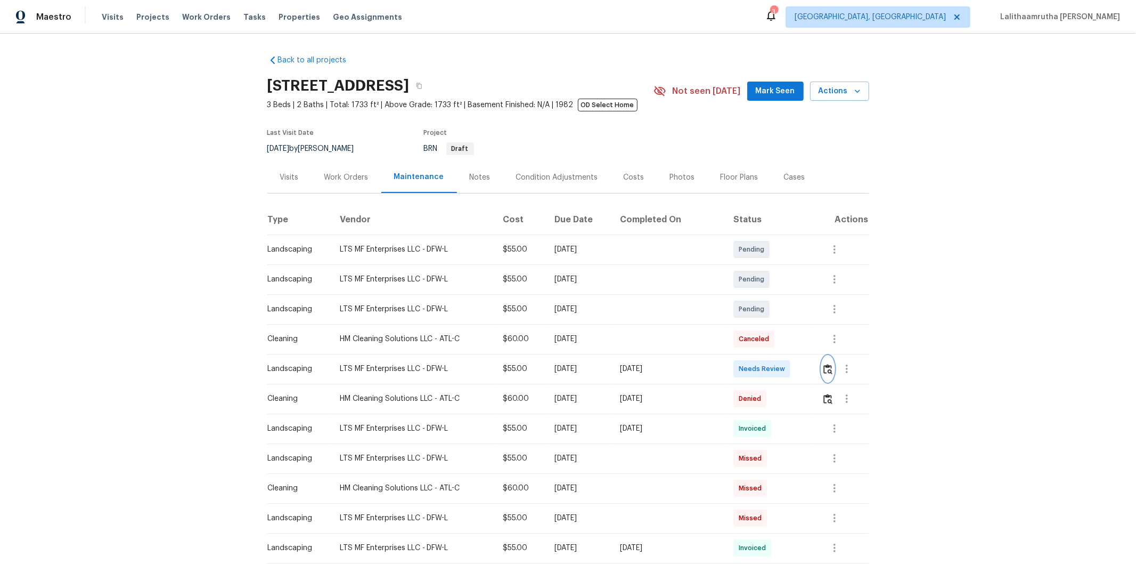
click at [808, 364] on button "button" at bounding box center [828, 369] width 12 height 26
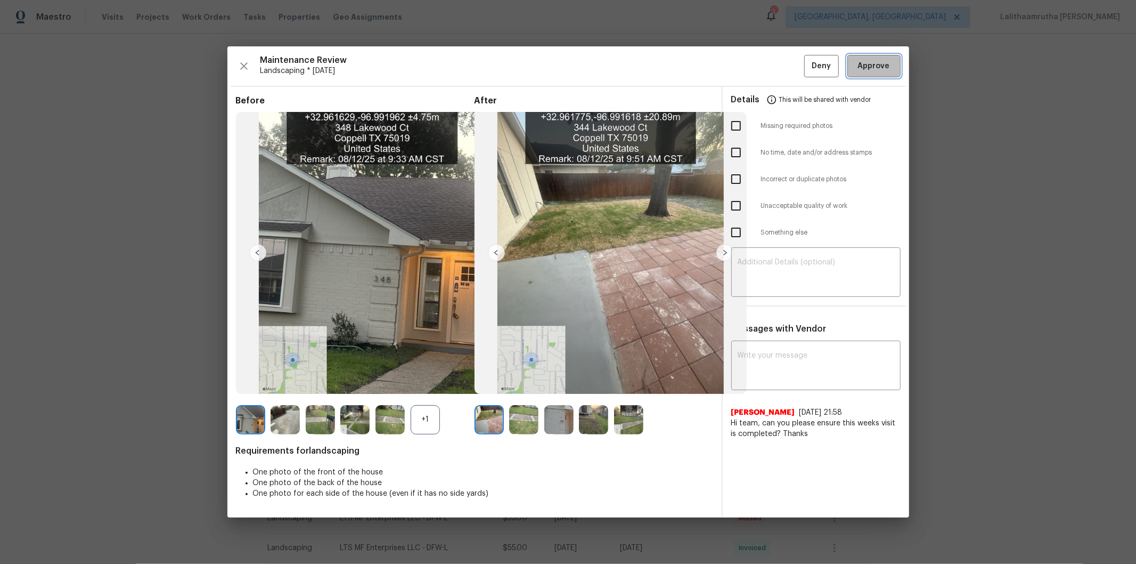
click at [808, 70] on span "Approve" at bounding box center [874, 66] width 32 height 13
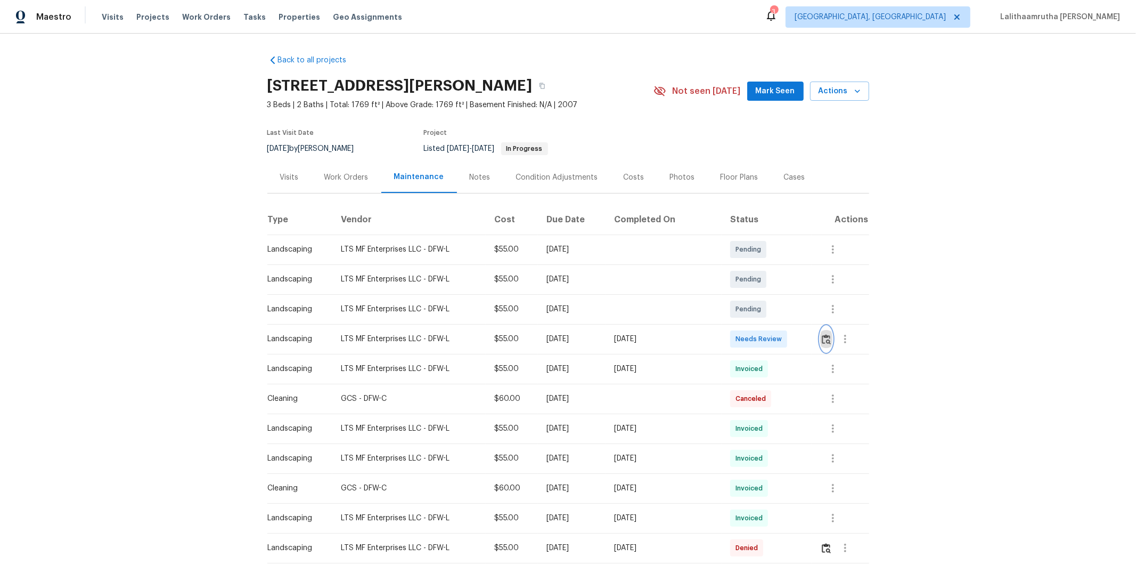
click at [808, 337] on img "button" at bounding box center [826, 339] width 9 height 10
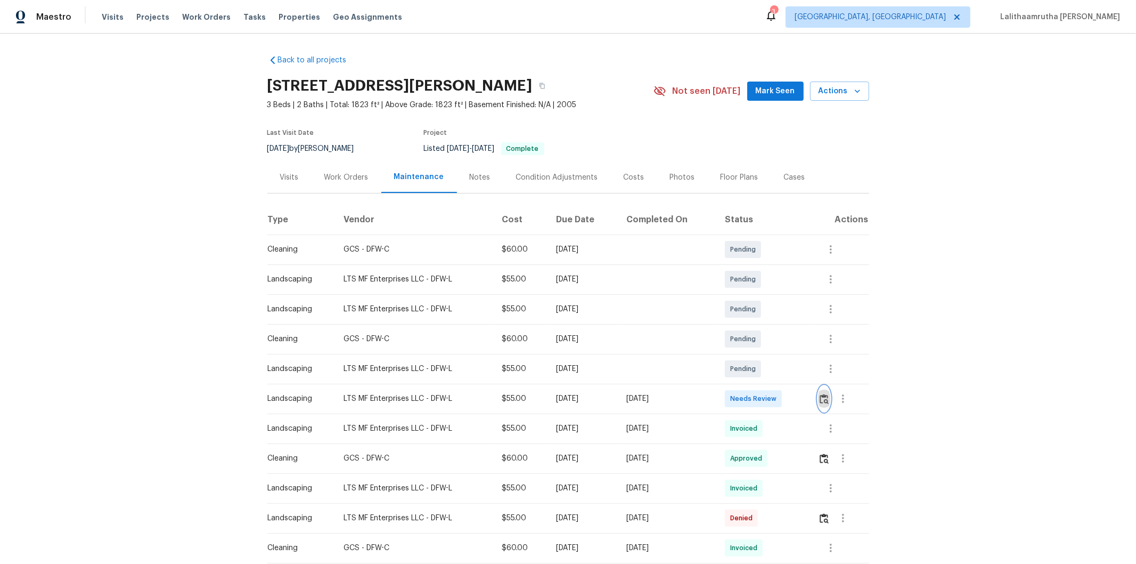
click at [808, 379] on img "button" at bounding box center [824, 399] width 9 height 10
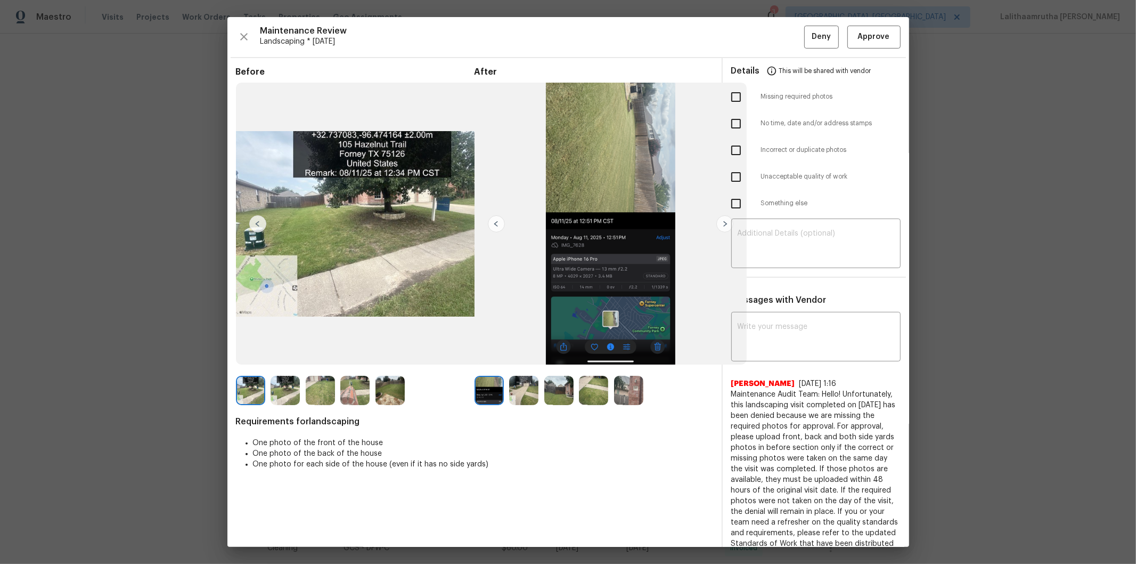
click at [808, 51] on div "Maintenance Review Landscaping * Mon, Aug 11 Deny Approve Before After Requirem…" at bounding box center [568, 282] width 682 height 530
click at [808, 34] on span "Approve" at bounding box center [874, 36] width 32 height 13
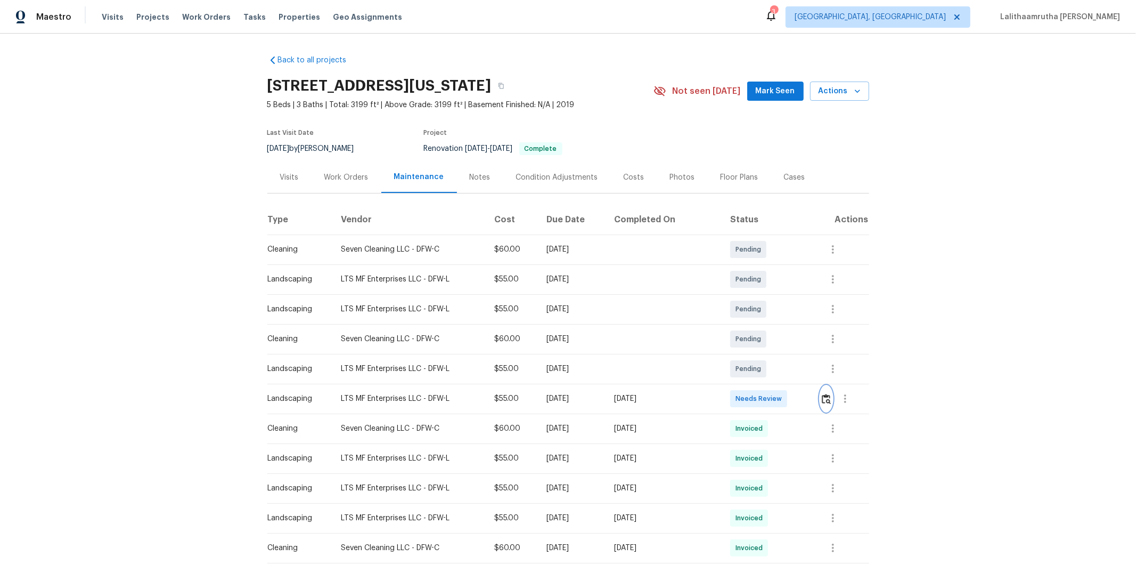
click at [808, 379] on img "button" at bounding box center [826, 399] width 9 height 10
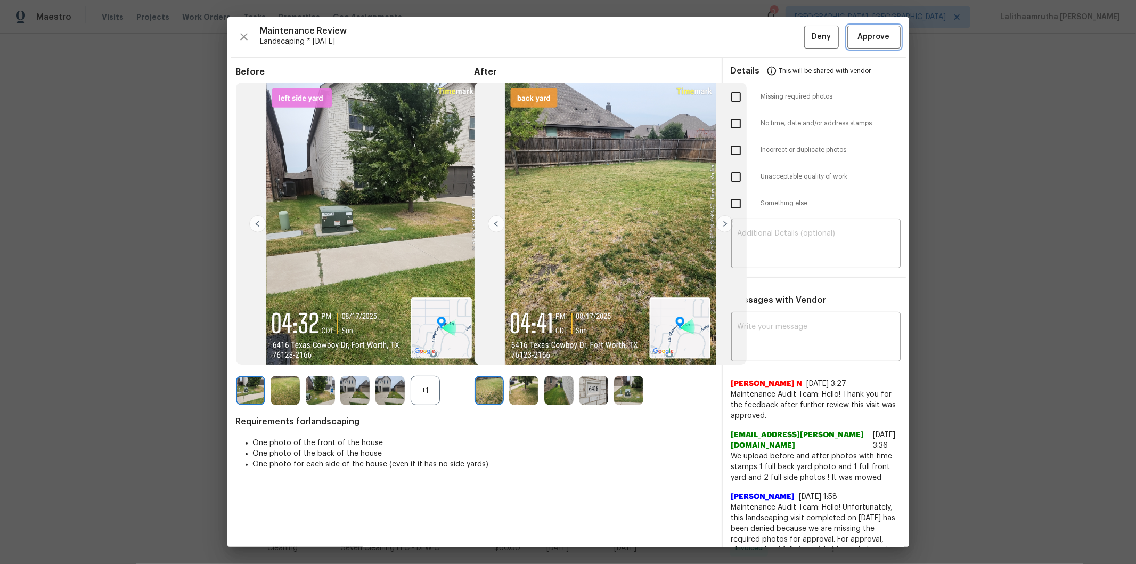
click at [808, 38] on span "Approve" at bounding box center [874, 36] width 32 height 13
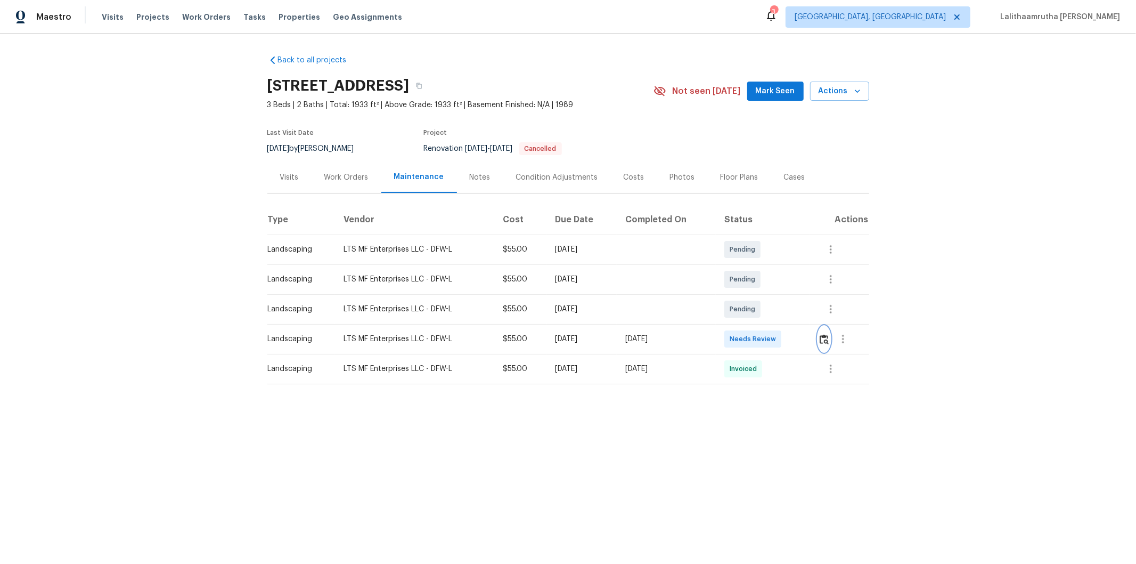
click at [808, 331] on button "button" at bounding box center [824, 339] width 12 height 26
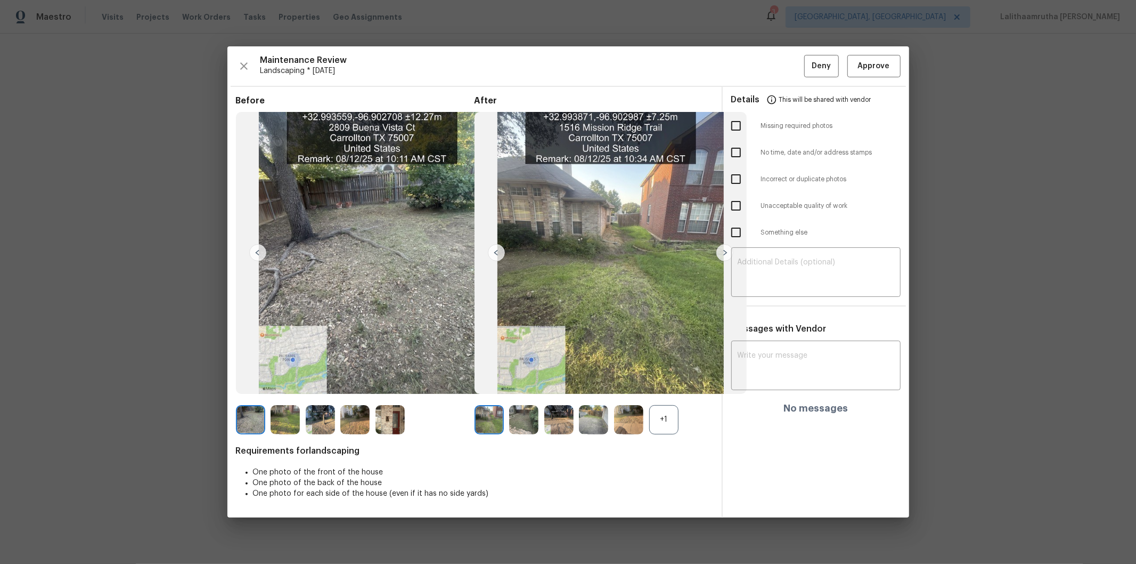
click at [808, 54] on div "Maintenance Review Landscaping * [DATE] Deny Approve Before After +1 Requiremen…" at bounding box center [568, 281] width 682 height 471
click at [808, 63] on button "Approve" at bounding box center [874, 66] width 53 height 23
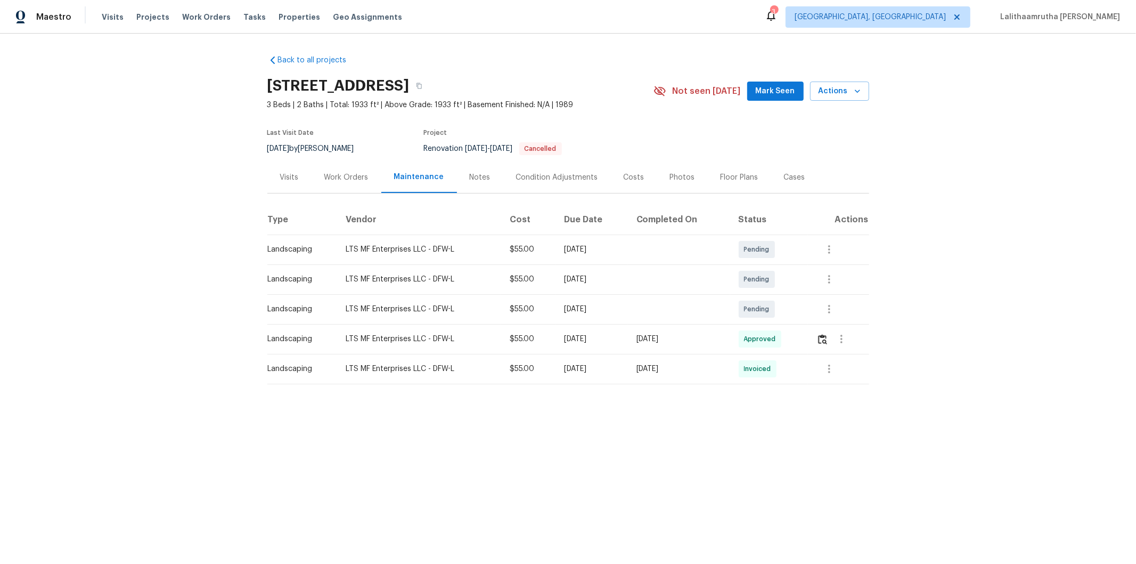
click at [808, 164] on div "Back to all projects [STREET_ADDRESS] 3 Beds | 2 Baths | Total: 1933 ft² | Abov…" at bounding box center [568, 241] width 1136 height 414
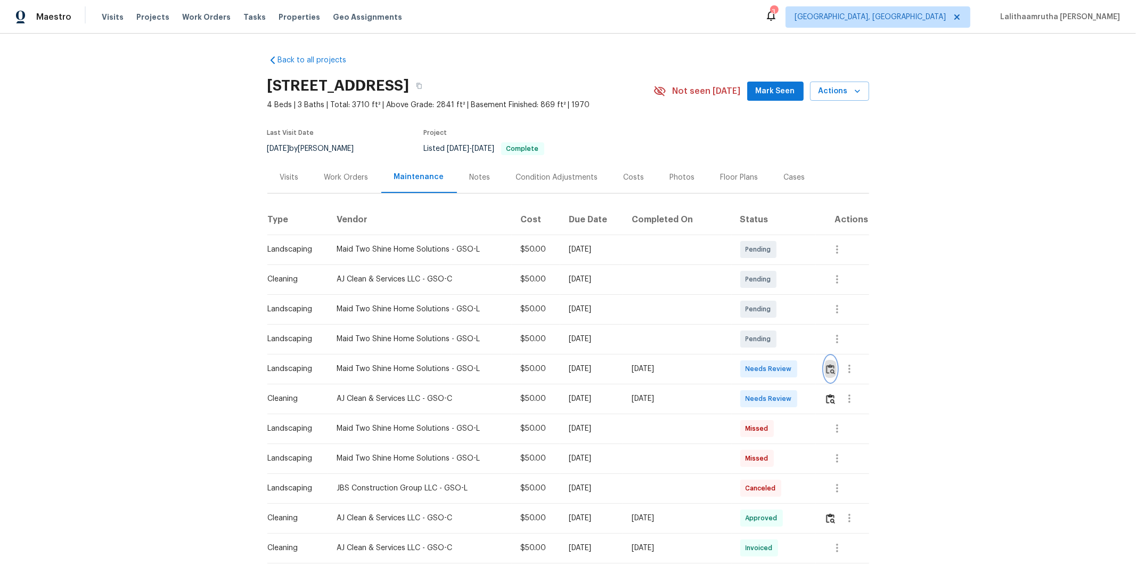
click at [808, 364] on img "button" at bounding box center [830, 369] width 9 height 10
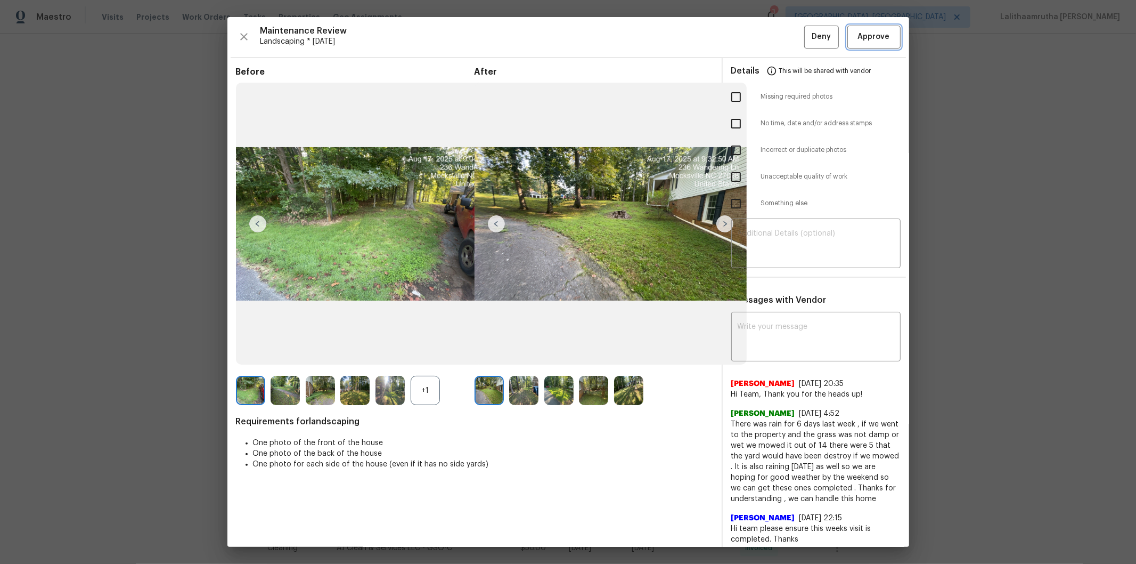
click at [808, 36] on span "Approve" at bounding box center [874, 36] width 36 height 13
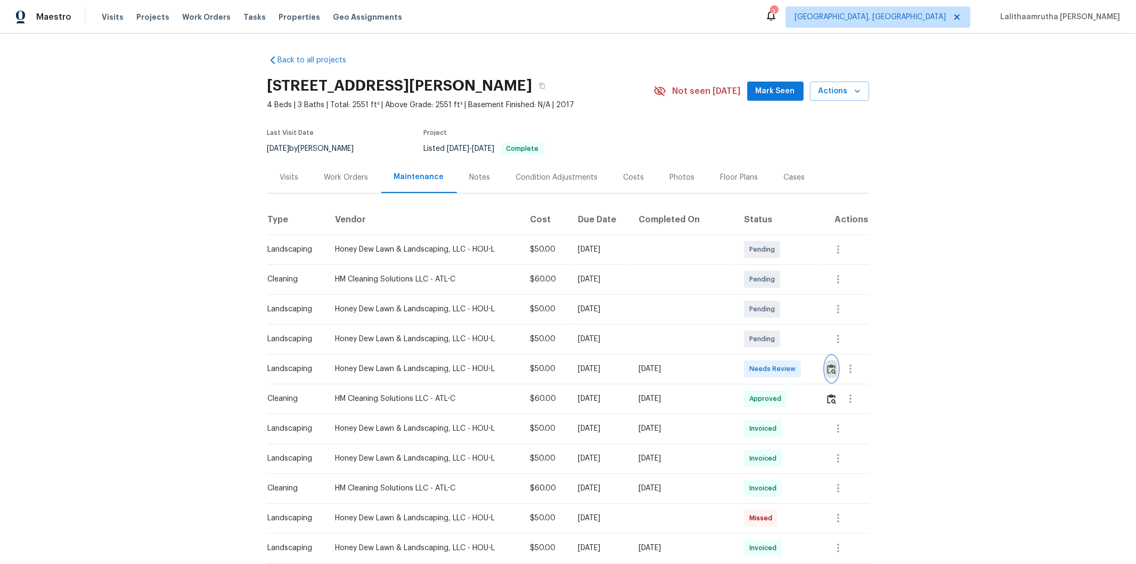
click at [808, 371] on img "button" at bounding box center [831, 369] width 9 height 10
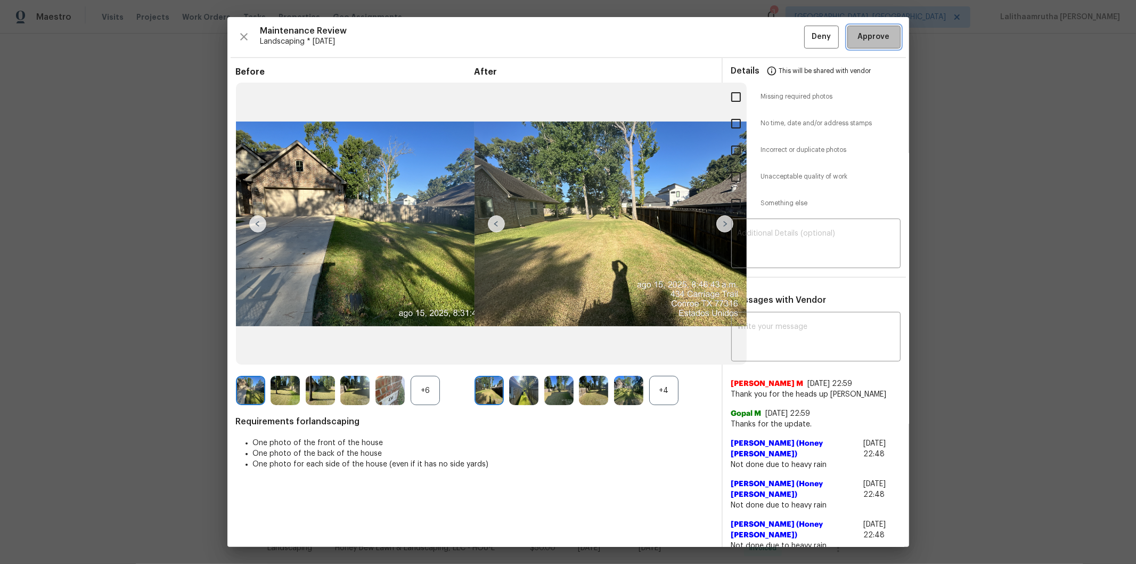
click at [808, 28] on button "Approve" at bounding box center [874, 37] width 53 height 23
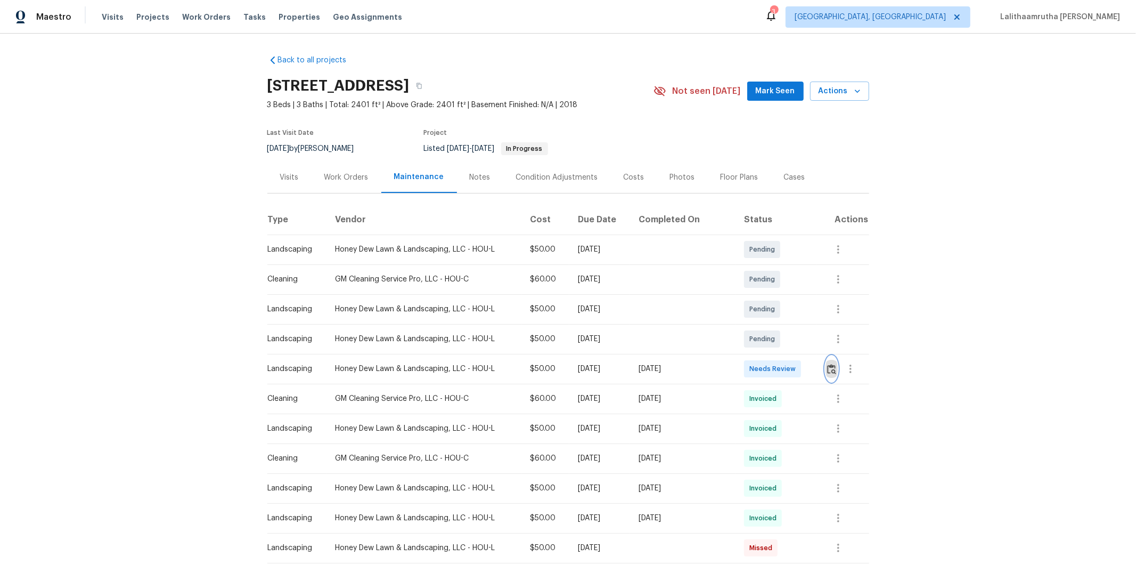
click at [827, 367] on img "button" at bounding box center [831, 369] width 9 height 10
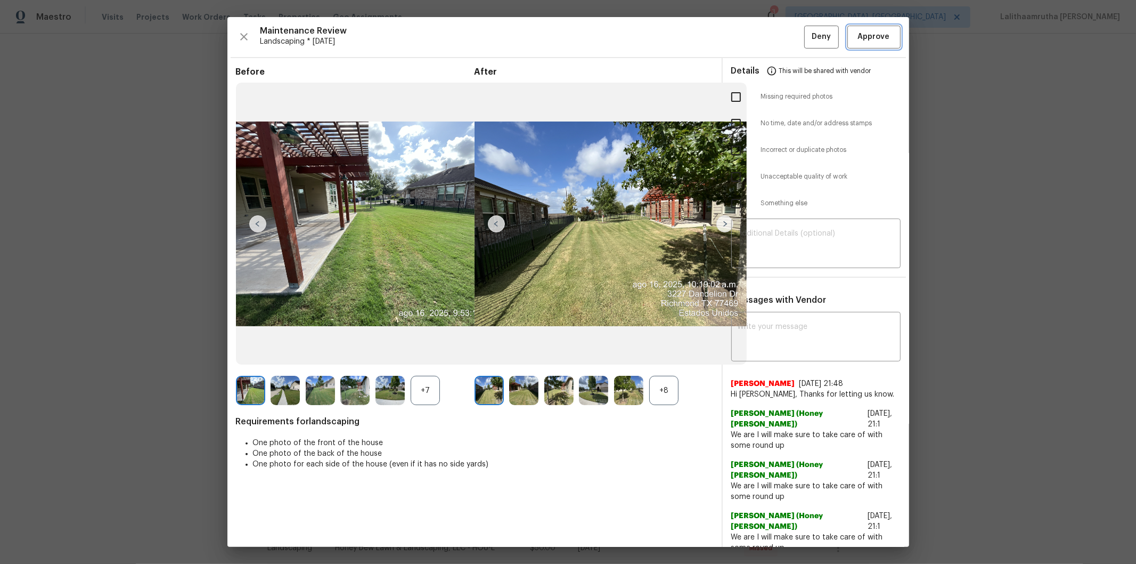
click at [875, 40] on span "Approve" at bounding box center [874, 36] width 32 height 13
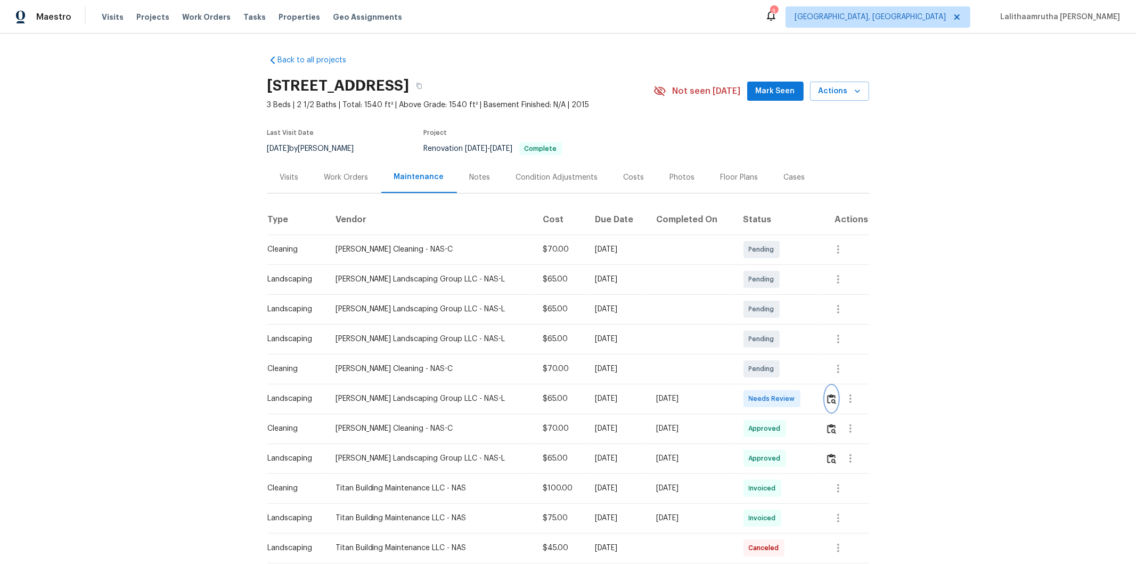
click at [808, 379] on button "button" at bounding box center [832, 399] width 12 height 26
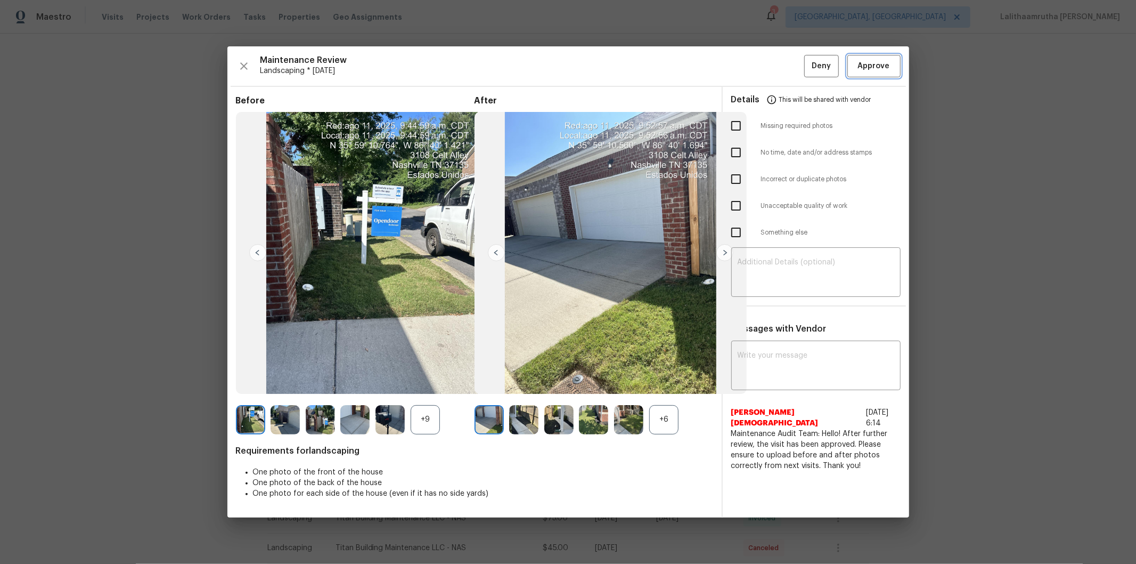
click at [808, 67] on span "Approve" at bounding box center [874, 66] width 32 height 13
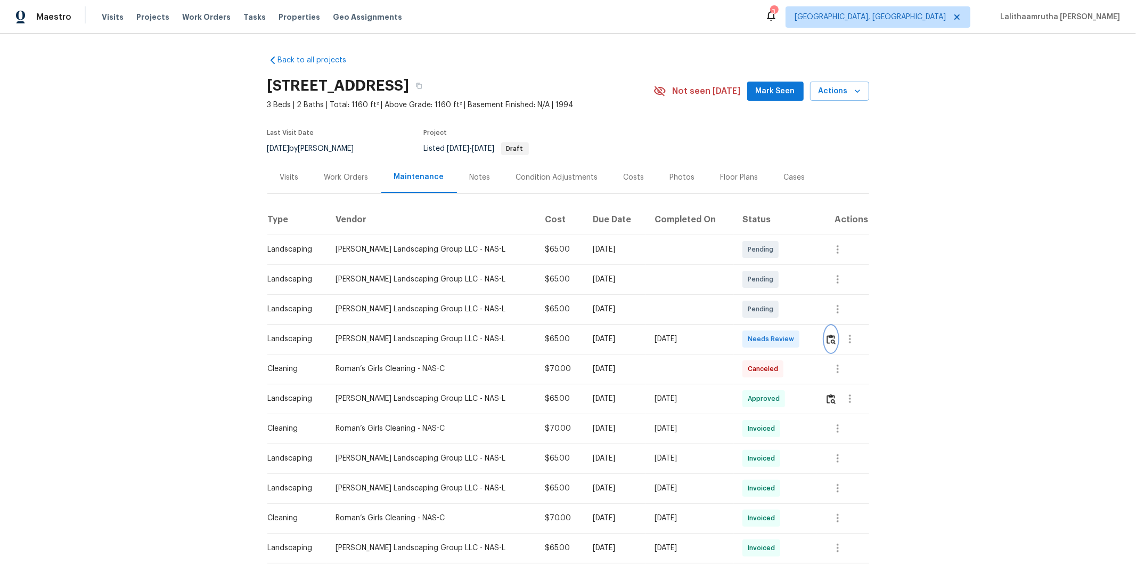
click at [808, 336] on img "button" at bounding box center [831, 339] width 9 height 10
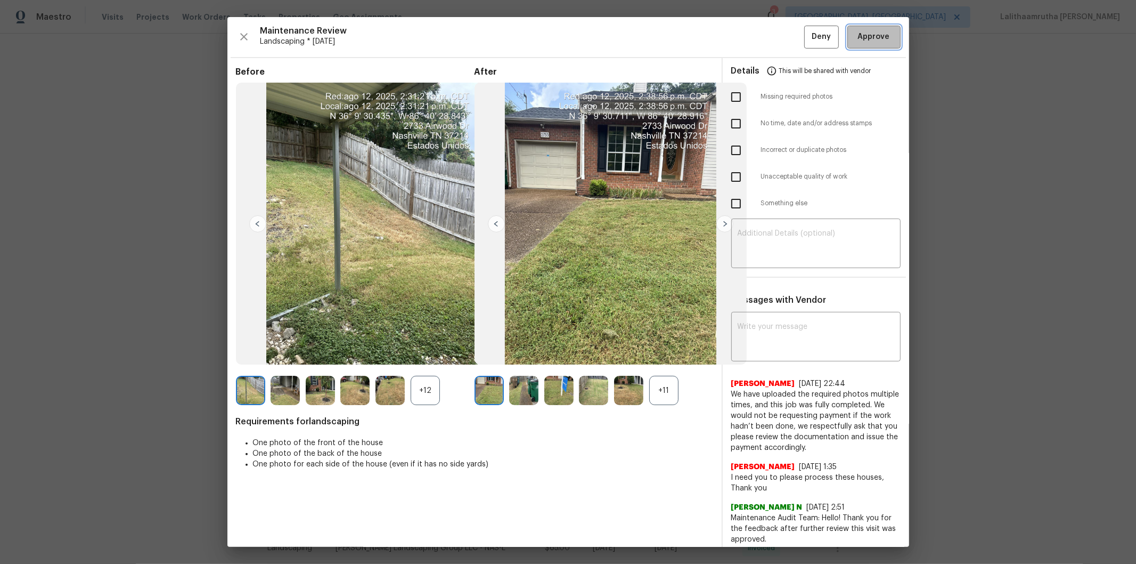
click at [808, 34] on span "Approve" at bounding box center [874, 36] width 32 height 13
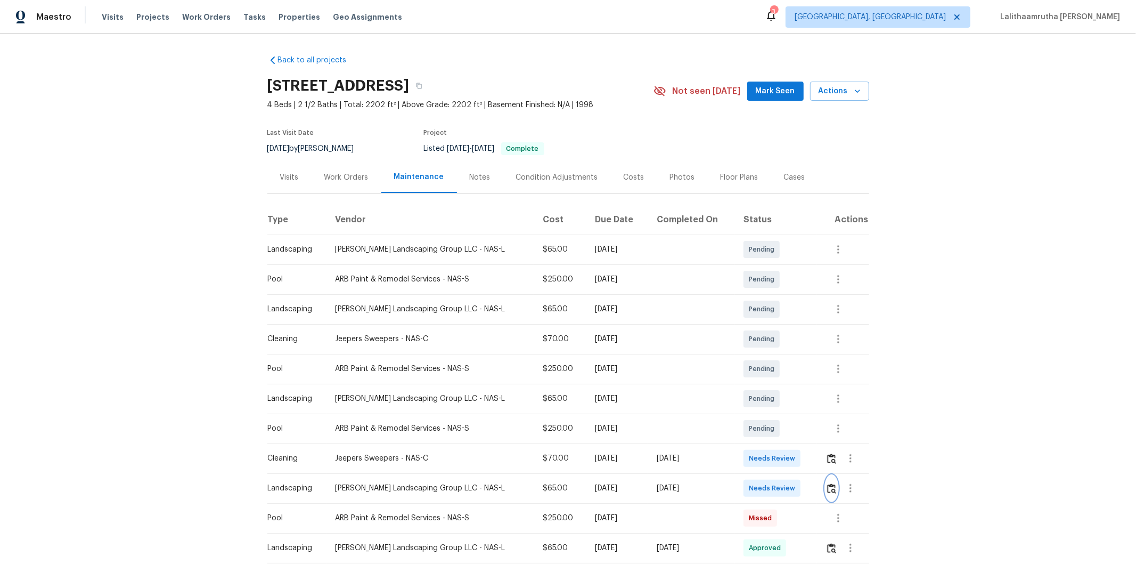
click at [808, 379] on img "button" at bounding box center [831, 488] width 9 height 10
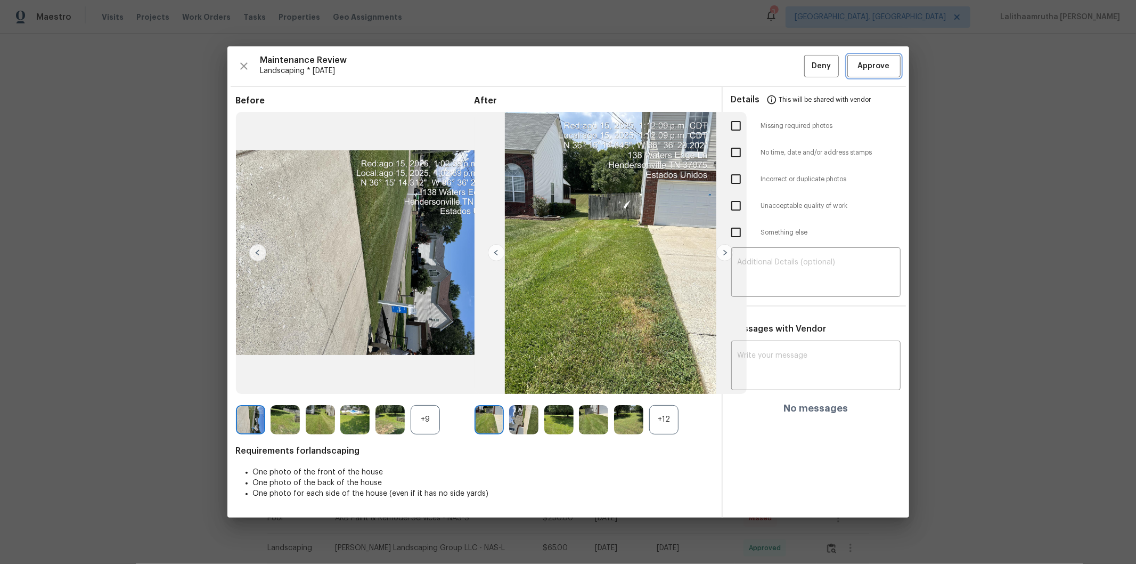
click at [808, 56] on button "Approve" at bounding box center [874, 66] width 53 height 23
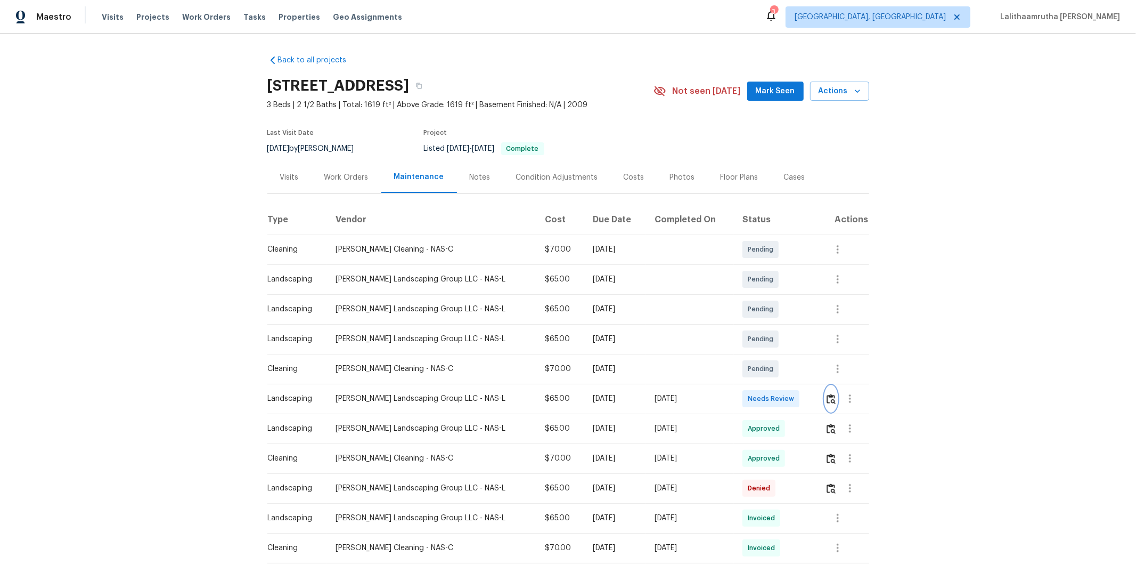
click at [808, 379] on img "button" at bounding box center [831, 399] width 9 height 10
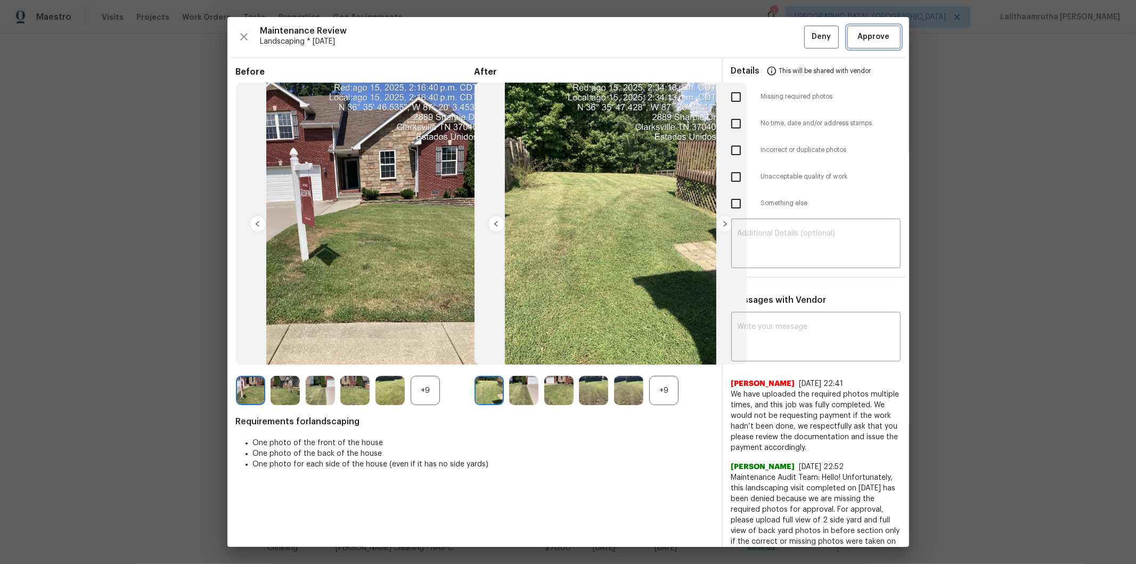
click at [808, 35] on span "Approve" at bounding box center [874, 36] width 32 height 13
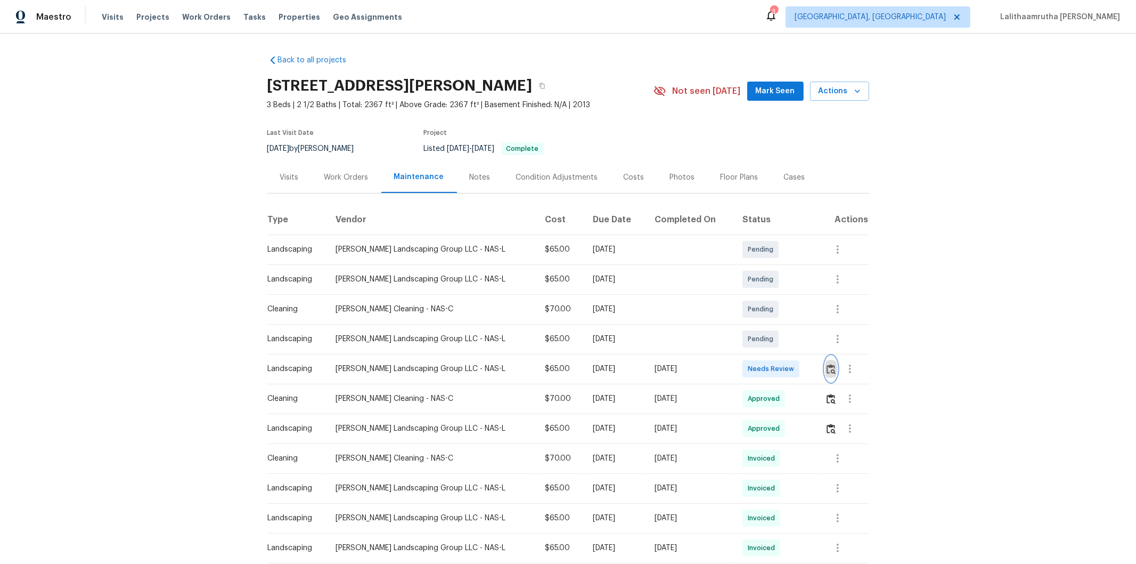
click at [808, 360] on button "button" at bounding box center [831, 369] width 12 height 26
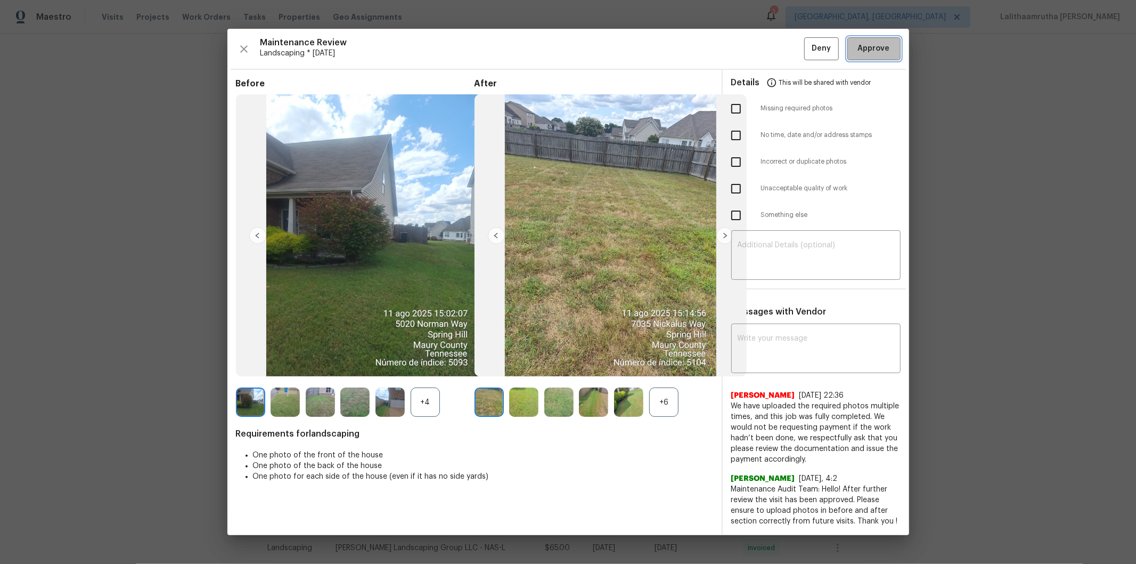
click at [808, 40] on button "Approve" at bounding box center [874, 48] width 53 height 23
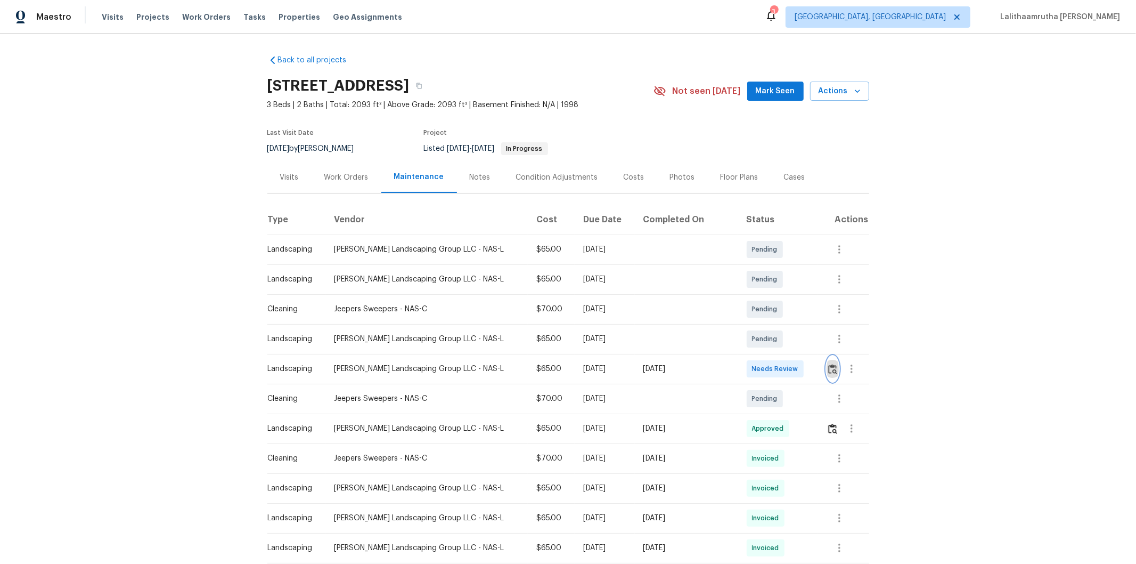
click at [808, 364] on button "button" at bounding box center [833, 369] width 12 height 26
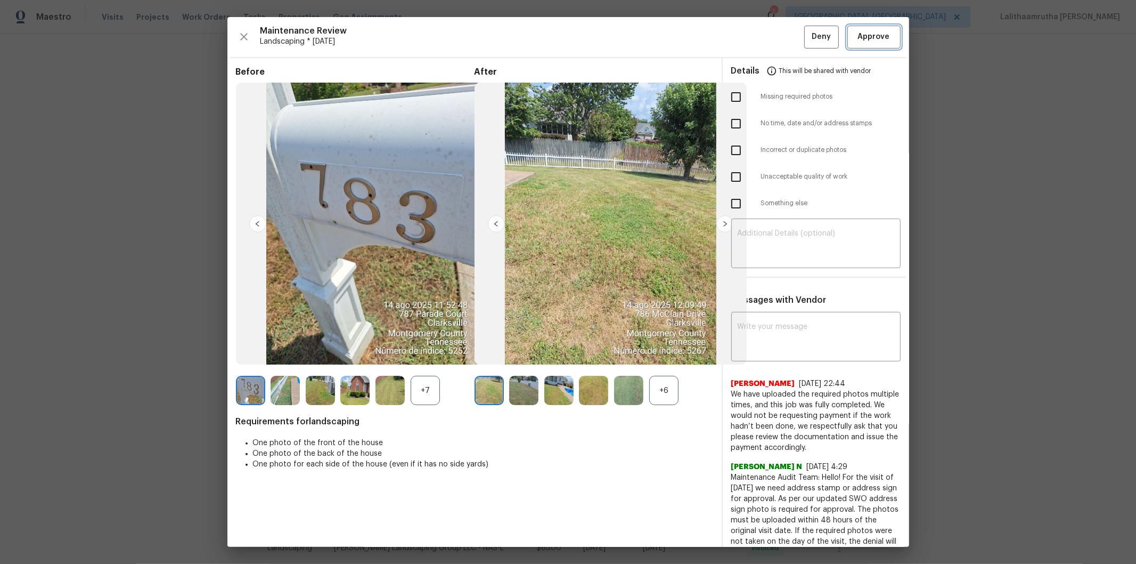
click at [808, 37] on span "Approve" at bounding box center [874, 36] width 32 height 13
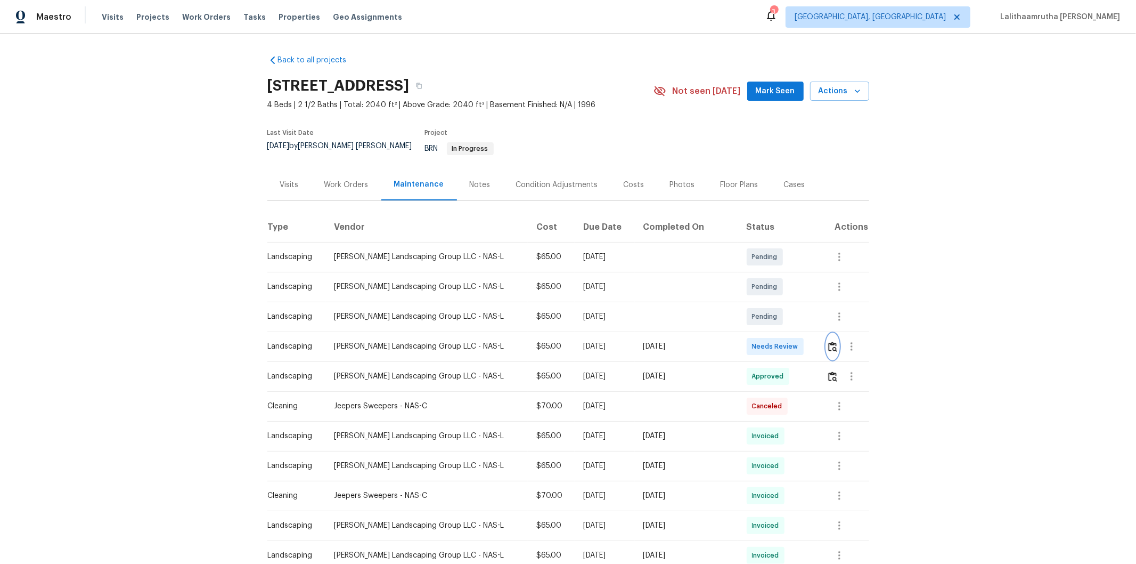
click at [808, 341] on img "button" at bounding box center [832, 346] width 9 height 10
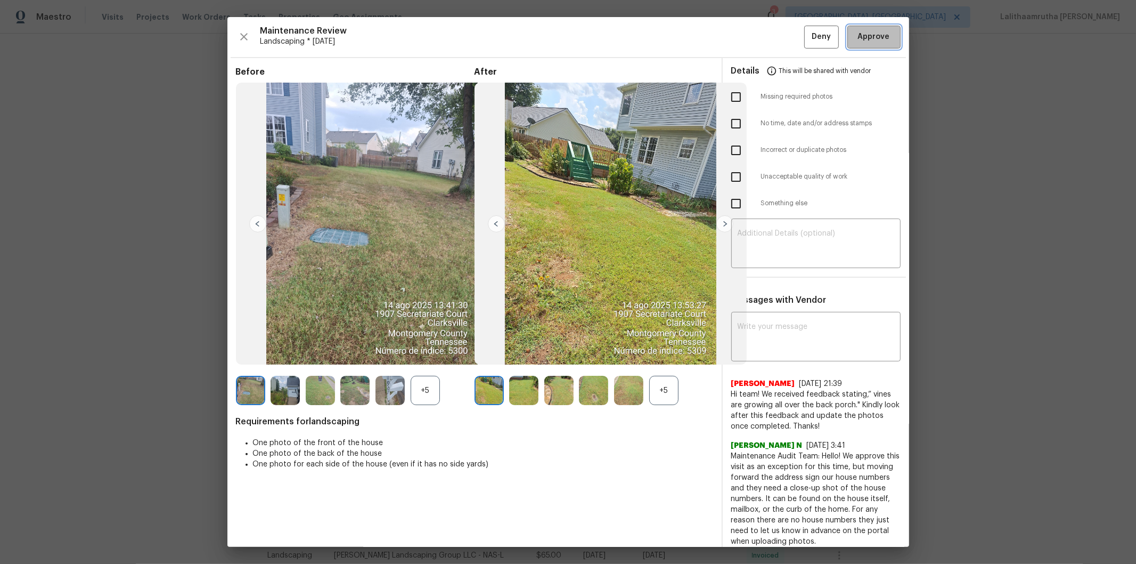
click at [808, 39] on span "Approve" at bounding box center [874, 36] width 32 height 13
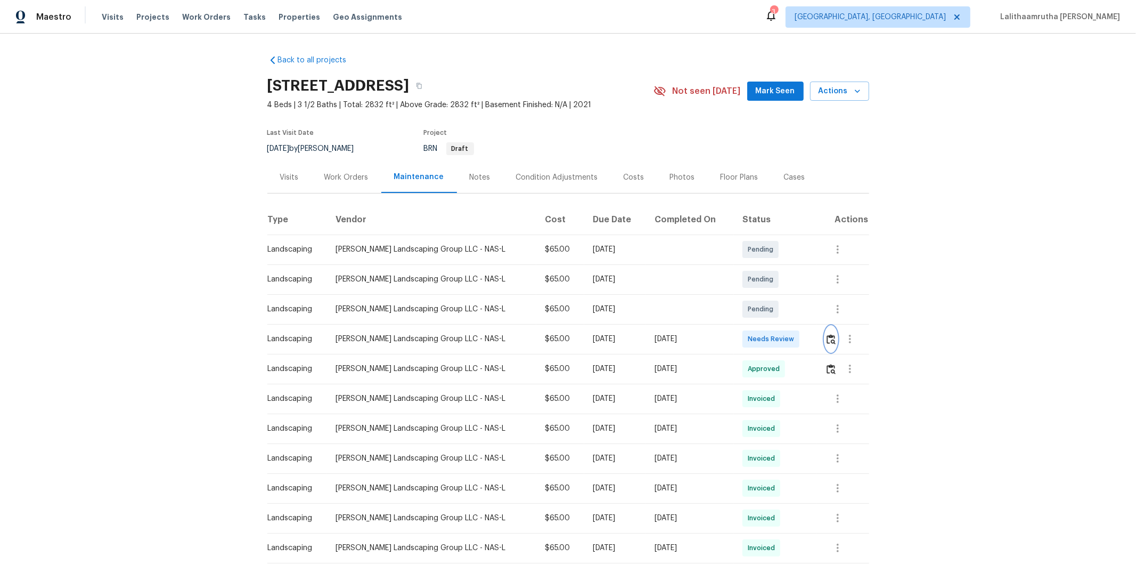
click at [808, 338] on img "button" at bounding box center [831, 339] width 9 height 10
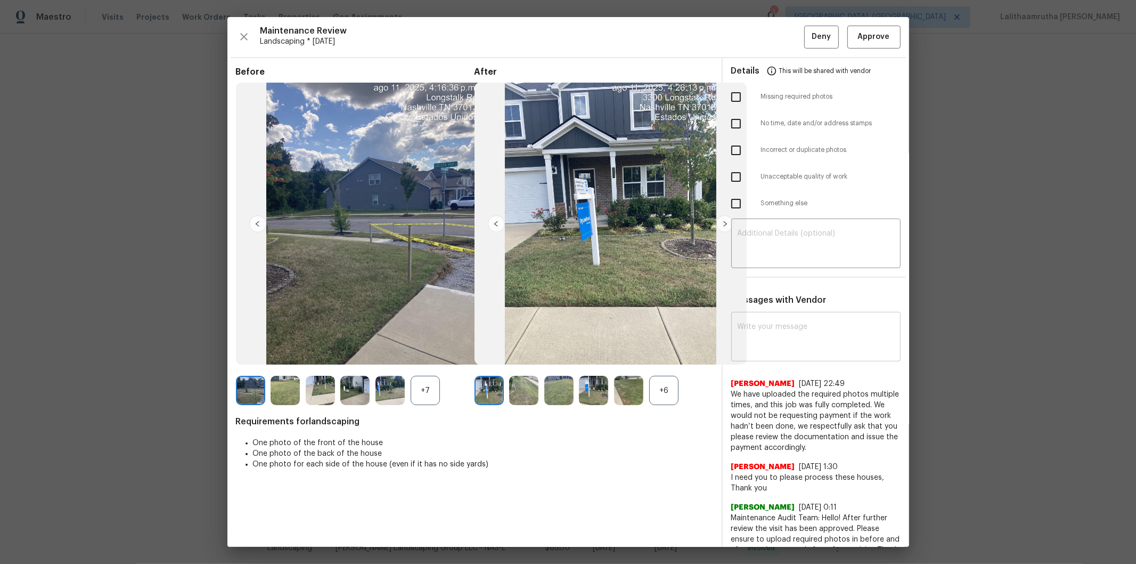
click at [808, 340] on textarea at bounding box center [816, 338] width 157 height 30
click at [808, 333] on textarea at bounding box center [816, 338] width 157 height 30
click at [782, 331] on textarea at bounding box center [816, 338] width 157 height 30
paste textarea "Maintenance Audit Team: Hello! Unfortunately, this landscaping visit completed …"
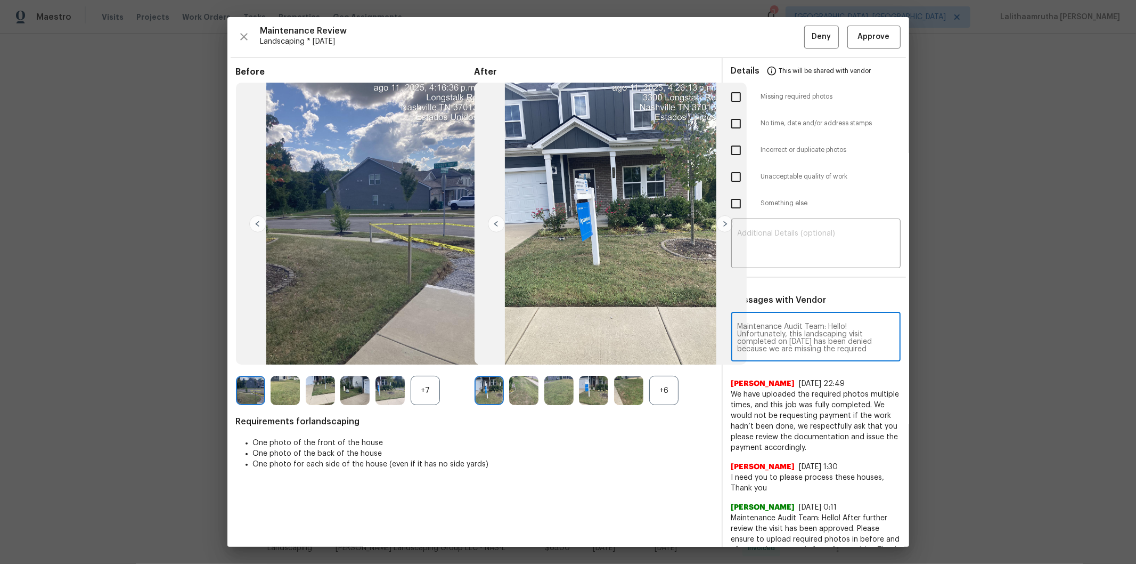
scroll to position [156, 0]
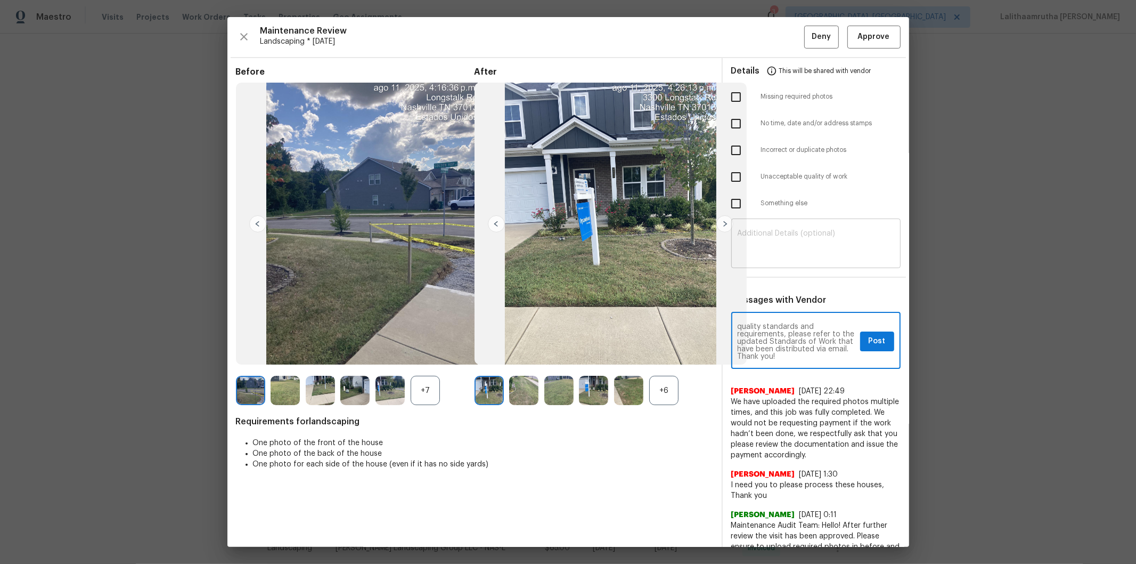
type textarea "Maintenance Audit Team: Hello! Unfortunately, this landscaping visit completed …"
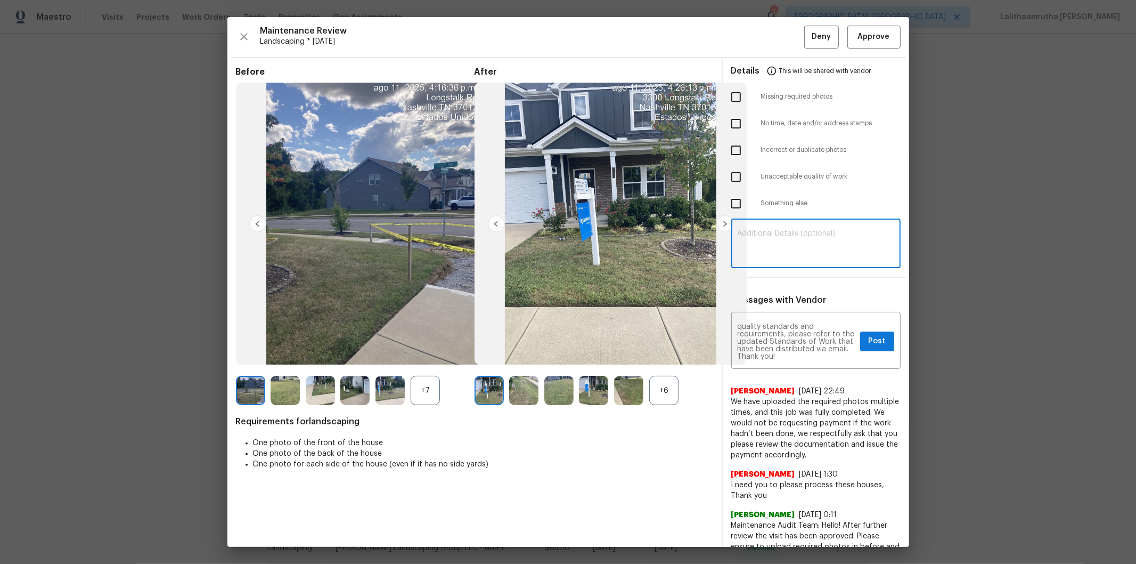
click at [778, 238] on textarea at bounding box center [816, 245] width 157 height 30
paste textarea "Maintenance Audit Team: Hello! Unfortunately, this landscaping visit completed …"
type textarea "Maintenance Audit Team: Hello! Unfortunately, this landscaping visit completed …"
click at [808, 338] on button "Post" at bounding box center [877, 341] width 34 height 20
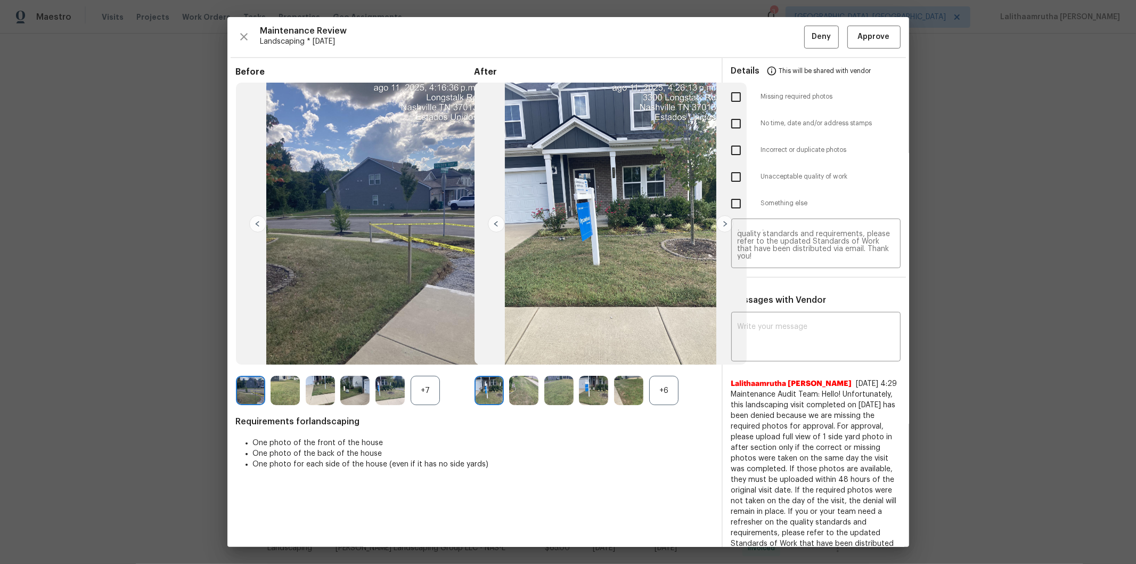
click at [732, 103] on input "checkbox" at bounding box center [736, 97] width 22 height 22
checkbox input "true"
click at [804, 29] on button "Deny" at bounding box center [821, 37] width 35 height 23
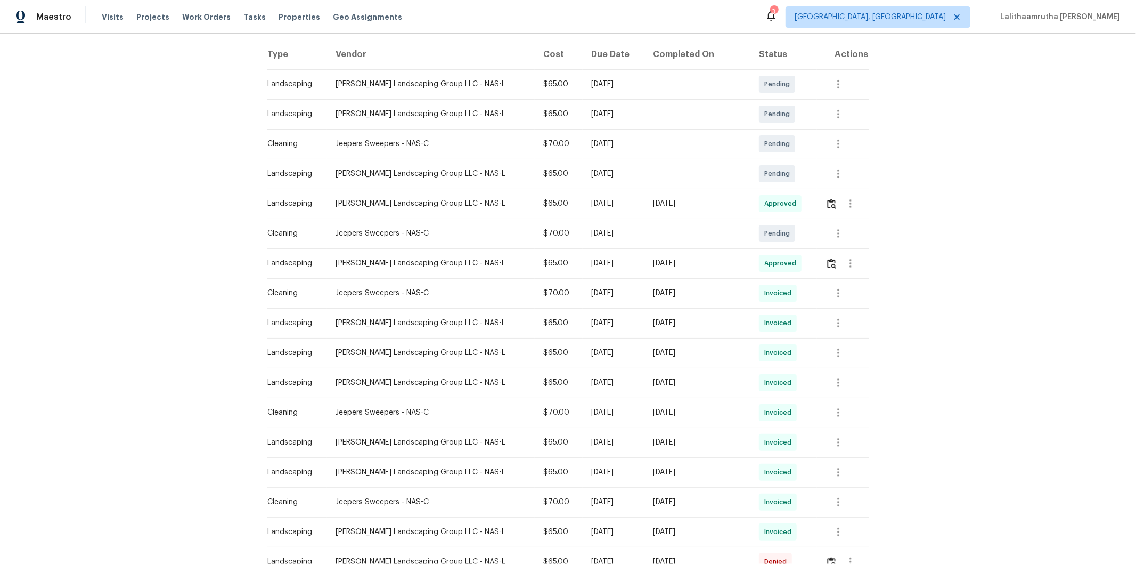
scroll to position [177, 0]
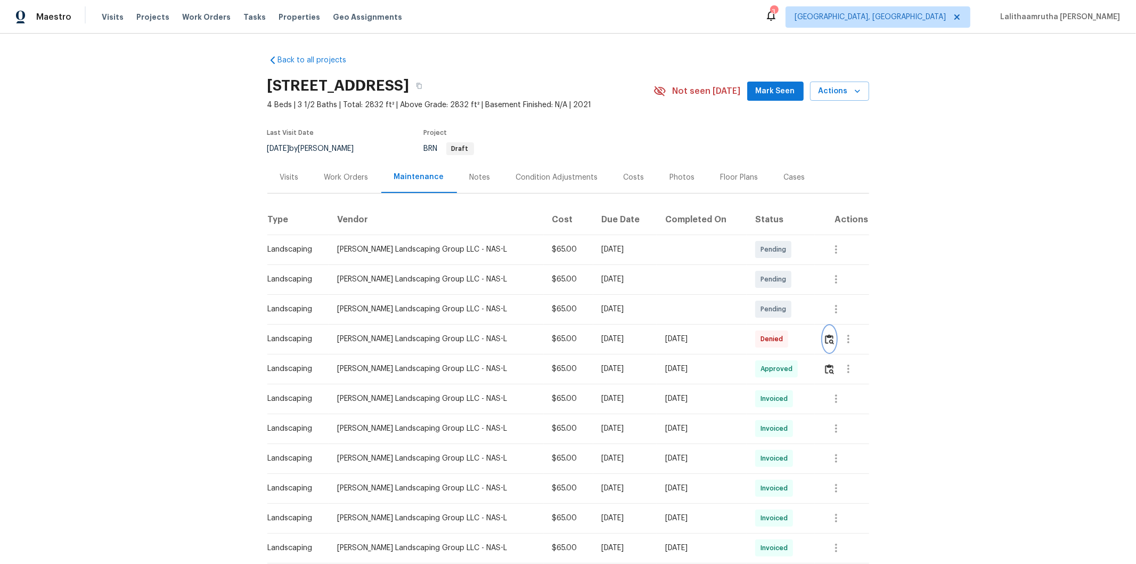
click at [808, 336] on button "button" at bounding box center [830, 339] width 12 height 26
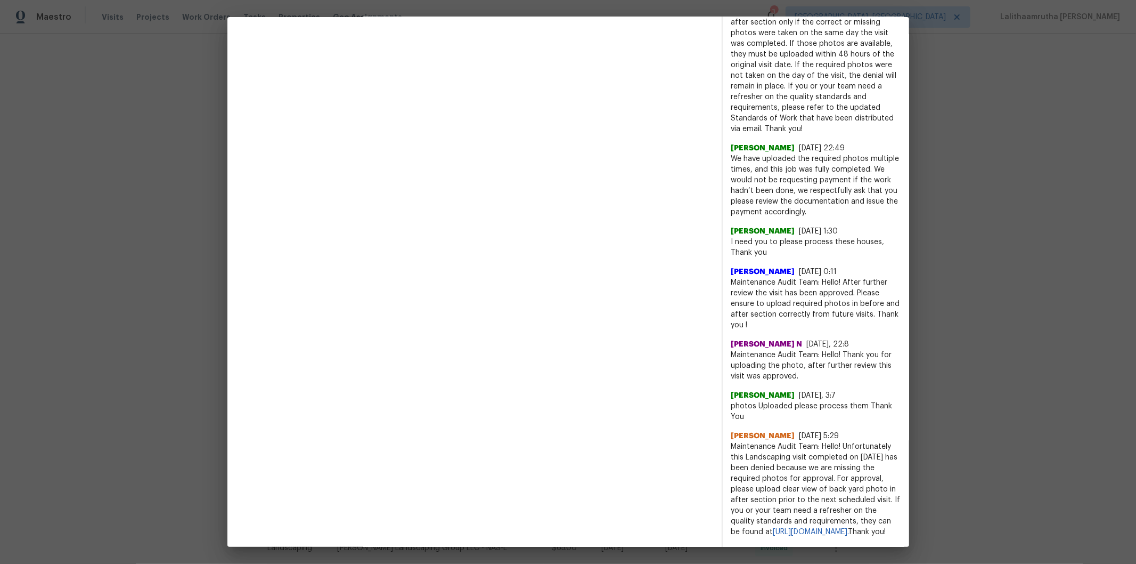
scroll to position [373, 0]
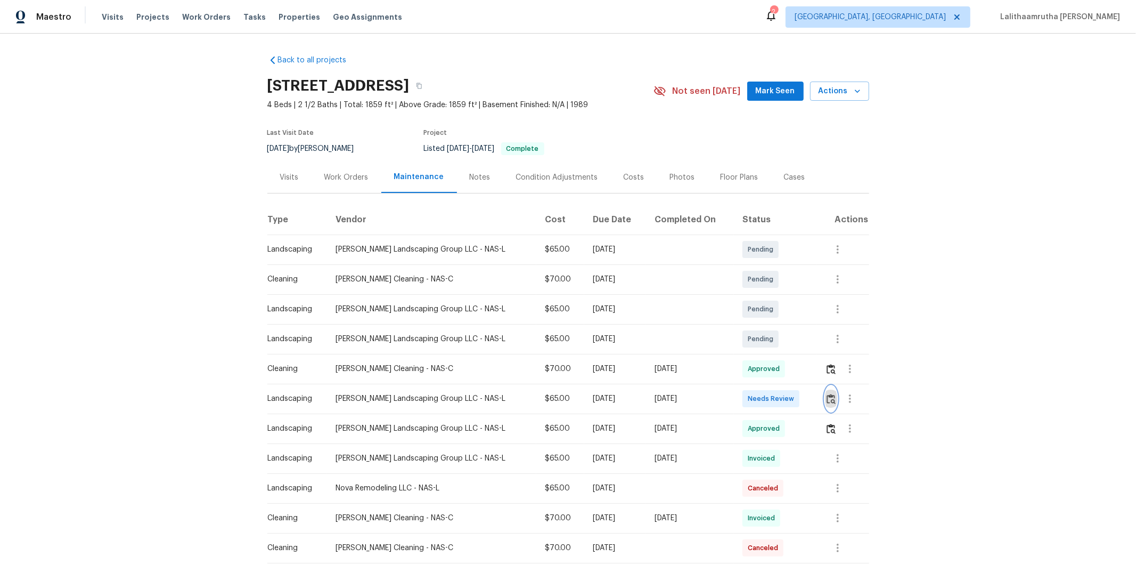
click at [808, 379] on button "button" at bounding box center [831, 399] width 12 height 26
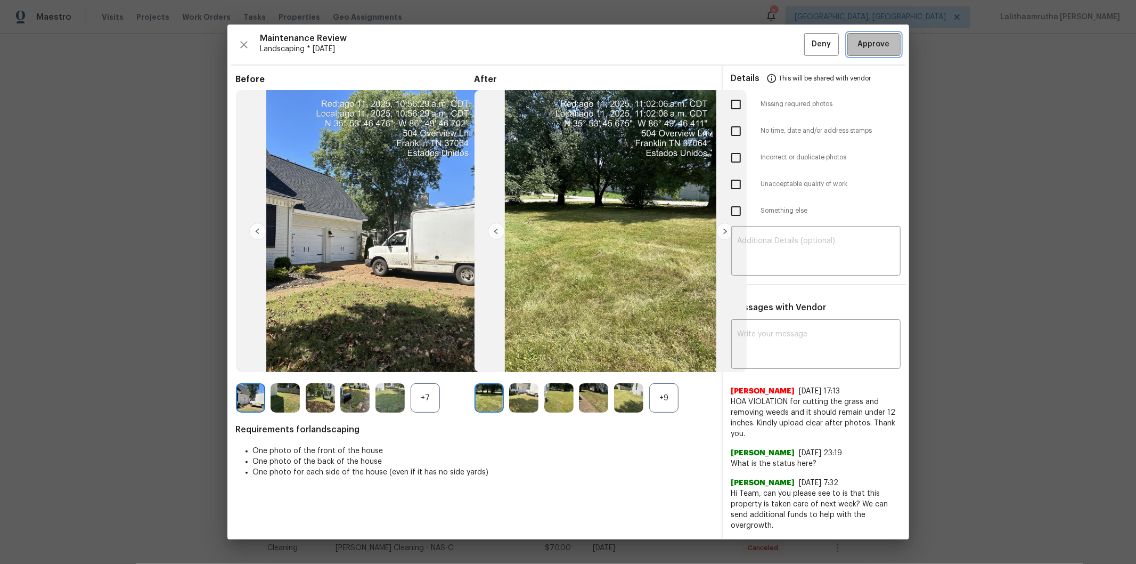
click at [808, 43] on span "Approve" at bounding box center [874, 44] width 32 height 13
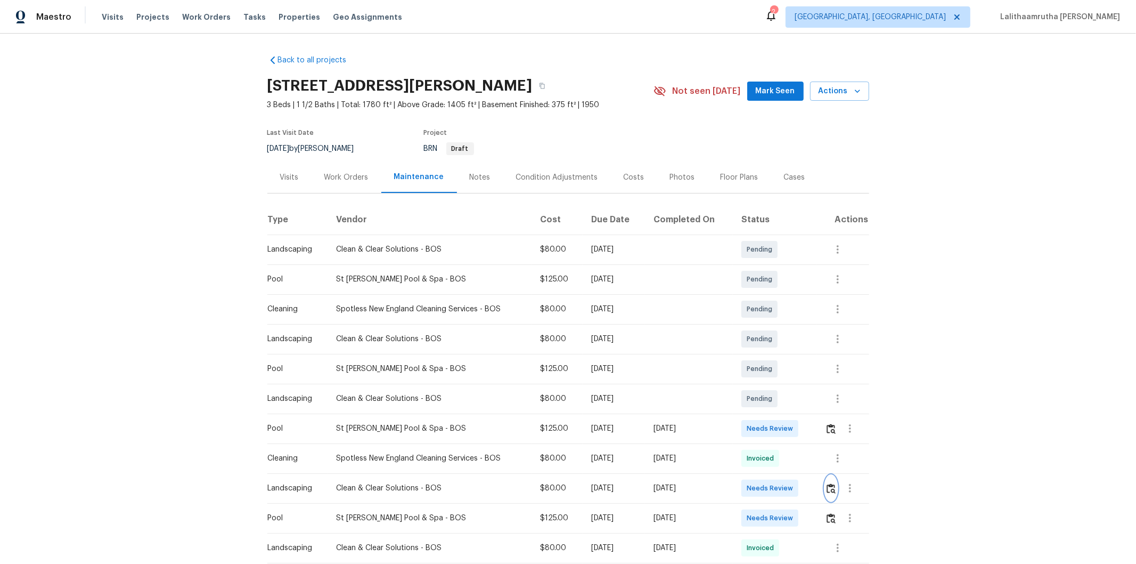
click at [808, 379] on img "button" at bounding box center [831, 488] width 9 height 10
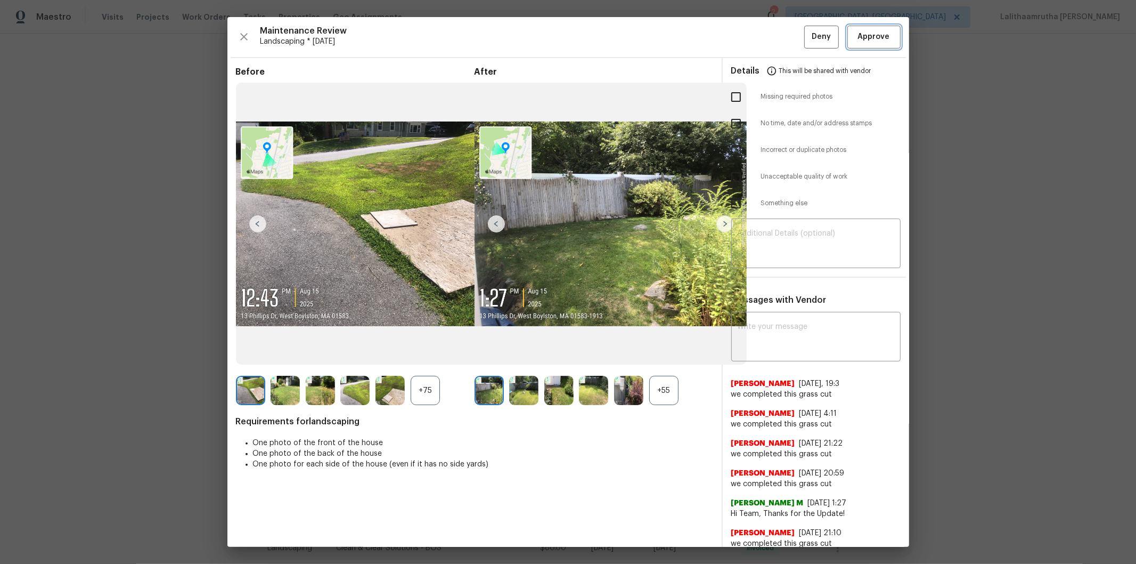
click at [808, 38] on span "Approve" at bounding box center [874, 36] width 32 height 13
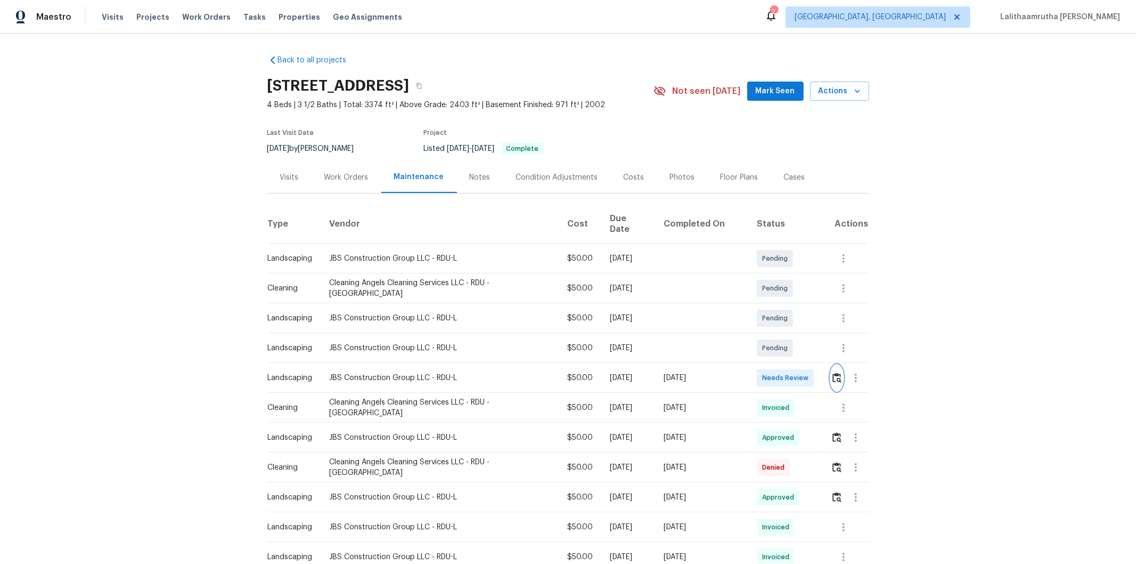
click at [808, 372] on img "button" at bounding box center [837, 377] width 9 height 10
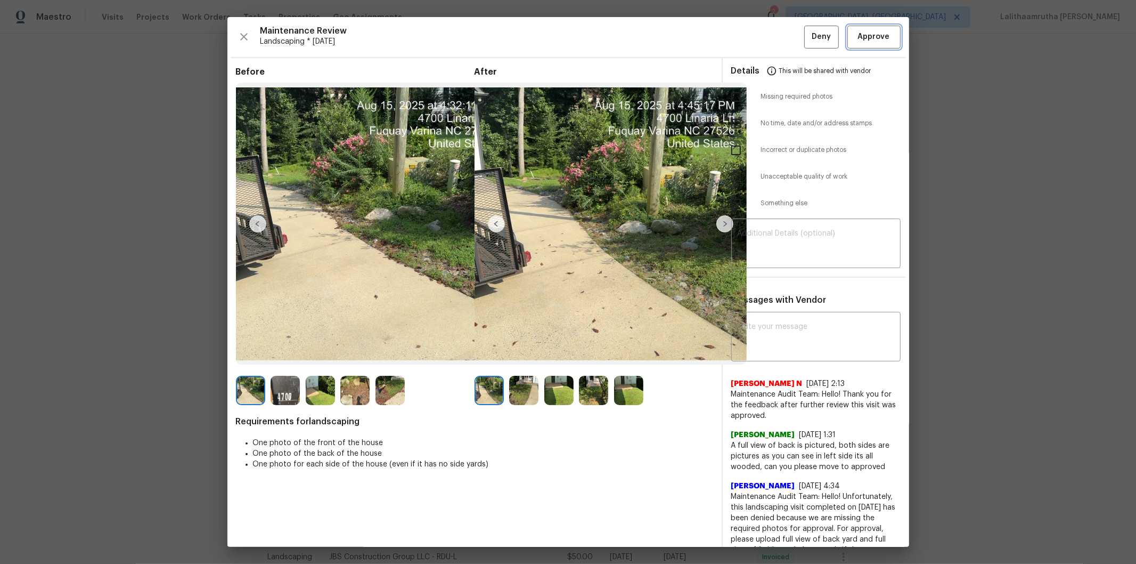
click button "Approve"
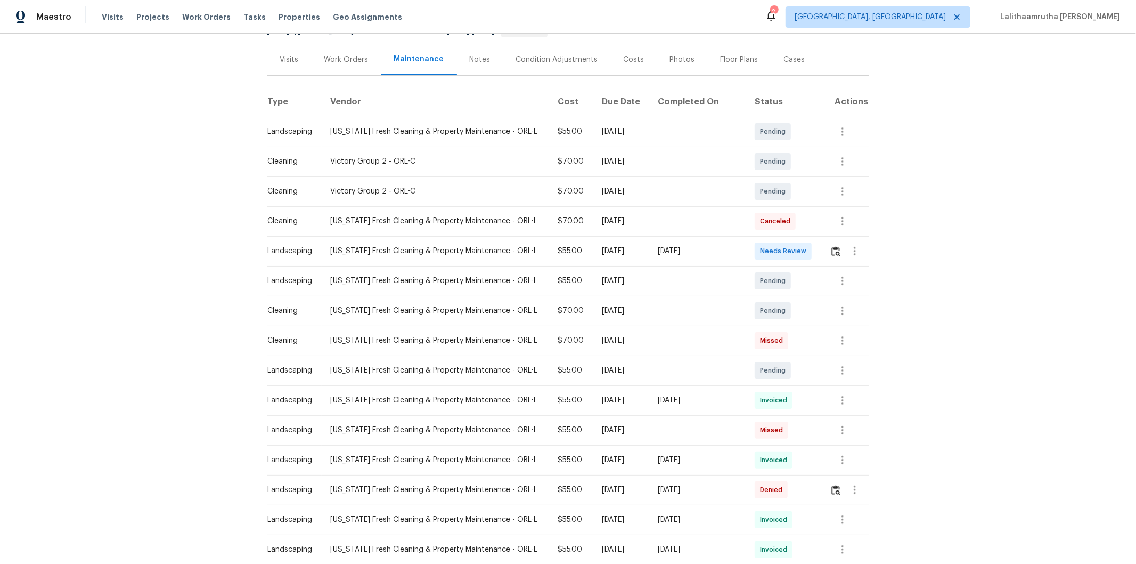
scroll to position [118, 0]
click at [808, 254] on img "button" at bounding box center [836, 251] width 9 height 10
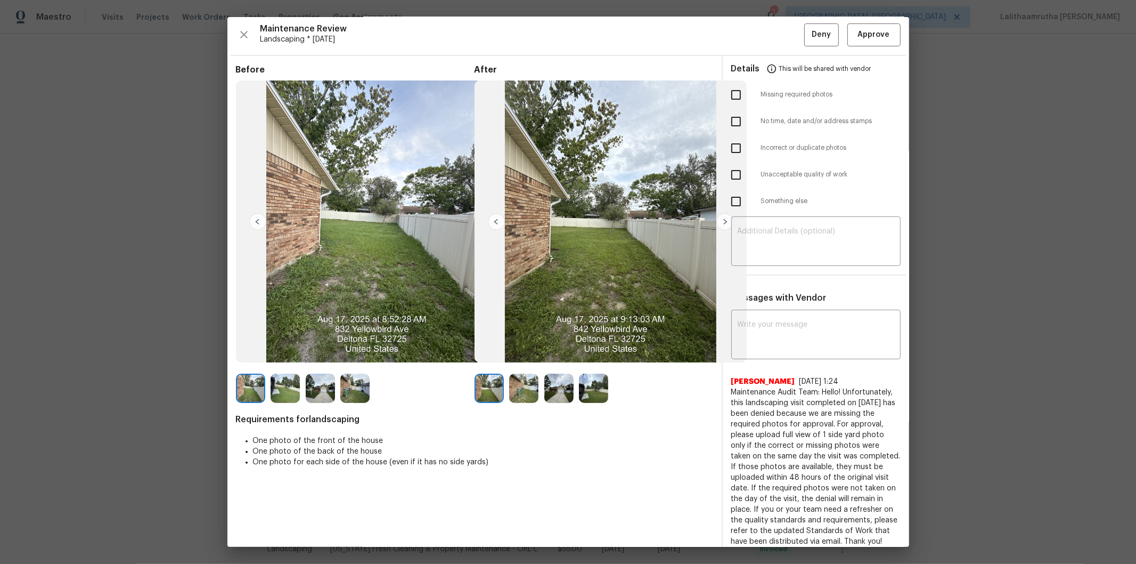
scroll to position [0, 0]
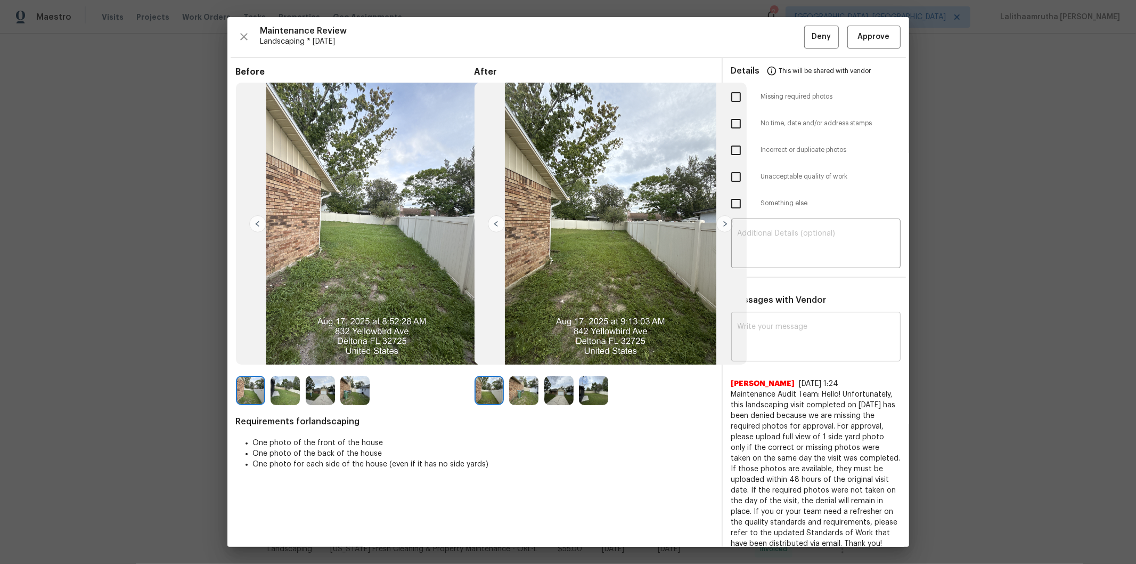
click at [808, 334] on textarea at bounding box center [816, 338] width 157 height 30
paste textarea "Maintenance Audit Team: Hello! Unfortunately, this landscaping visit completed …"
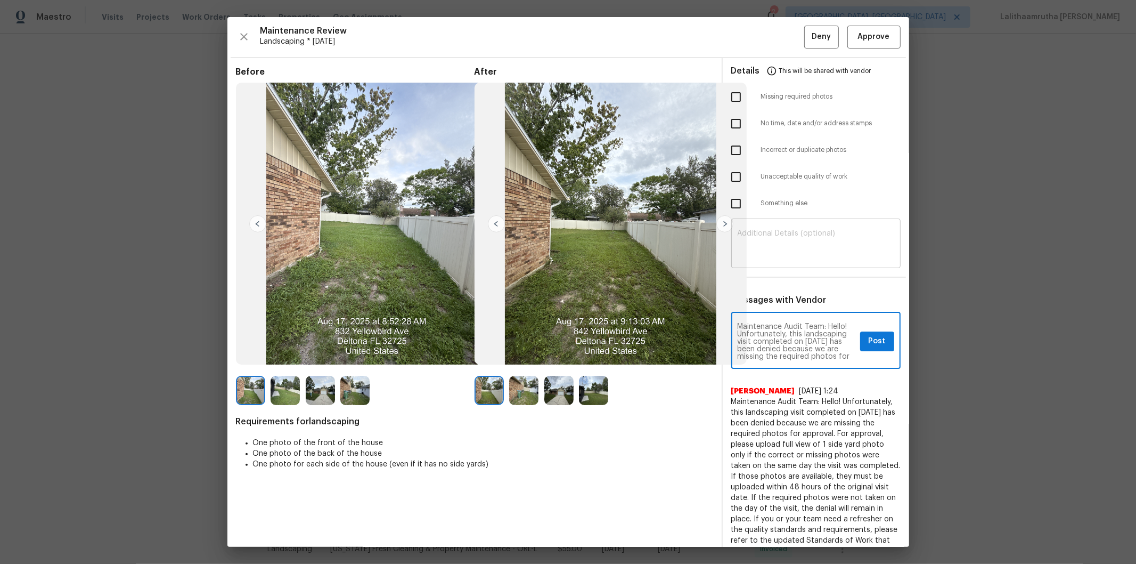
scroll to position [156, 0]
type textarea "Maintenance Audit Team: Hello! Unfortunately, this landscaping visit completed …"
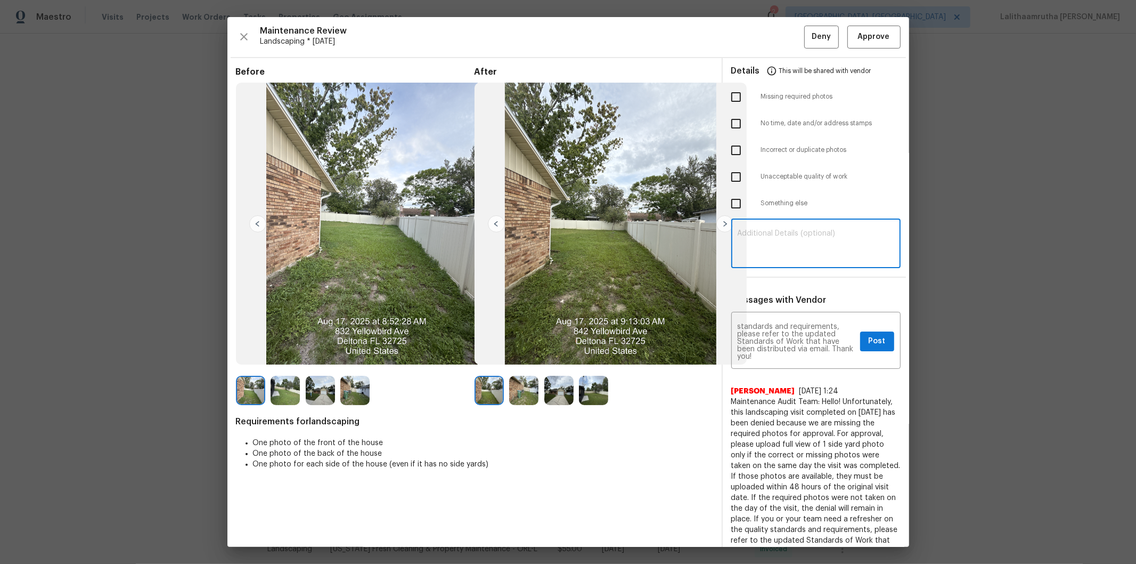
click at [808, 236] on textarea at bounding box center [816, 245] width 157 height 30
paste textarea "Maintenance Audit Team: Hello! Unfortunately, this landscaping visit completed …"
type textarea "Maintenance Audit Team: Hello! Unfortunately, this landscaping visit completed …"
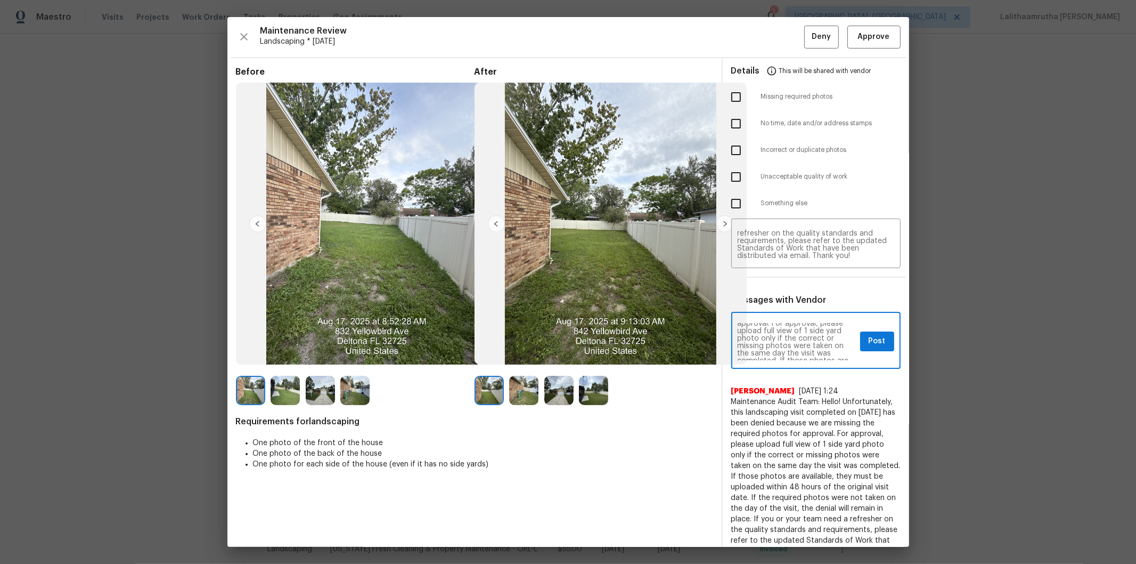
scroll to position [47, 0]
click at [808, 335] on span "Post" at bounding box center [877, 341] width 17 height 13
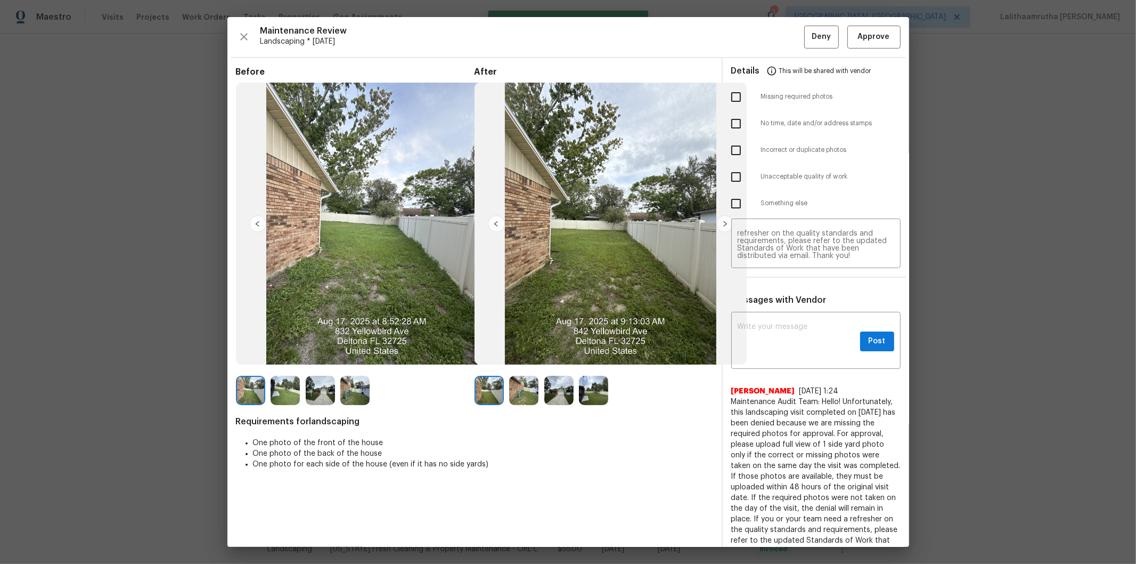
scroll to position [0, 0]
click at [731, 96] on input "checkbox" at bounding box center [736, 97] width 22 height 22
checkbox input "true"
click at [808, 26] on button "Deny" at bounding box center [821, 37] width 35 height 23
